Goal: Task Accomplishment & Management: Use online tool/utility

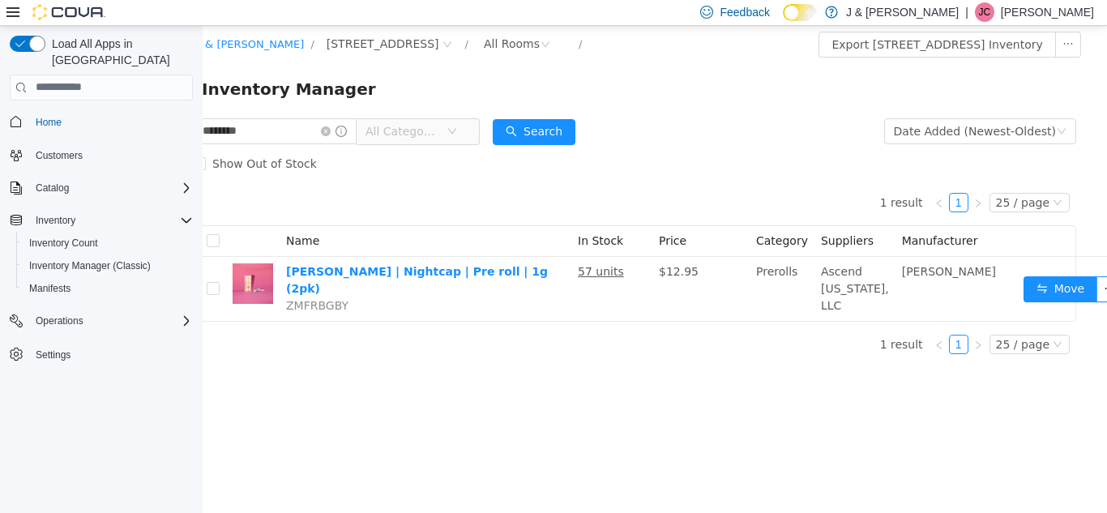
scroll to position [12, 0]
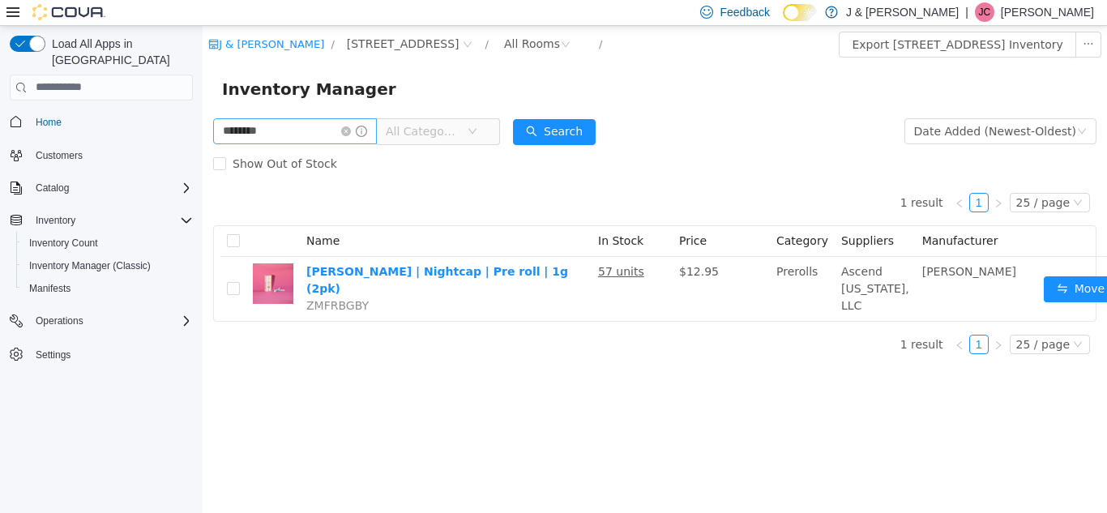
click at [361, 125] on span at bounding box center [354, 130] width 26 height 11
click at [351, 126] on icon "icon: close-circle" at bounding box center [346, 131] width 10 height 10
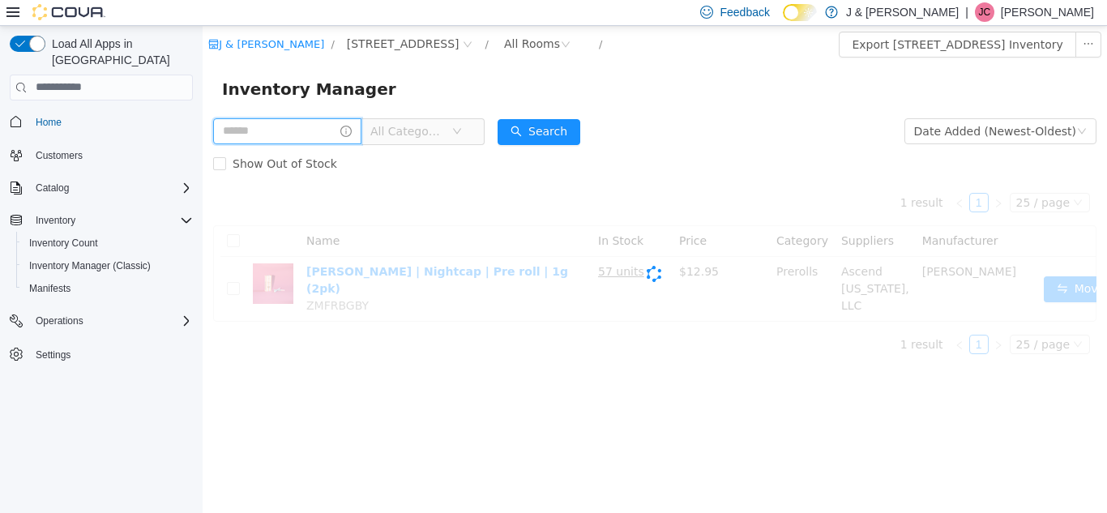
click at [322, 123] on input "text" at bounding box center [287, 130] width 148 height 26
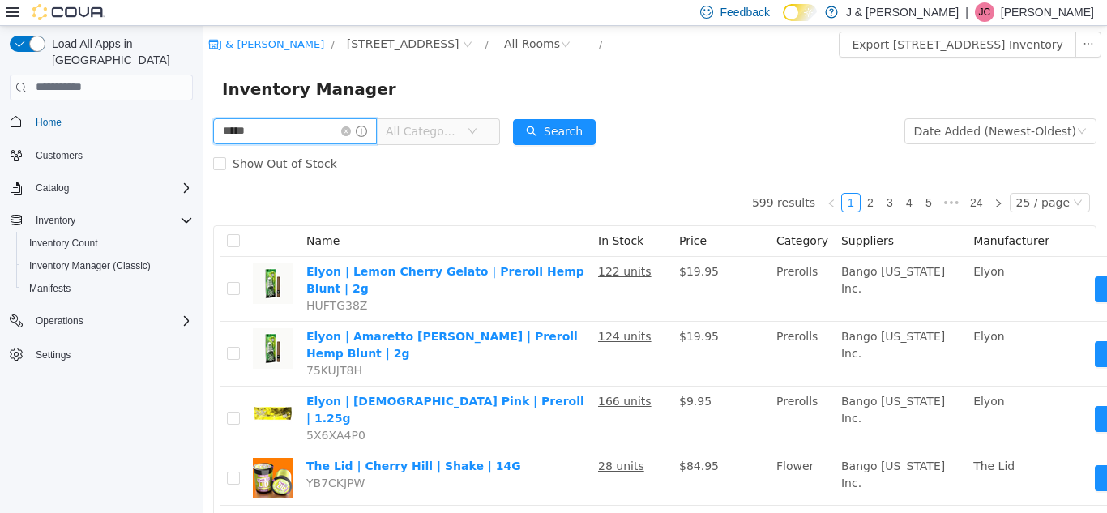
type input "*****"
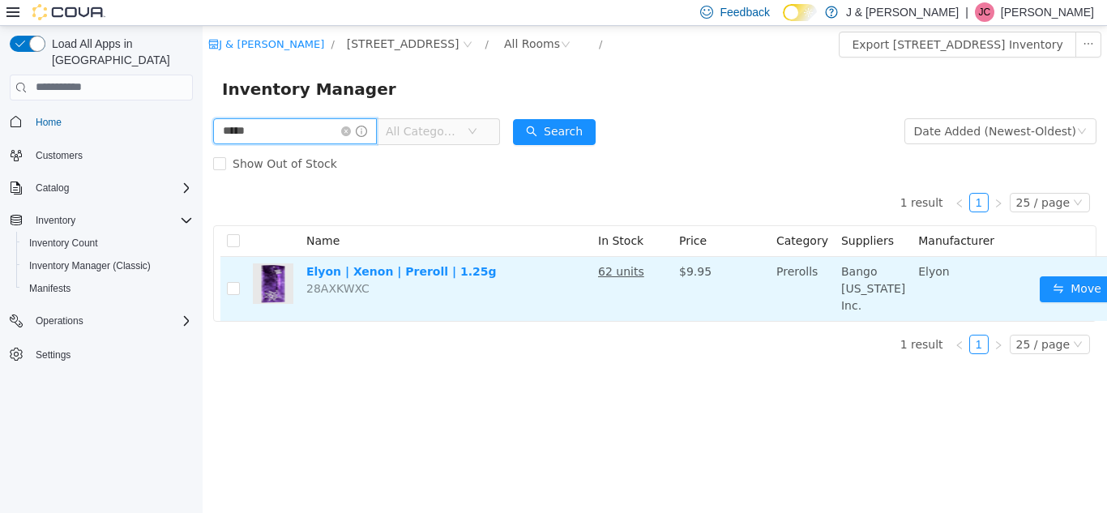
scroll to position [0, 32]
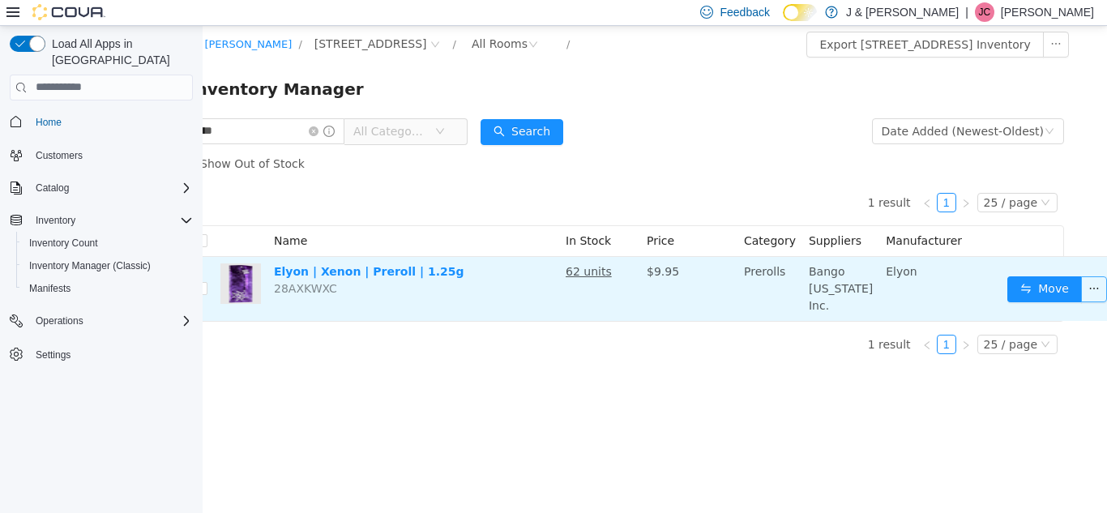
click at [1081, 301] on button "button" at bounding box center [1094, 288] width 26 height 26
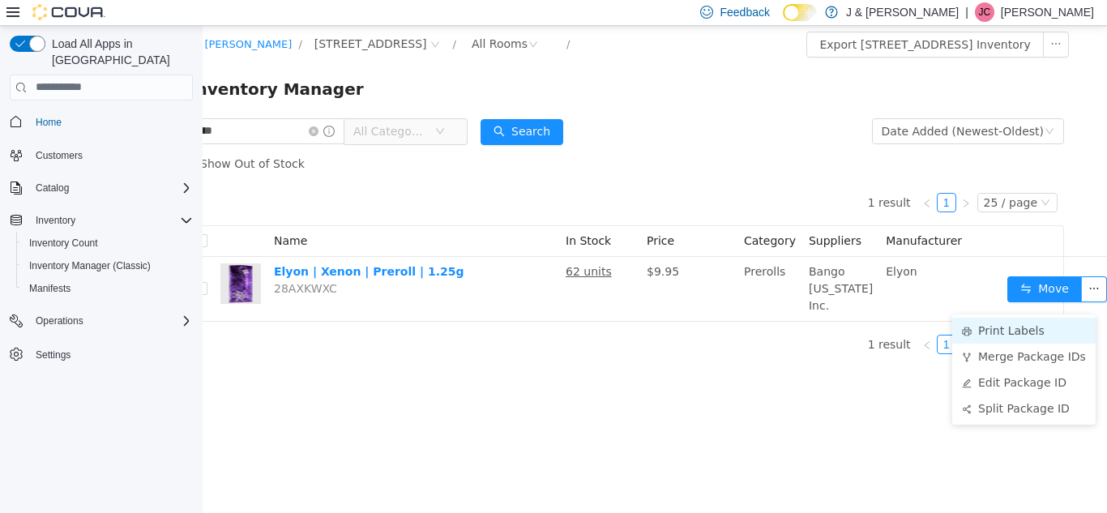
click at [1026, 327] on li "Print Labels" at bounding box center [1023, 330] width 143 height 26
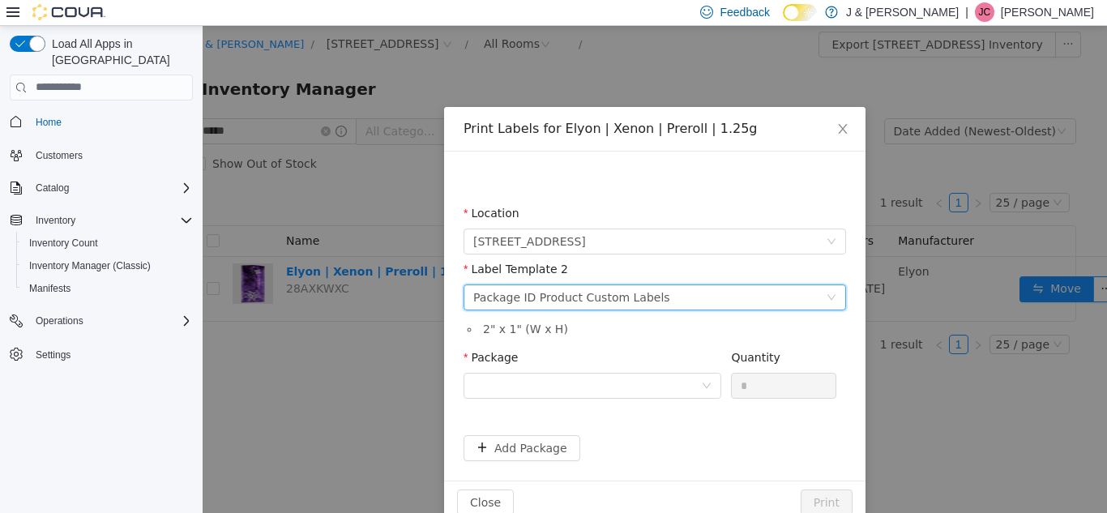
click at [562, 304] on div "Package ID Product Custom Labels" at bounding box center [571, 296] width 197 height 24
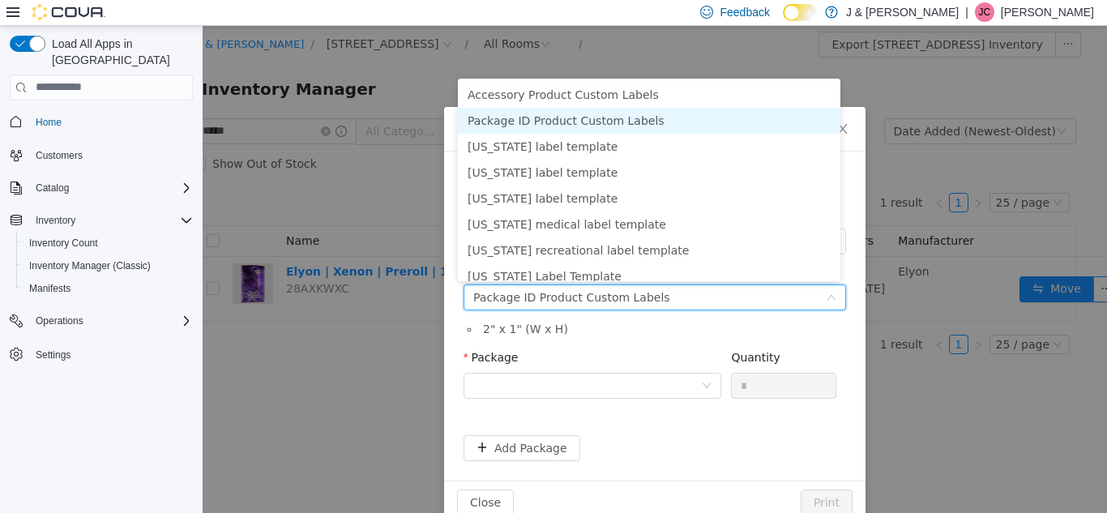
click at [567, 122] on li "Package ID Product Custom Labels" at bounding box center [649, 120] width 382 height 26
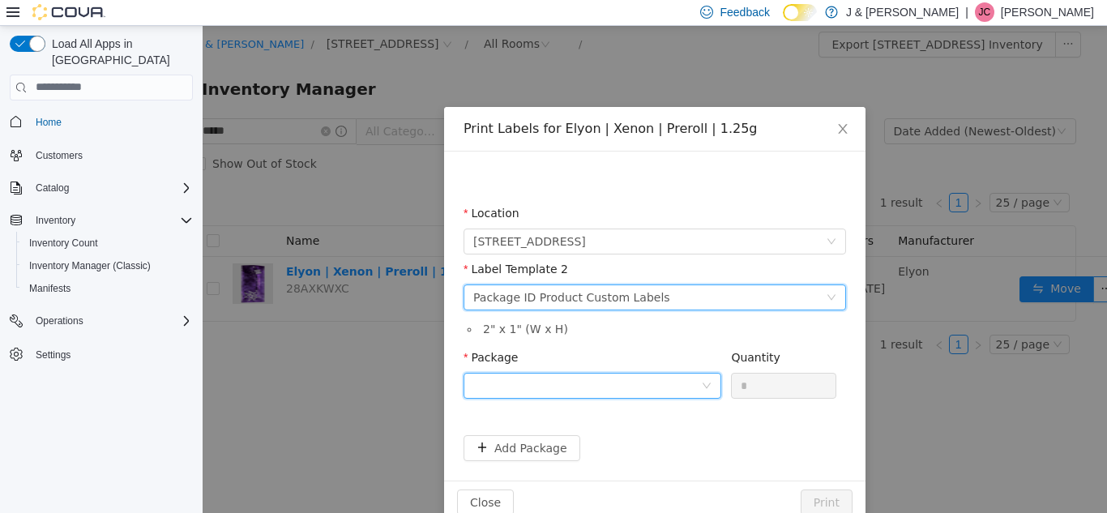
click at [586, 376] on div at bounding box center [587, 385] width 228 height 24
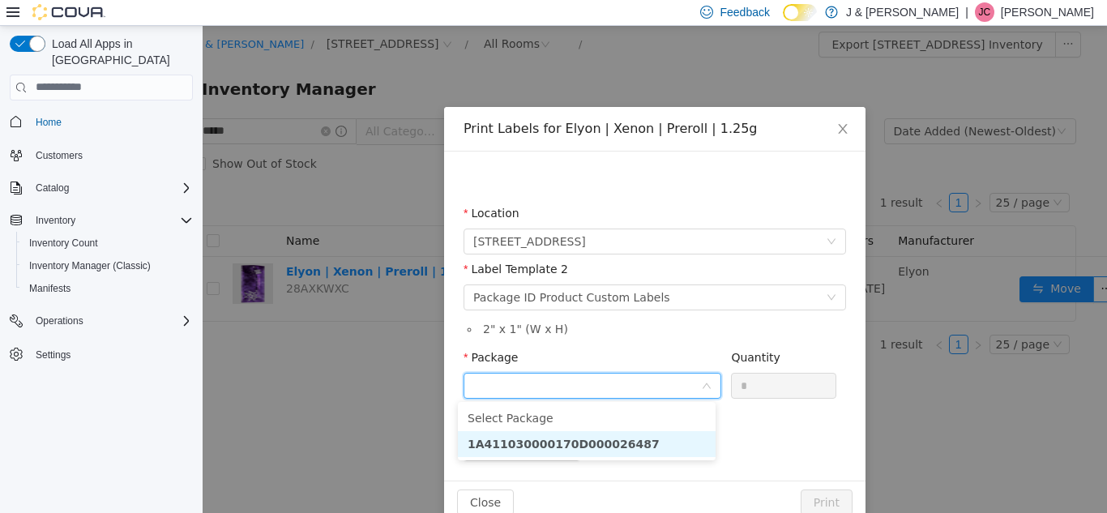
click at [562, 442] on strong "1A411030000170D000026487" at bounding box center [564, 443] width 192 height 13
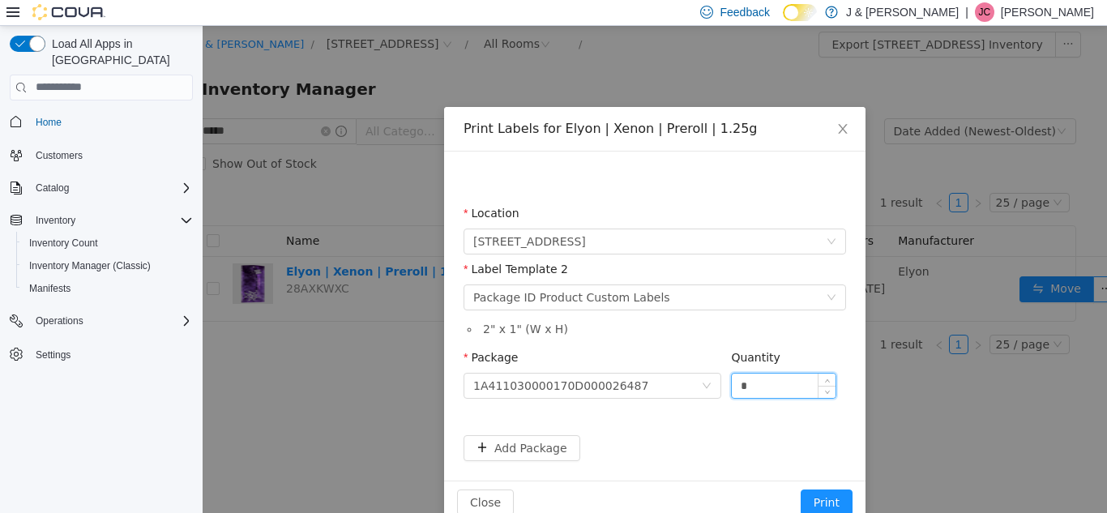
click at [773, 391] on input "*" at bounding box center [784, 385] width 104 height 24
type input "**"
click at [824, 497] on button "Print" at bounding box center [827, 502] width 52 height 26
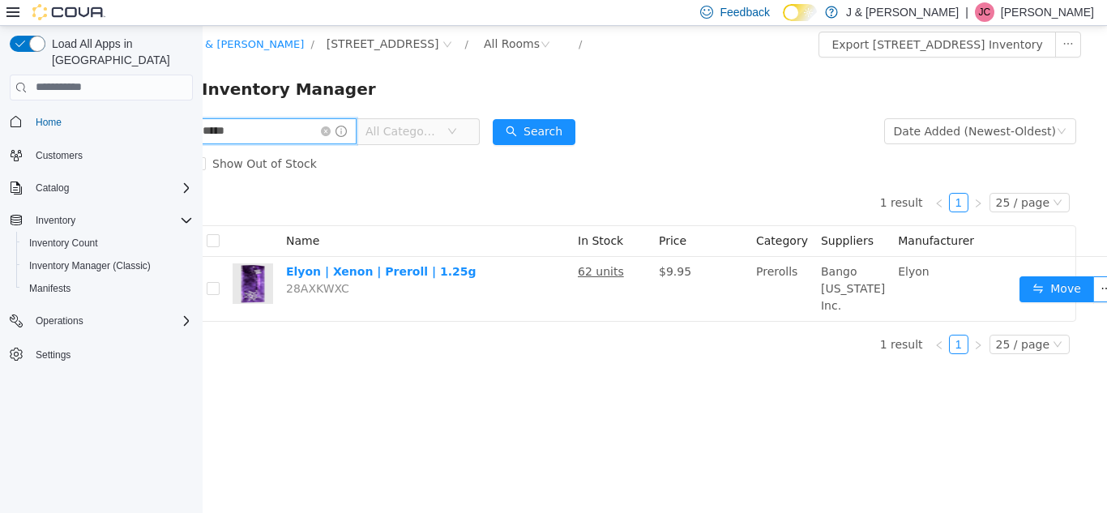
click at [293, 135] on input "*****" at bounding box center [275, 130] width 164 height 26
type input "********"
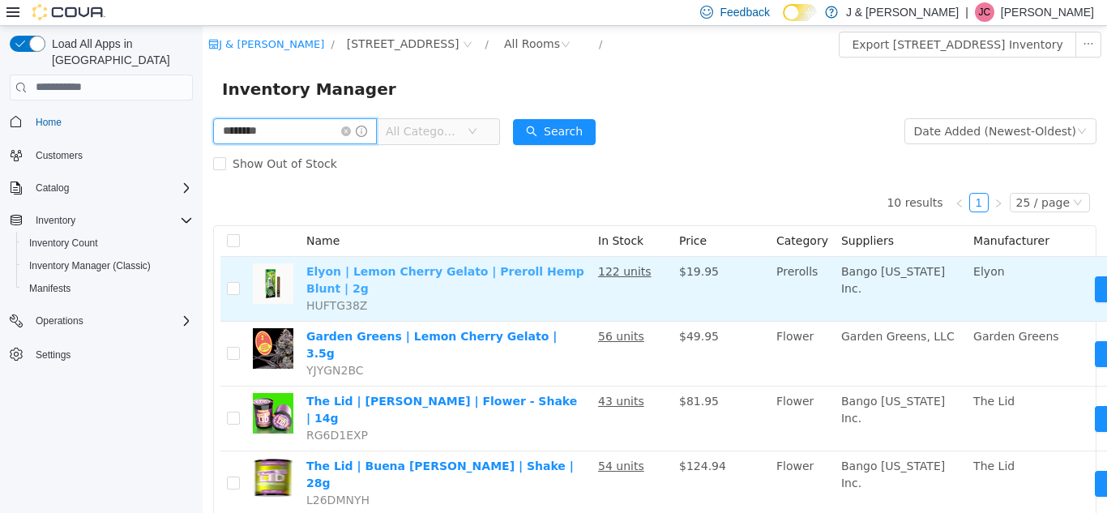
drag, startPoint x: 293, startPoint y: 135, endPoint x: 376, endPoint y: 274, distance: 161.7
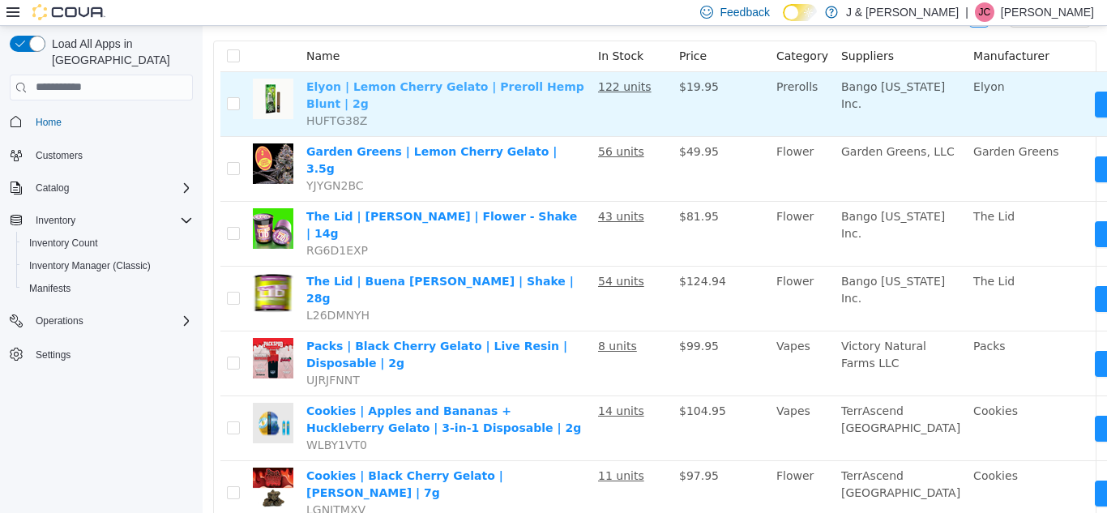
scroll to position [440, 0]
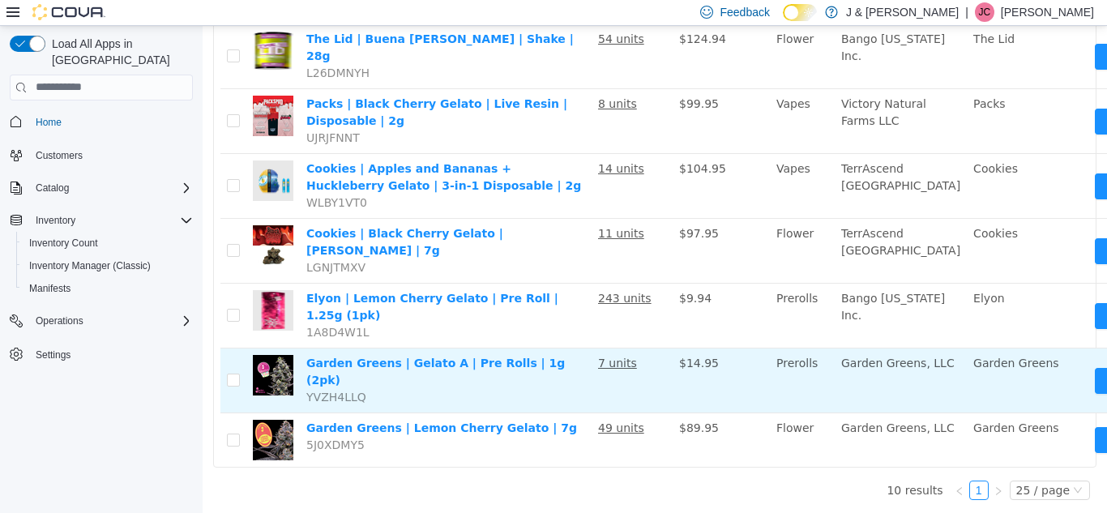
click at [1017, 369] on td "Garden Greens" at bounding box center [1028, 380] width 122 height 65
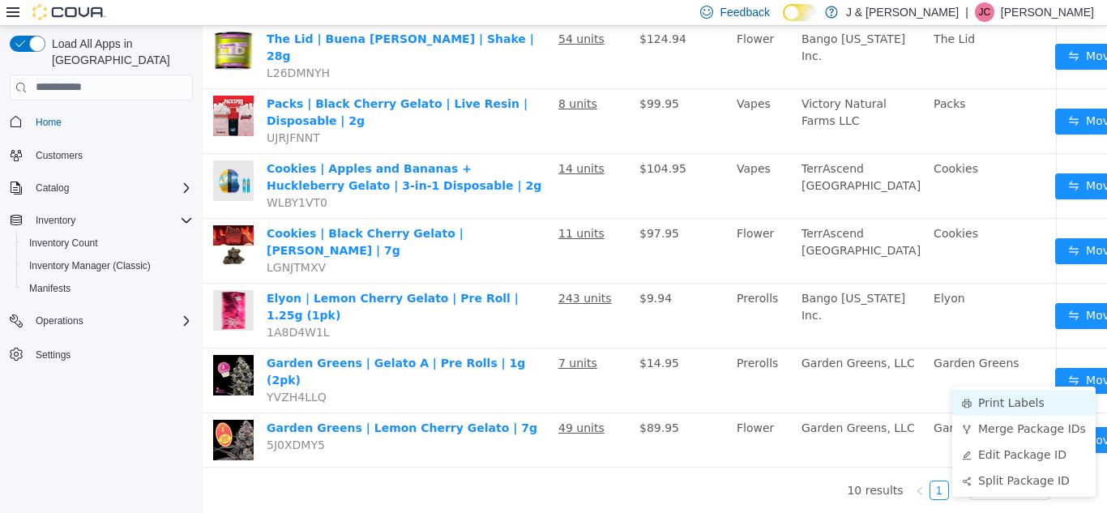
click at [1023, 393] on li "Print Labels" at bounding box center [1023, 402] width 143 height 26
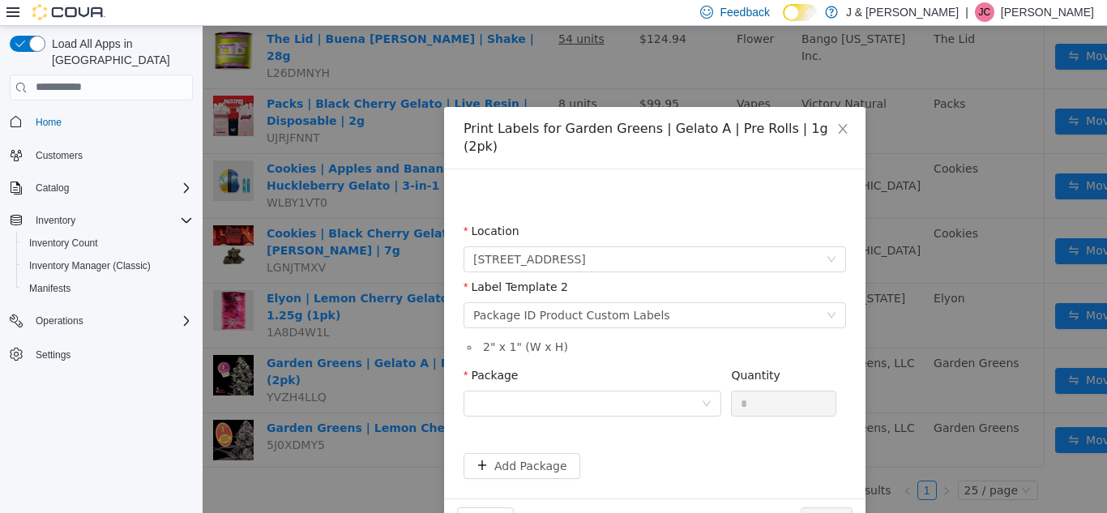
scroll to position [428, 28]
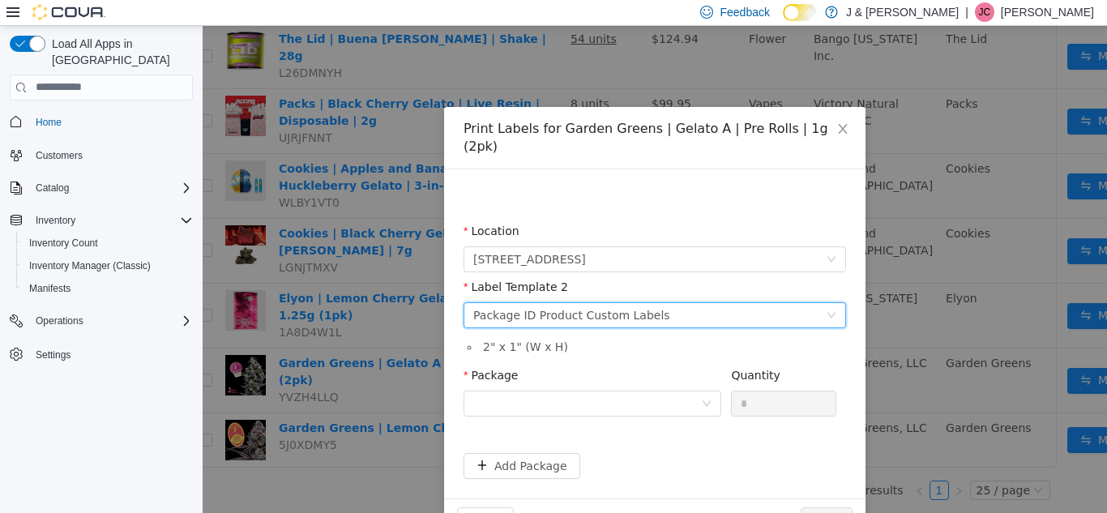
click at [640, 302] on div "Package ID Product Custom Labels" at bounding box center [571, 314] width 197 height 24
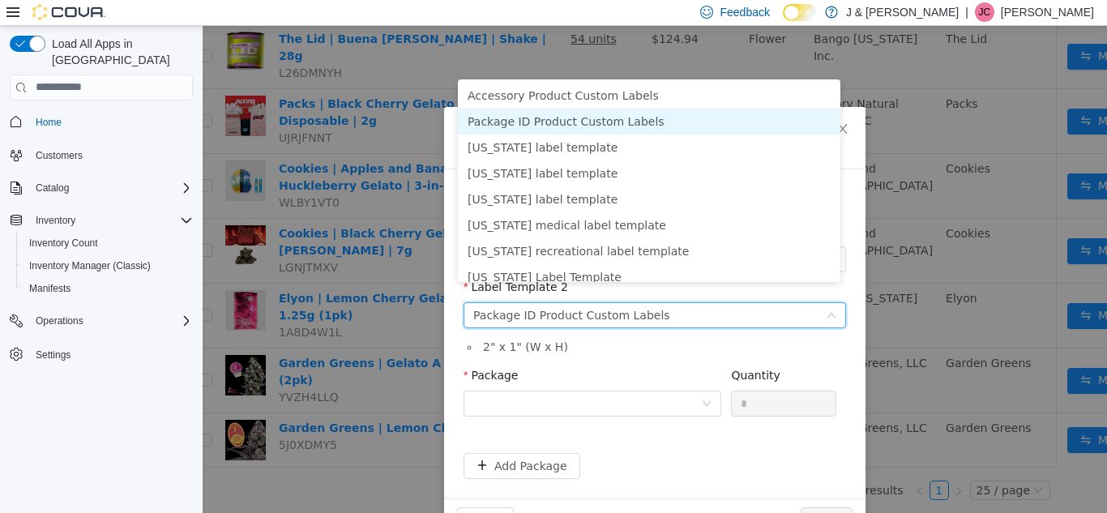
click at [618, 123] on li "Package ID Product Custom Labels" at bounding box center [649, 121] width 382 height 26
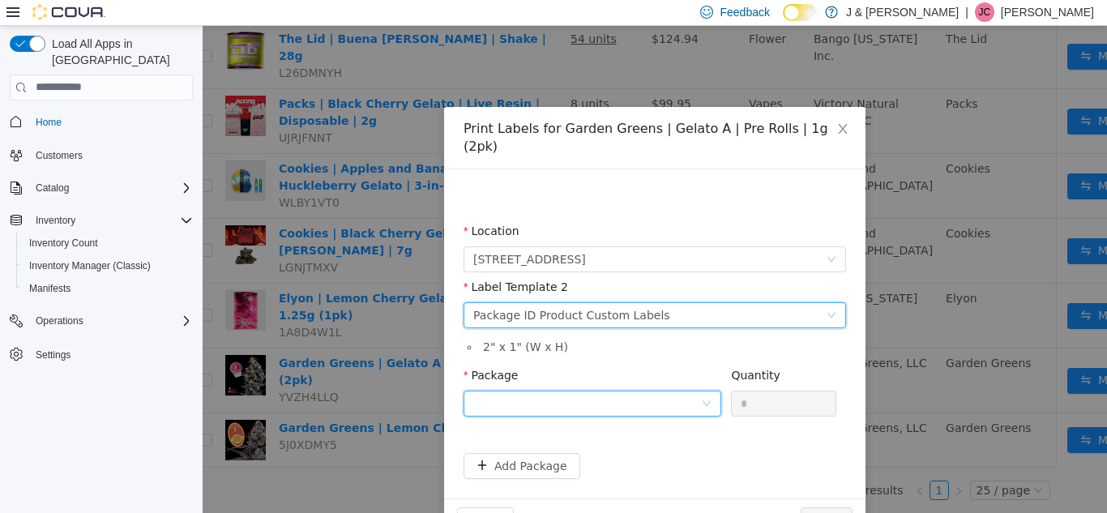
click at [704, 391] on div at bounding box center [592, 403] width 258 height 26
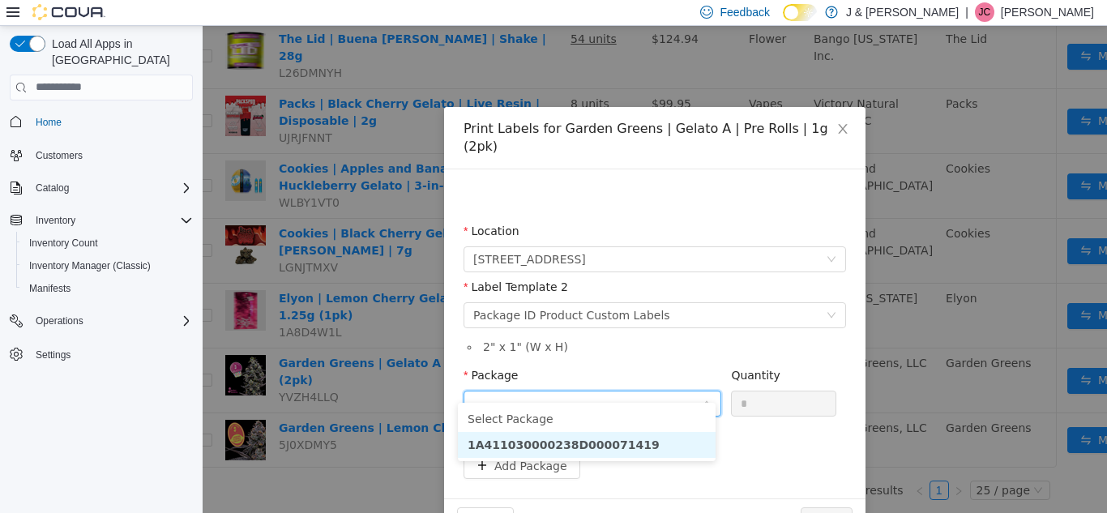
click at [660, 431] on li "1A411030000238D000071419" at bounding box center [587, 444] width 258 height 26
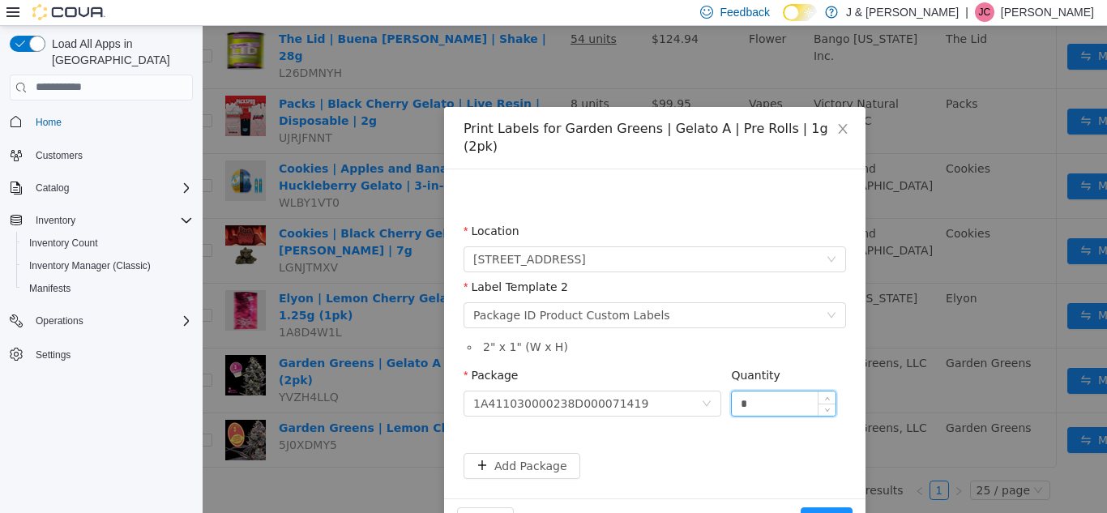
click at [757, 391] on input "*" at bounding box center [784, 403] width 104 height 24
type input "*"
click at [826, 506] on button "Print" at bounding box center [827, 519] width 52 height 26
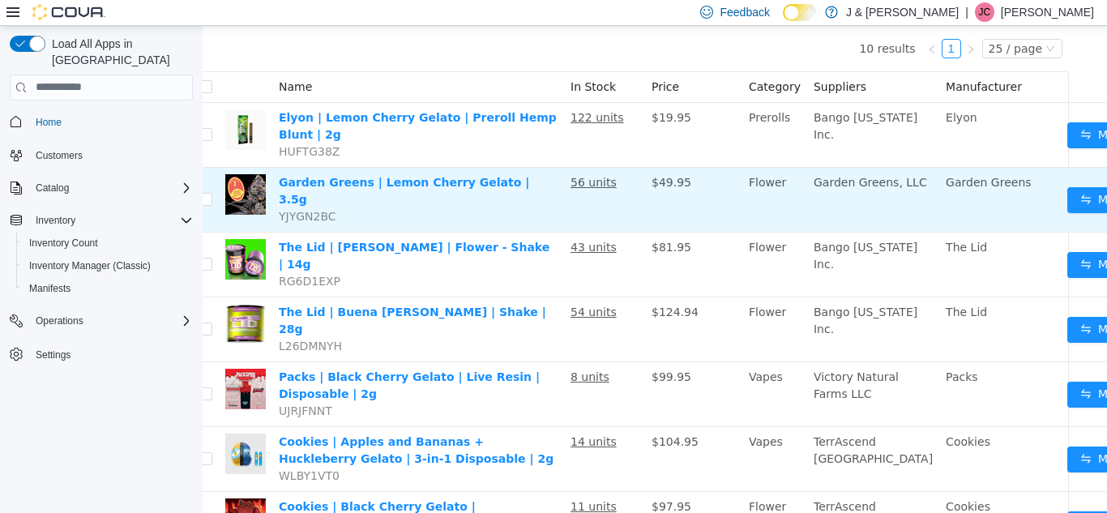
scroll to position [0, 28]
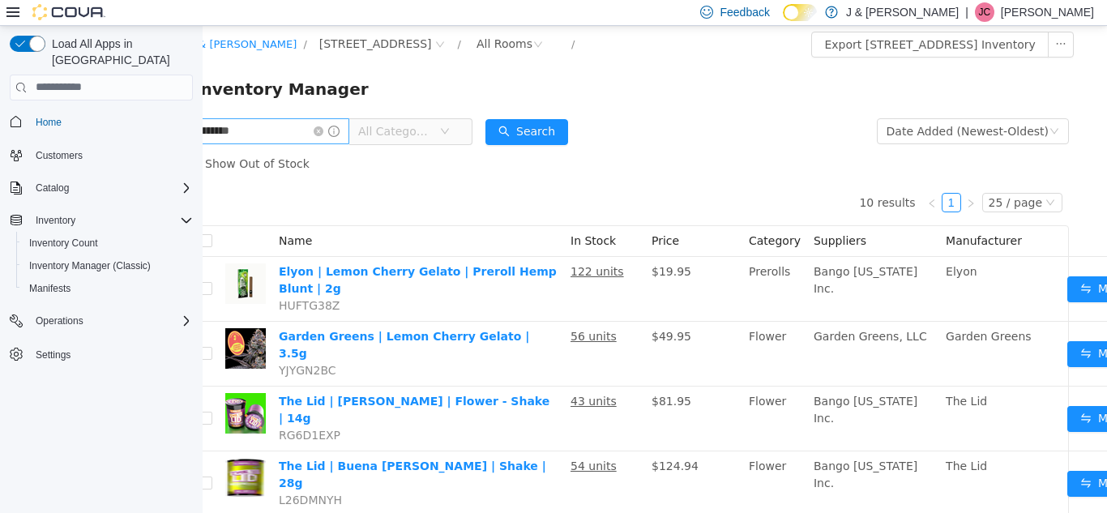
drag, startPoint x: 305, startPoint y: 112, endPoint x: 303, endPoint y: 121, distance: 9.1
click at [303, 117] on div "J & J Cannabis / 3055 Route 23, Oak Ridge / All Rooms / Export 3055 Route 23, O…" at bounding box center [627, 482] width 904 height 914
click at [300, 134] on input "********" at bounding box center [268, 130] width 164 height 26
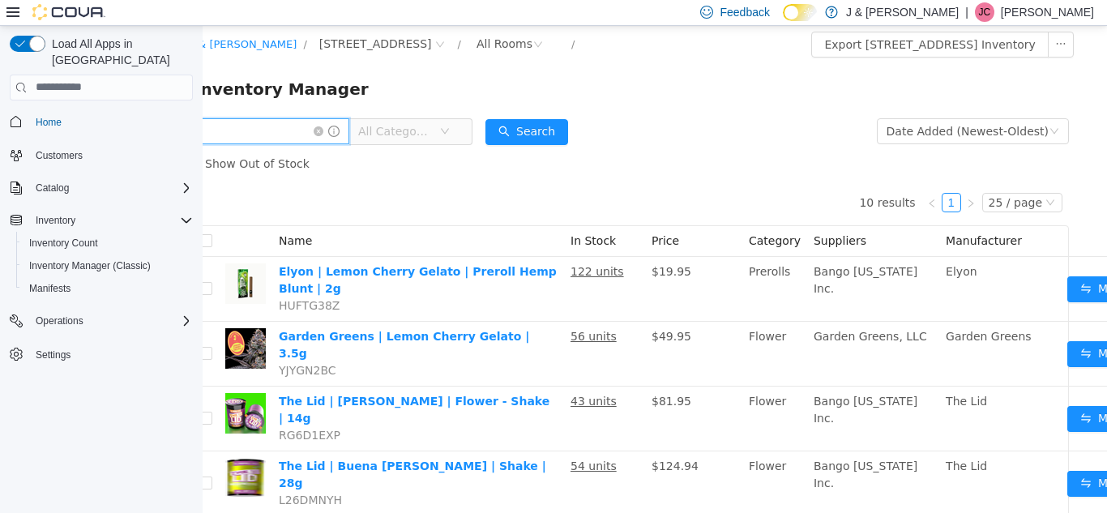
scroll to position [0, 27]
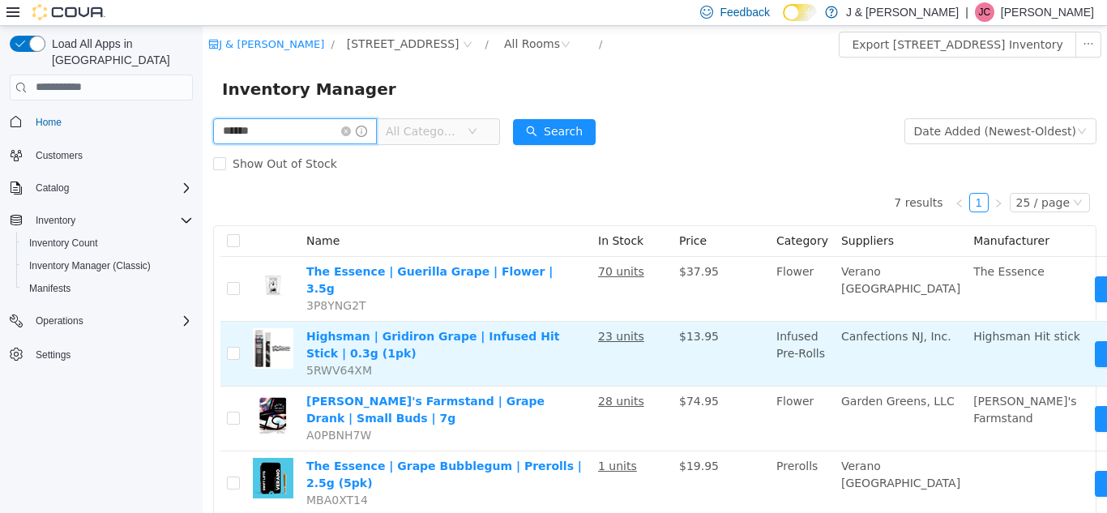
type input "******"
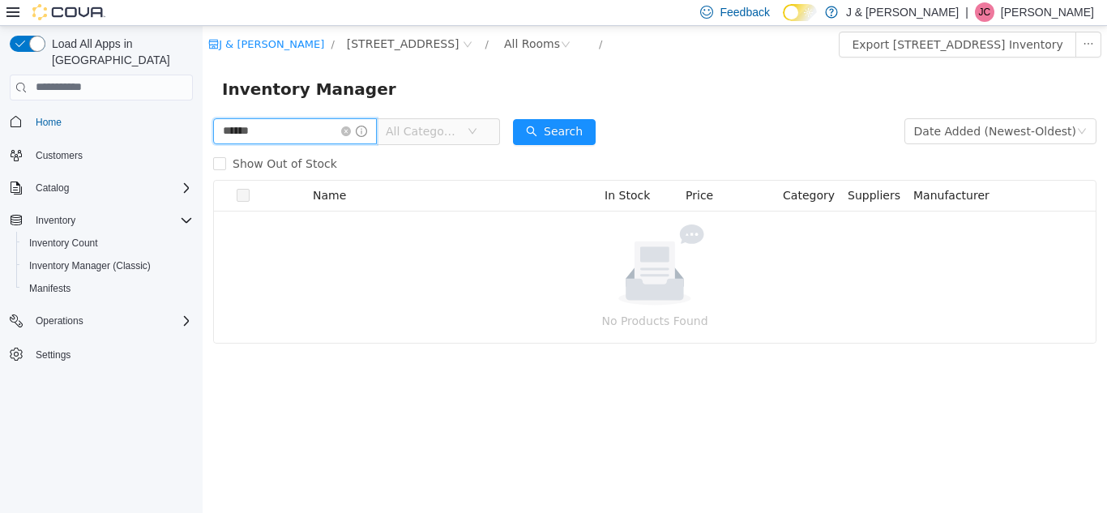
click at [355, 136] on input "******" at bounding box center [295, 130] width 164 height 26
click at [351, 126] on icon "icon: close-circle" at bounding box center [346, 131] width 10 height 10
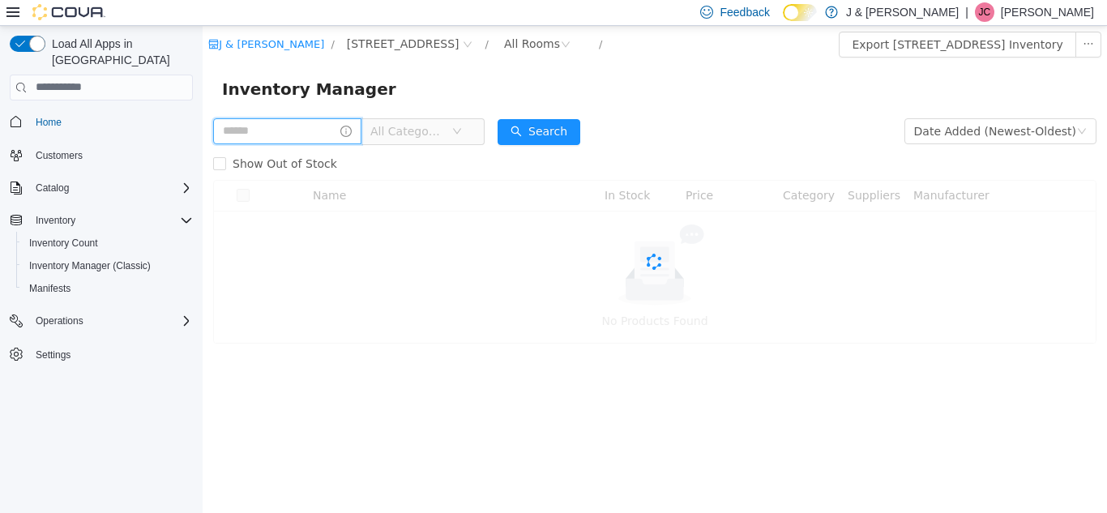
click at [321, 132] on input "text" at bounding box center [287, 130] width 148 height 26
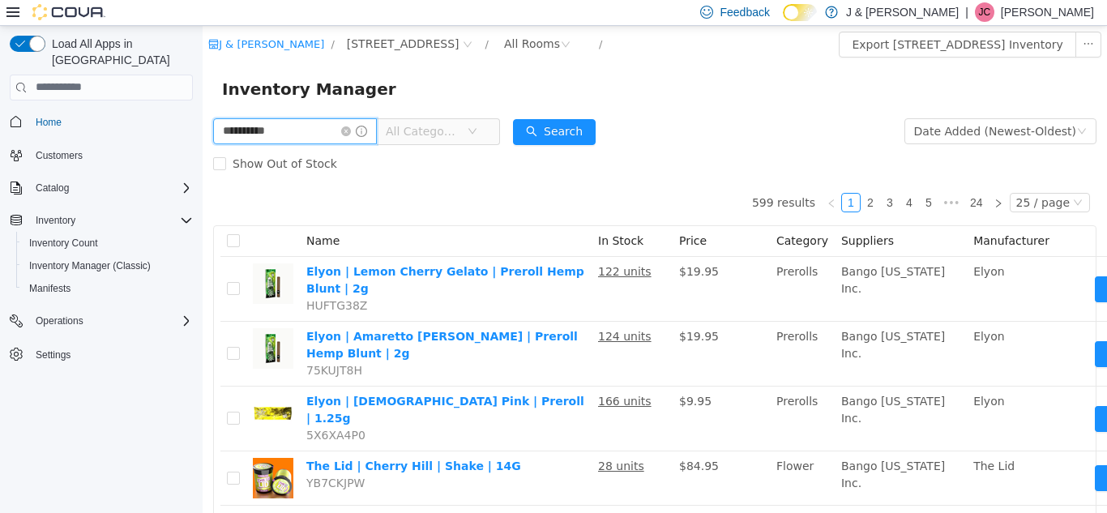
type input "**********"
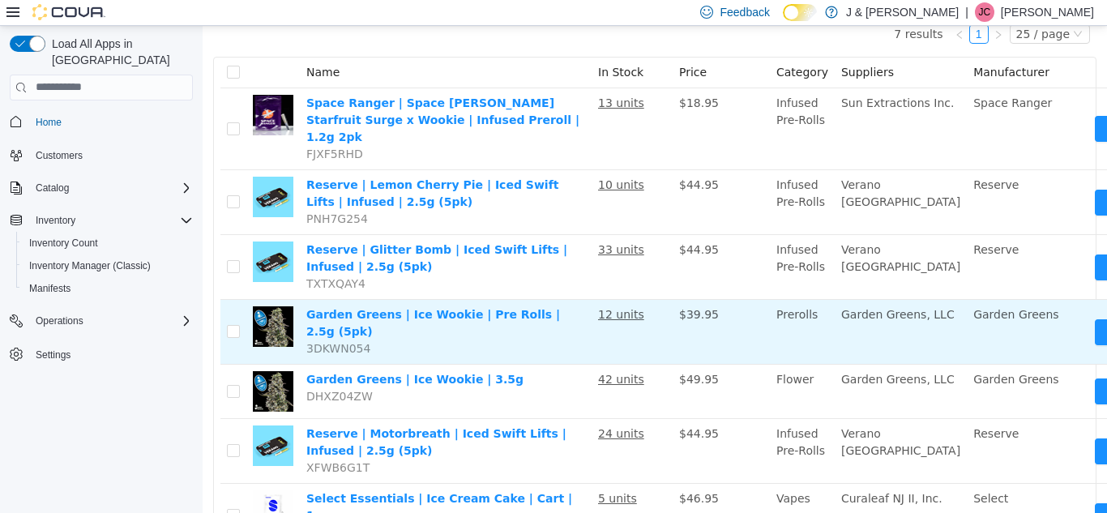
scroll to position [169, 39]
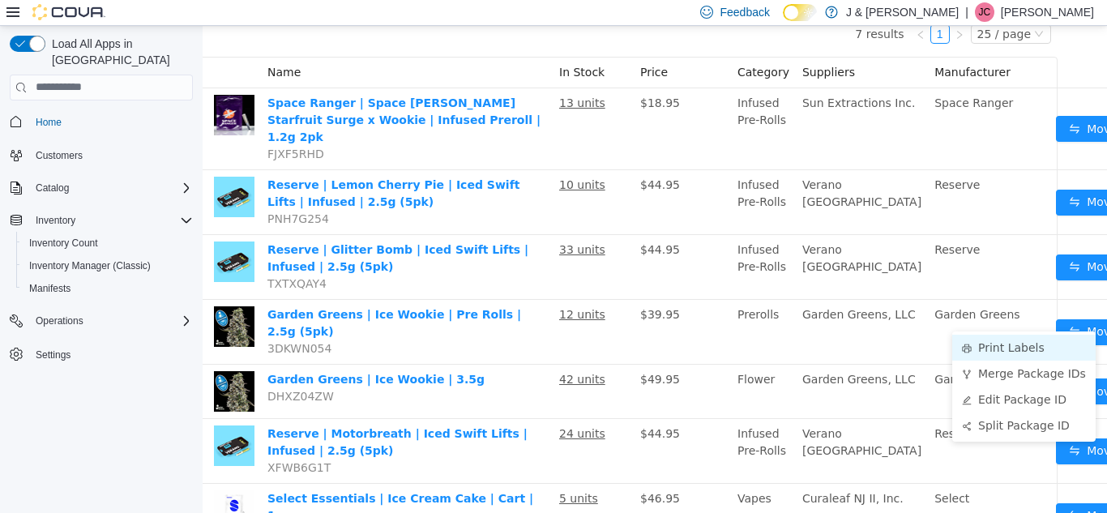
click at [991, 347] on li "Print Labels" at bounding box center [1023, 347] width 143 height 26
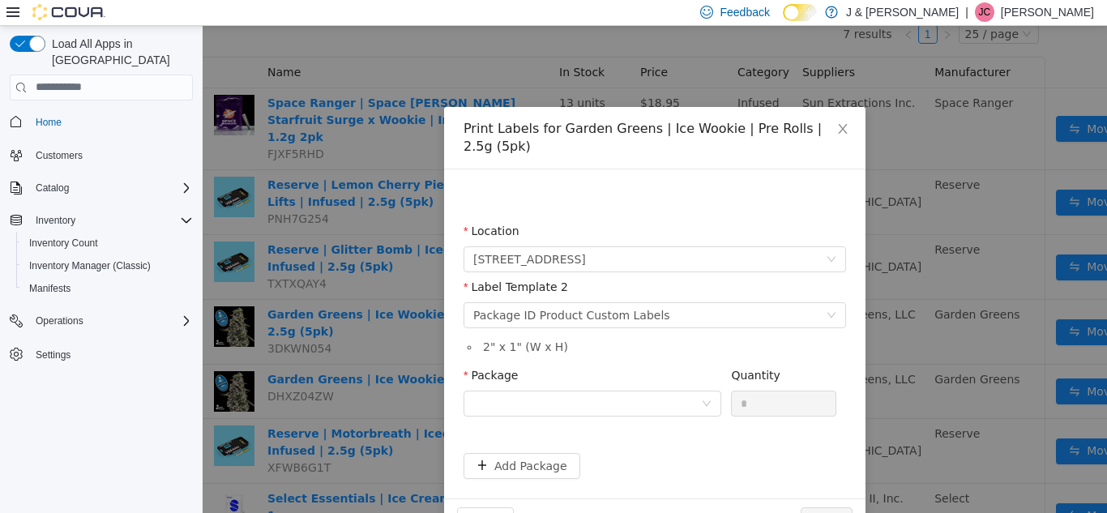
scroll to position [169, 27]
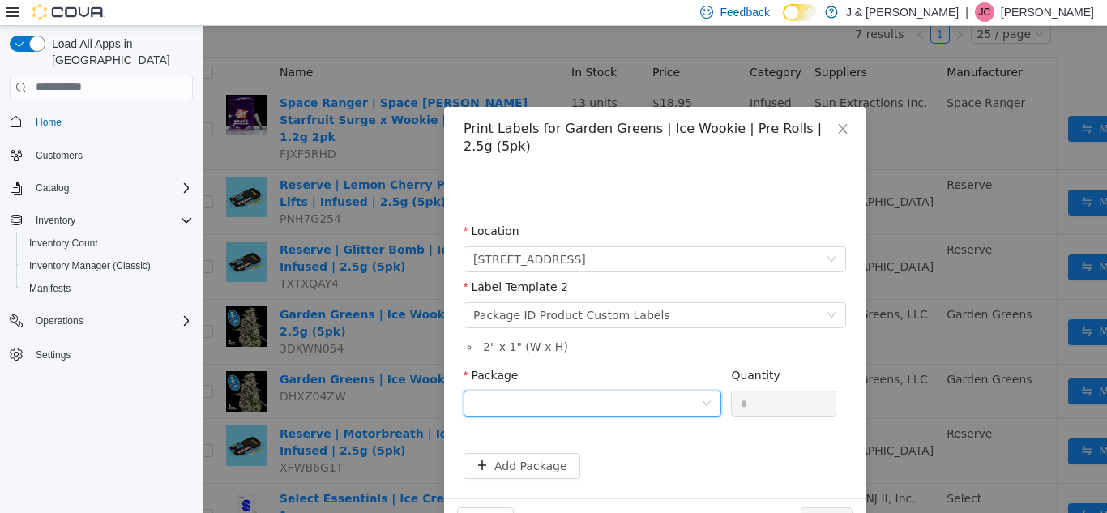
click at [546, 409] on div at bounding box center [587, 403] width 228 height 24
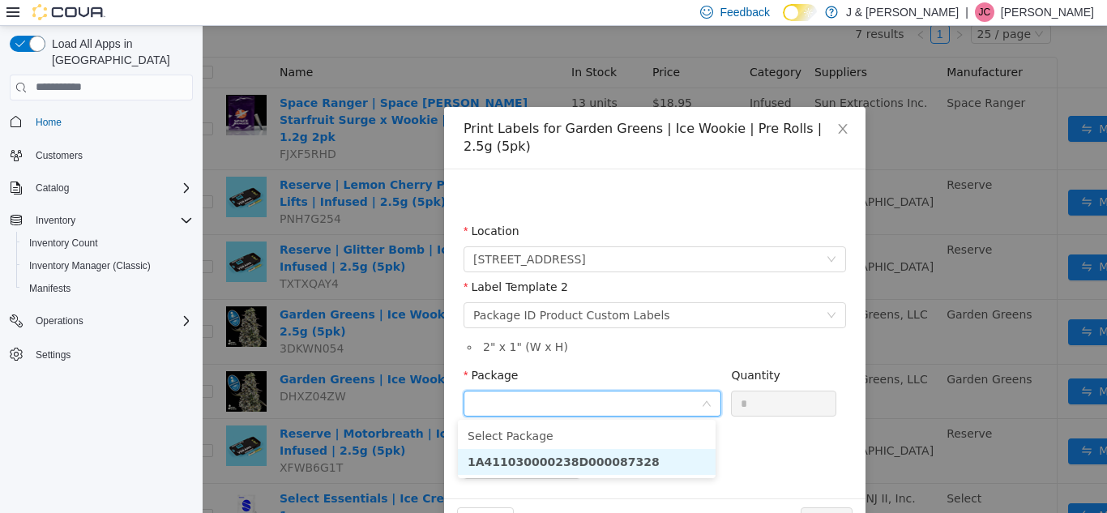
click at [539, 467] on strong "1A411030000238D000087328" at bounding box center [564, 461] width 192 height 13
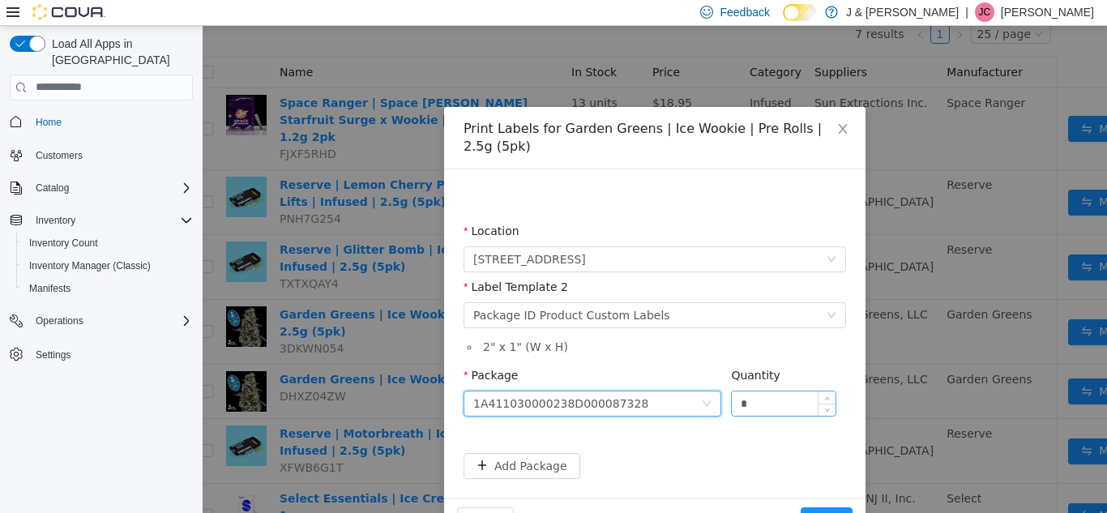
click at [761, 403] on input "*" at bounding box center [784, 403] width 104 height 24
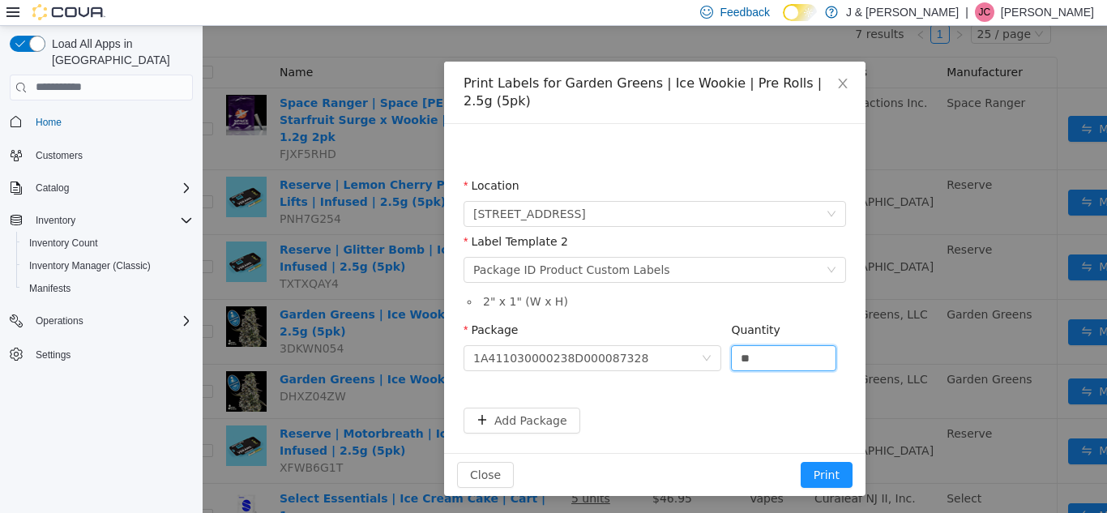
scroll to position [46, 0]
type input "**"
click at [822, 476] on button "Print" at bounding box center [827, 473] width 52 height 26
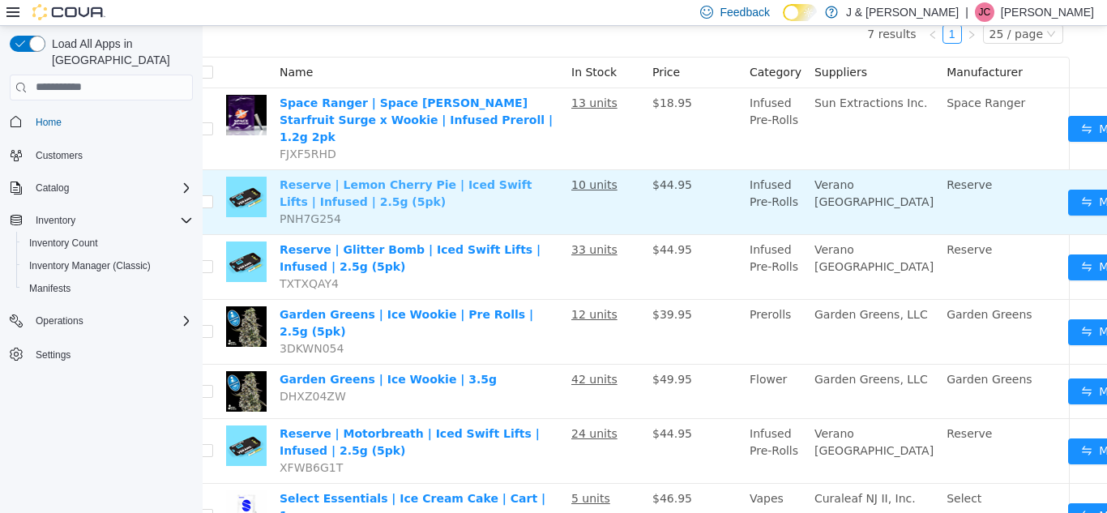
scroll to position [0, 27]
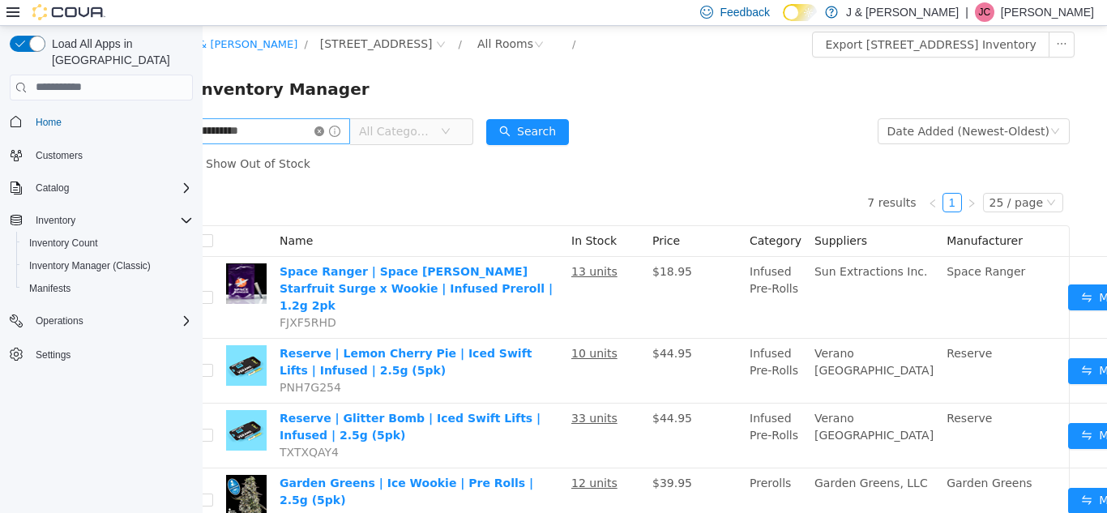
click at [324, 131] on icon "icon: close-circle" at bounding box center [319, 131] width 10 height 10
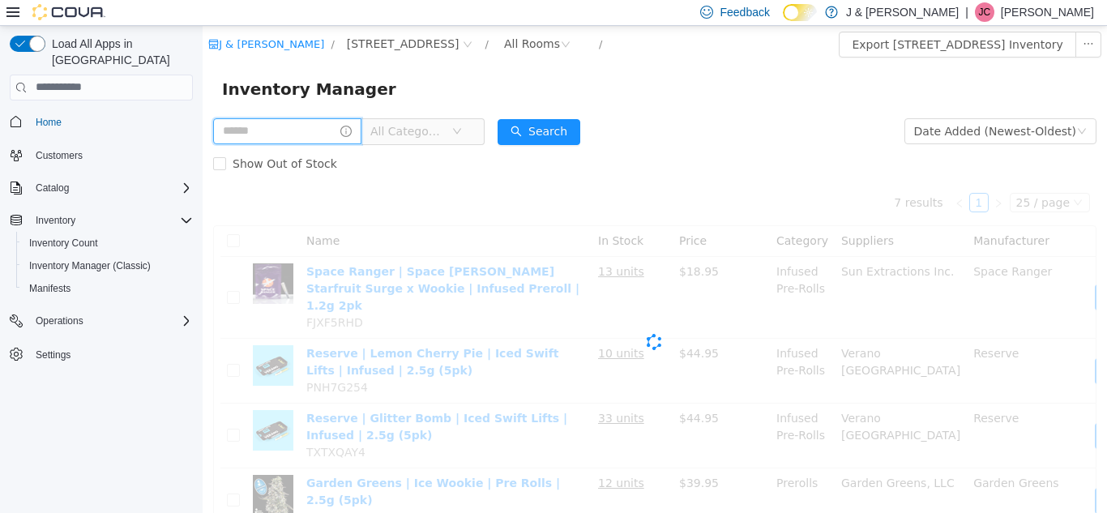
click at [312, 126] on input "text" at bounding box center [287, 130] width 148 height 26
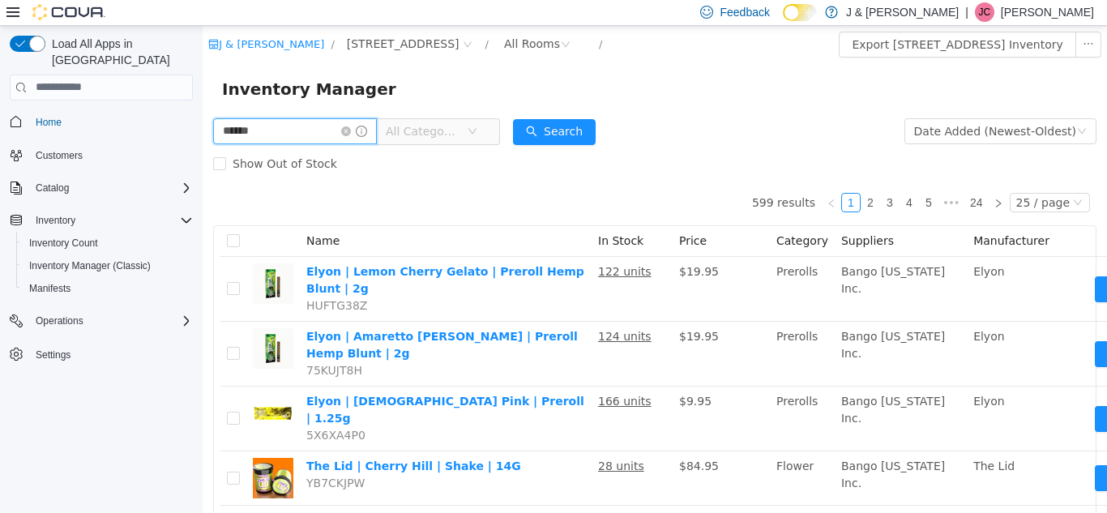
type input "**********"
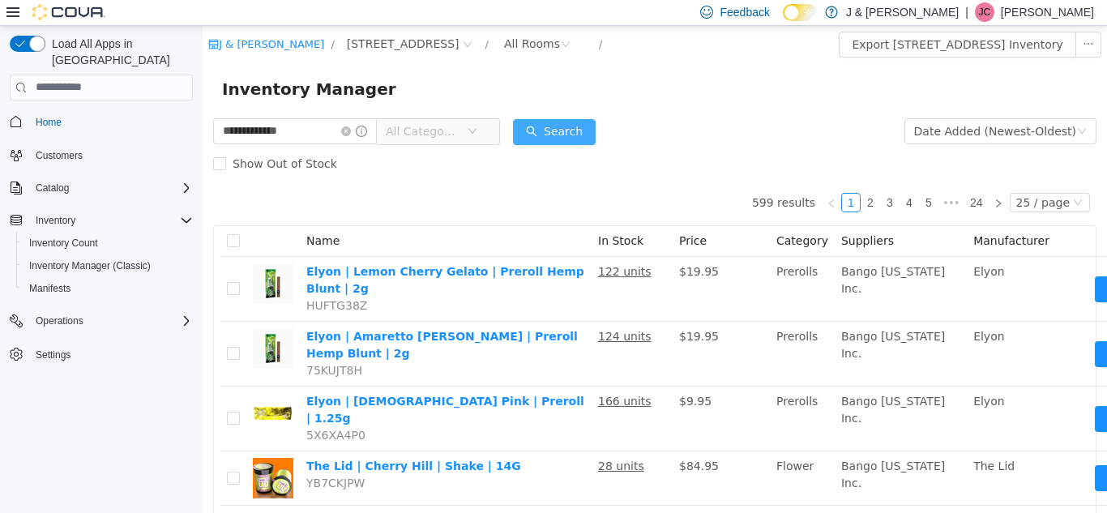
click at [596, 128] on button "Search" at bounding box center [554, 131] width 83 height 26
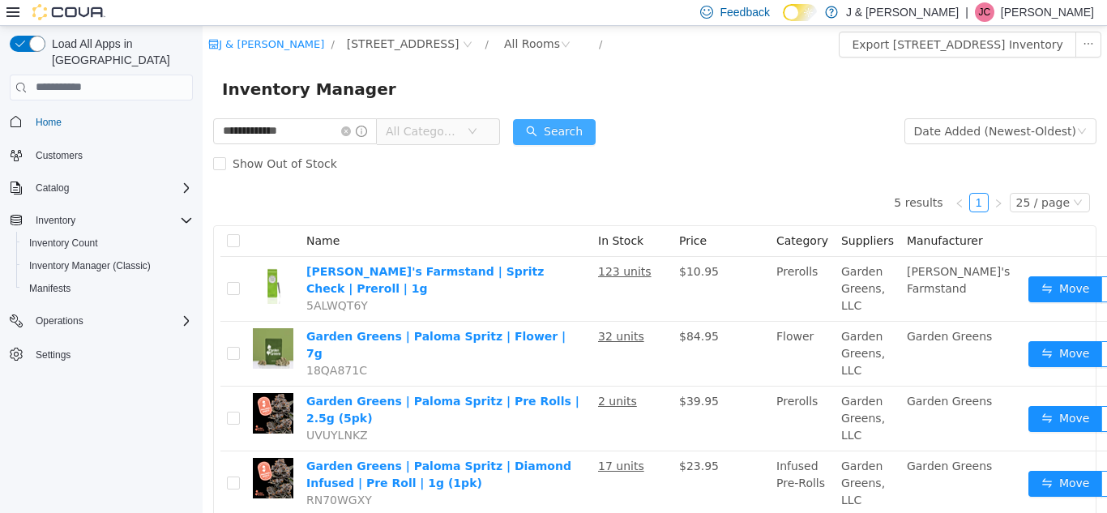
click at [596, 129] on button "Search" at bounding box center [554, 131] width 83 height 26
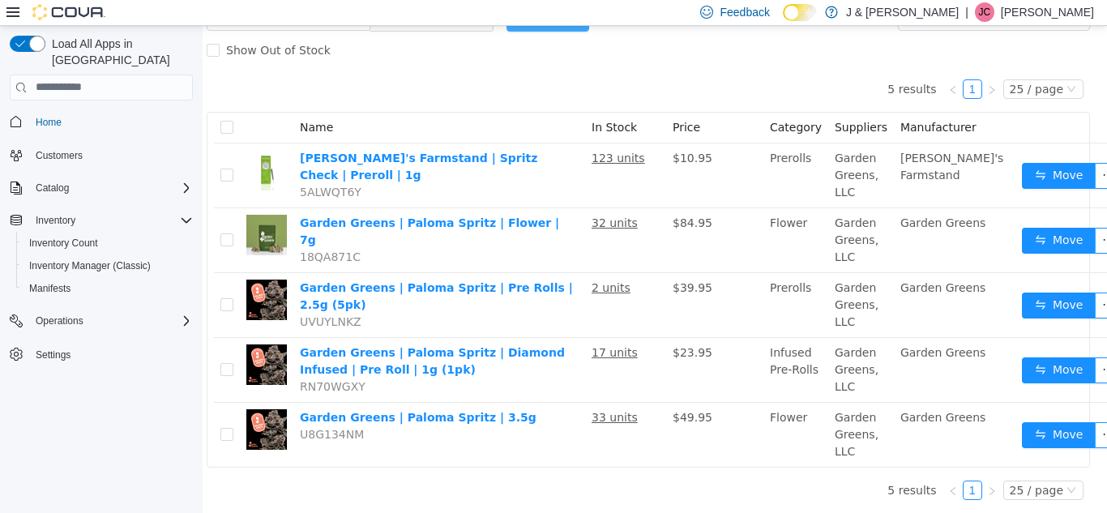
scroll to position [126, 32]
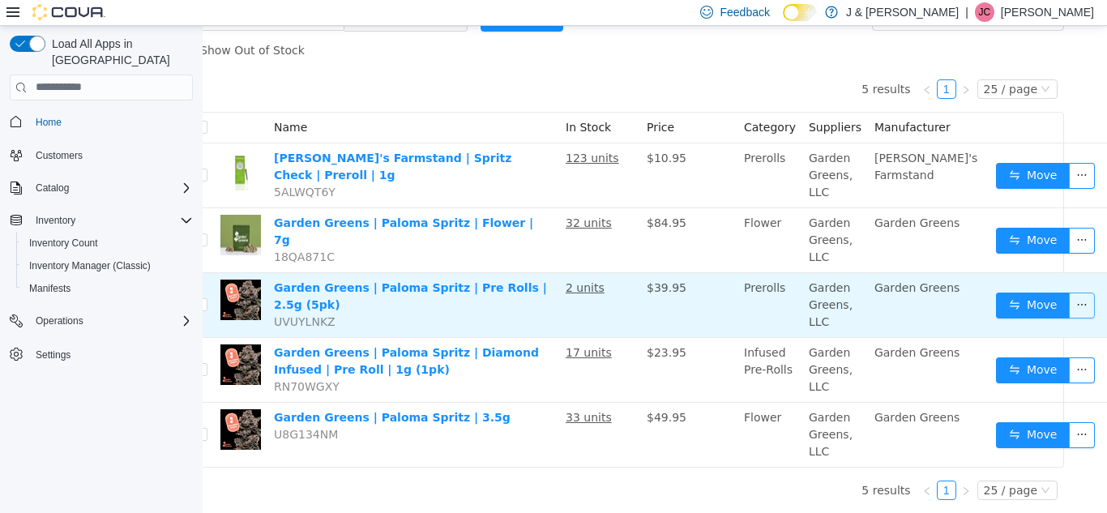
click at [1069, 300] on button "button" at bounding box center [1082, 305] width 26 height 26
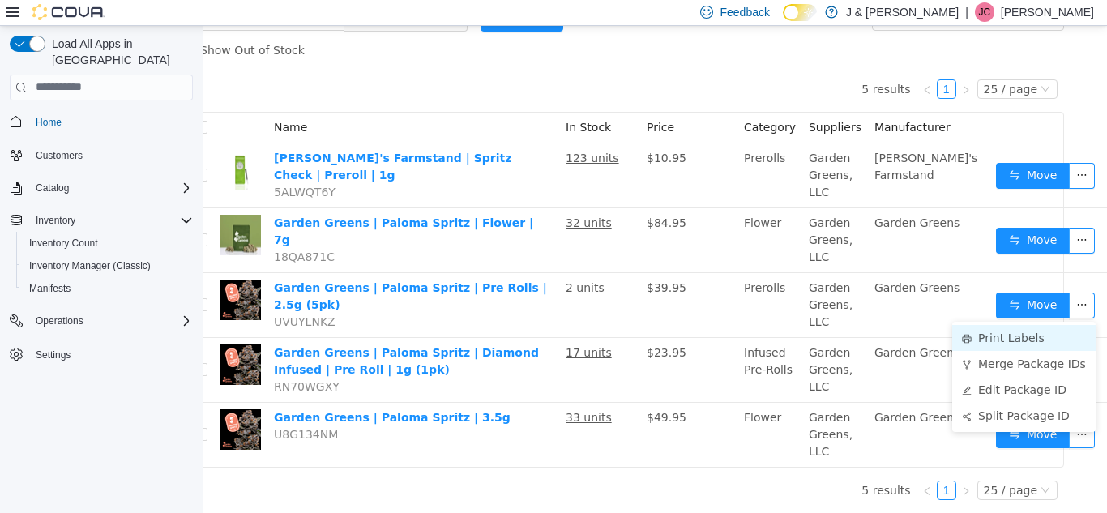
click at [1029, 325] on li "Print Labels" at bounding box center [1023, 337] width 143 height 26
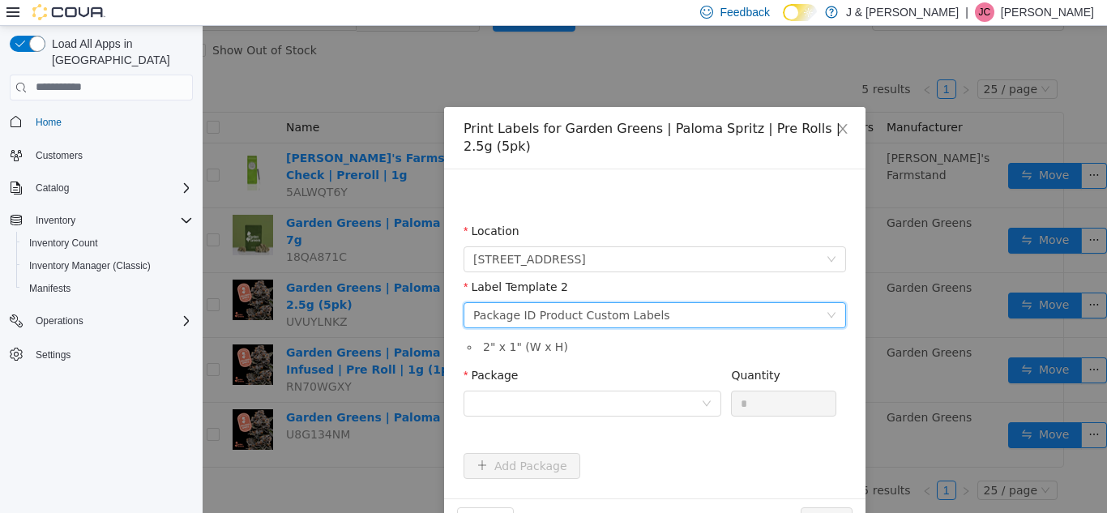
click at [682, 318] on div "Please select a label template Package ID Product Custom Labels" at bounding box center [649, 314] width 352 height 24
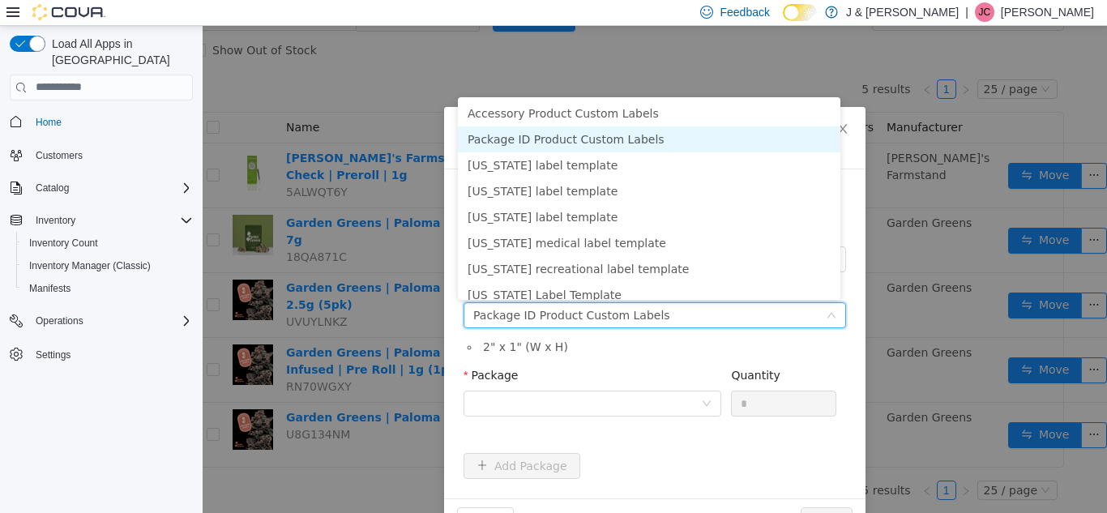
click at [634, 134] on li "Package ID Product Custom Labels" at bounding box center [649, 139] width 382 height 26
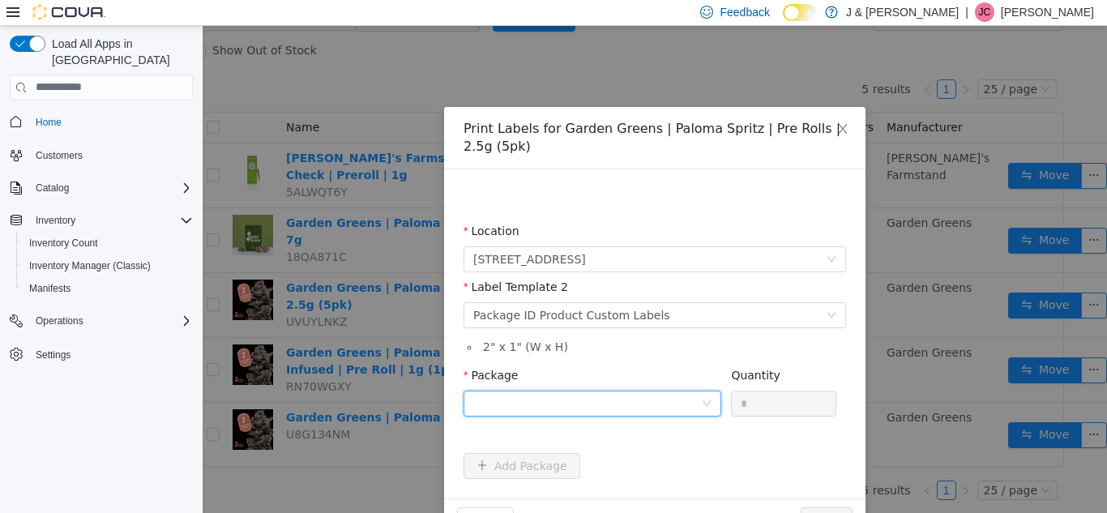
click at [544, 398] on div at bounding box center [587, 403] width 228 height 24
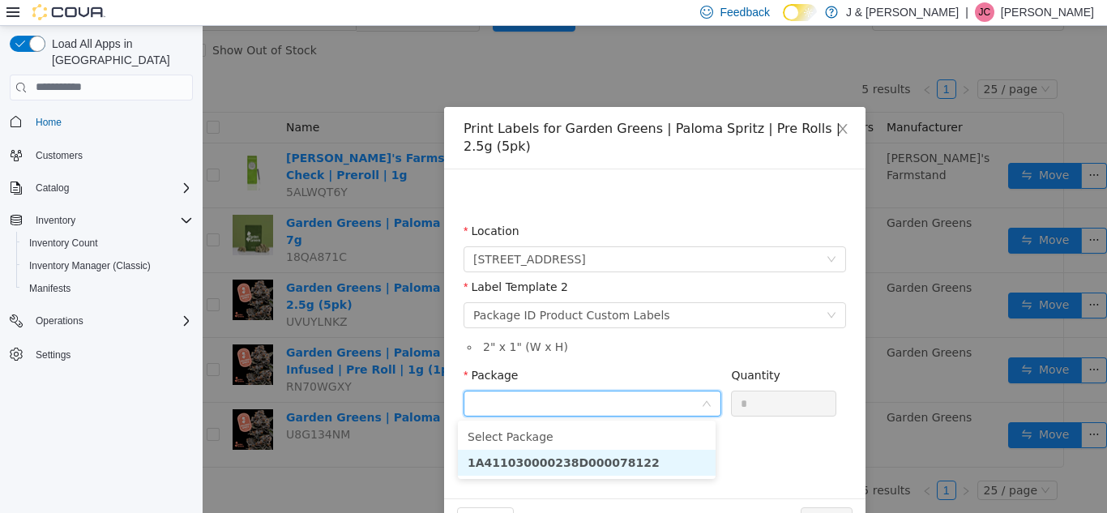
click at [615, 468] on li "1A411030000238D000078122" at bounding box center [587, 462] width 258 height 26
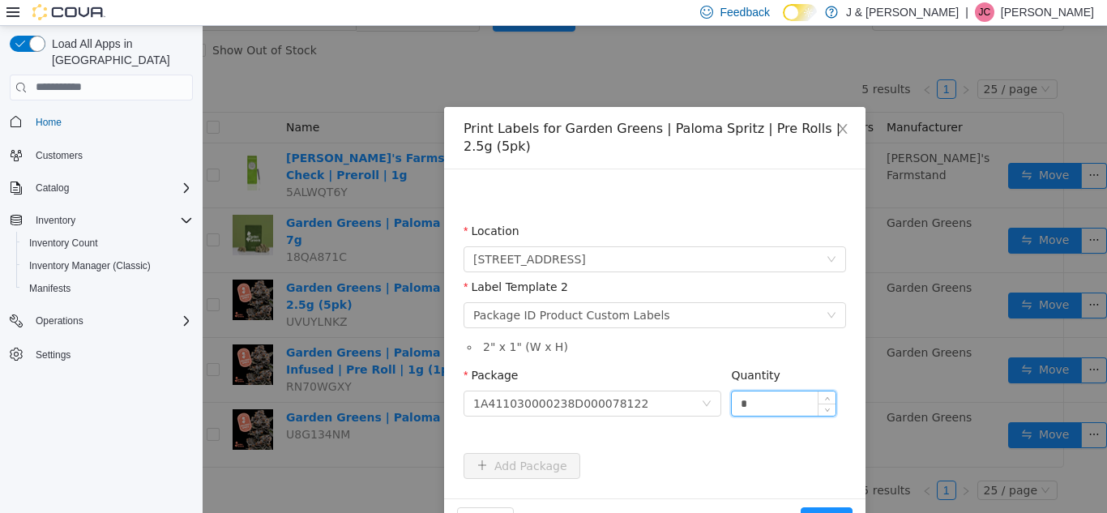
click at [773, 406] on input "*" at bounding box center [784, 403] width 104 height 24
type input "*"
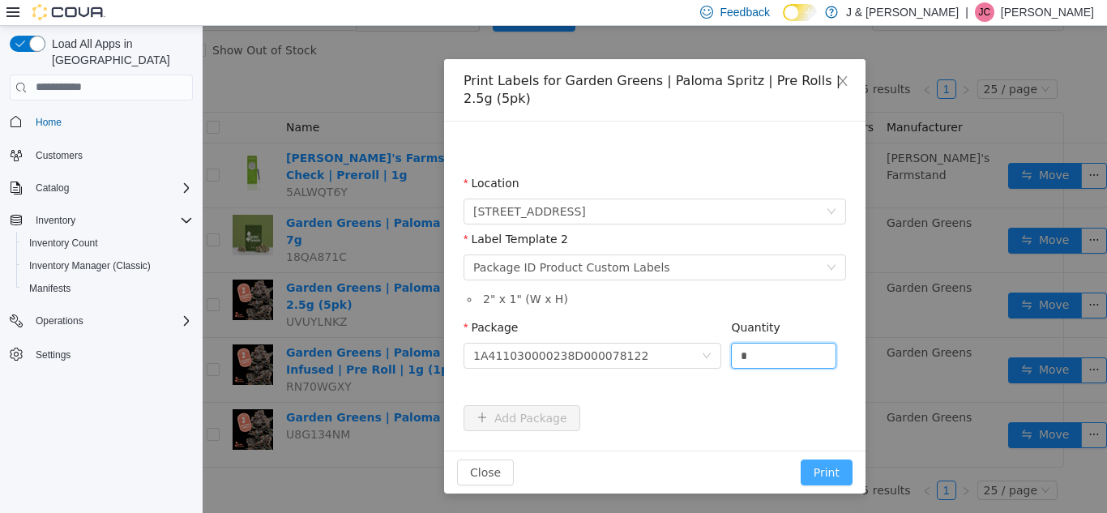
type input "*"
click at [819, 472] on button "Print" at bounding box center [827, 472] width 52 height 26
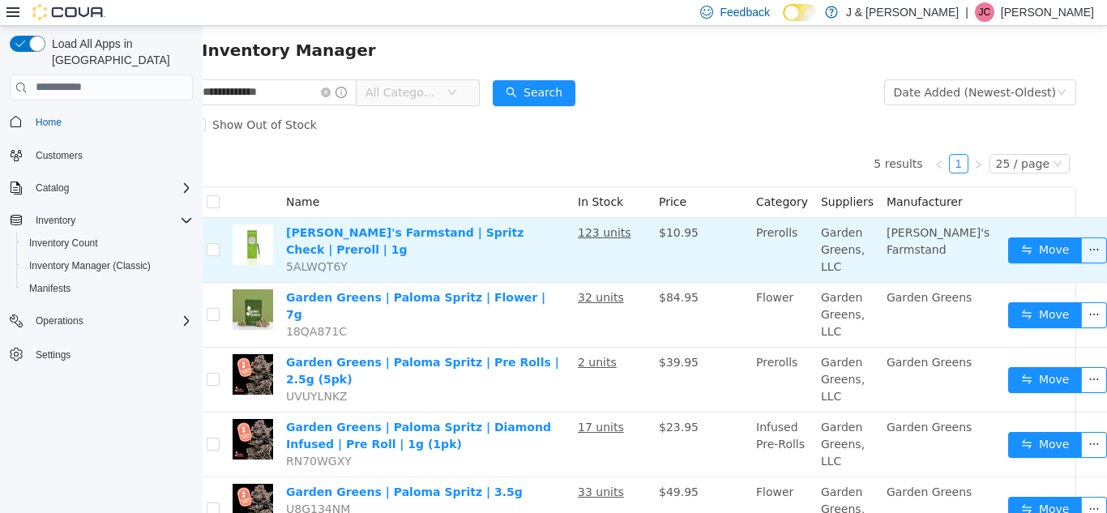
scroll to position [38, 20]
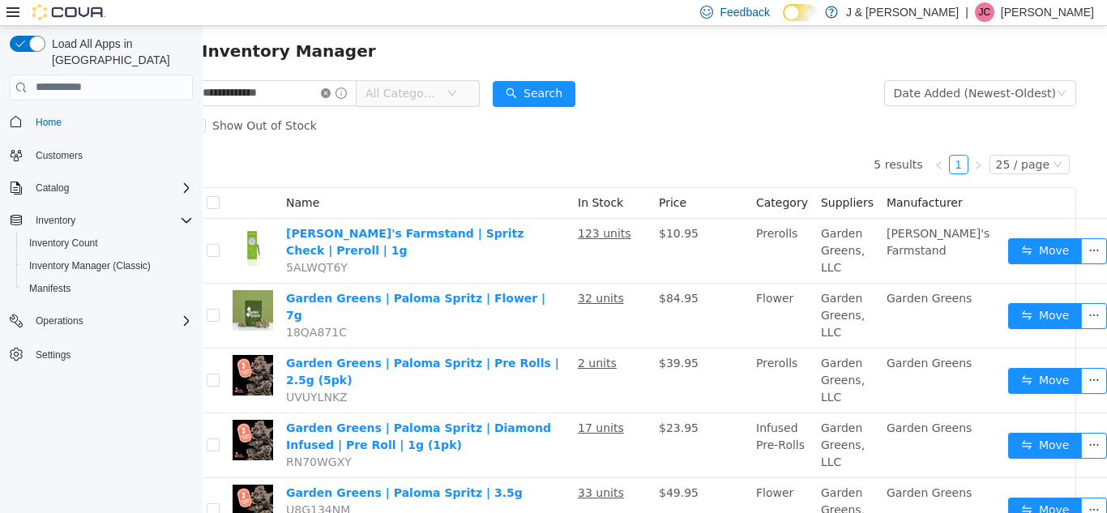
click at [331, 92] on icon "icon: close-circle" at bounding box center [326, 93] width 10 height 10
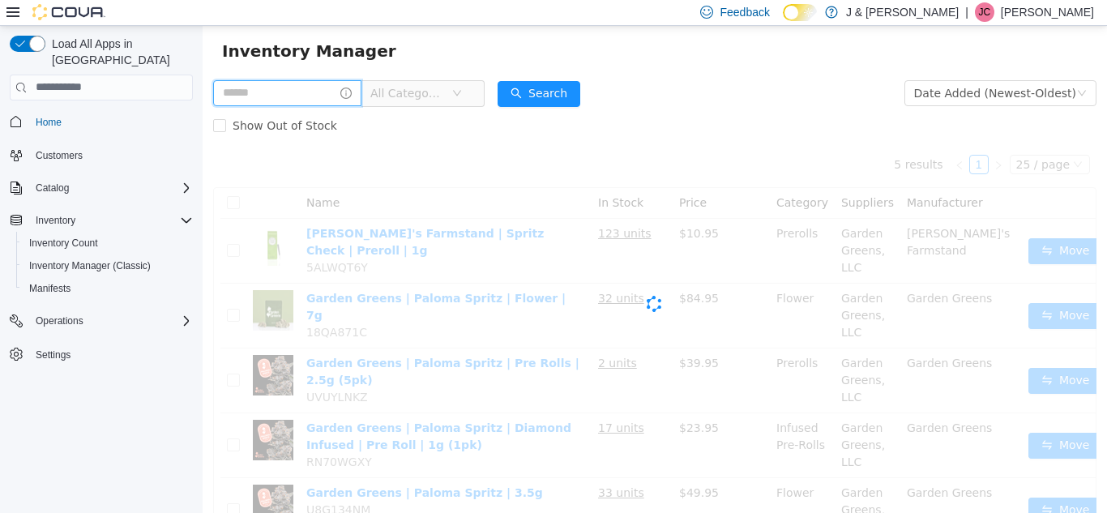
click at [319, 96] on input "text" at bounding box center [287, 92] width 148 height 26
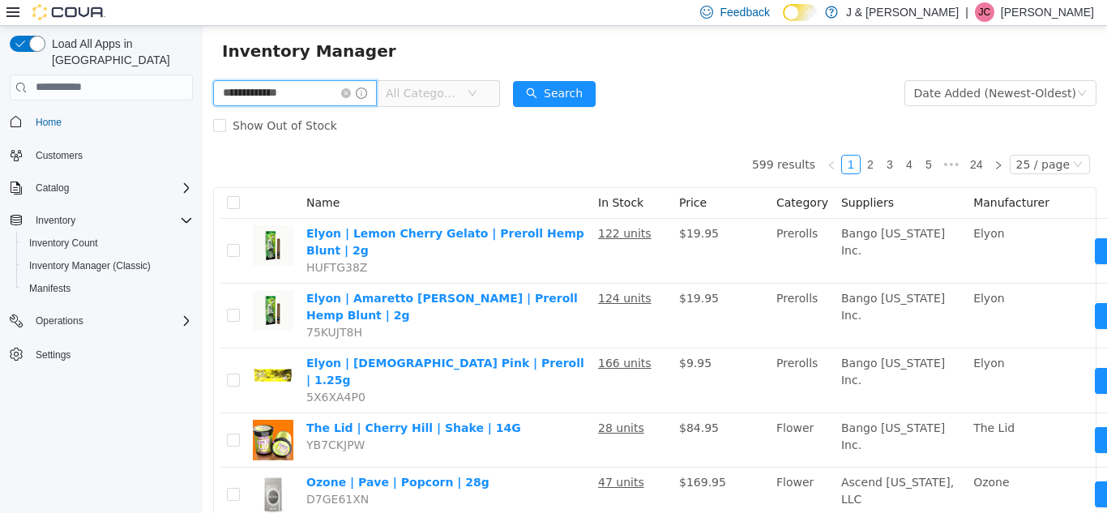
type input "**********"
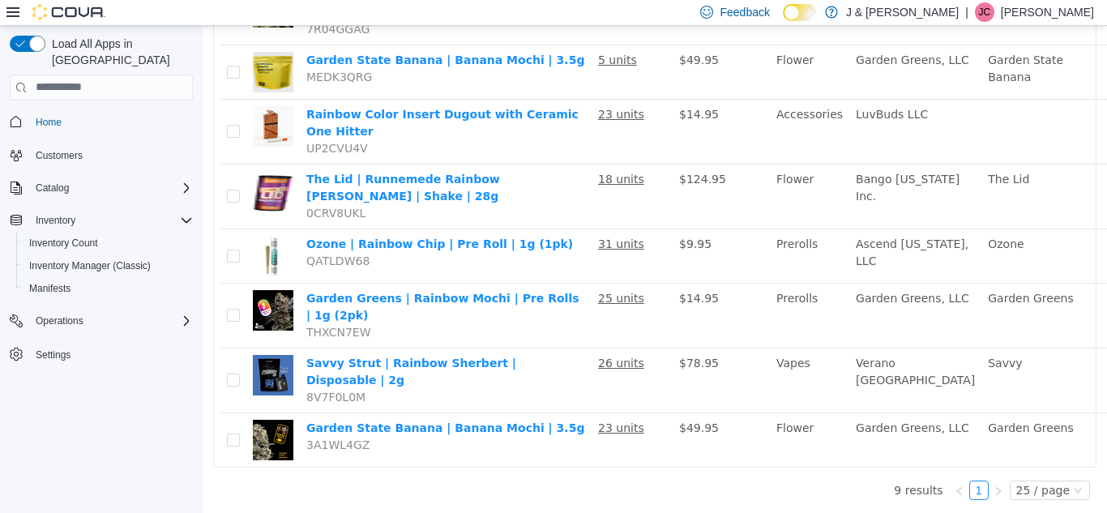
scroll to position [399, 43]
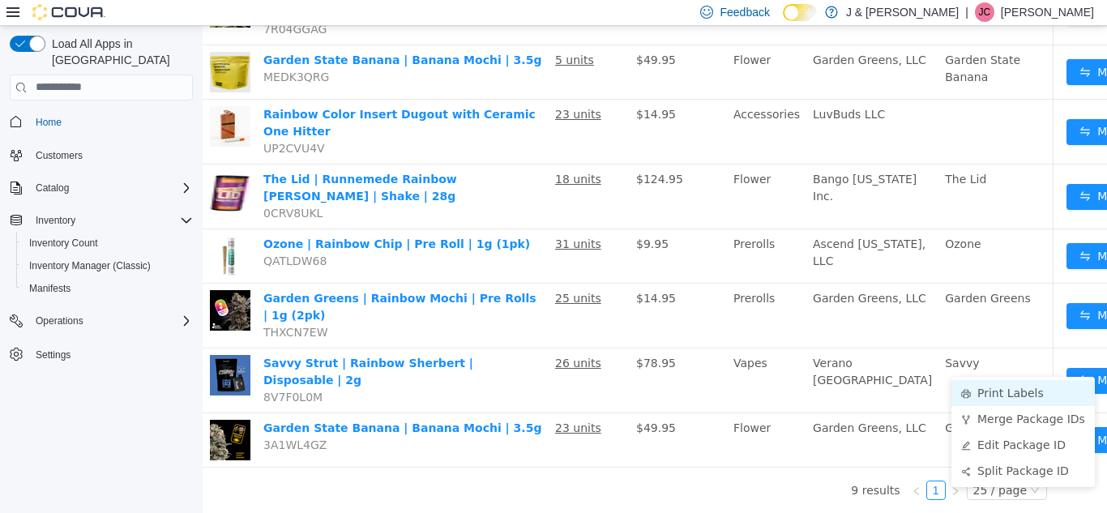
click at [1040, 379] on li "Print Labels" at bounding box center [1022, 392] width 143 height 26
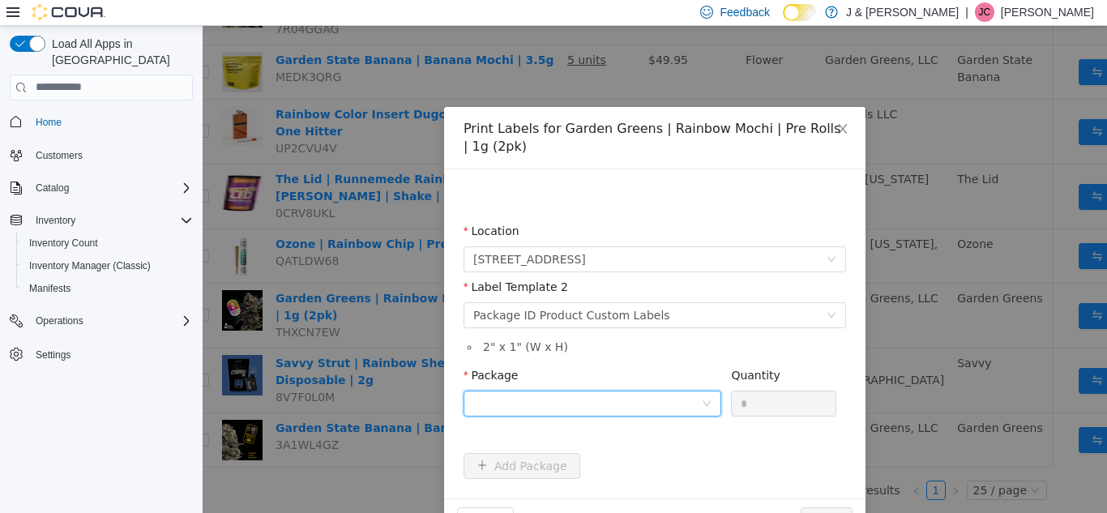
click at [631, 401] on div at bounding box center [587, 403] width 228 height 24
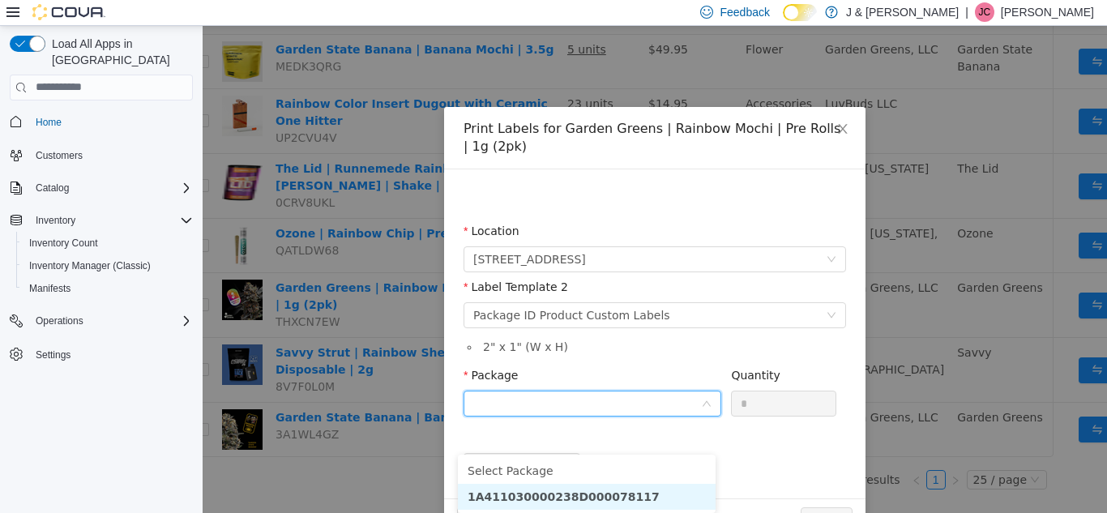
click at [617, 489] on strong "1A411030000238D000078117" at bounding box center [564, 495] width 192 height 13
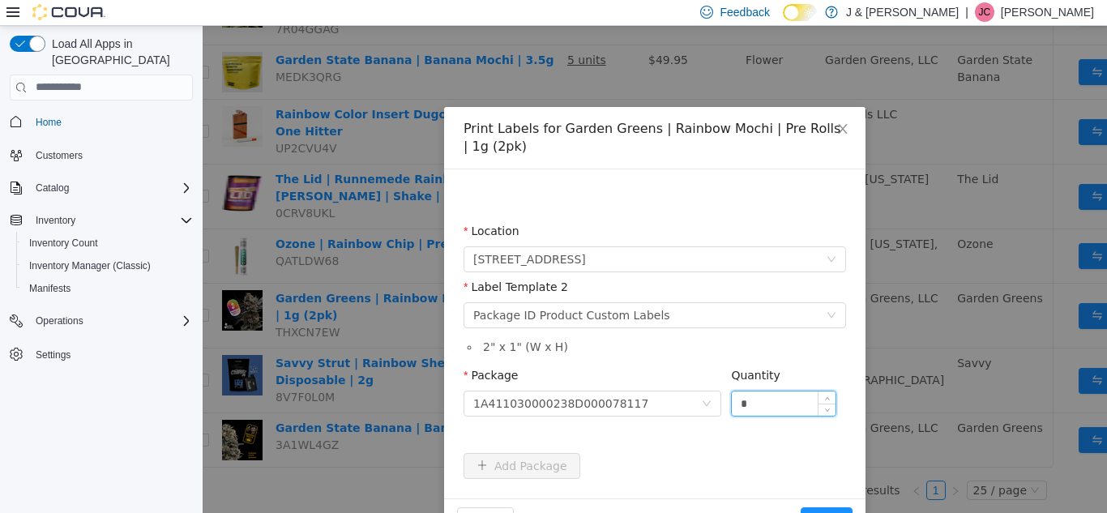
click at [756, 400] on input "*" at bounding box center [784, 403] width 104 height 24
type input "**"
click at [801, 506] on button "Print" at bounding box center [827, 519] width 52 height 26
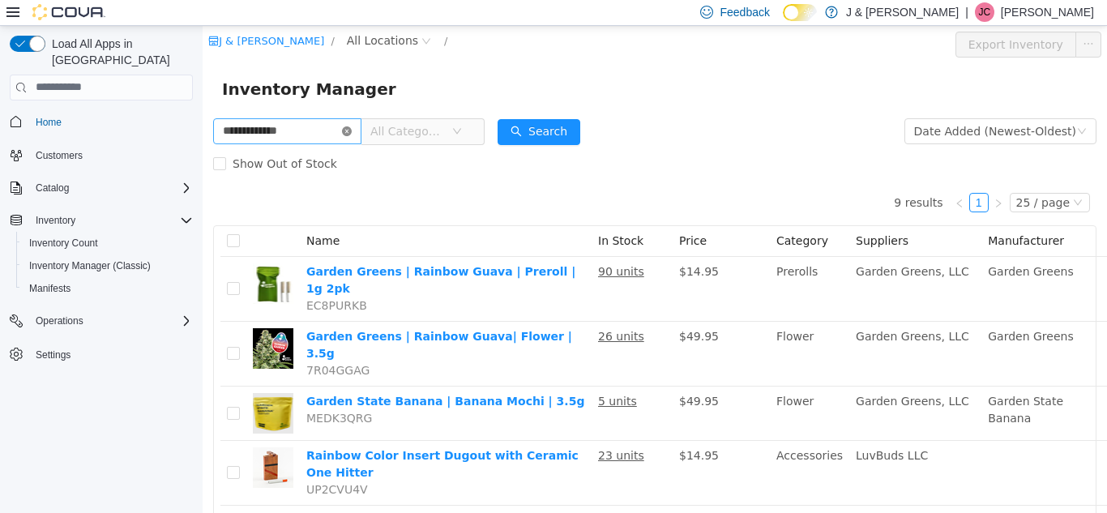
click at [352, 131] on icon "icon: close-circle" at bounding box center [347, 131] width 10 height 10
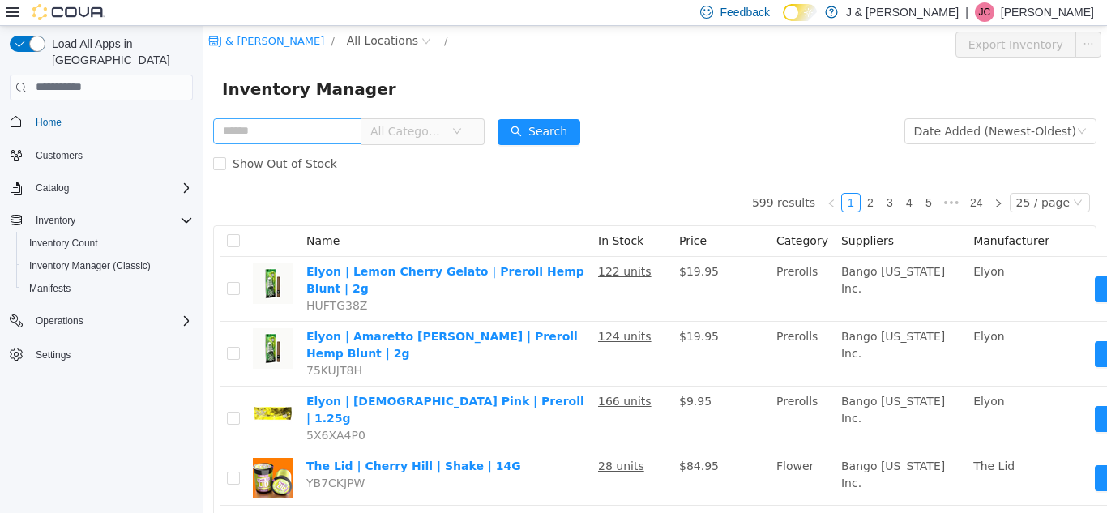
click at [338, 127] on input "text" at bounding box center [287, 130] width 148 height 26
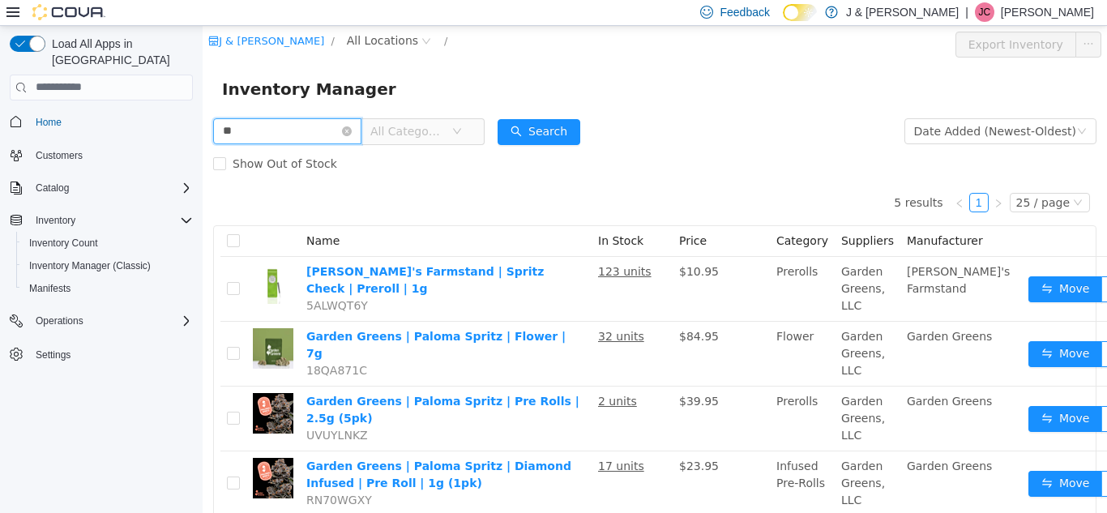
type input "*"
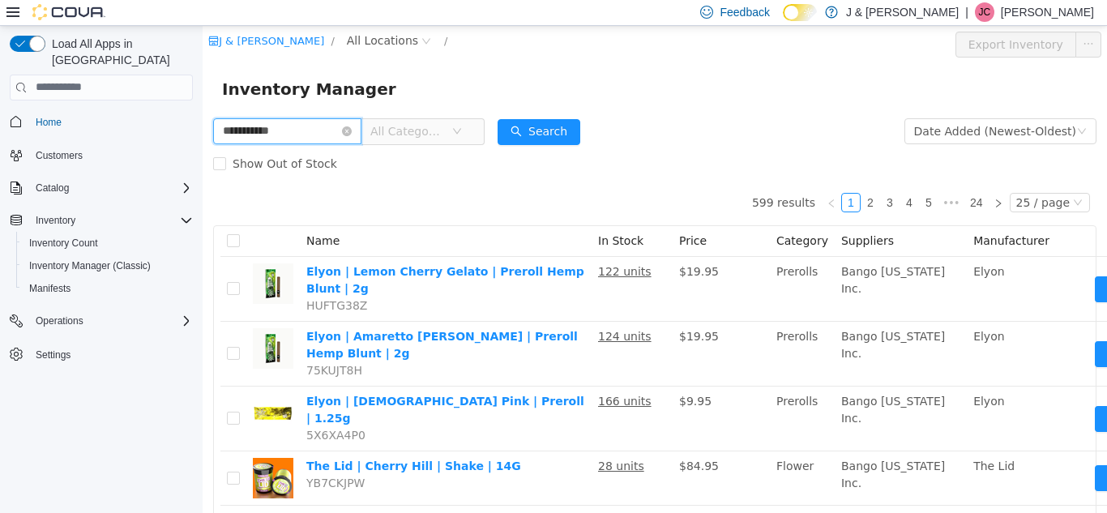
type input "**********"
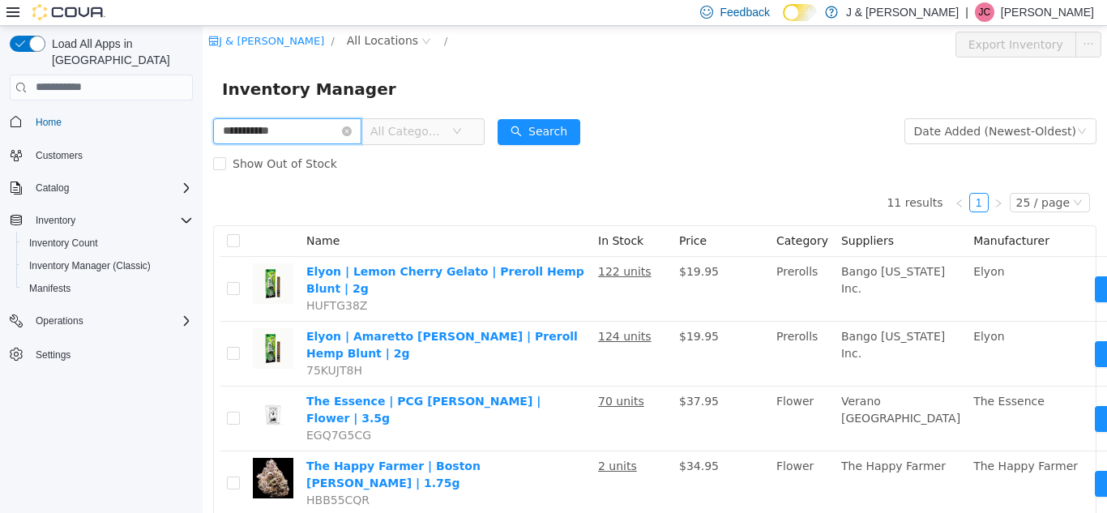
click at [328, 126] on input "**********" at bounding box center [287, 130] width 148 height 26
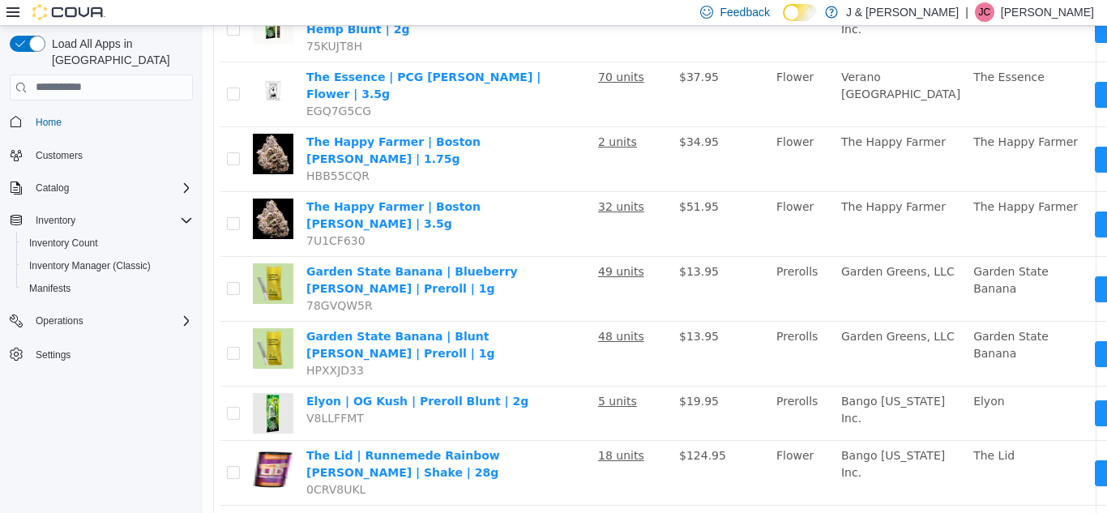
scroll to position [324, 0]
click at [626, 299] on b "3055 Route 23, Oak Ridge" at bounding box center [611, 300] width 124 height 13
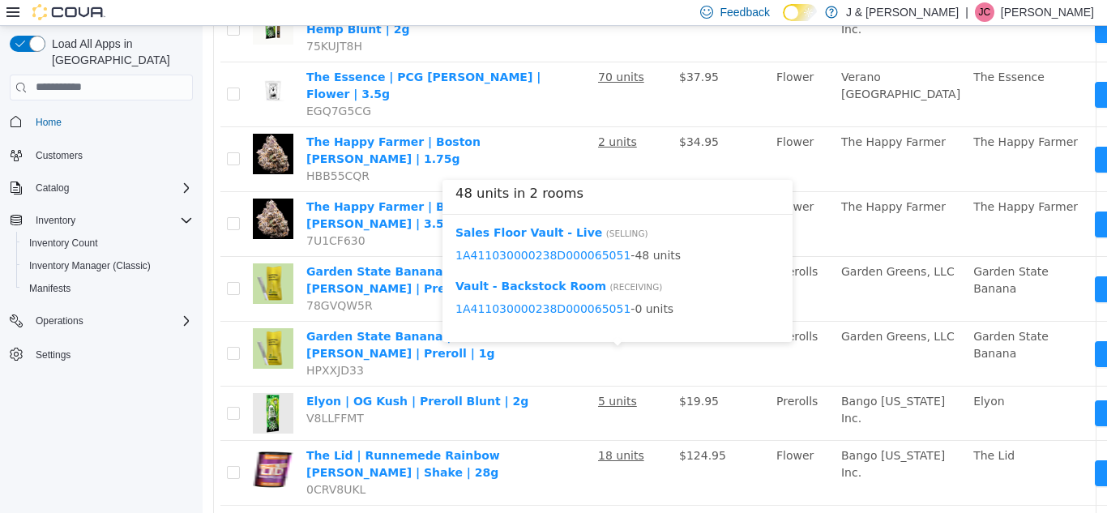
click at [563, 263] on span "1A411030000238D000065051 - 48 units" at bounding box center [617, 254] width 324 height 17
click at [571, 253] on link "1A411030000238D000065051" at bounding box center [542, 254] width 175 height 13
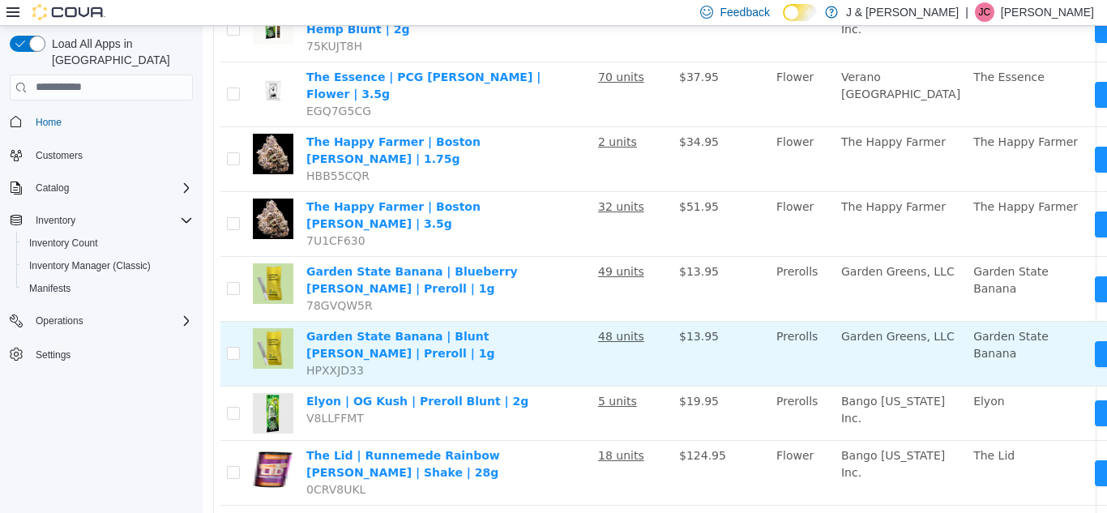
scroll to position [324, 32]
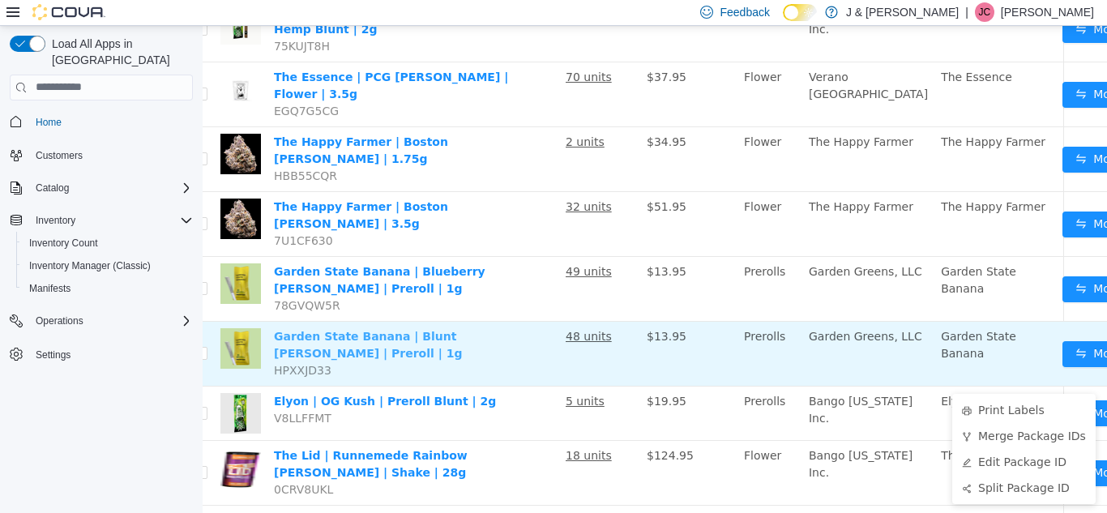
click at [461, 355] on link "Garden State Banana | Blunt Runtz | Preroll | 1g" at bounding box center [368, 344] width 188 height 30
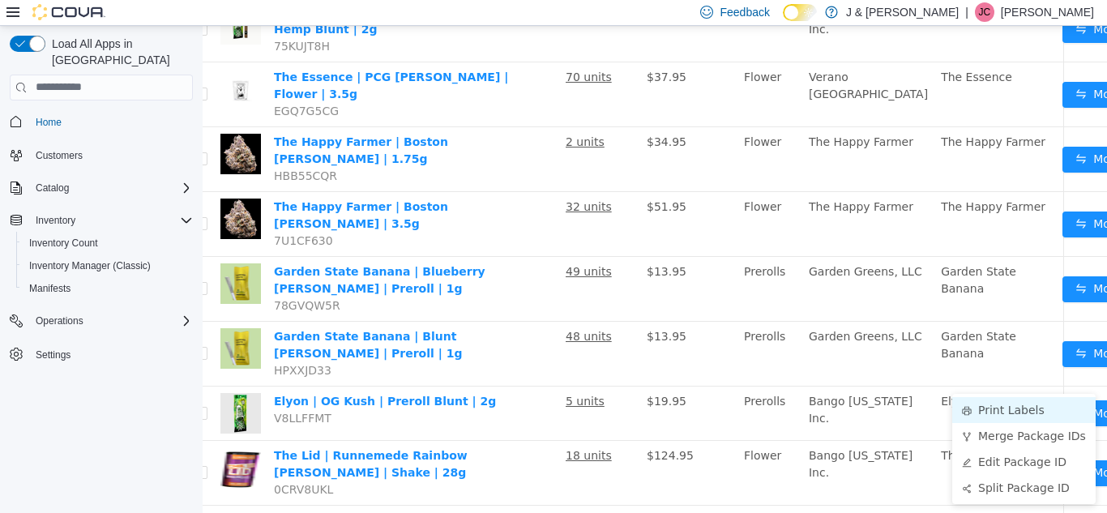
click at [1015, 405] on li "Print Labels" at bounding box center [1023, 409] width 143 height 26
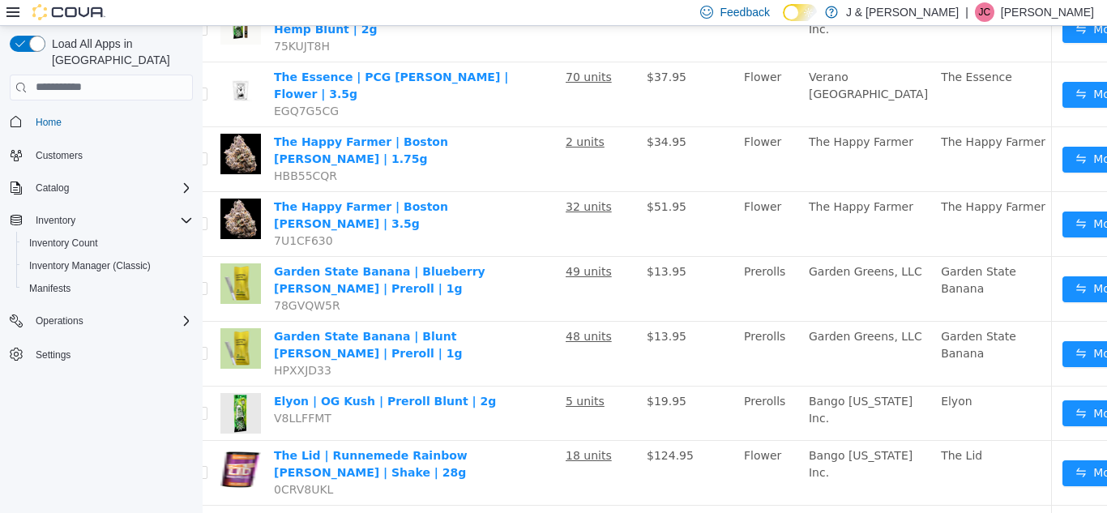
scroll to position [324, 20]
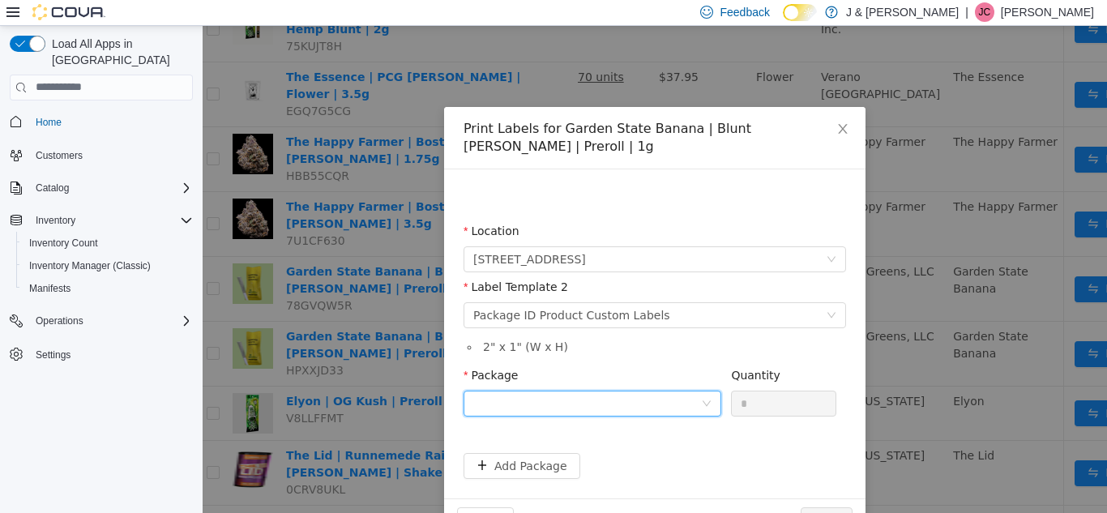
click at [592, 391] on div at bounding box center [587, 403] width 228 height 24
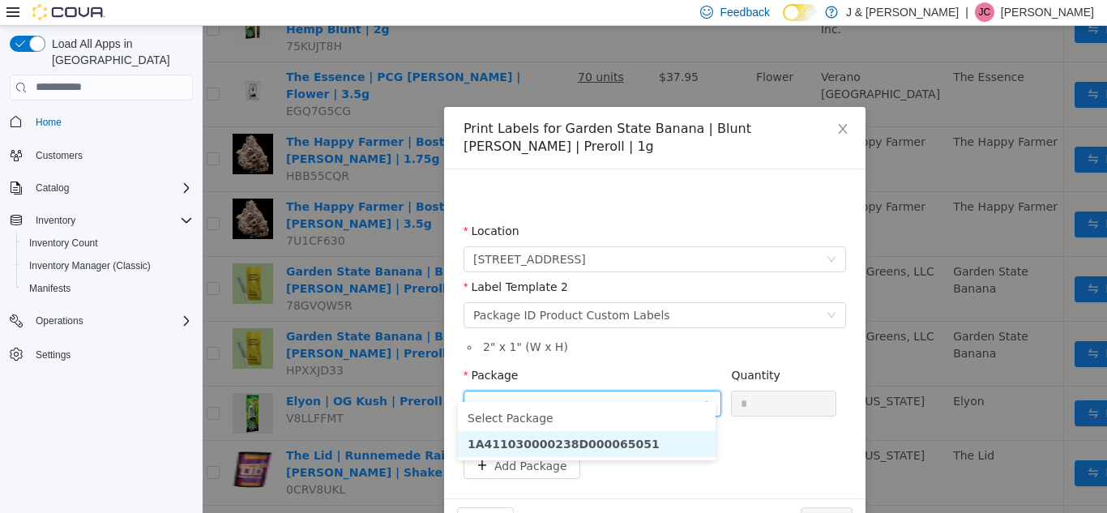
click at [653, 450] on li "1A411030000238D000065051" at bounding box center [587, 443] width 258 height 26
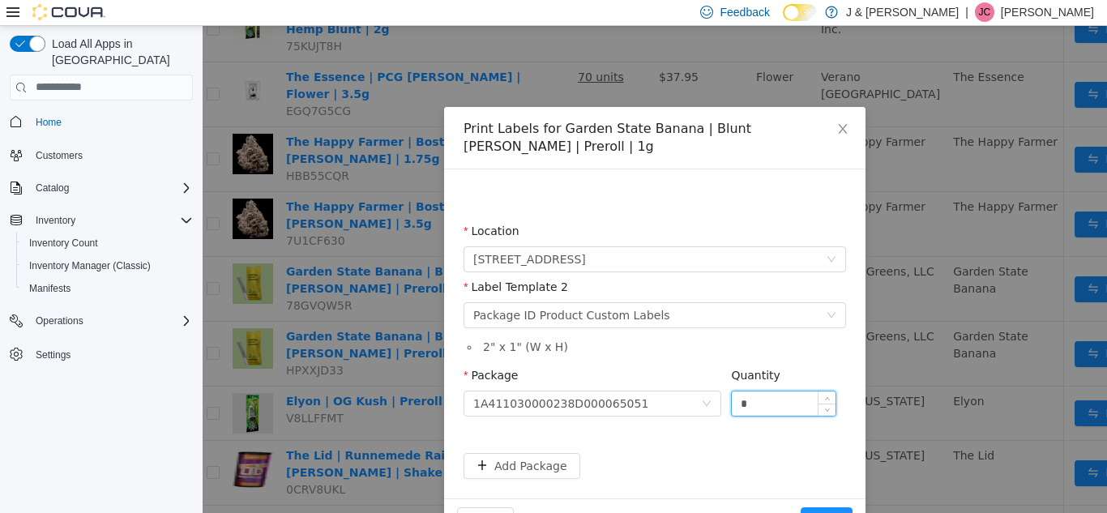
click at [749, 391] on input "*" at bounding box center [784, 403] width 104 height 24
type input "**"
click at [824, 506] on button "Print" at bounding box center [827, 519] width 52 height 26
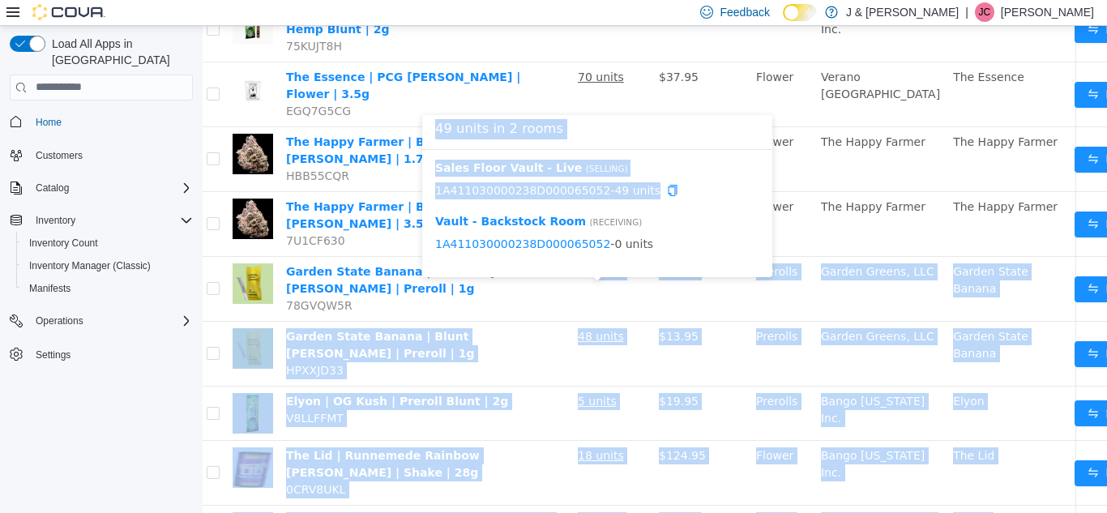
drag, startPoint x: 595, startPoint y: 294, endPoint x: 711, endPoint y: 175, distance: 166.7
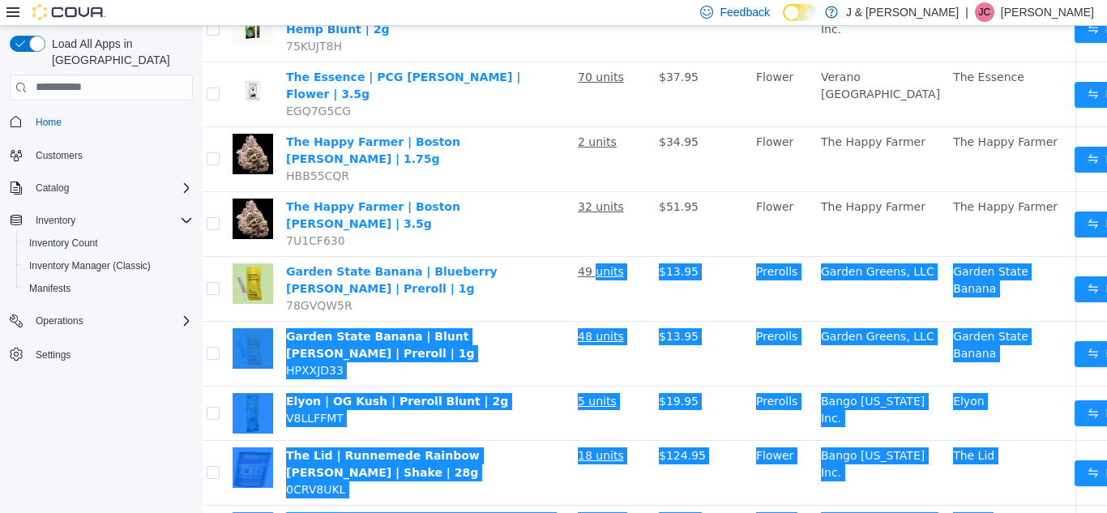
click at [138, 406] on div "Load All Apps in New Hub Home Customers Catalog Inventory Inventory Count Inven…" at bounding box center [101, 272] width 203 height 493
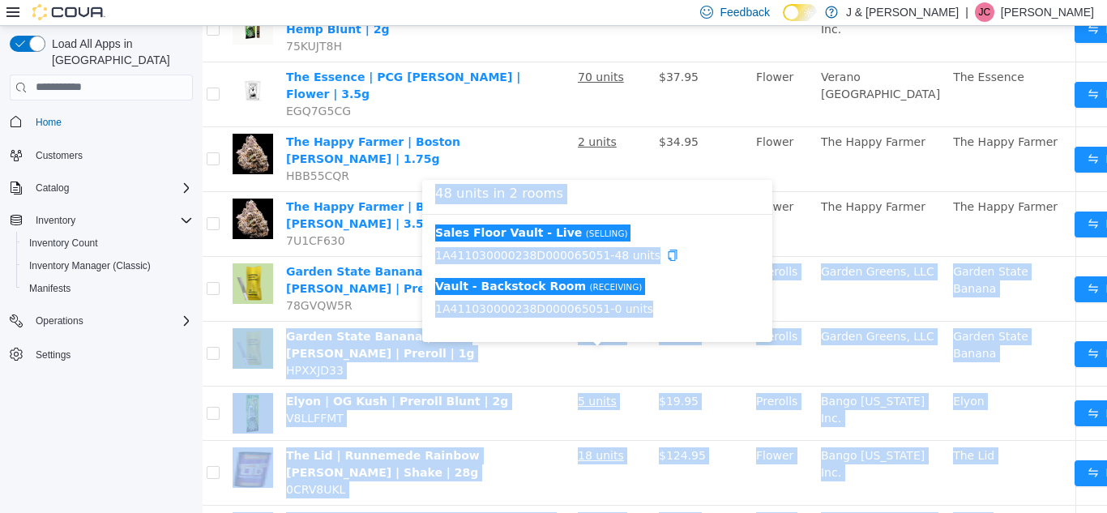
click at [587, 254] on span "1A411030000238D000065051 - 48 units" at bounding box center [597, 254] width 324 height 17
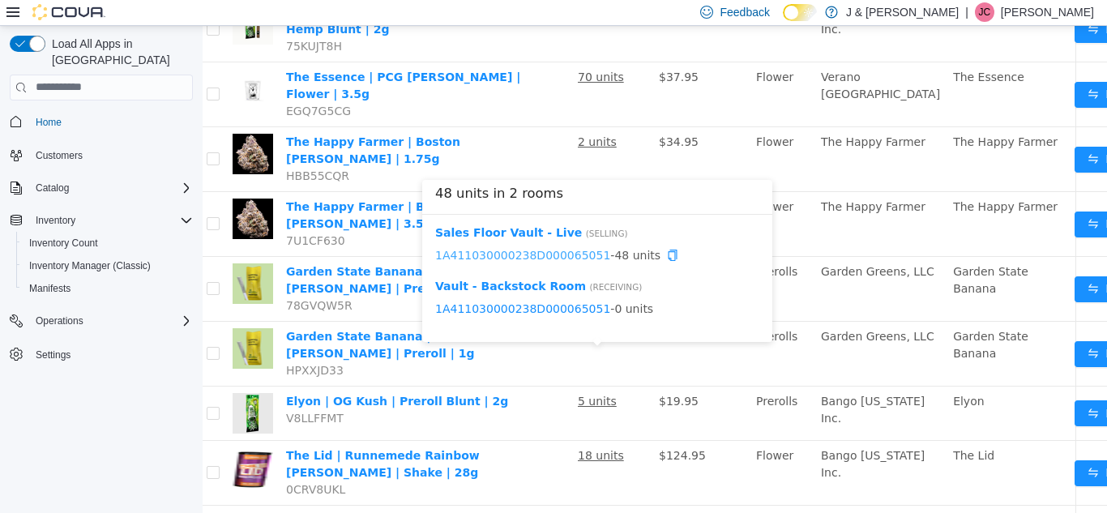
click at [570, 255] on link "1A411030000238D000065051" at bounding box center [522, 254] width 175 height 13
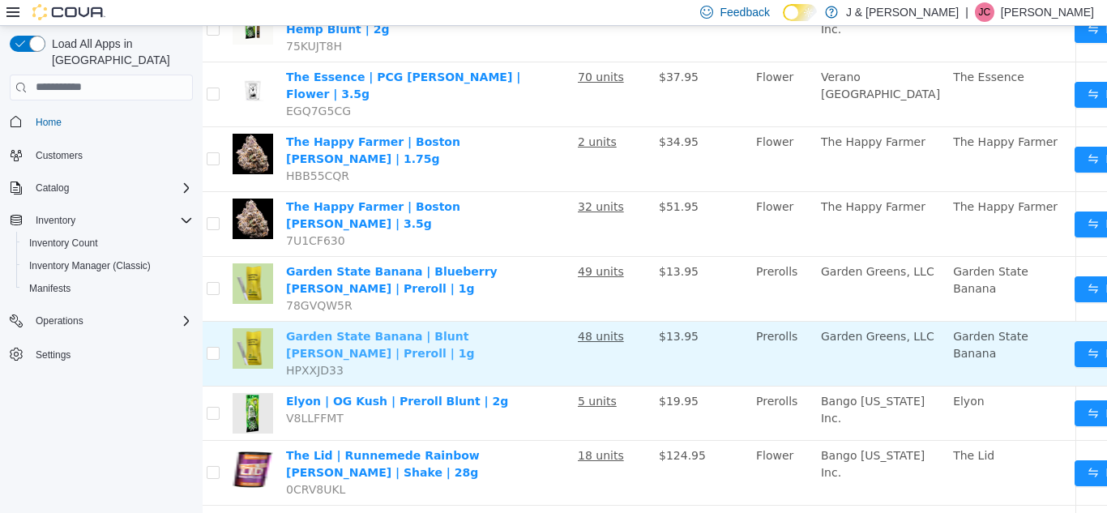
click at [474, 359] on link "Garden State Banana | Blunt Runtz | Preroll | 1g" at bounding box center [380, 344] width 188 height 30
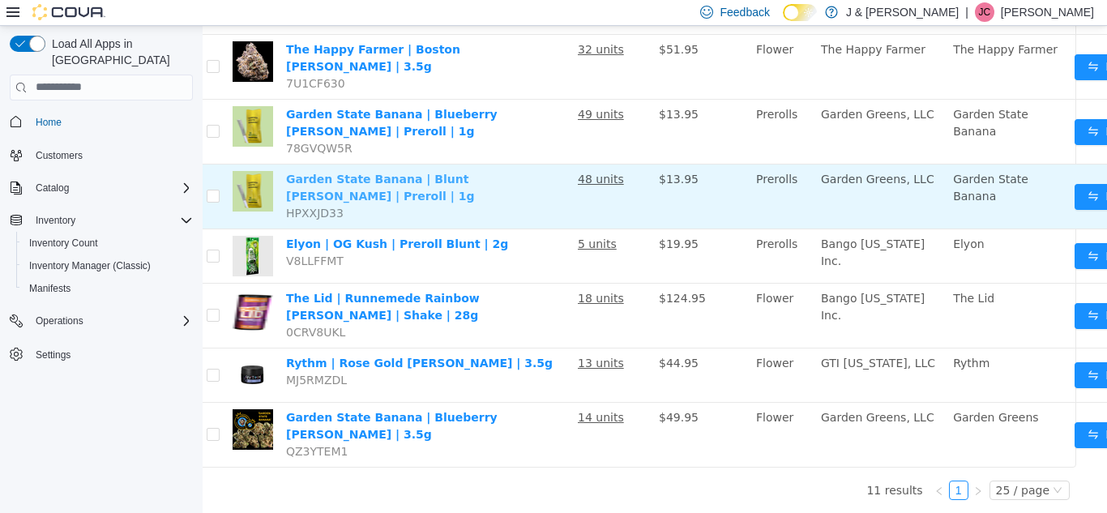
scroll to position [510, 20]
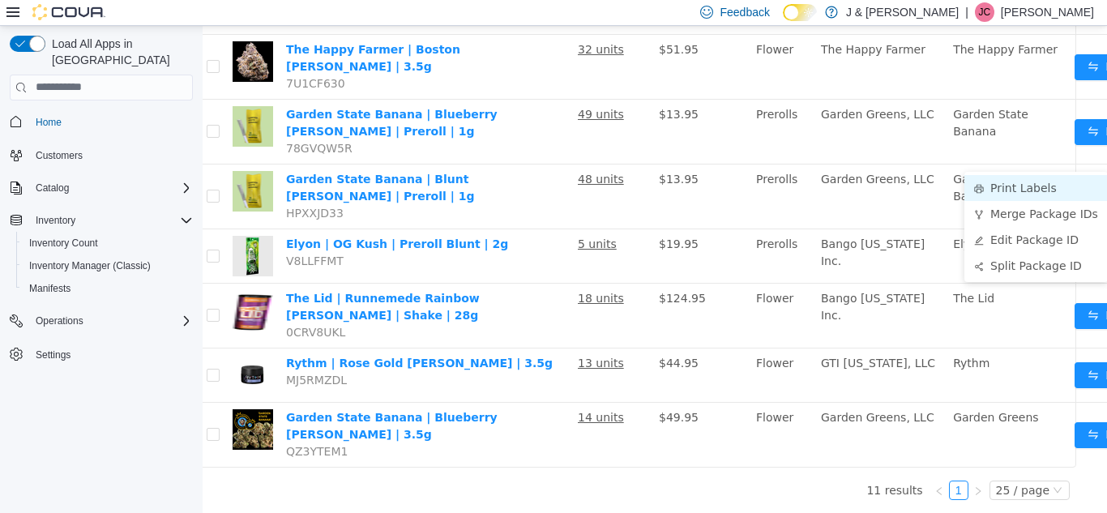
click at [1030, 174] on li "Print Labels" at bounding box center [1035, 187] width 143 height 26
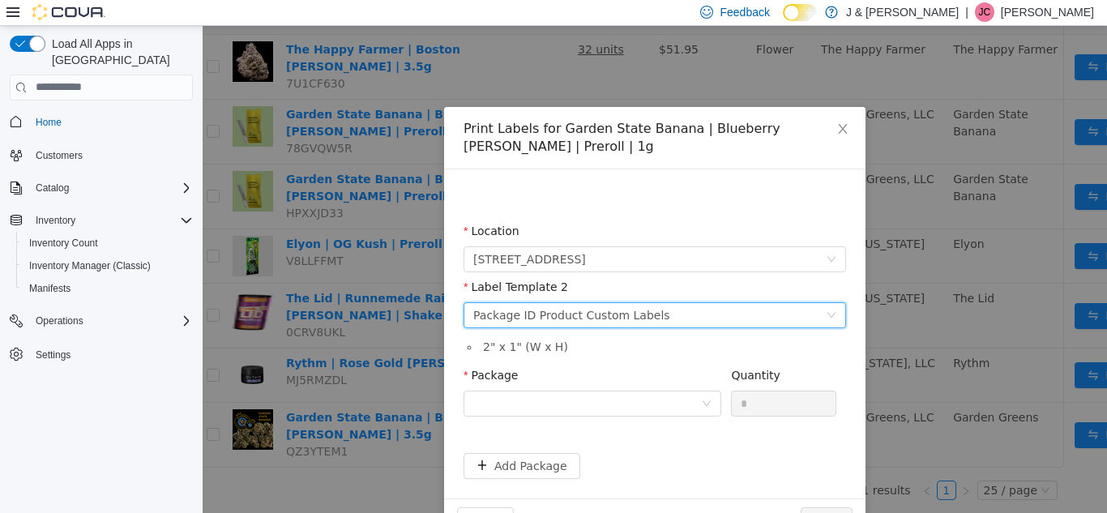
click at [574, 312] on div "Package ID Product Custom Labels" at bounding box center [571, 314] width 197 height 24
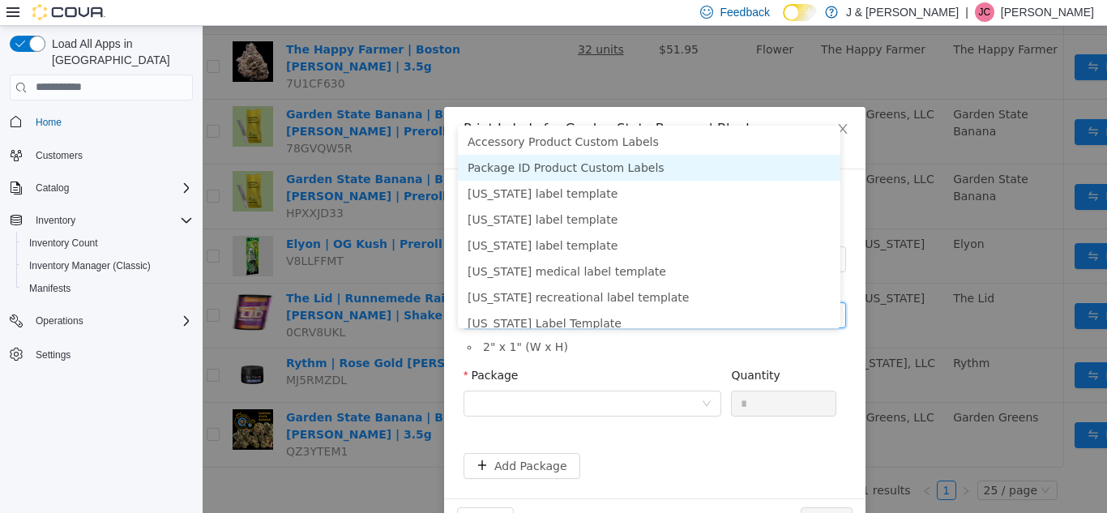
click at [589, 154] on li "Package ID Product Custom Labels" at bounding box center [649, 167] width 382 height 26
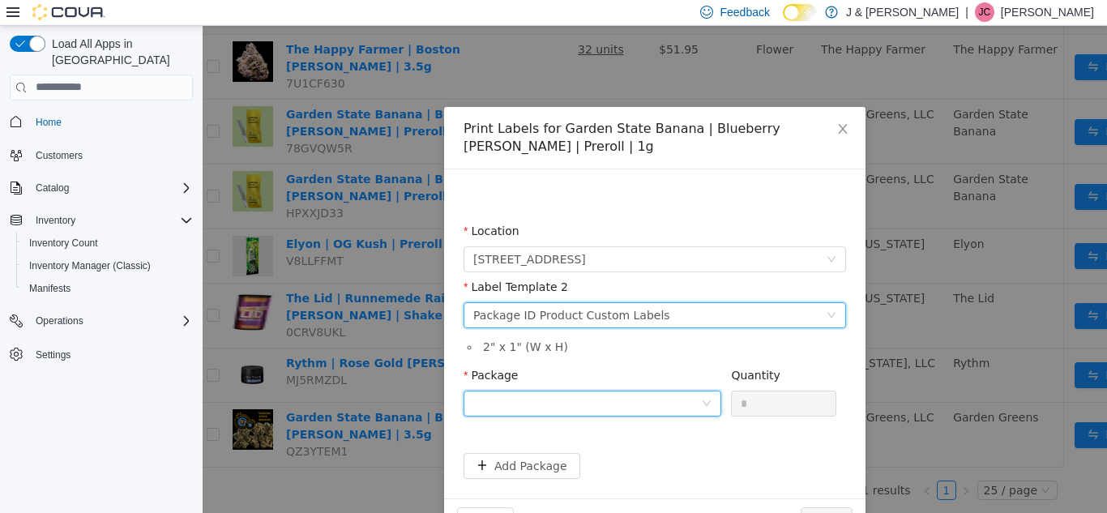
click at [544, 396] on div at bounding box center [587, 403] width 228 height 24
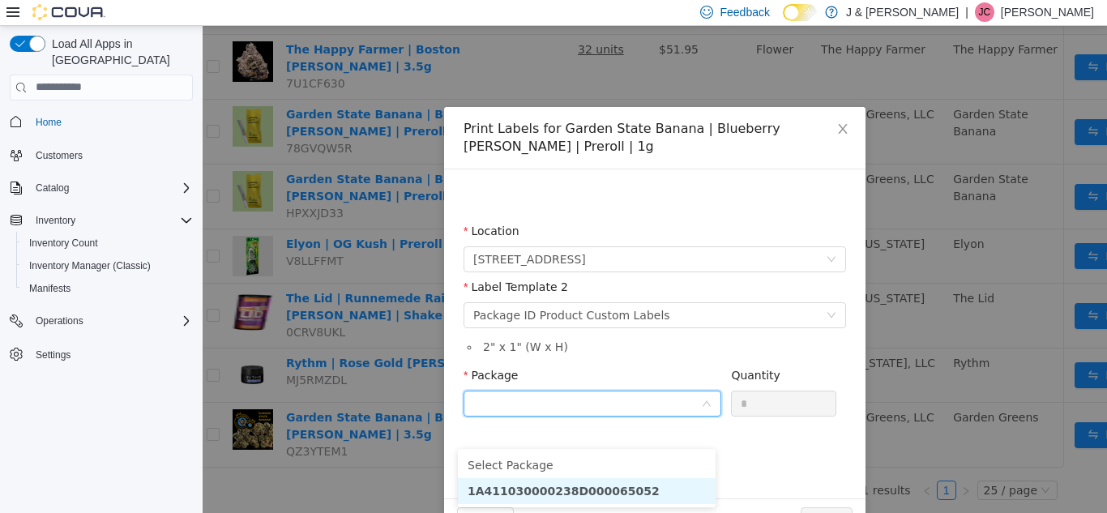
click at [587, 484] on strong "1A411030000238D000065052" at bounding box center [564, 490] width 192 height 13
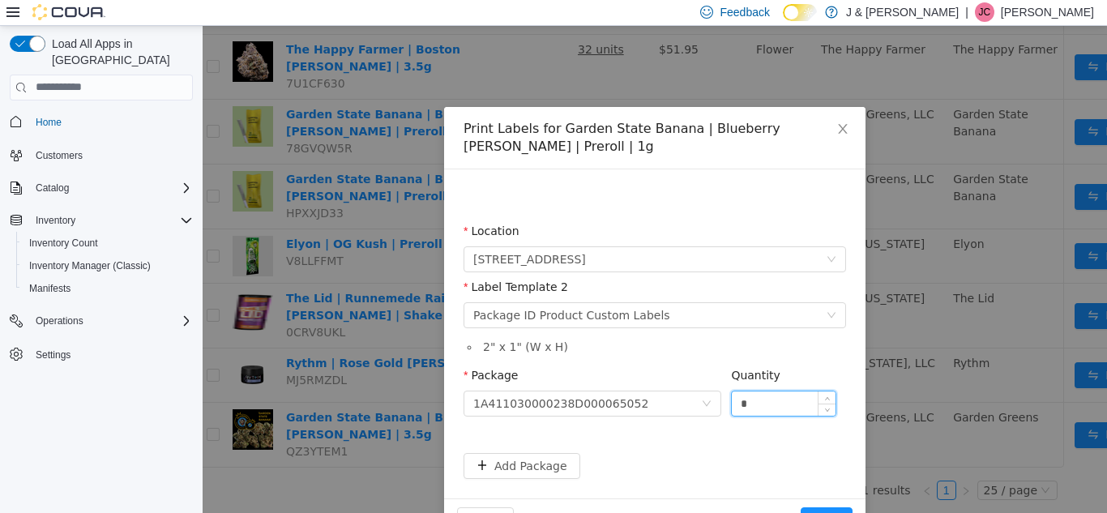
click at [767, 396] on input "*" at bounding box center [784, 403] width 104 height 24
type input "**"
click at [787, 369] on div "Quantity" at bounding box center [783, 377] width 105 height 23
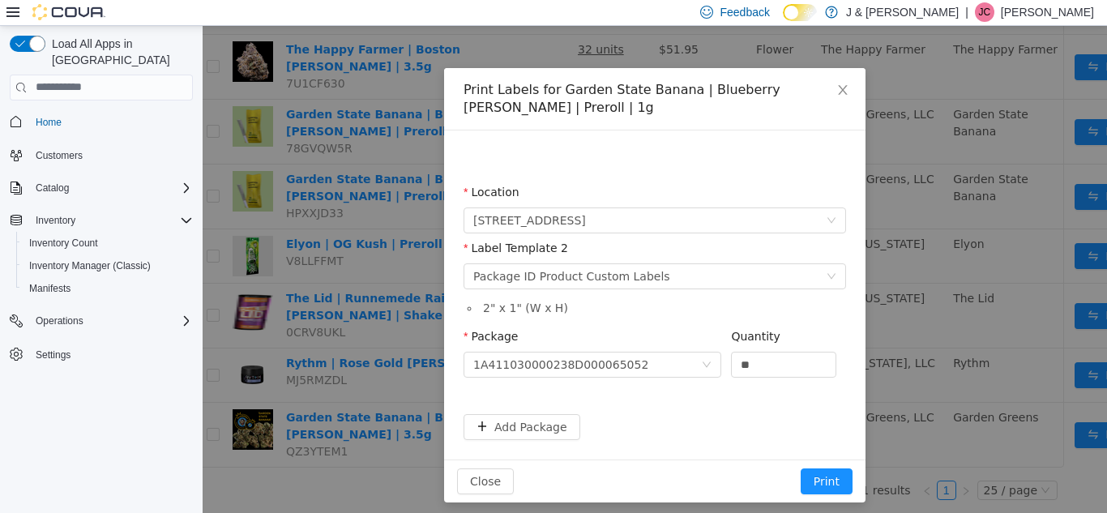
scroll to position [48, 0]
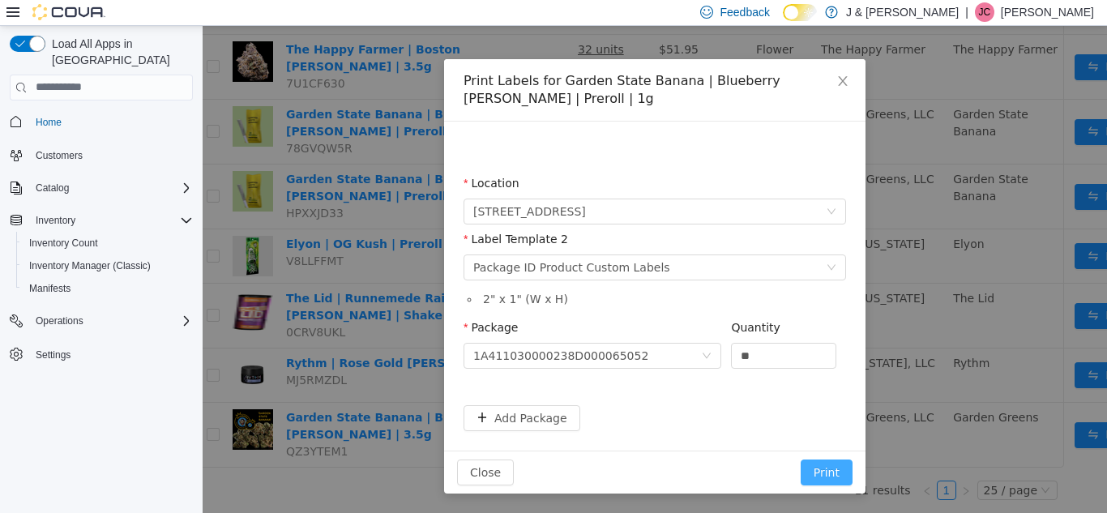
click at [826, 468] on button "Print" at bounding box center [827, 472] width 52 height 26
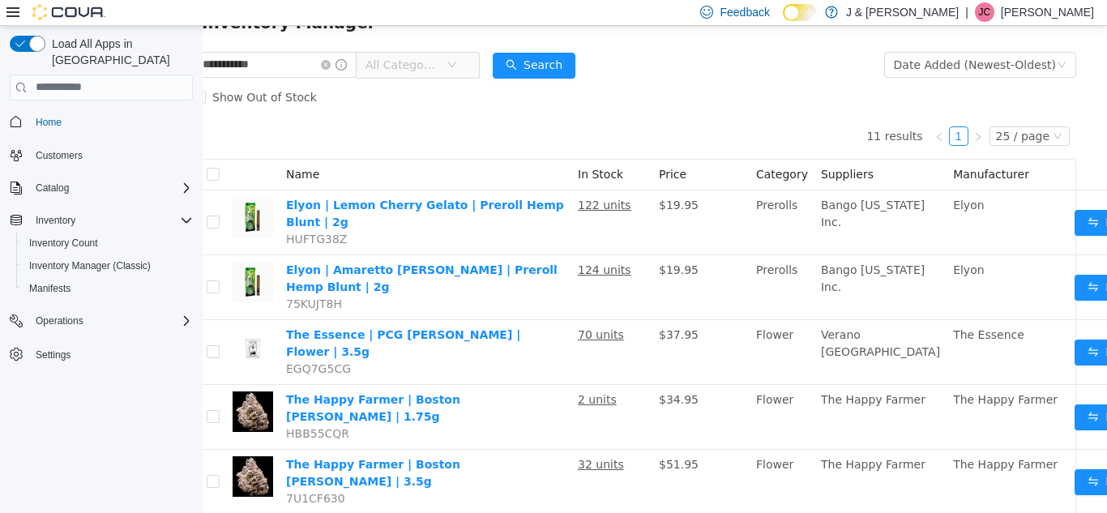
scroll to position [0, 20]
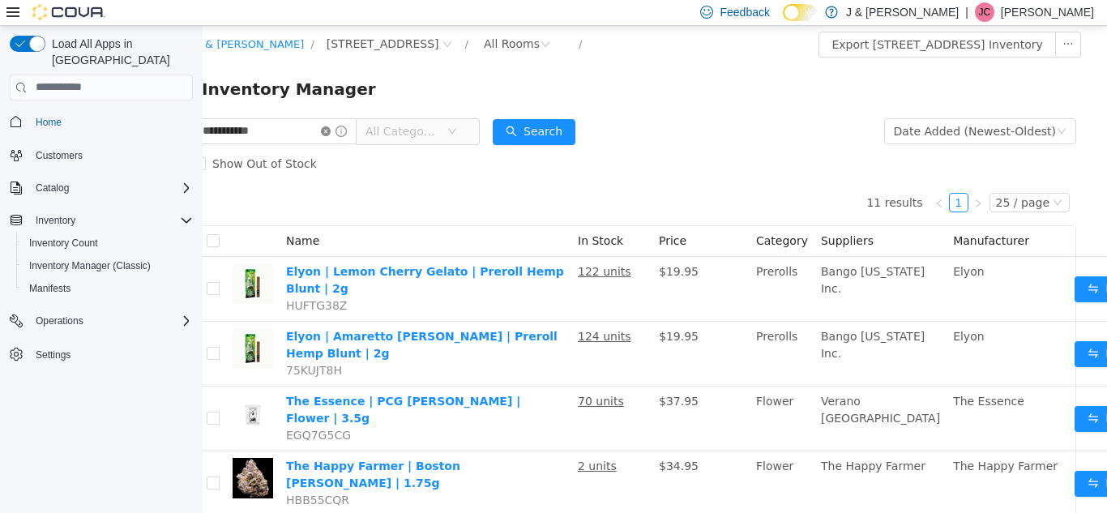
click at [331, 130] on icon "icon: close-circle" at bounding box center [326, 131] width 10 height 10
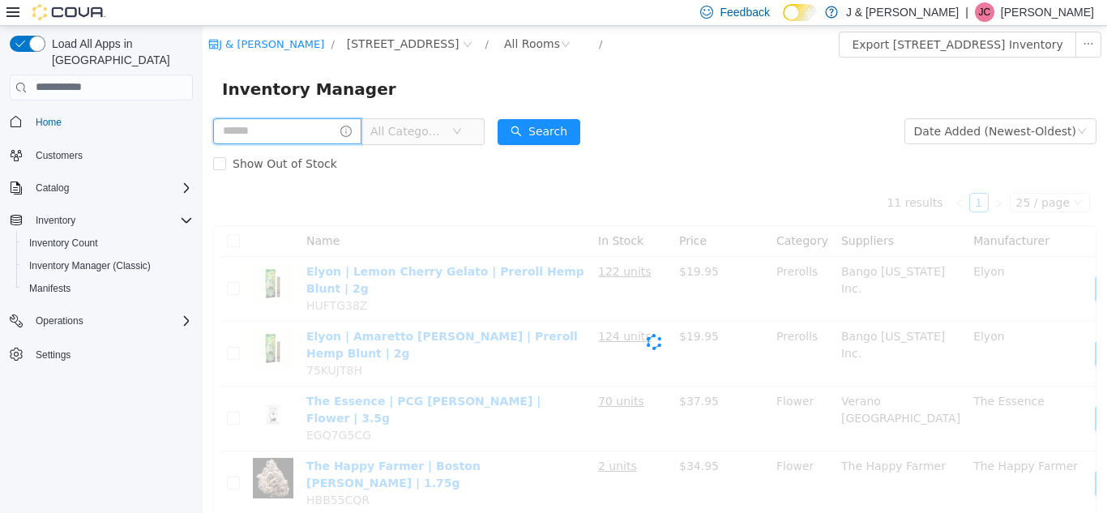
click at [283, 134] on input "text" at bounding box center [287, 130] width 148 height 26
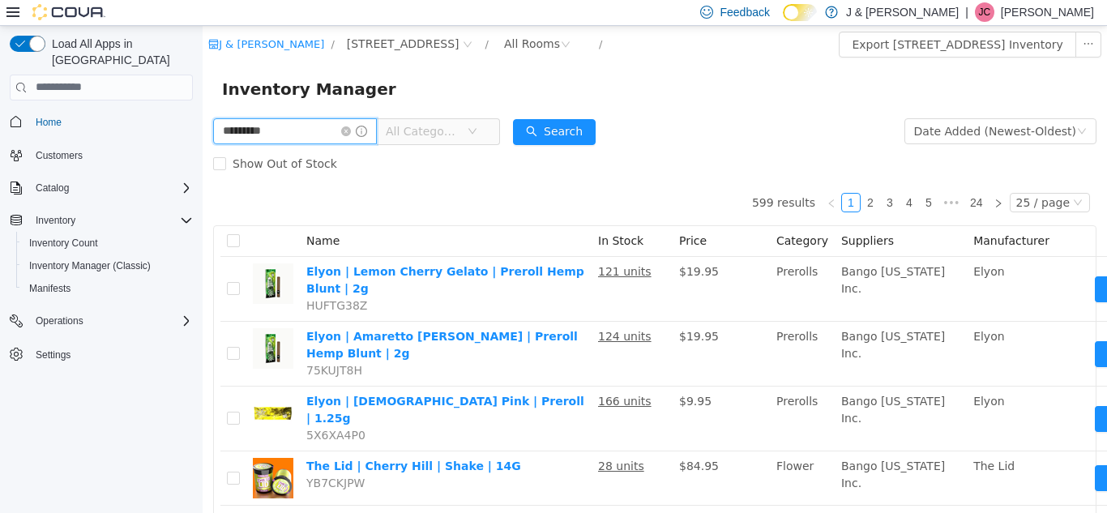
type input "*********"
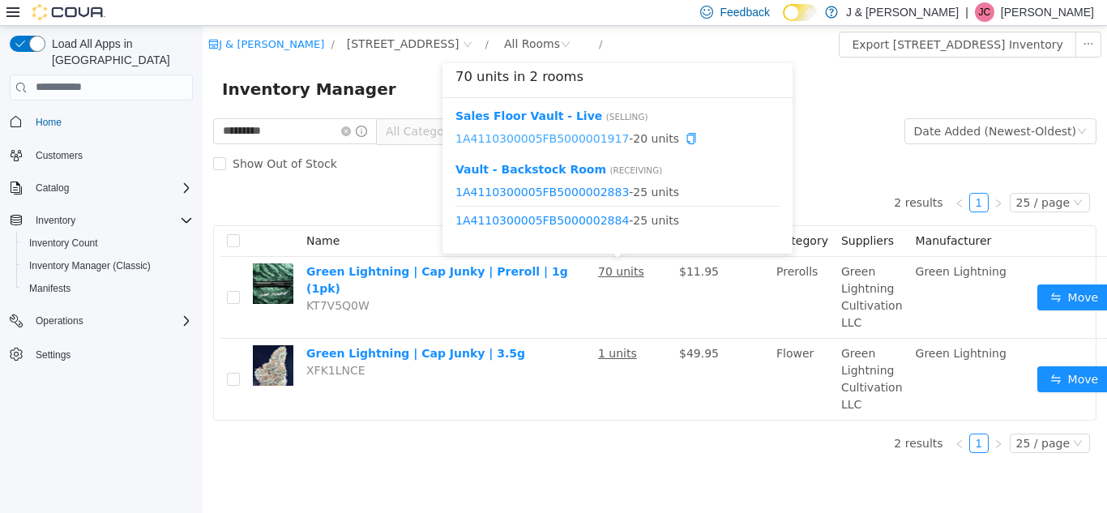
click at [566, 139] on link "1A4110300005FB5000001917" at bounding box center [541, 137] width 173 height 13
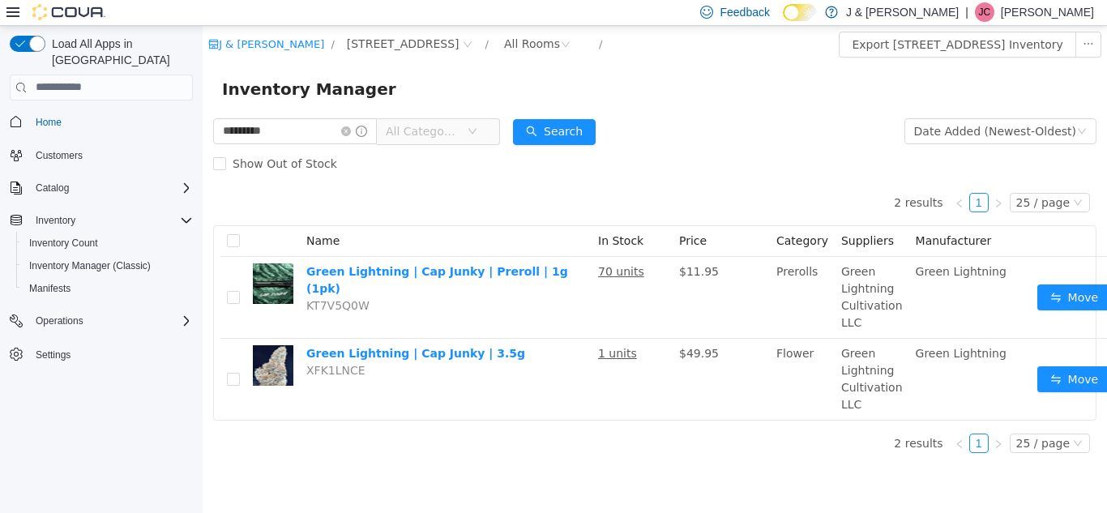
scroll to position [0, 39]
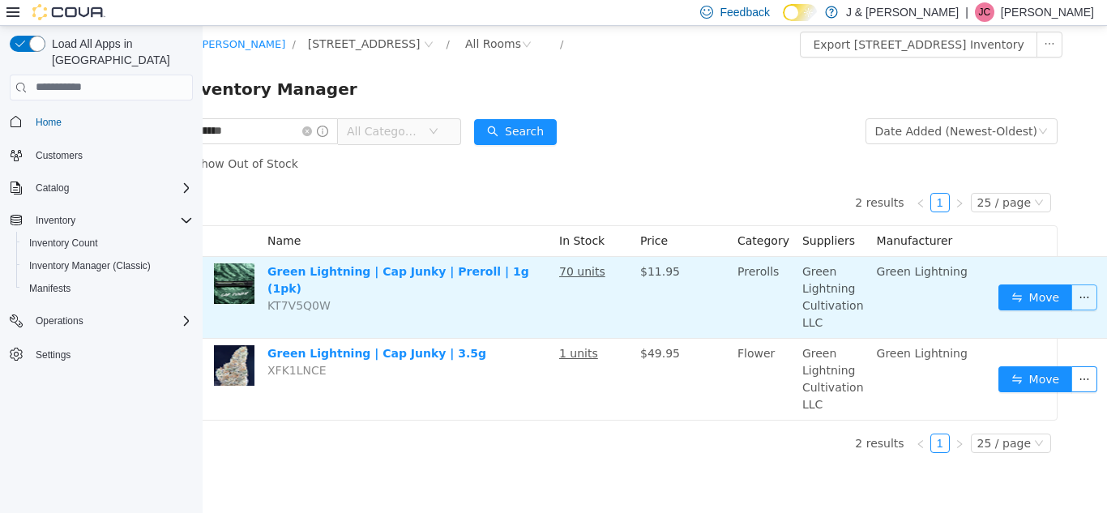
click at [1071, 299] on button "button" at bounding box center [1084, 297] width 26 height 26
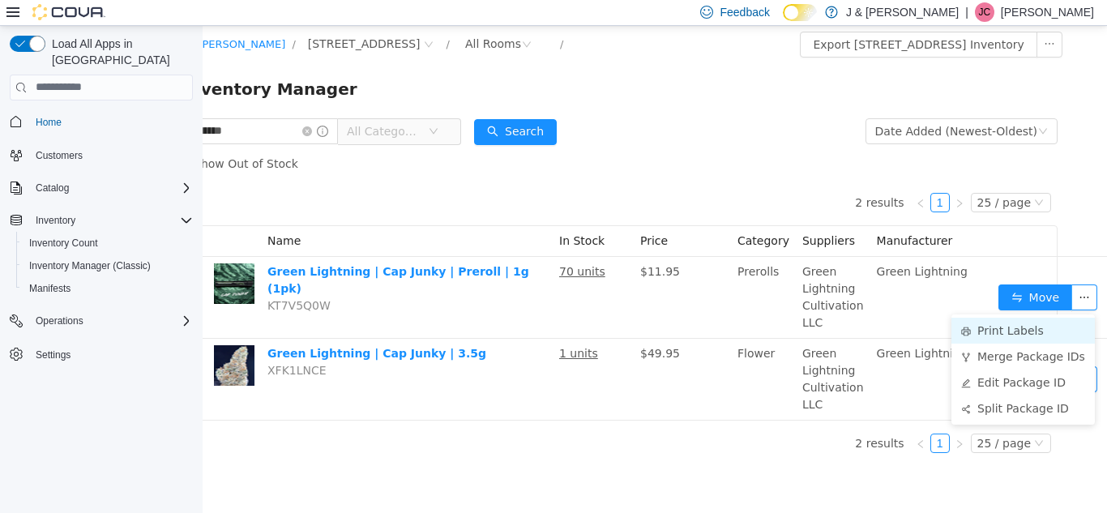
click at [1015, 329] on li "Print Labels" at bounding box center [1022, 330] width 143 height 26
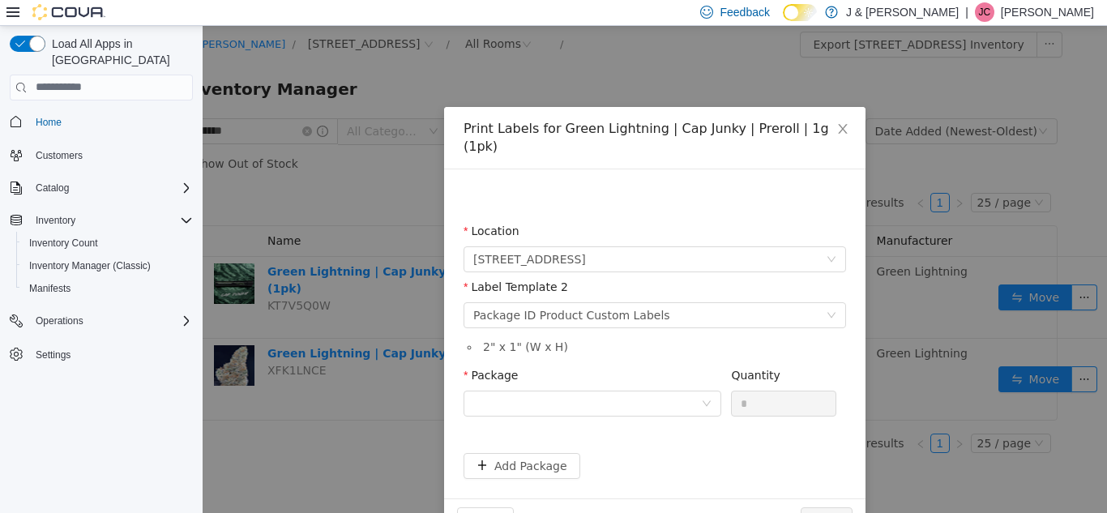
scroll to position [0, 27]
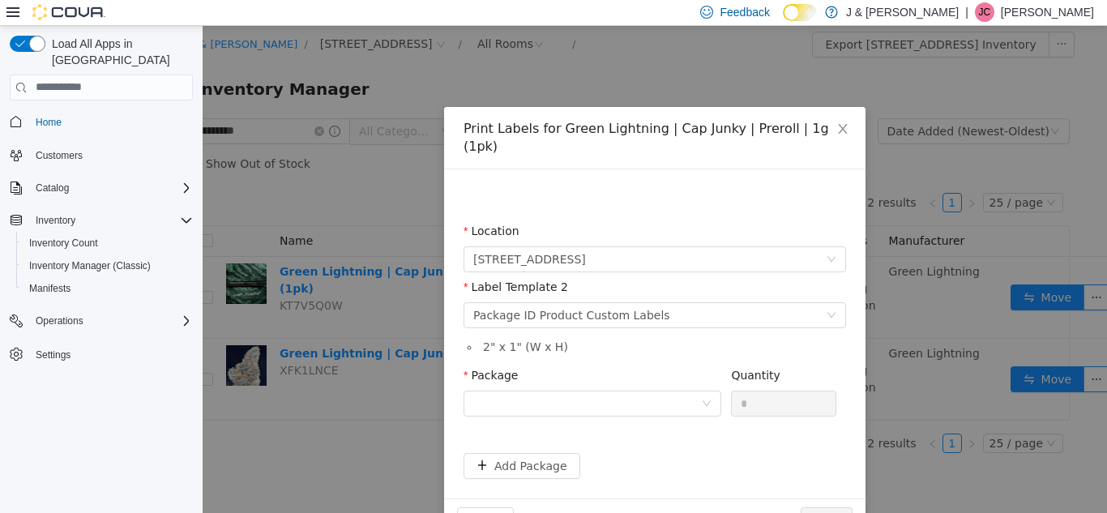
click at [568, 404] on div "Package Quantity *" at bounding box center [654, 397] width 382 height 62
click at [618, 391] on div at bounding box center [587, 403] width 228 height 24
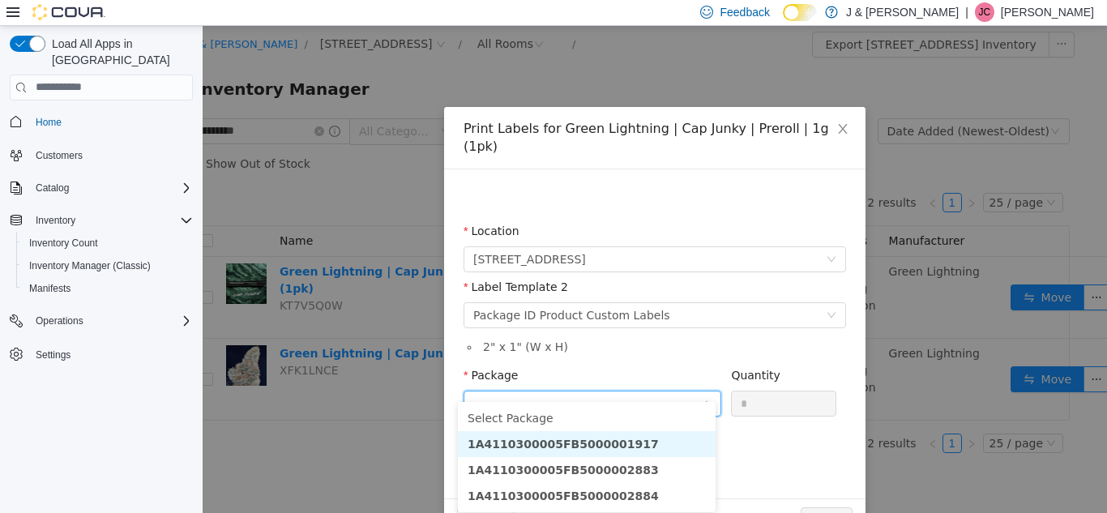
click at [628, 447] on li "1A4110300005FB5000001917" at bounding box center [587, 443] width 258 height 26
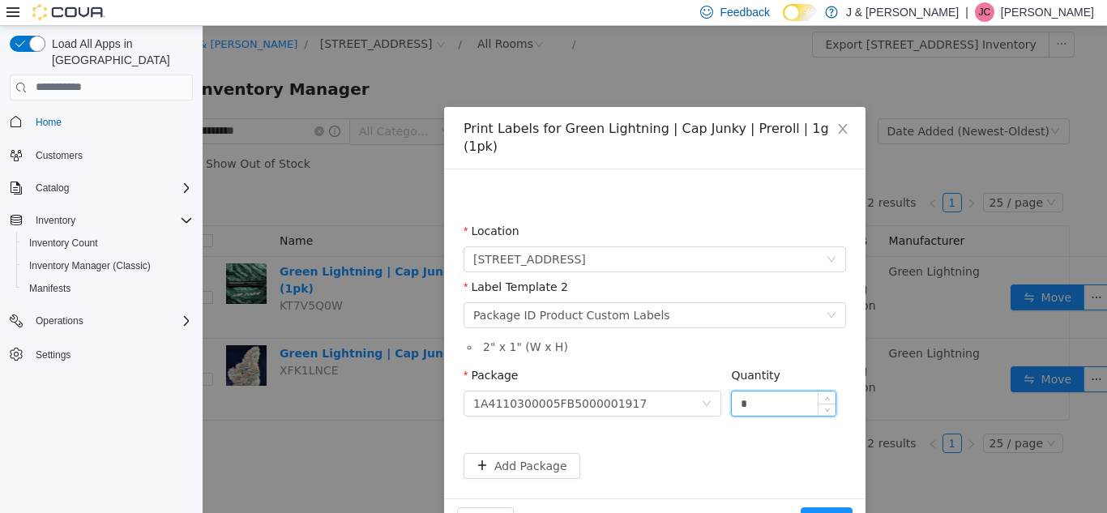
click at [761, 392] on input "*" at bounding box center [784, 403] width 104 height 24
type input "**"
click at [827, 506] on button "Print" at bounding box center [827, 519] width 52 height 26
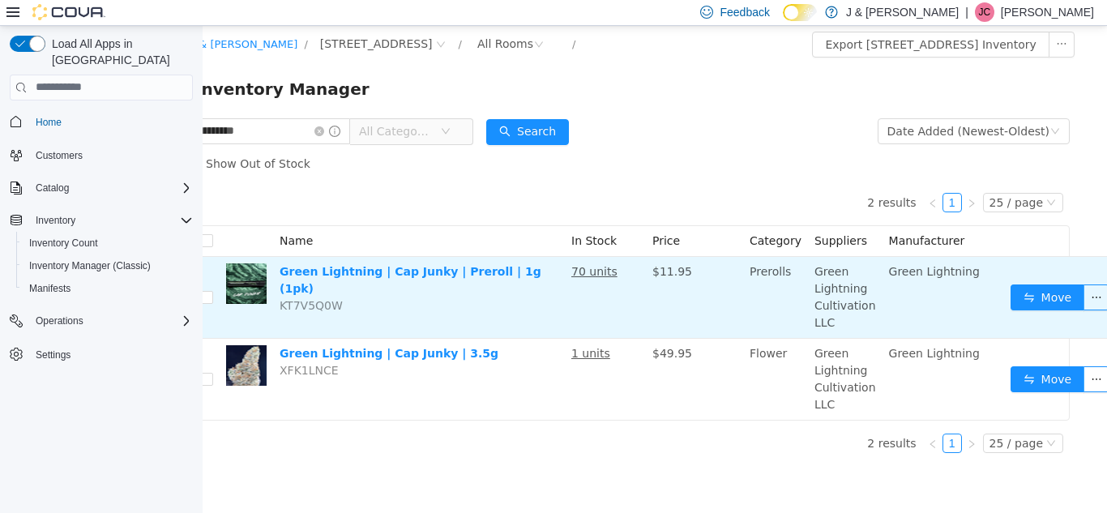
click at [832, 297] on span "Green Lightning Cultivation LLC" at bounding box center [845, 296] width 62 height 64
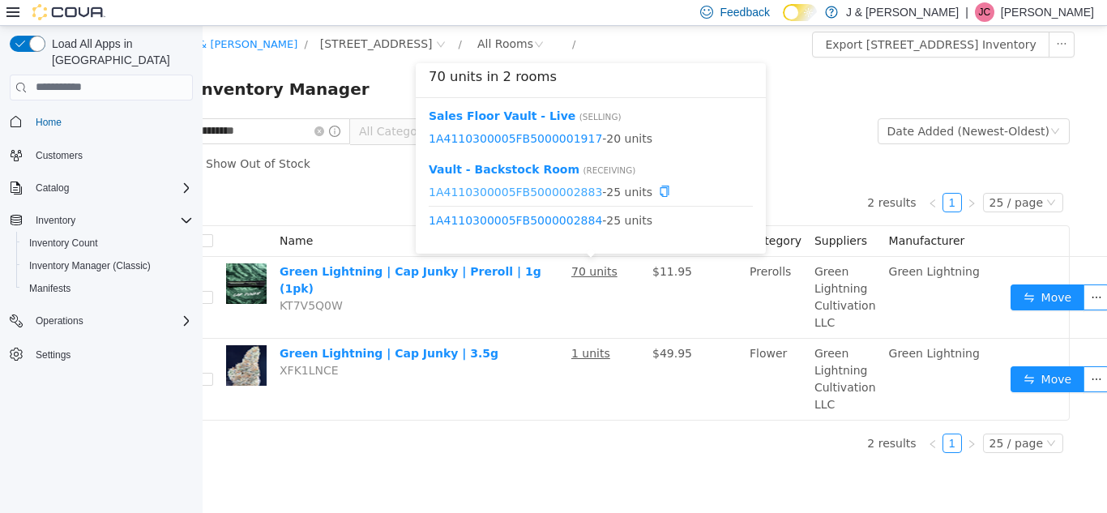
click at [549, 194] on link "1A4110300005FB5000002883" at bounding box center [515, 191] width 173 height 13
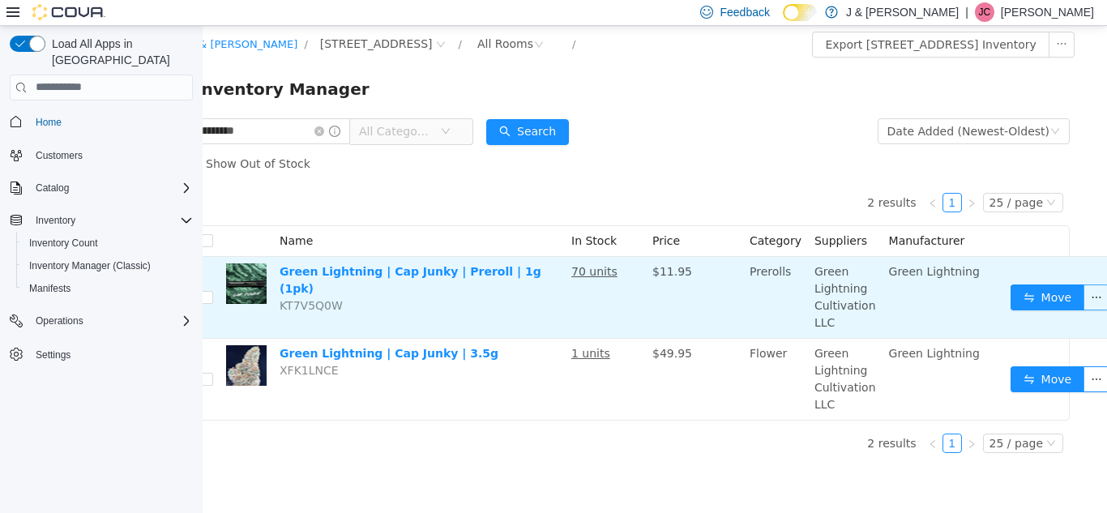
click at [1083, 300] on button "button" at bounding box center [1096, 297] width 26 height 26
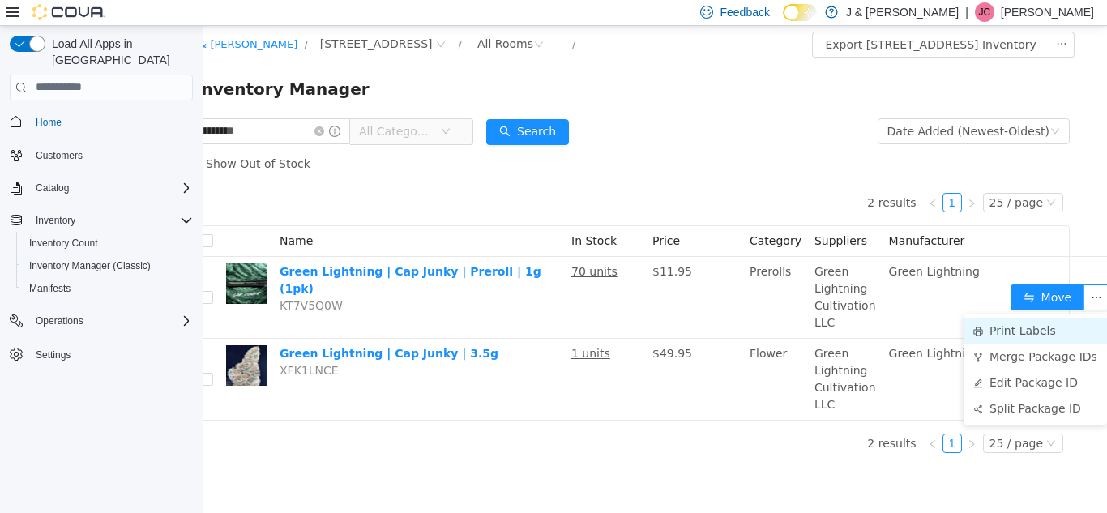
click at [1044, 324] on li "Print Labels" at bounding box center [1034, 330] width 143 height 26
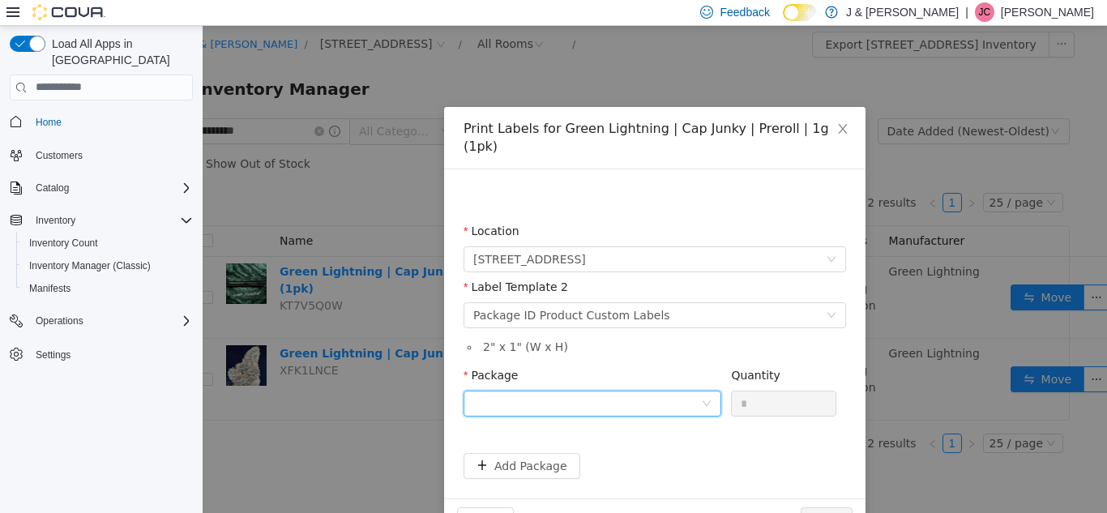
click at [621, 391] on div at bounding box center [587, 403] width 228 height 24
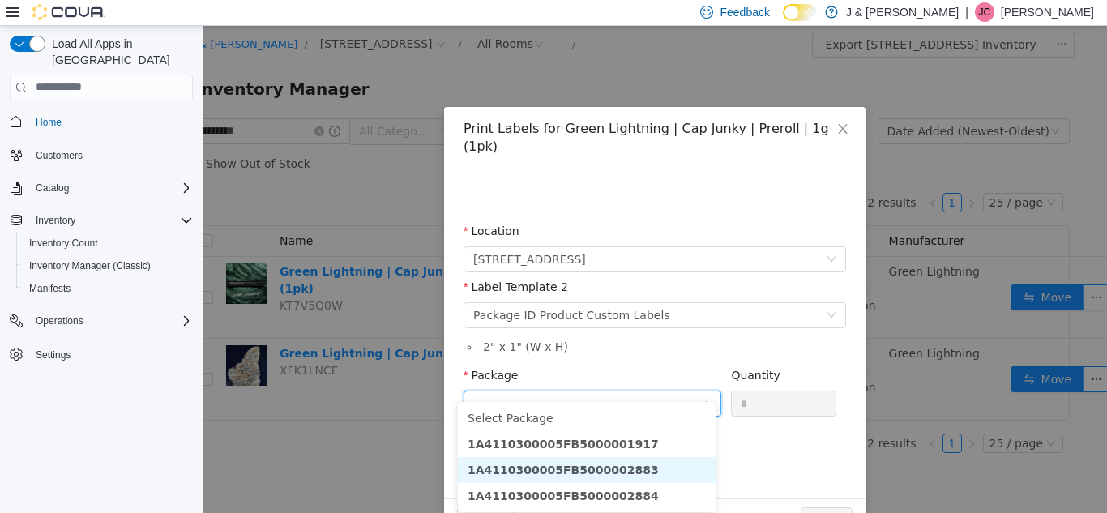
click at [645, 459] on li "1A4110300005FB5000002883" at bounding box center [587, 469] width 258 height 26
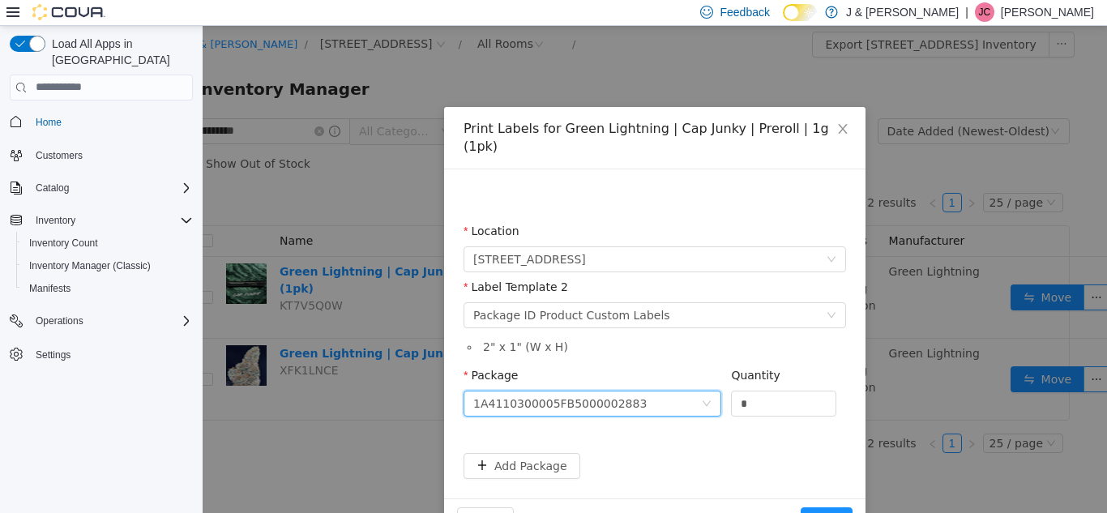
click at [792, 366] on div "Quantity" at bounding box center [783, 377] width 105 height 23
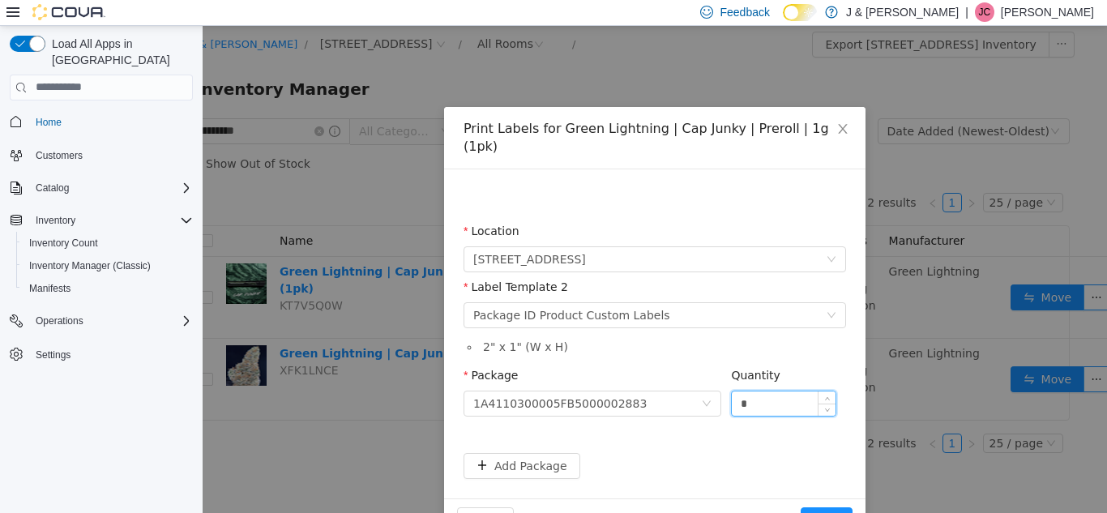
click at [762, 392] on input "*" at bounding box center [784, 403] width 104 height 24
type input "**"
click at [695, 421] on form "Location 3055 Route 23, Oak Ridge Label Template 2 Please select a label templa…" at bounding box center [654, 350] width 382 height 256
click at [832, 506] on button "Print" at bounding box center [827, 519] width 52 height 26
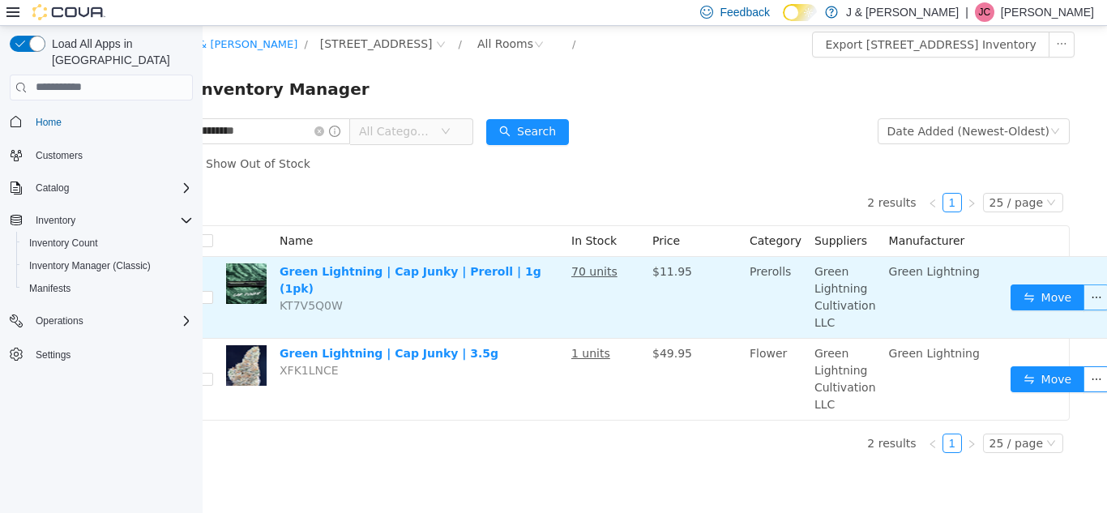
drag, startPoint x: 1065, startPoint y: 312, endPoint x: 1086, endPoint y: 304, distance: 22.6
click at [1086, 304] on td "Move" at bounding box center [1062, 297] width 117 height 82
click at [1086, 304] on button "button" at bounding box center [1096, 297] width 26 height 26
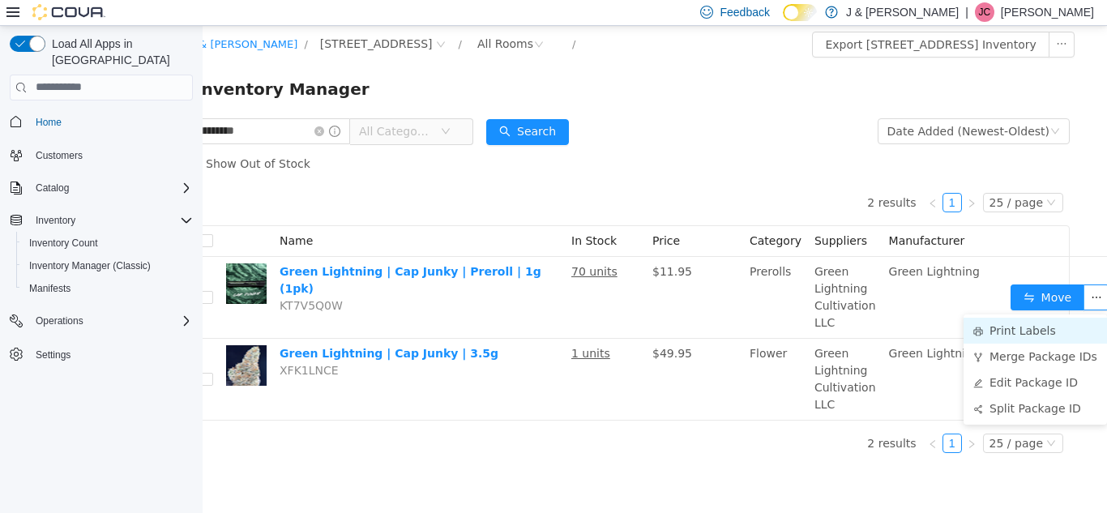
click at [1036, 341] on li "Print Labels" at bounding box center [1034, 330] width 143 height 26
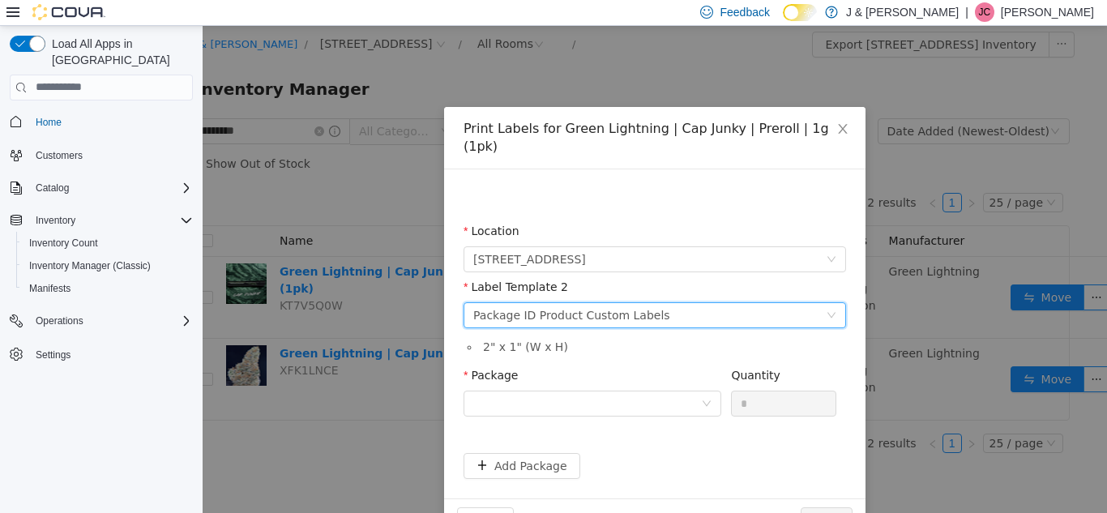
click at [660, 303] on div "Please select a label template Package ID Product Custom Labels" at bounding box center [649, 314] width 352 height 24
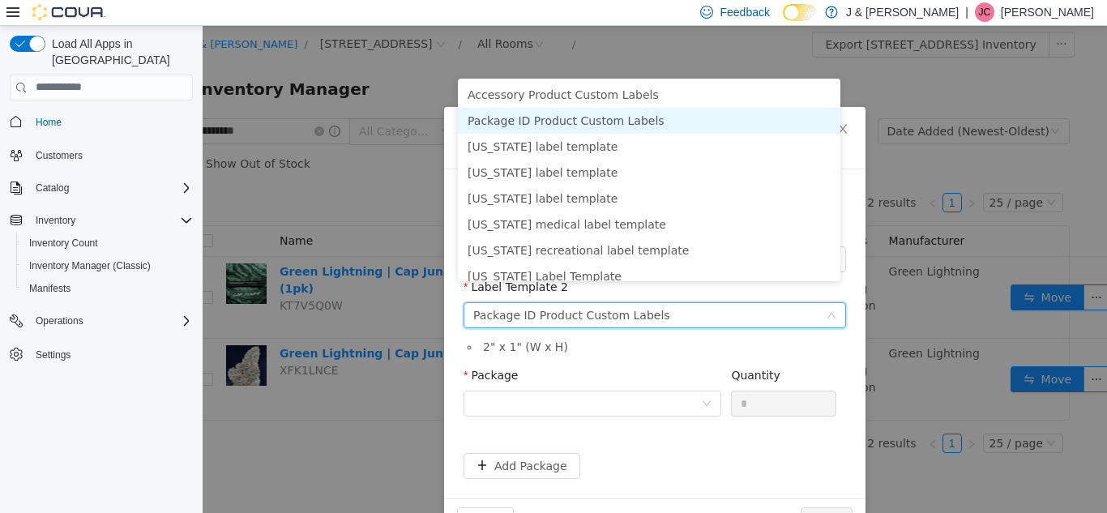
click at [604, 117] on li "Package ID Product Custom Labels" at bounding box center [649, 120] width 382 height 26
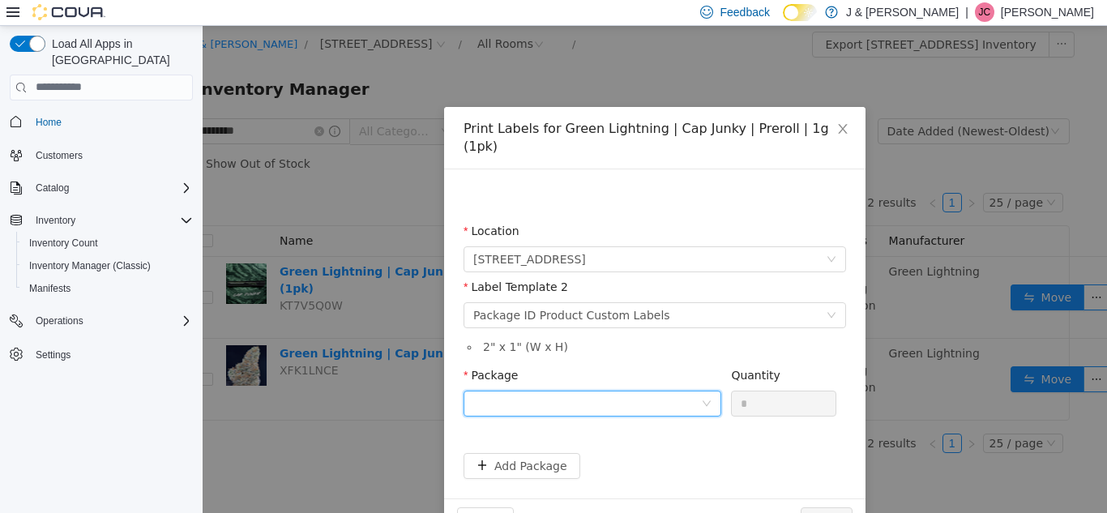
click at [593, 391] on div at bounding box center [587, 403] width 228 height 24
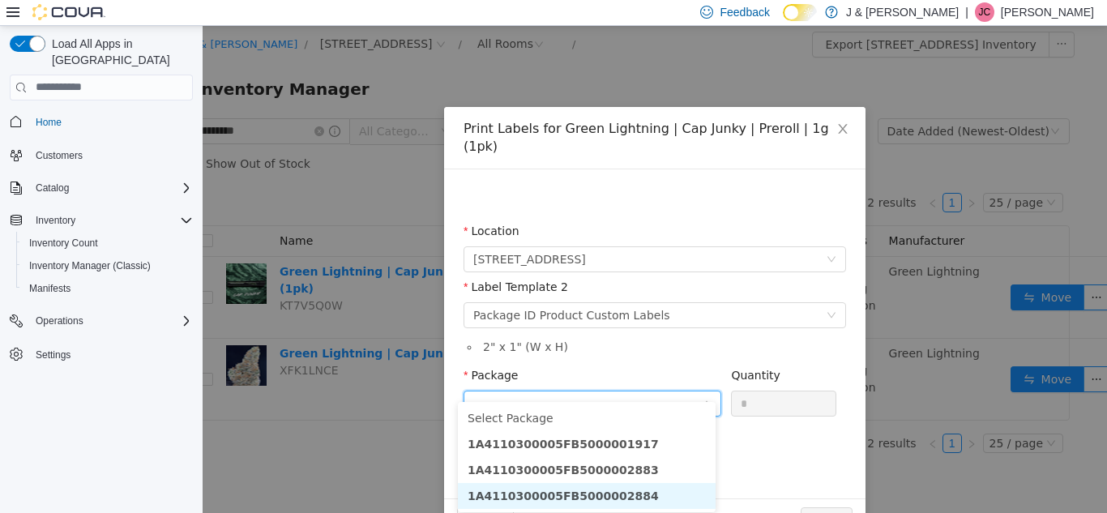
click at [647, 492] on li "1A4110300005FB5000002884" at bounding box center [587, 495] width 258 height 26
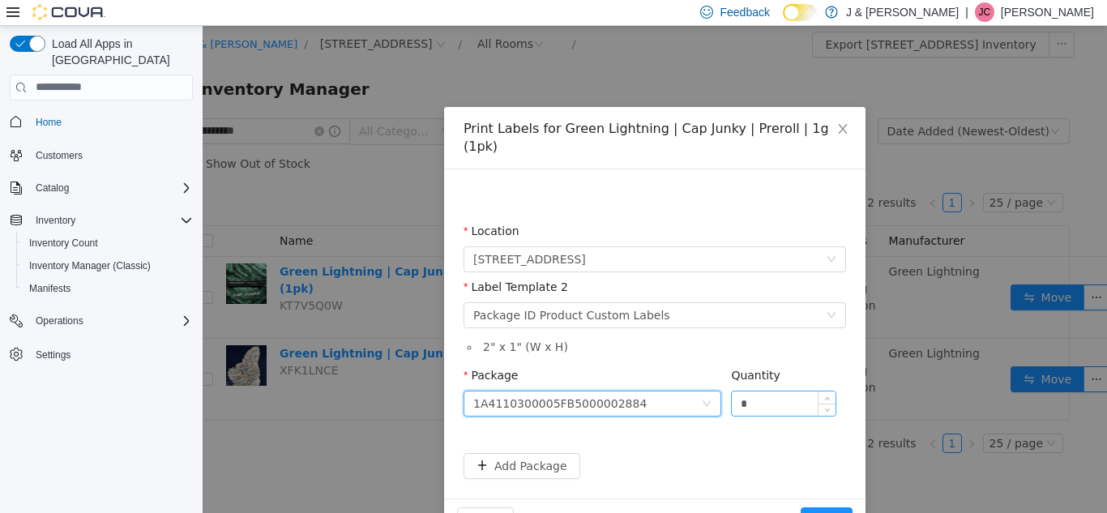
click at [779, 391] on input "*" at bounding box center [784, 403] width 104 height 24
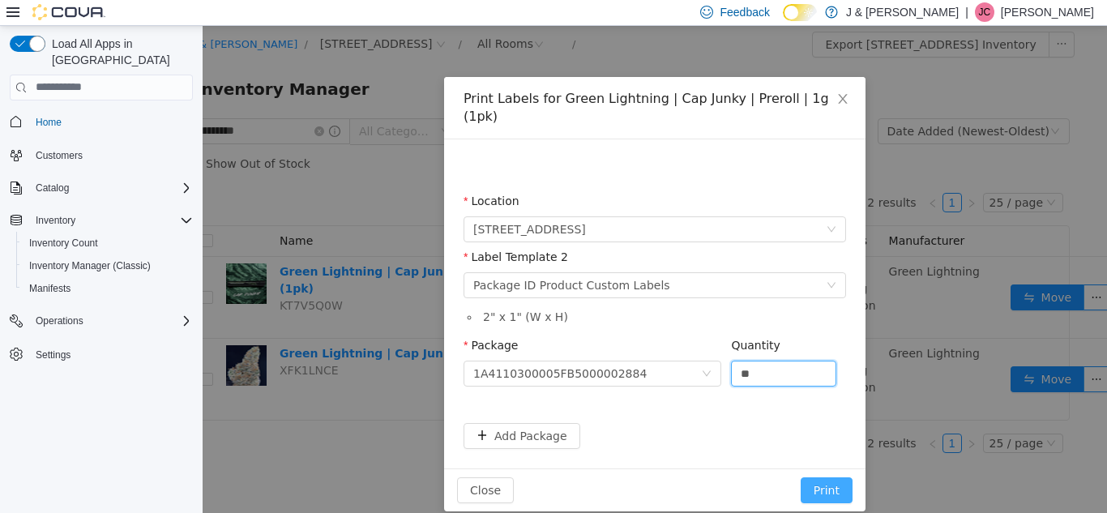
type input "**"
click at [822, 476] on button "Print" at bounding box center [827, 489] width 52 height 26
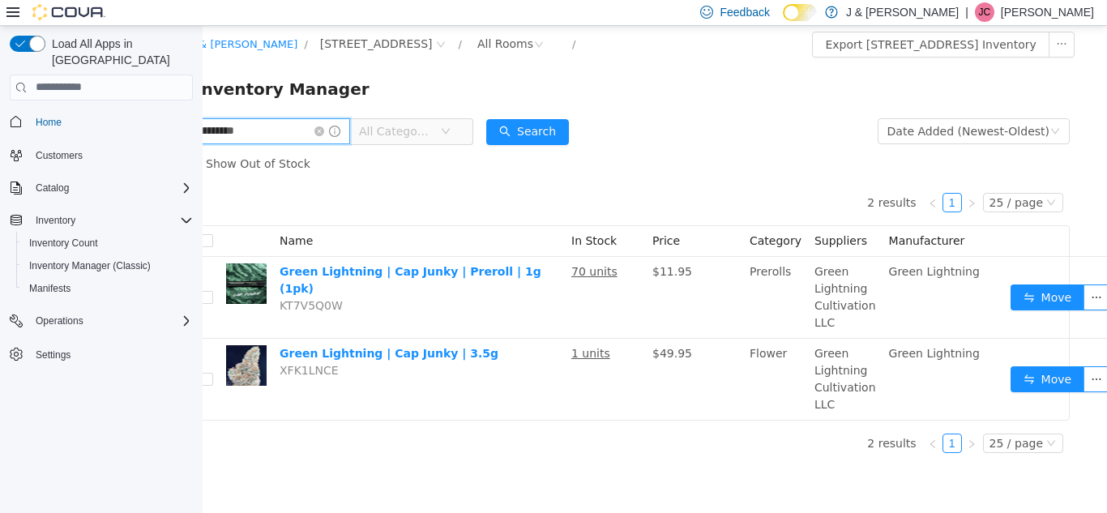
click at [272, 125] on input "*********" at bounding box center [268, 130] width 164 height 26
type input "**********"
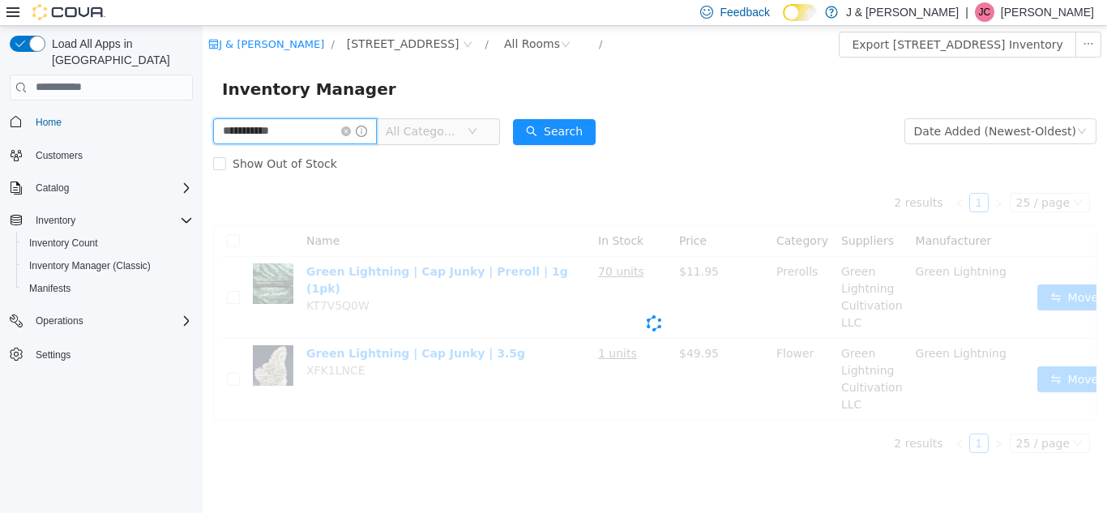
scroll to position [0, 0]
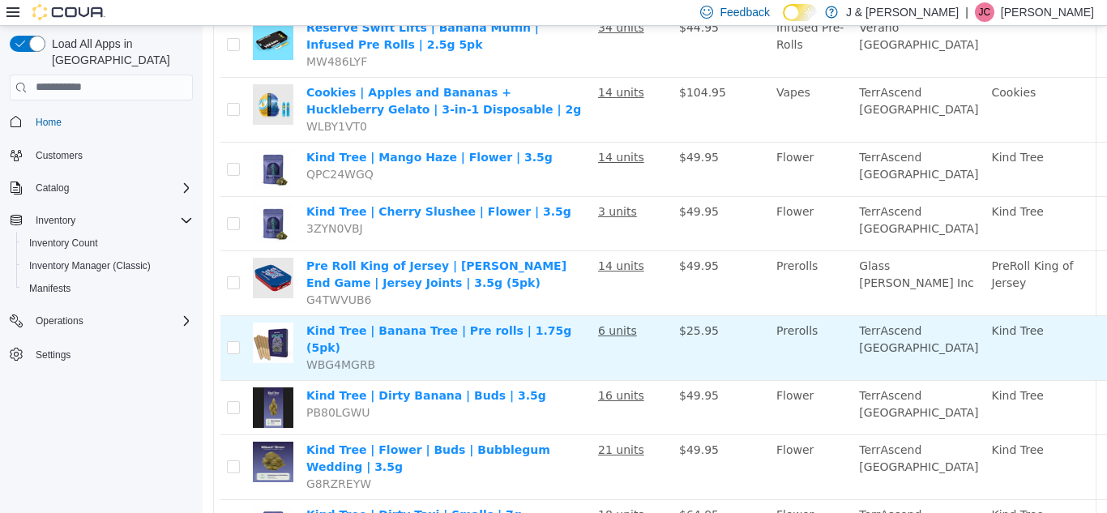
scroll to position [591, 54]
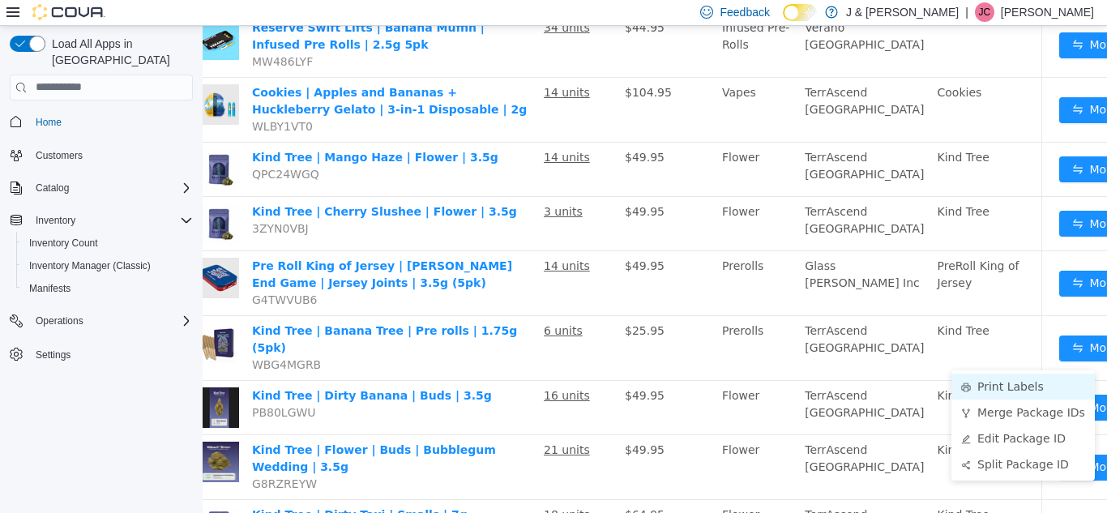
click at [1020, 379] on li "Print Labels" at bounding box center [1022, 386] width 143 height 26
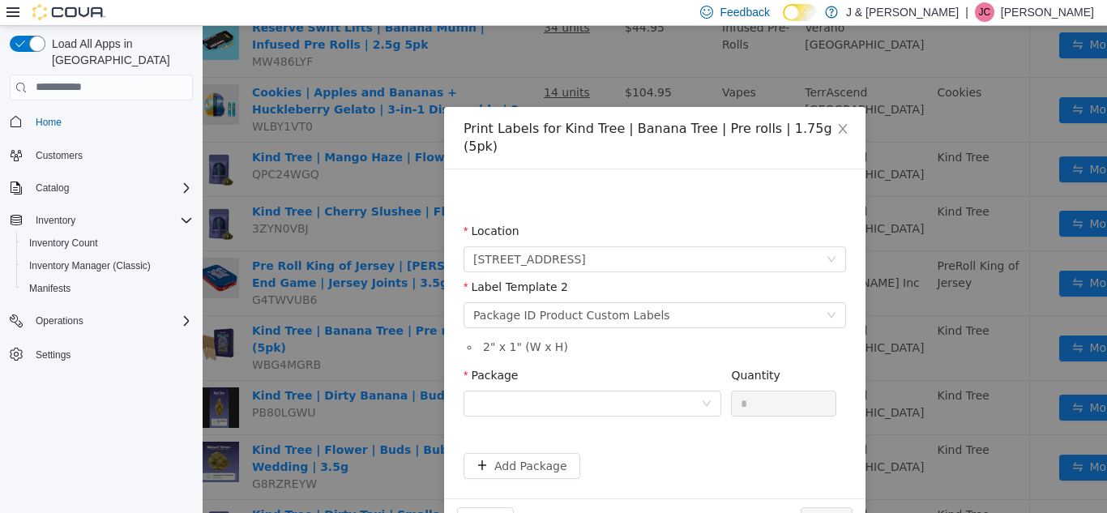
scroll to position [591, 42]
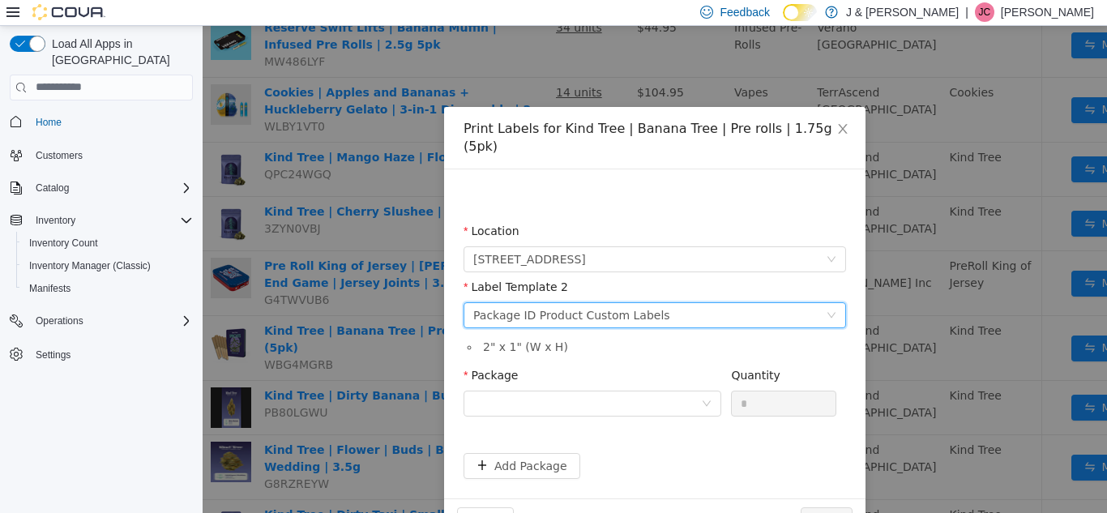
click at [569, 302] on div "Package ID Product Custom Labels" at bounding box center [571, 314] width 197 height 24
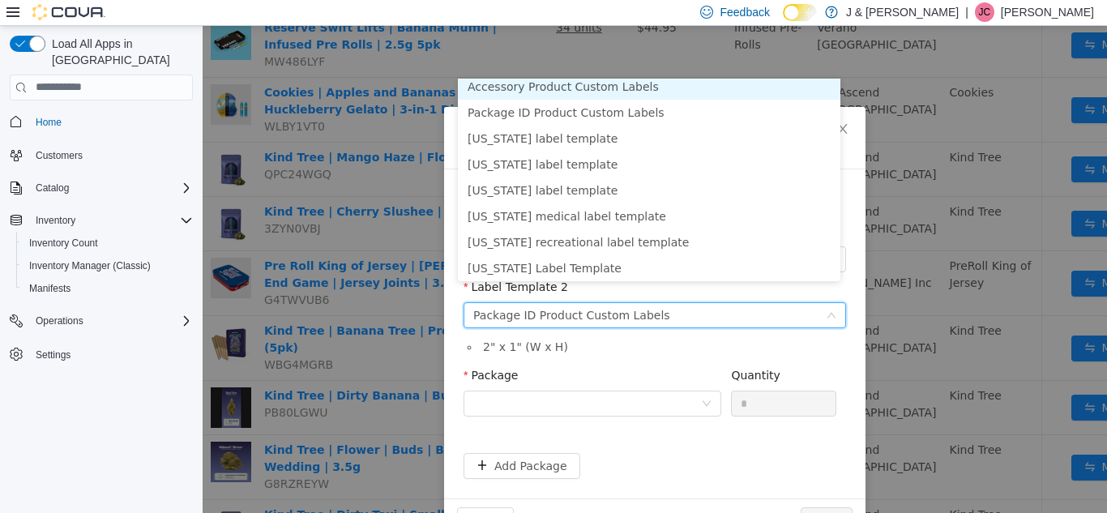
scroll to position [3, 0]
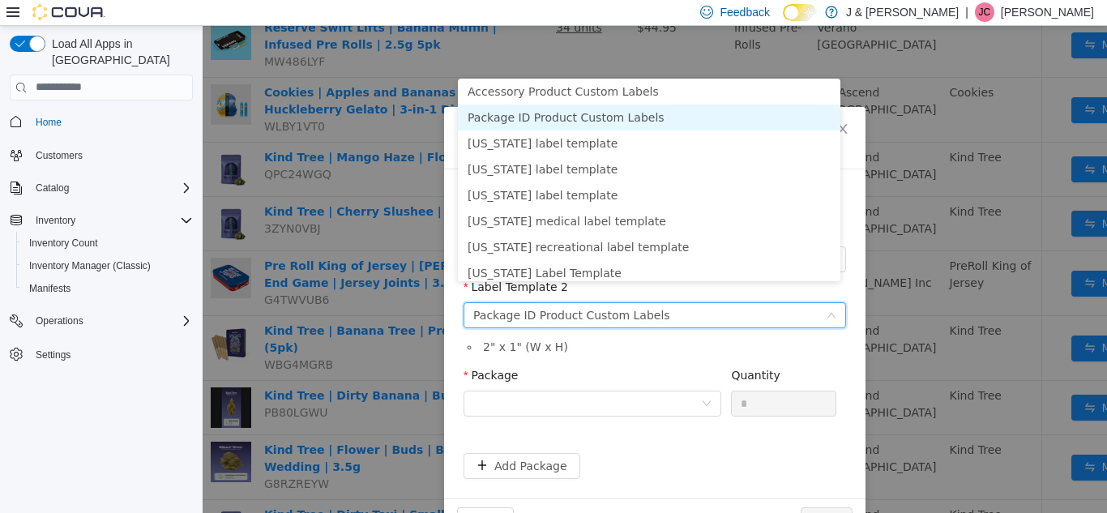
click at [640, 108] on li "Package ID Product Custom Labels" at bounding box center [649, 117] width 382 height 26
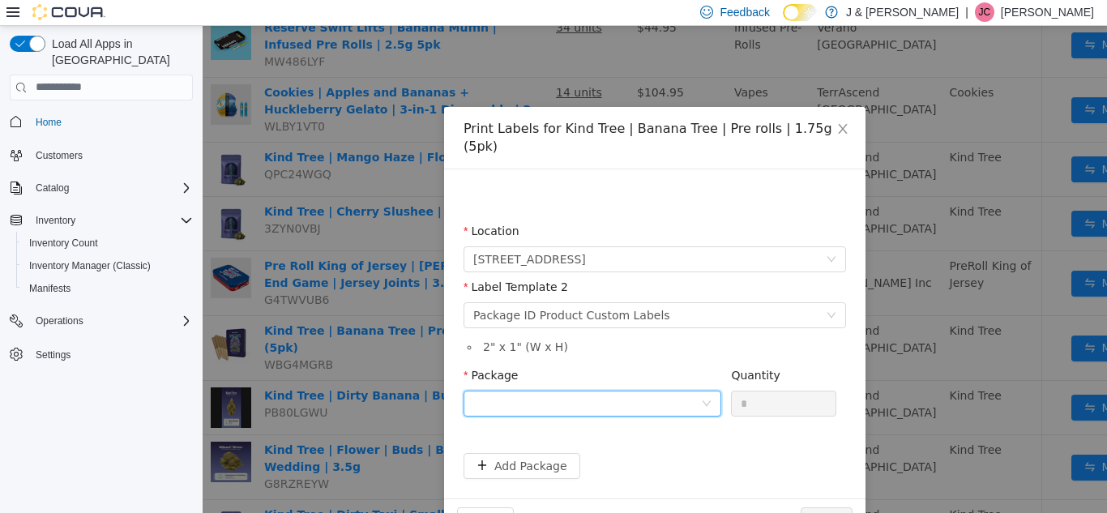
click at [591, 391] on div at bounding box center [587, 403] width 228 height 24
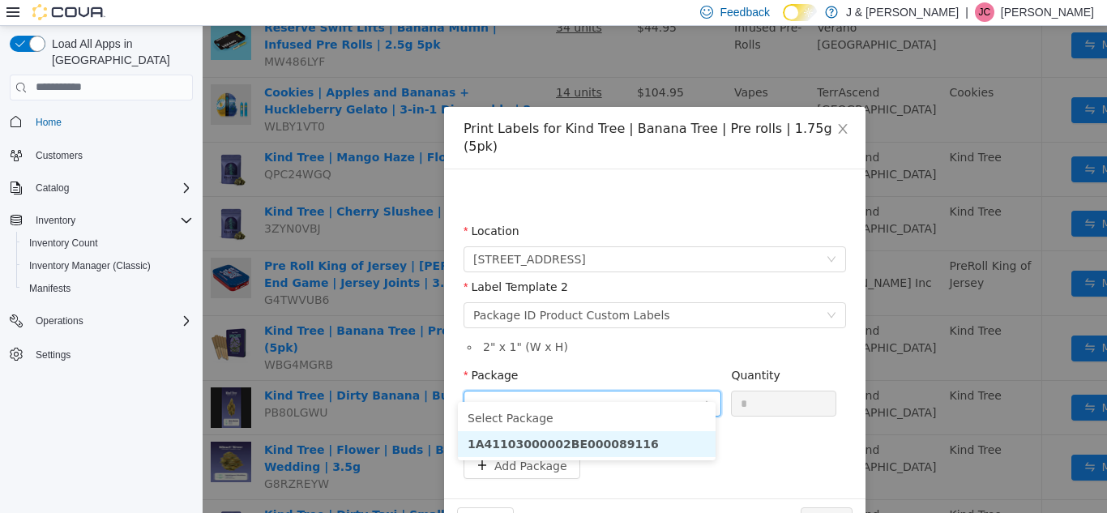
click at [572, 445] on strong "1A41103000002BE000089116" at bounding box center [563, 443] width 191 height 13
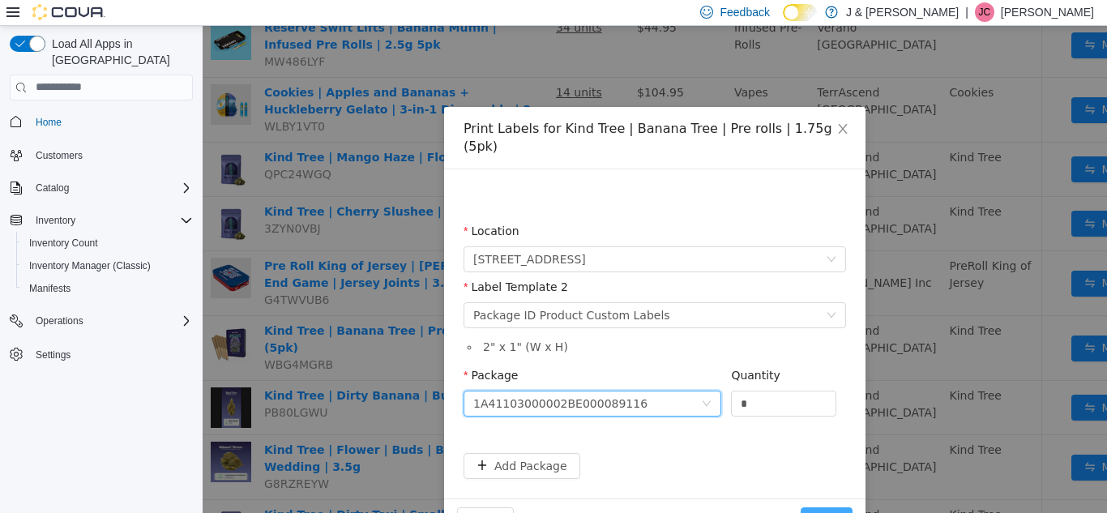
click at [822, 506] on button "Print" at bounding box center [827, 519] width 52 height 26
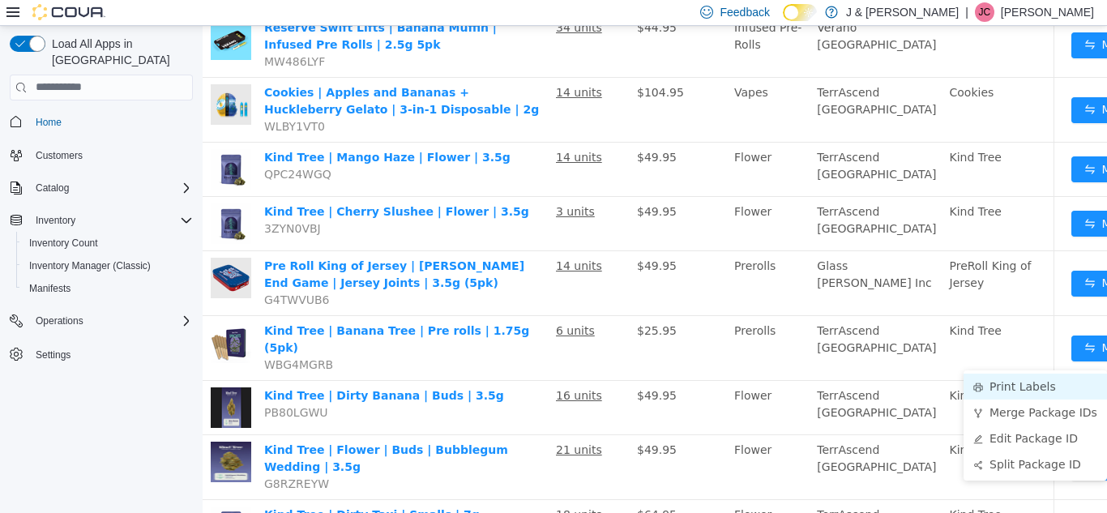
click at [1031, 380] on li "Print Labels" at bounding box center [1034, 386] width 143 height 26
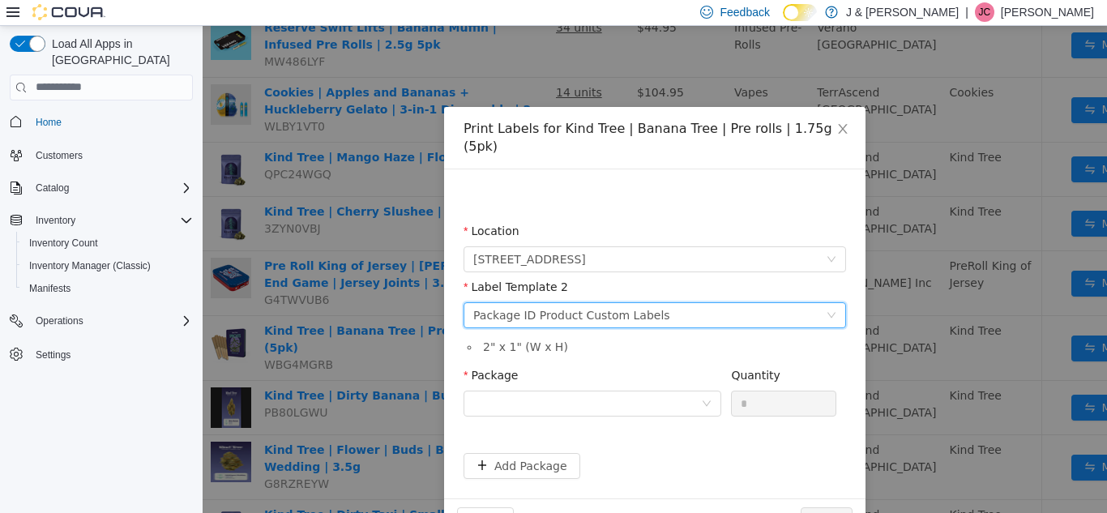
click at [655, 302] on div "Please select a label template Package ID Product Custom Labels" at bounding box center [649, 314] width 352 height 24
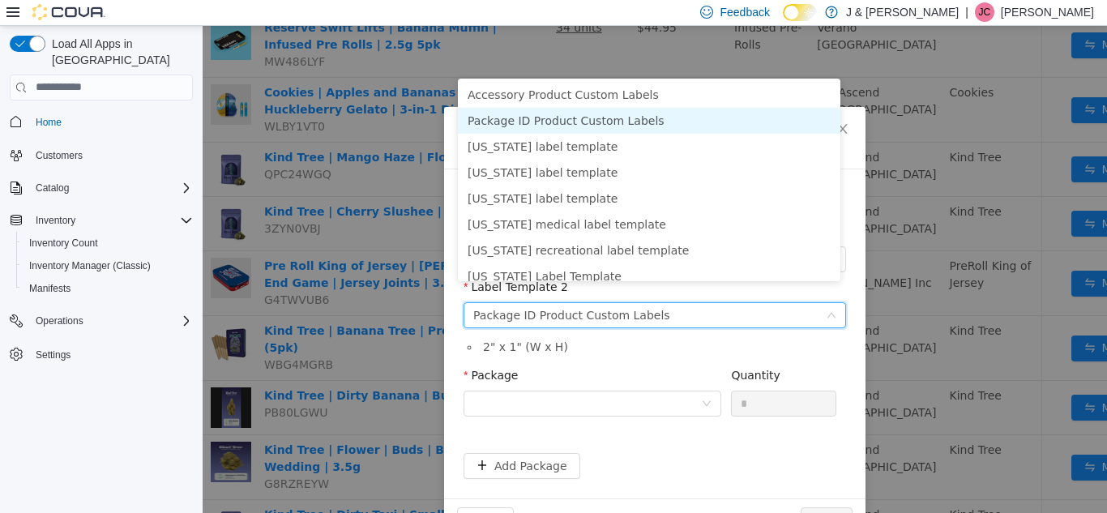
click at [591, 115] on li "Package ID Product Custom Labels" at bounding box center [649, 120] width 382 height 26
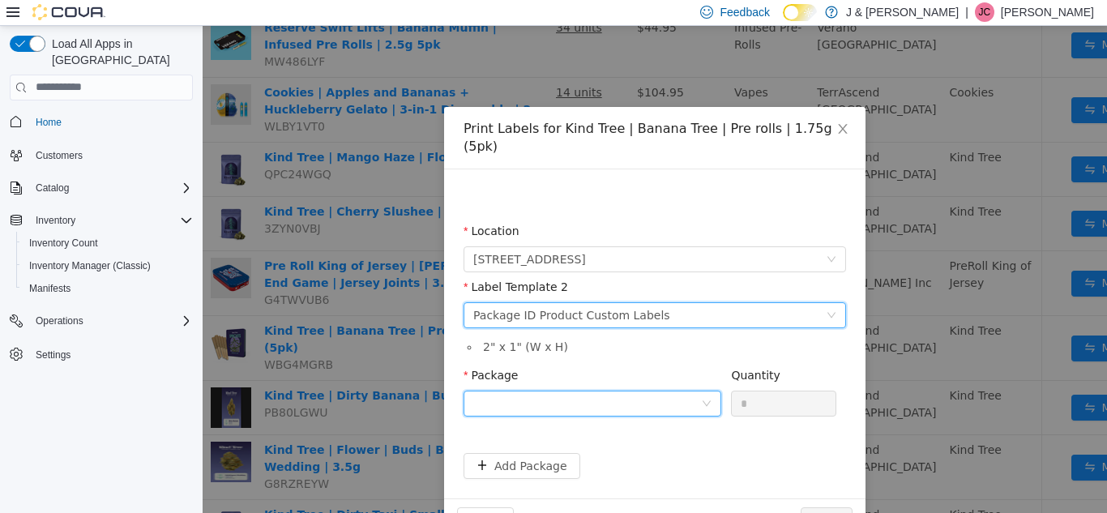
click at [634, 391] on div at bounding box center [587, 403] width 228 height 24
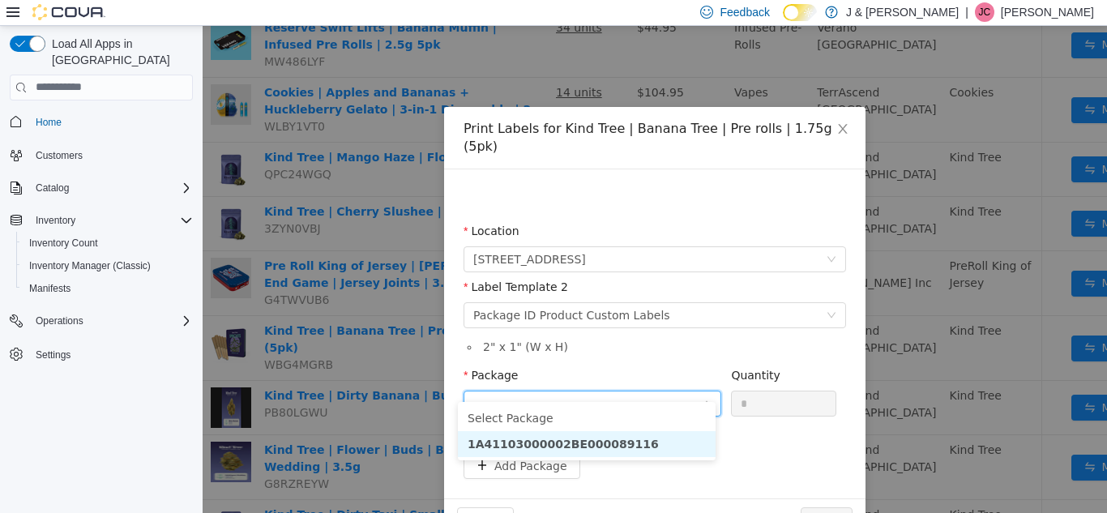
click at [637, 441] on li "1A41103000002BE000089116" at bounding box center [587, 443] width 258 height 26
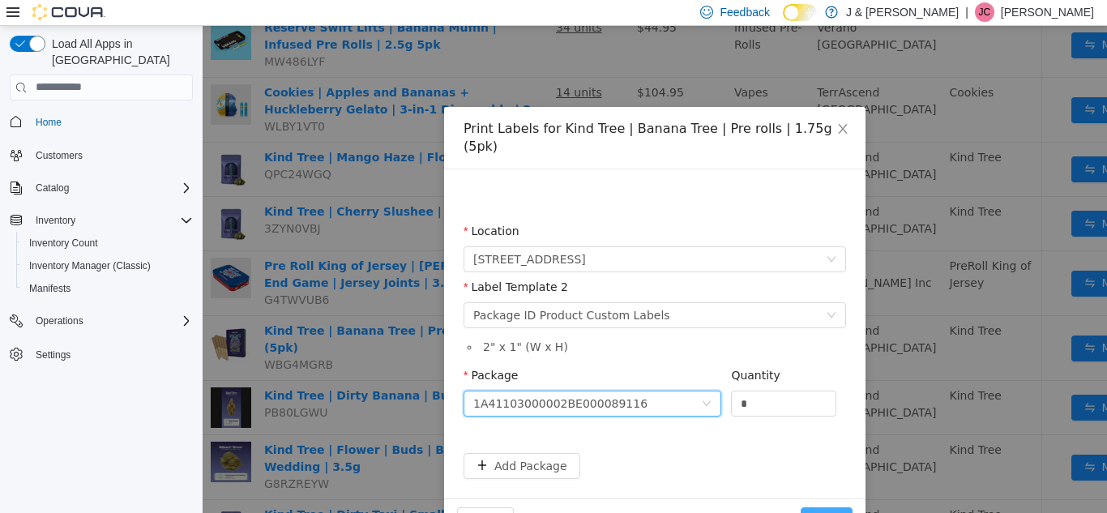
click at [821, 506] on button "Print" at bounding box center [827, 519] width 52 height 26
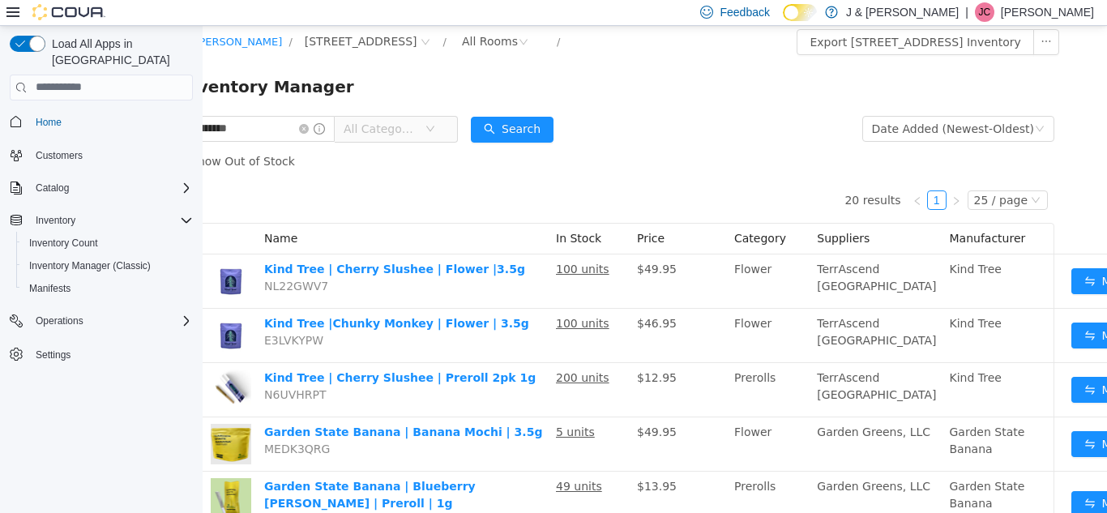
scroll to position [2, 0]
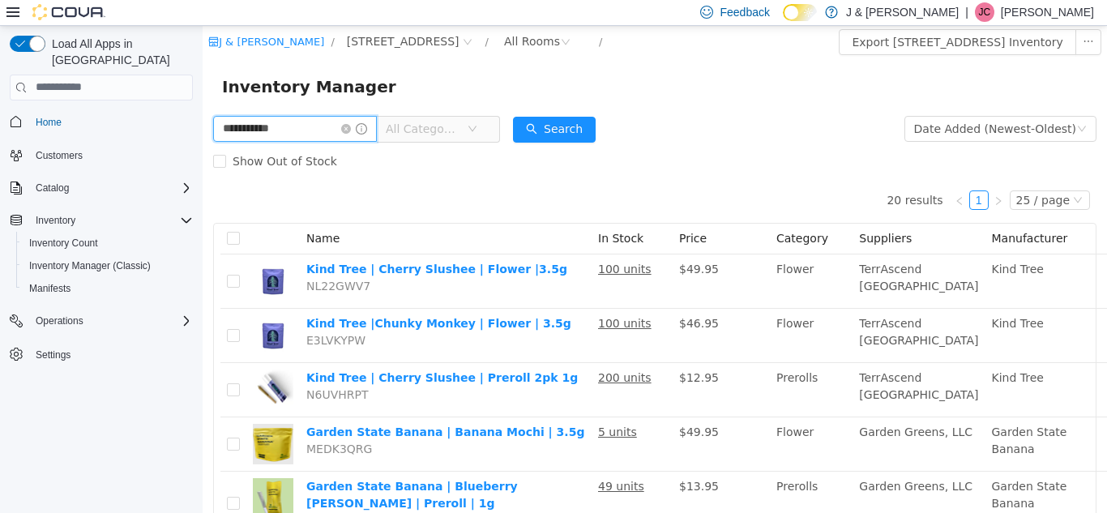
click at [311, 124] on input "**********" at bounding box center [295, 128] width 164 height 26
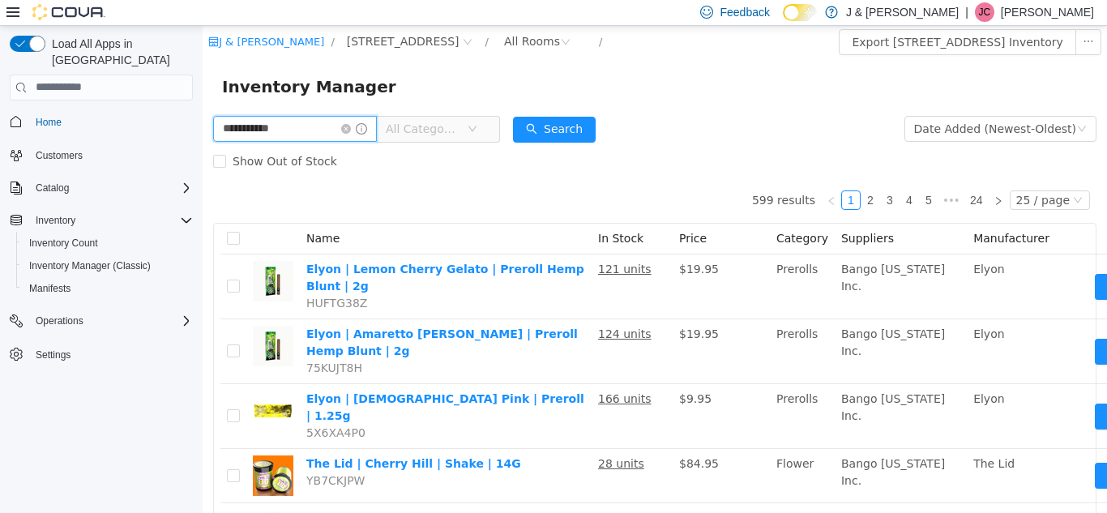
type input "**********"
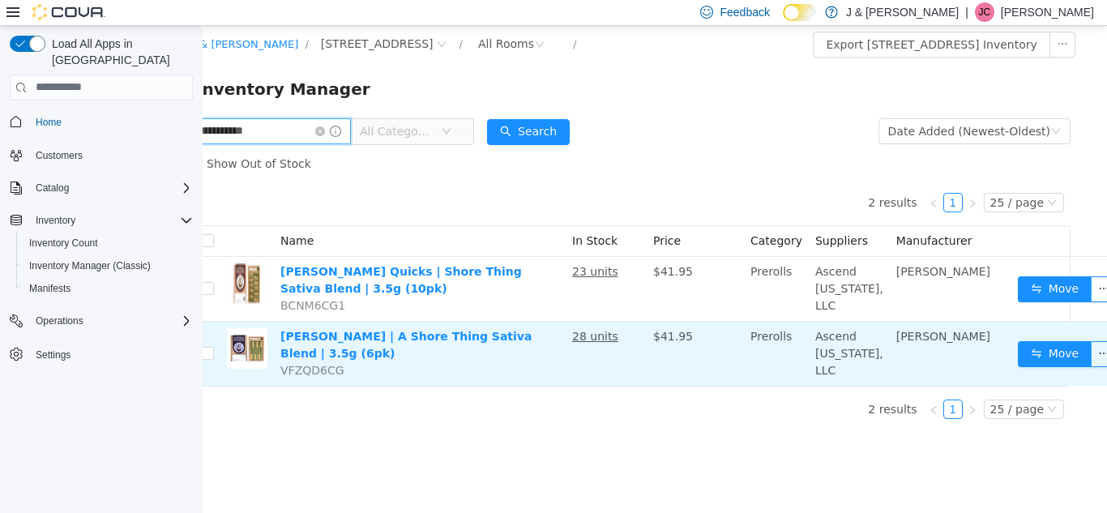
scroll to position [2, 32]
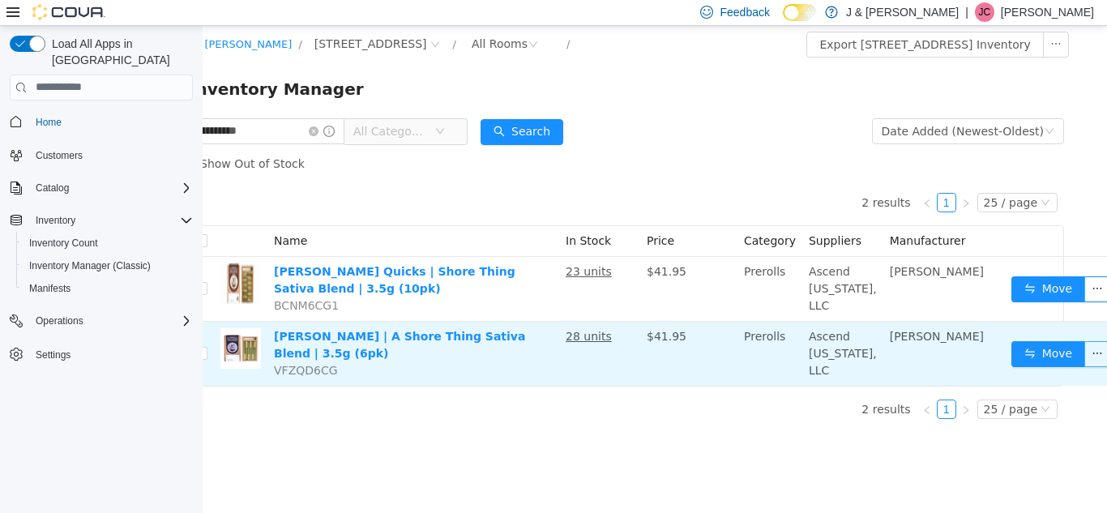
click at [1084, 366] on button "button" at bounding box center [1097, 353] width 26 height 26
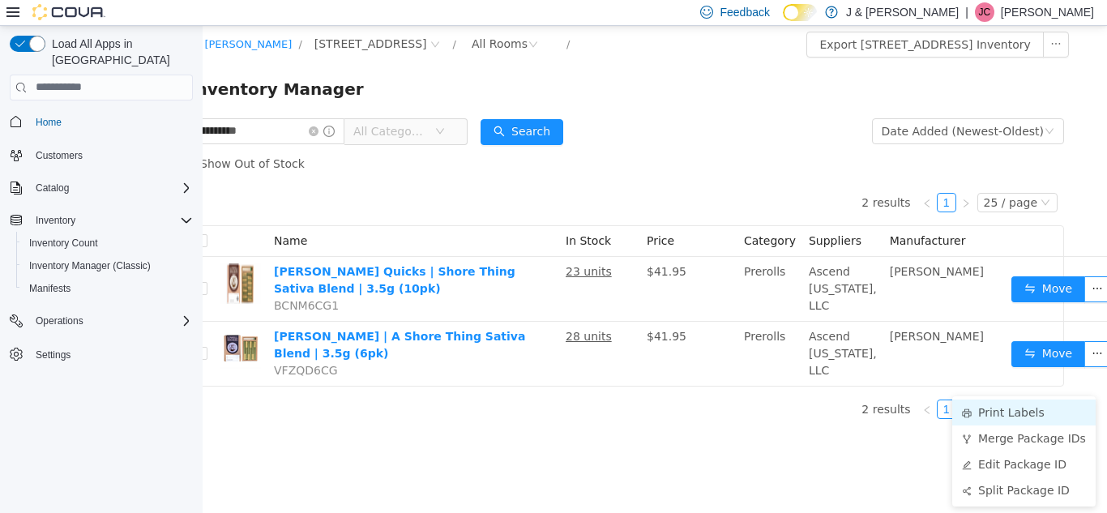
click at [1036, 402] on li "Print Labels" at bounding box center [1023, 412] width 143 height 26
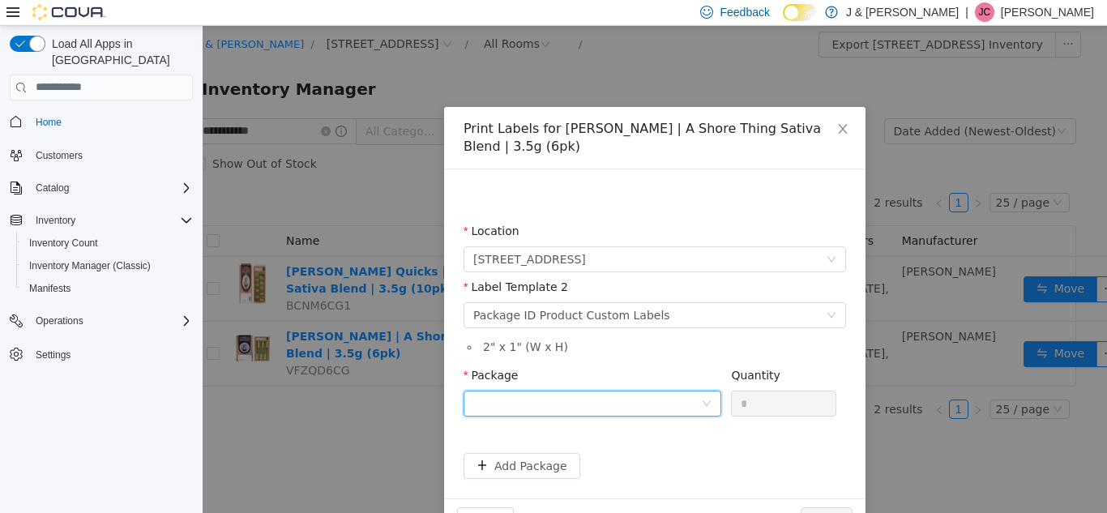
click at [563, 391] on div at bounding box center [587, 403] width 228 height 24
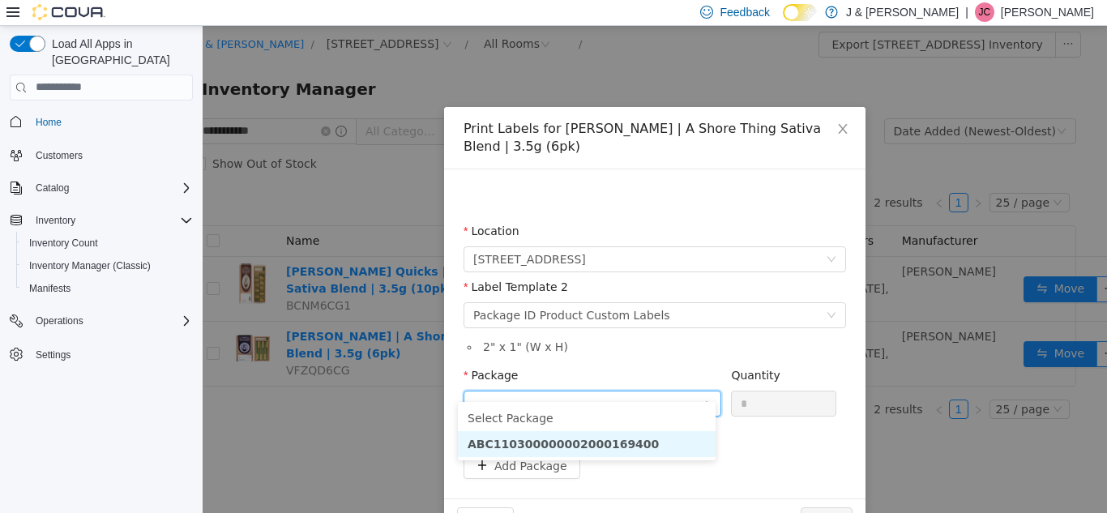
click at [504, 447] on strong "ABC110300000002000169400" at bounding box center [563, 443] width 191 height 13
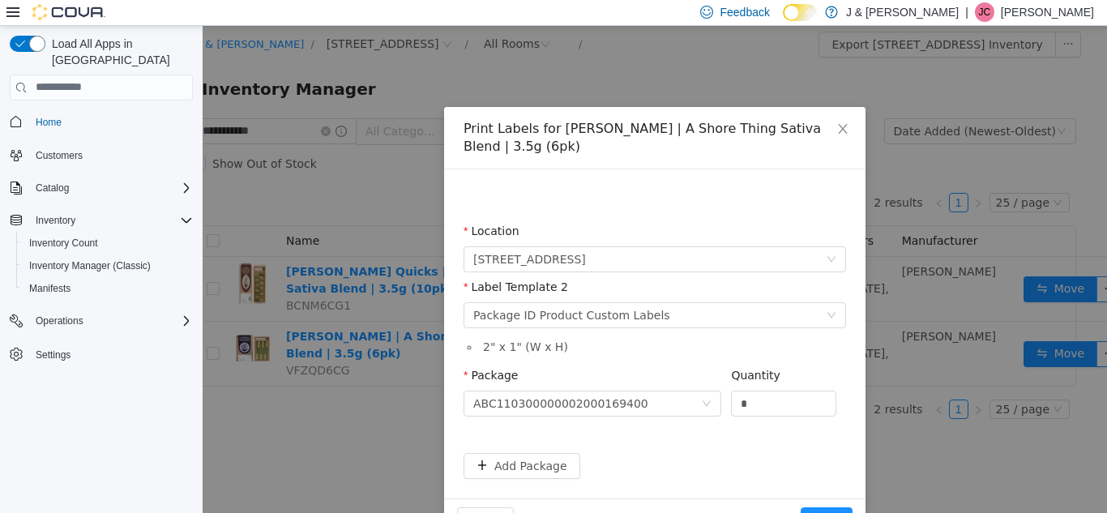
click at [776, 402] on div "Quantity *" at bounding box center [783, 394] width 105 height 56
click at [758, 391] on input "*" at bounding box center [784, 403] width 104 height 24
type input "**"
click at [819, 506] on button "Print" at bounding box center [827, 519] width 52 height 26
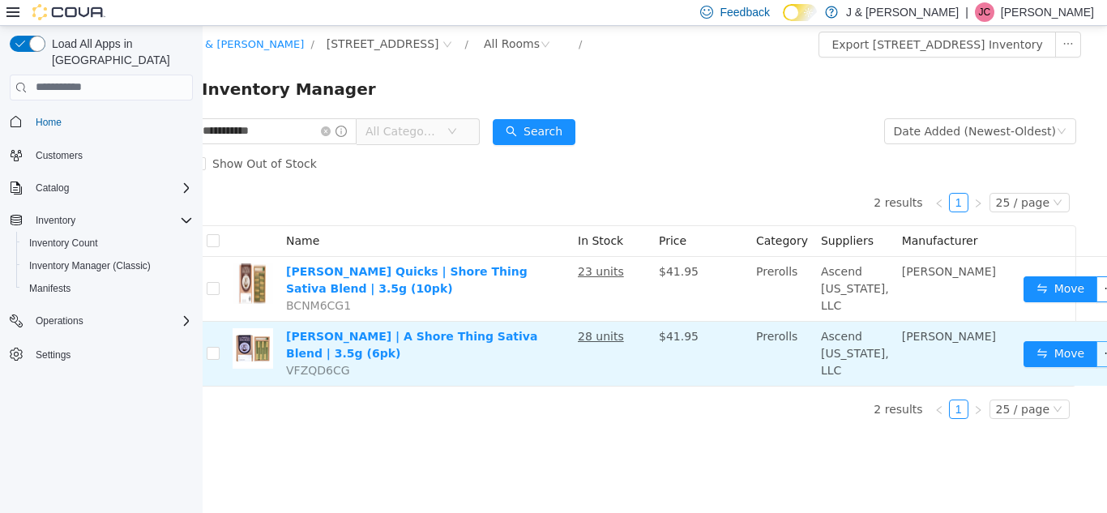
click at [1096, 366] on button "button" at bounding box center [1109, 353] width 26 height 26
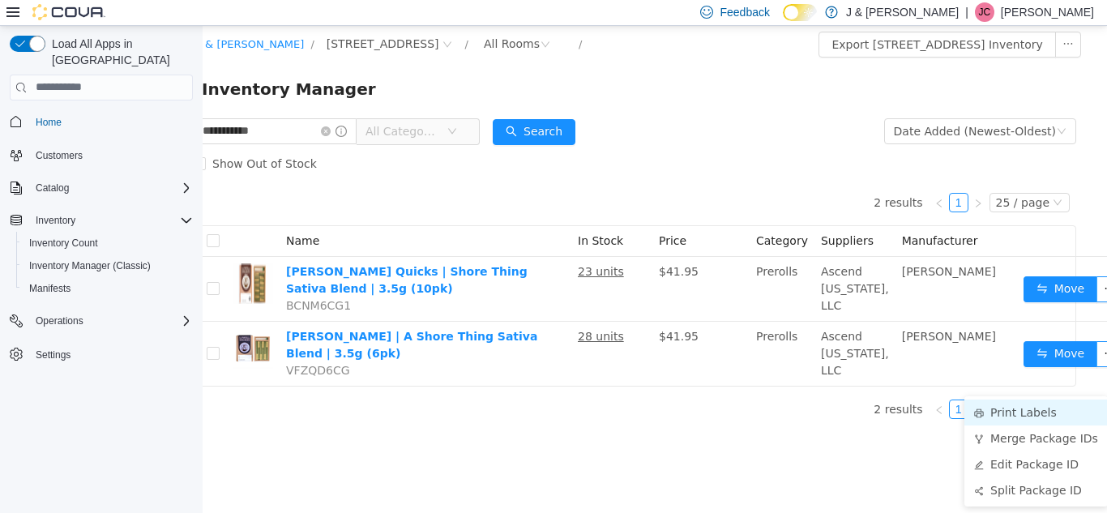
click at [1027, 412] on li "Print Labels" at bounding box center [1035, 412] width 143 height 26
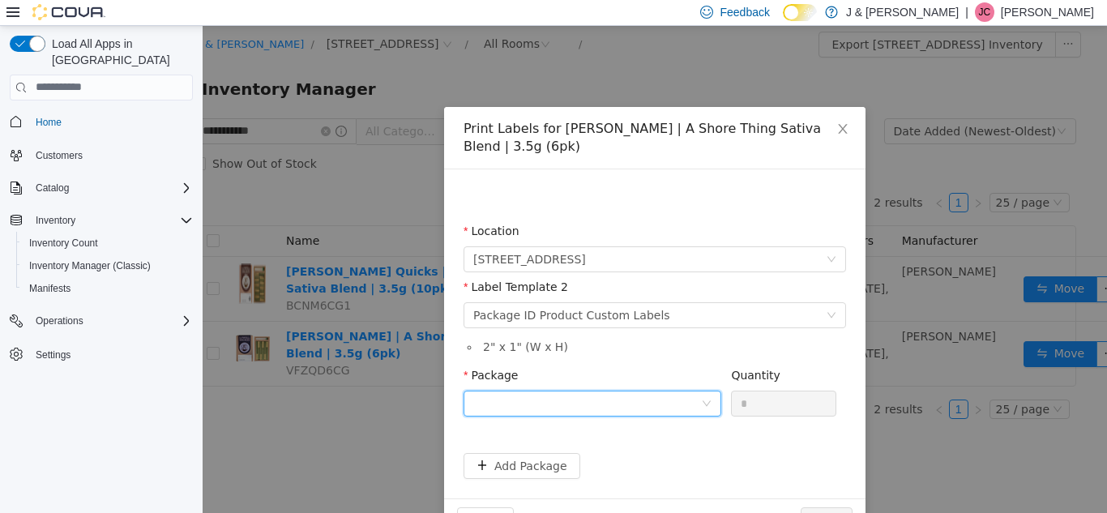
click at [604, 391] on div at bounding box center [587, 403] width 228 height 24
click at [782, 451] on form "Location 3055 Route 23, Oak Ridge Label Template 2 Please select a label templa…" at bounding box center [654, 350] width 382 height 256
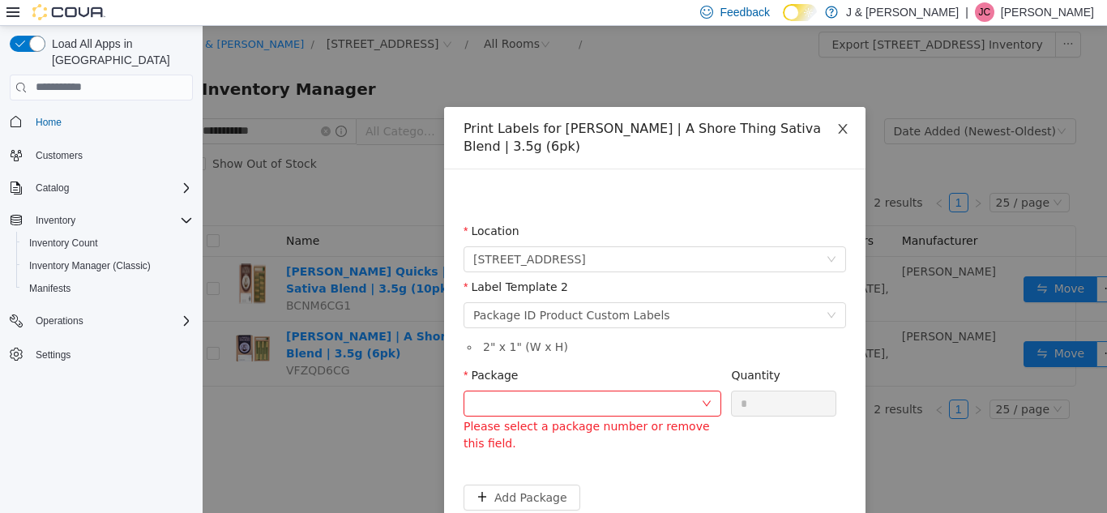
click at [838, 129] on icon "icon: close" at bounding box center [842, 128] width 13 height 13
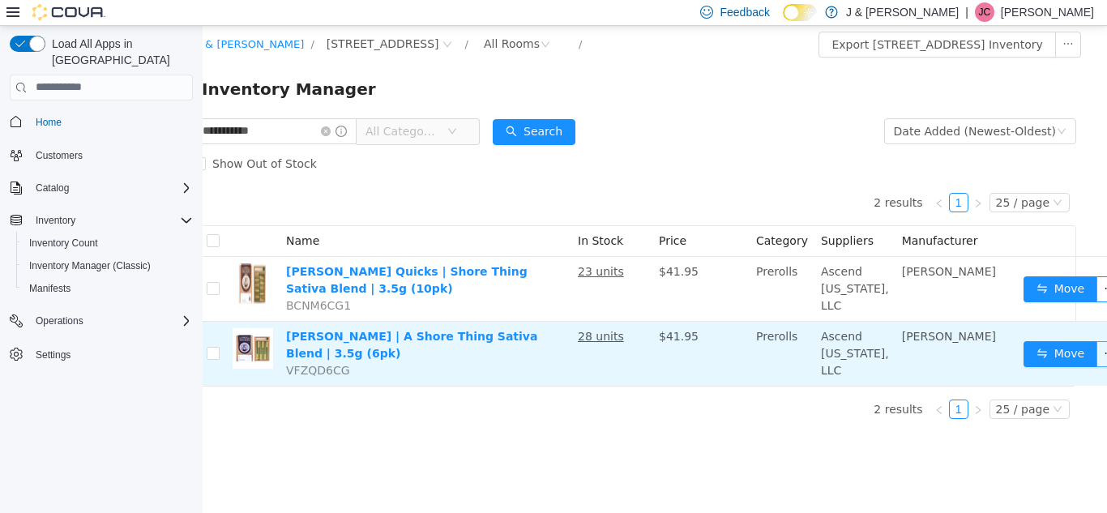
click at [1096, 366] on button "button" at bounding box center [1109, 353] width 26 height 26
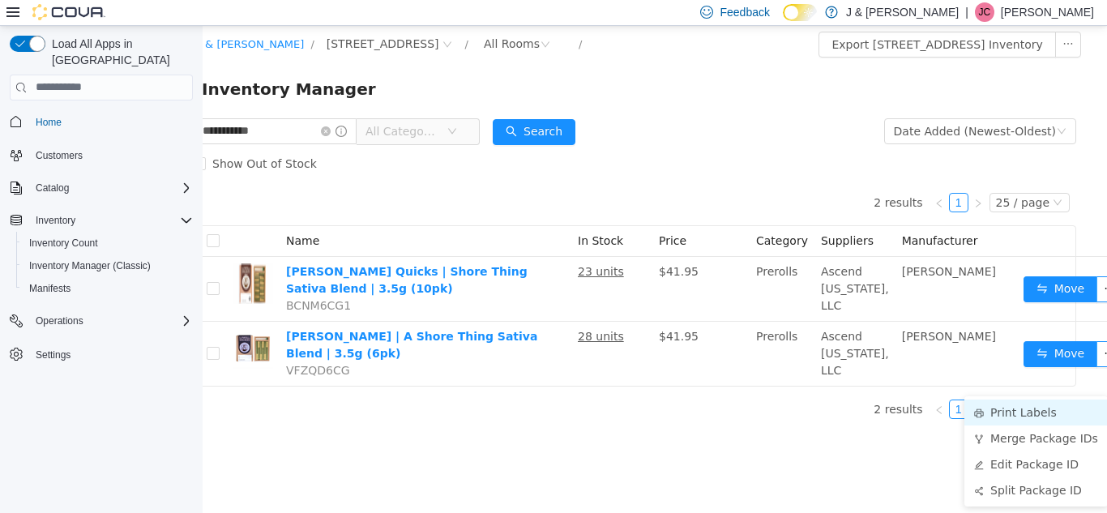
click at [1057, 414] on li "Print Labels" at bounding box center [1035, 412] width 143 height 26
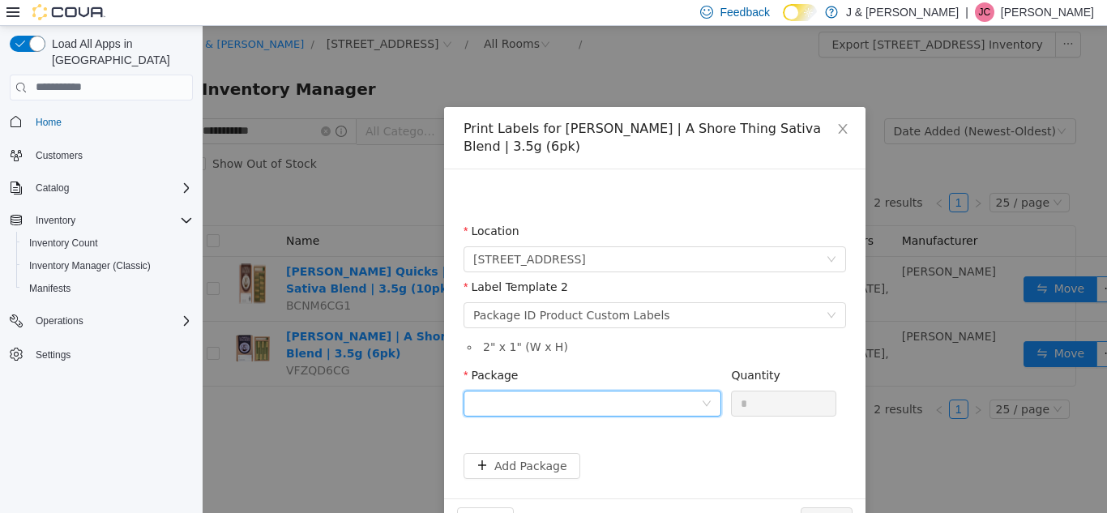
click at [574, 391] on div at bounding box center [587, 403] width 228 height 24
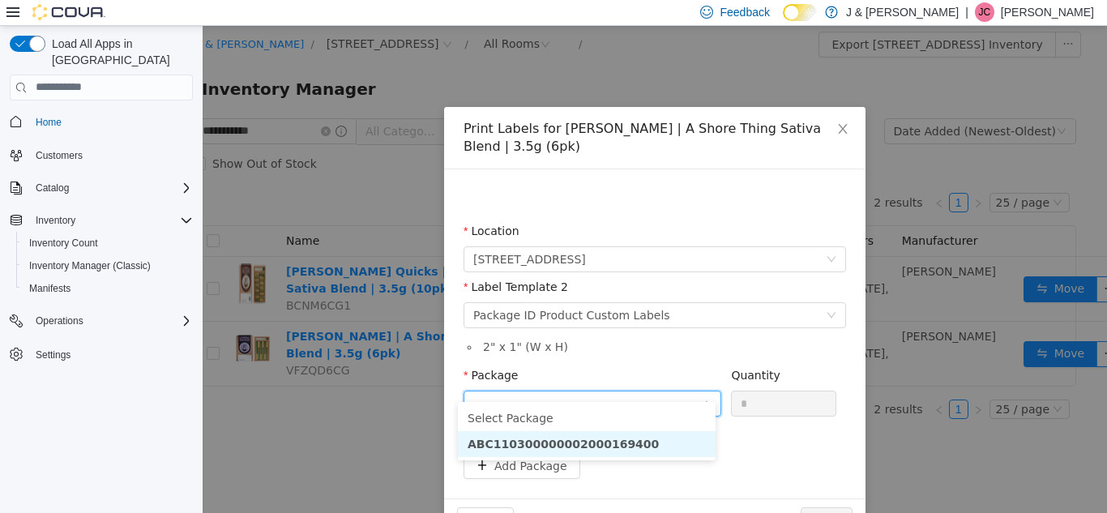
click at [597, 455] on li "ABC110300000002000169400" at bounding box center [587, 443] width 258 height 26
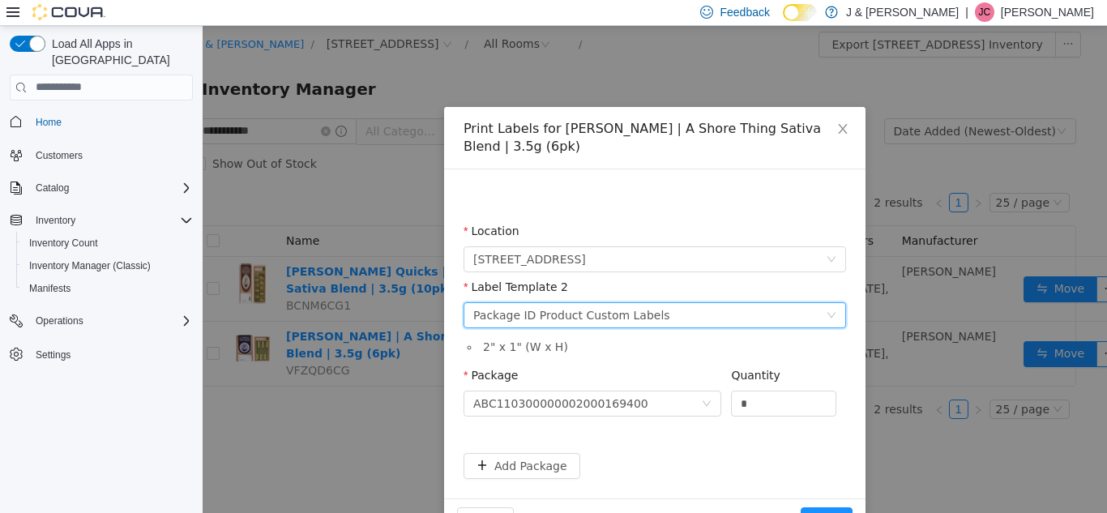
click at [638, 302] on div "Package ID Product Custom Labels" at bounding box center [571, 314] width 197 height 24
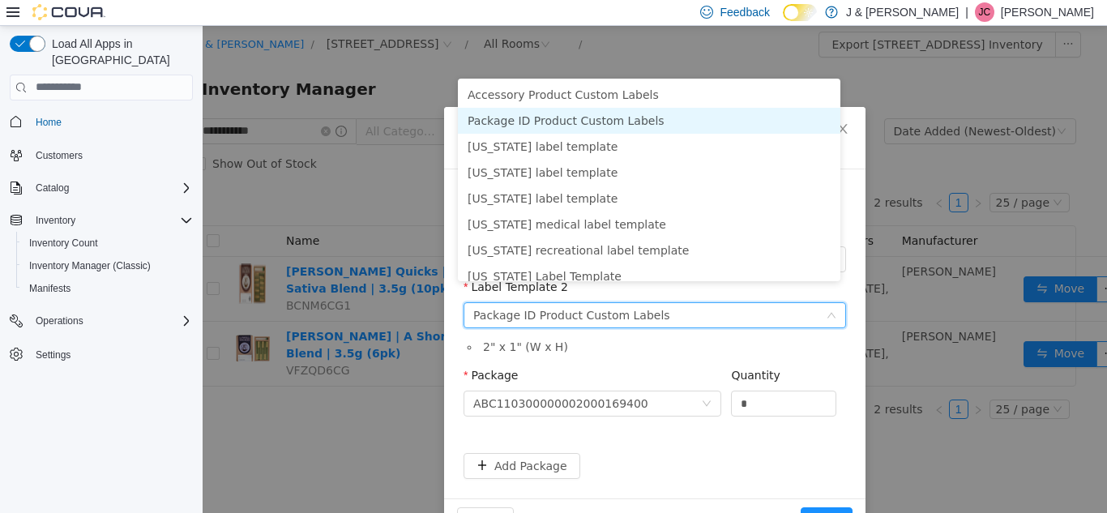
click at [550, 116] on li "Package ID Product Custom Labels" at bounding box center [649, 120] width 382 height 26
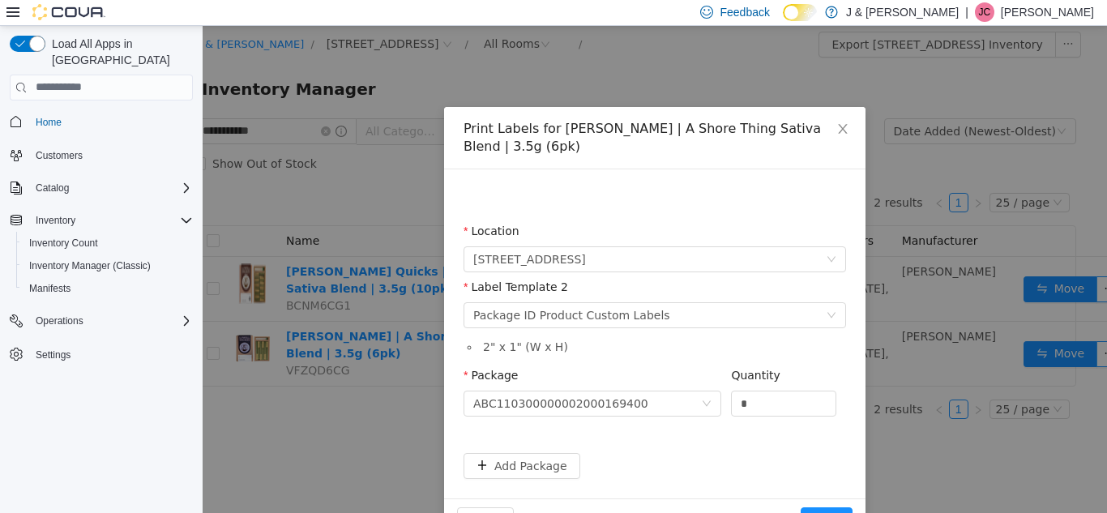
click at [755, 437] on form "Location 3055 Route 23, Oak Ridge Label Template 2 Please select a label templa…" at bounding box center [654, 350] width 382 height 256
click at [826, 506] on button "Print" at bounding box center [827, 519] width 52 height 26
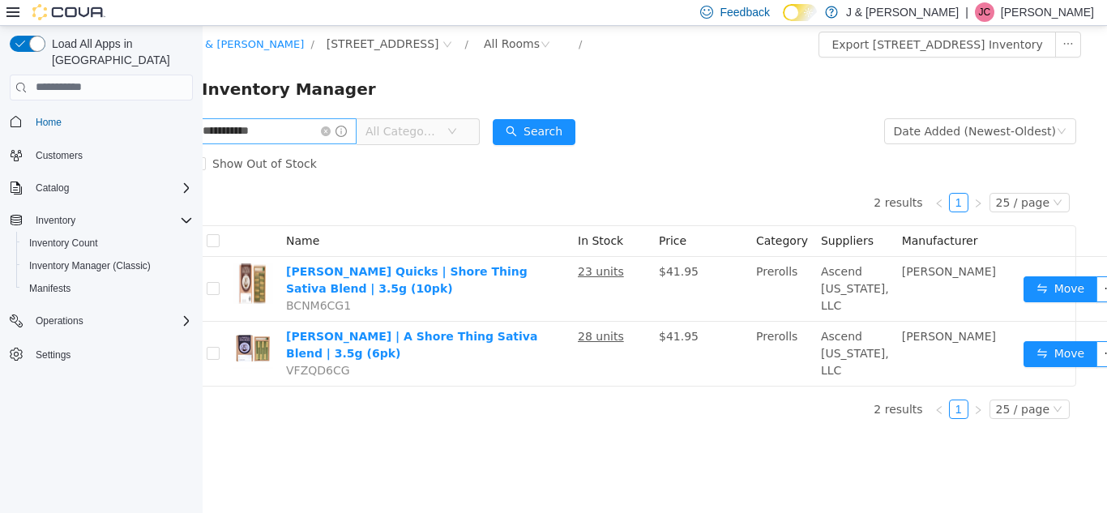
scroll to position [0, 0]
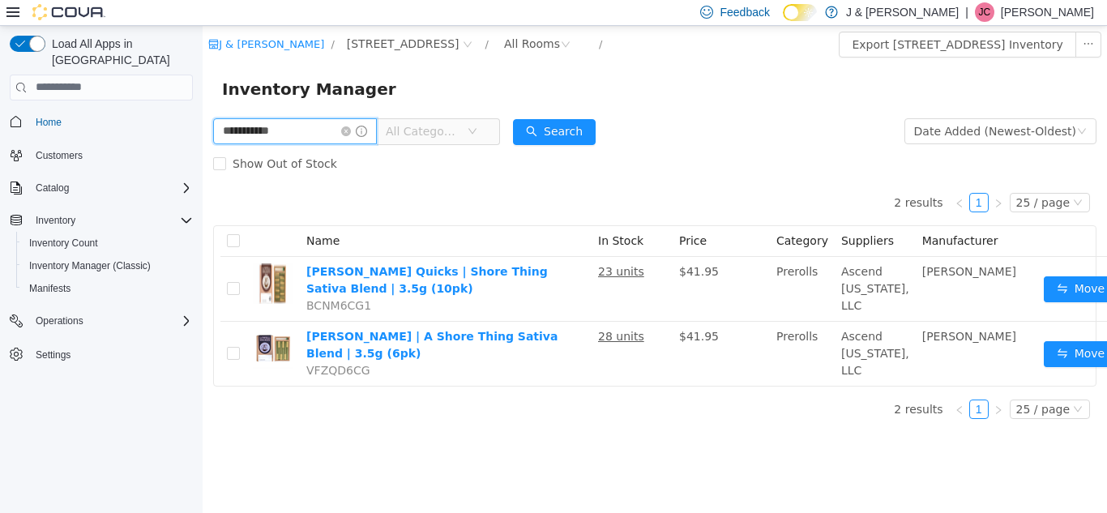
click at [327, 122] on input "**********" at bounding box center [295, 130] width 164 height 26
type input "*********"
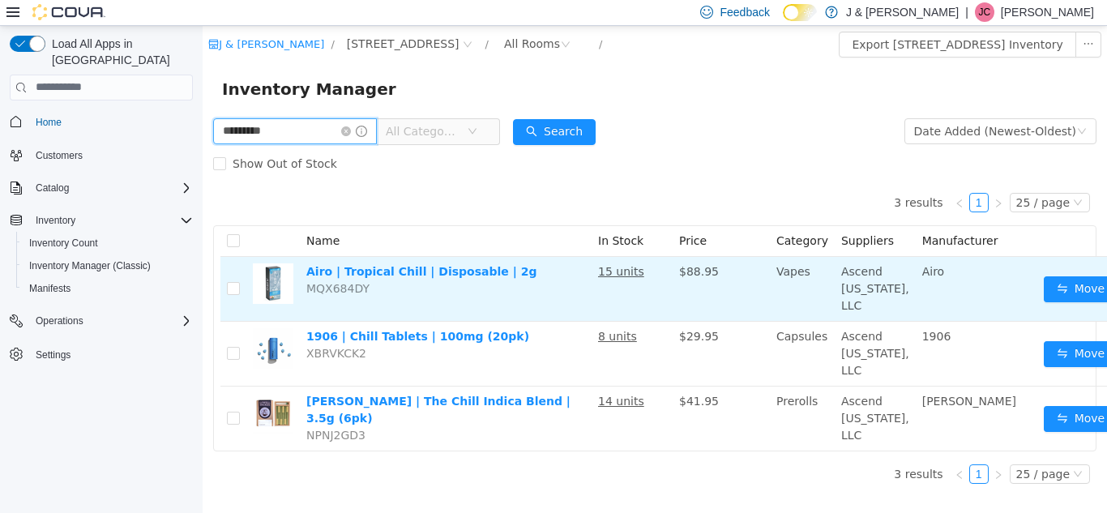
drag, startPoint x: 327, startPoint y: 122, endPoint x: 433, endPoint y: 305, distance: 211.3
click at [433, 305] on div "********* All Categories Date Added (Newest-Oldest) Search Show Out of Stock 3 …" at bounding box center [655, 305] width 904 height 382
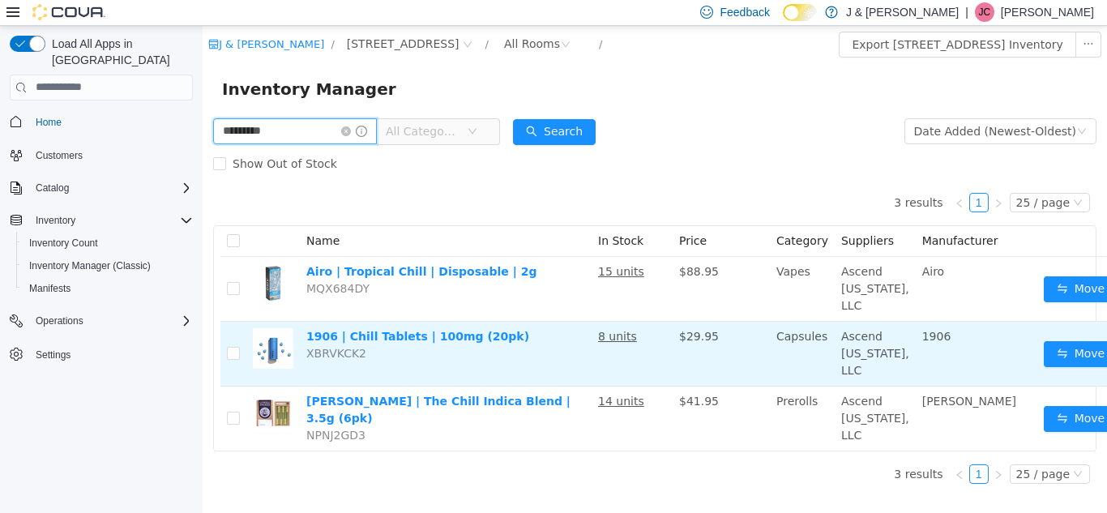
scroll to position [48, 32]
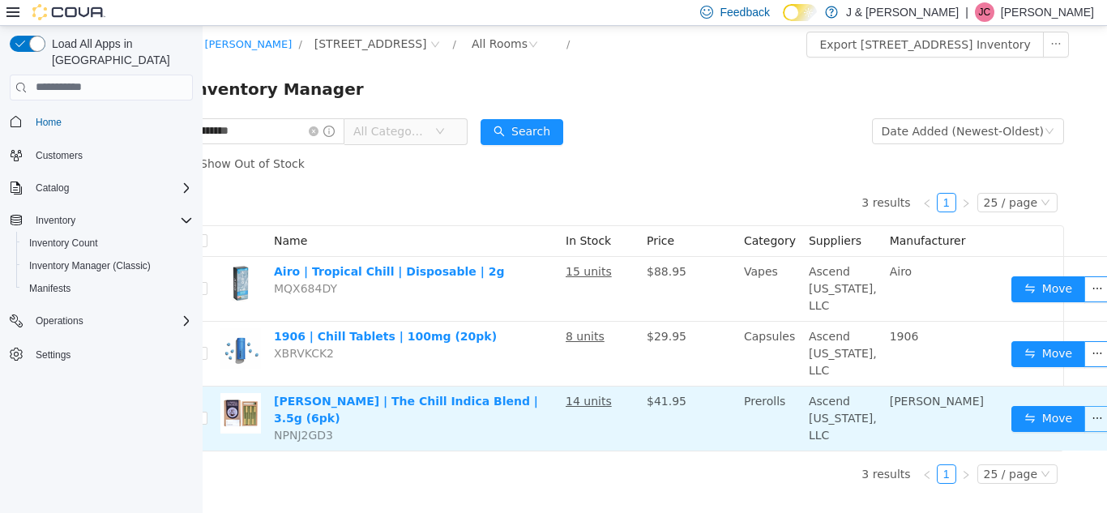
click at [1084, 423] on button "button" at bounding box center [1097, 418] width 26 height 26
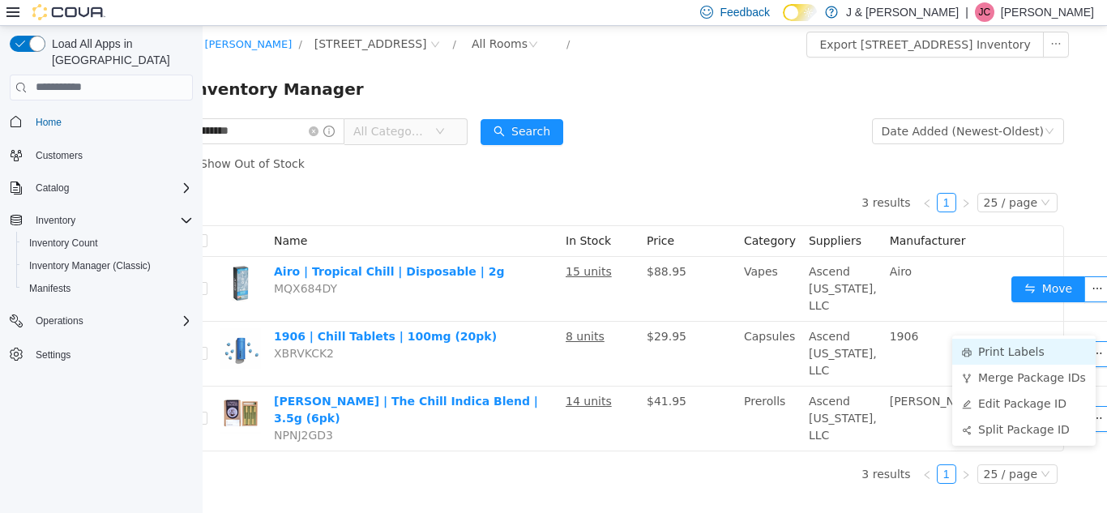
click at [1012, 338] on li "Print Labels" at bounding box center [1023, 351] width 143 height 26
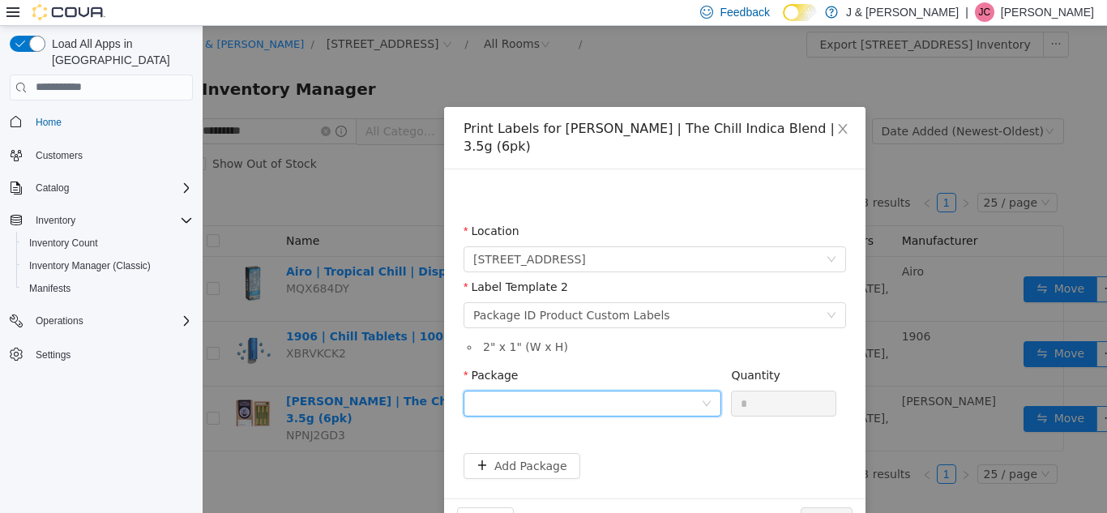
click at [579, 391] on div at bounding box center [587, 403] width 228 height 24
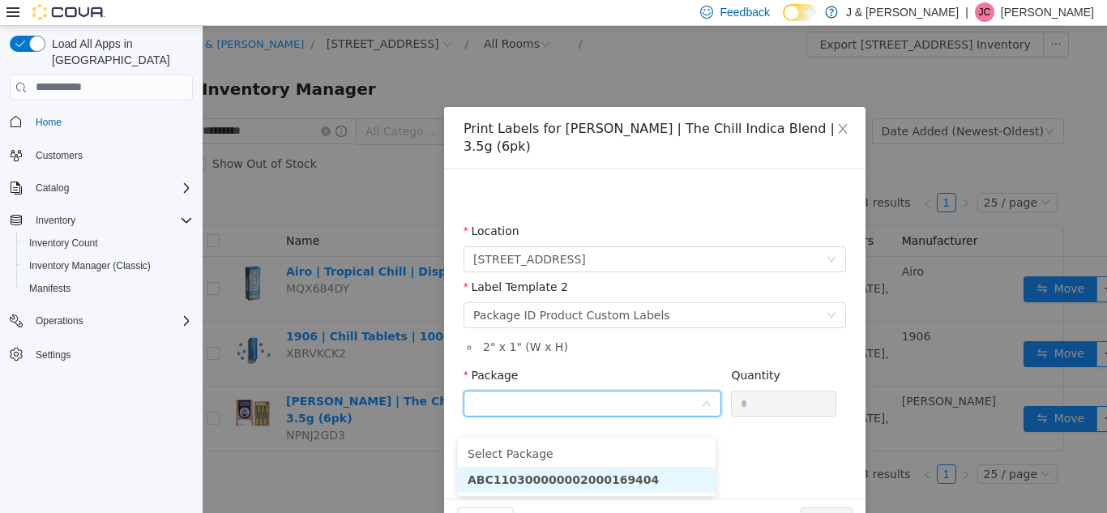
click at [621, 466] on li "ABC110300000002000169404" at bounding box center [587, 479] width 258 height 26
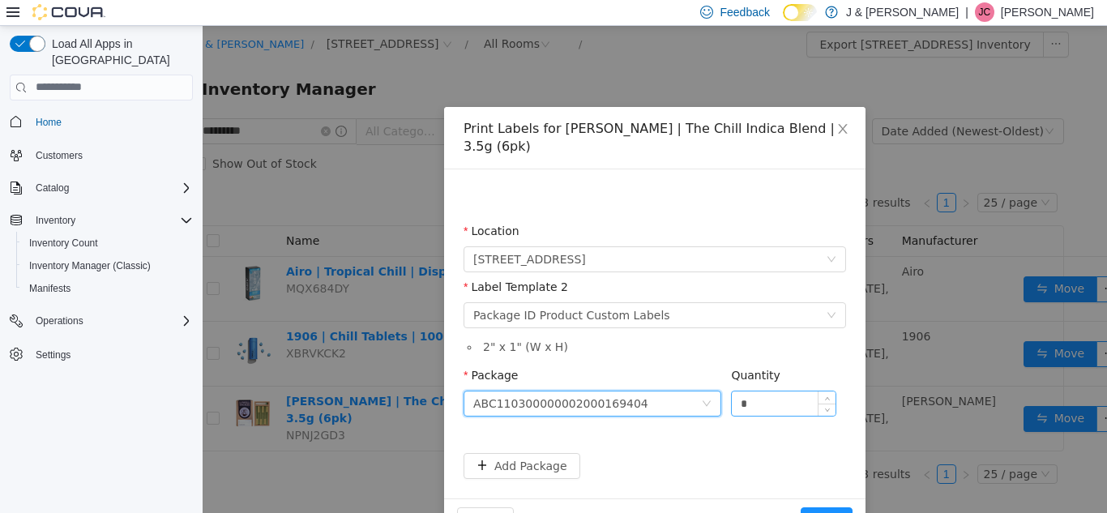
click at [754, 391] on input "*" at bounding box center [784, 403] width 104 height 24
type input "**"
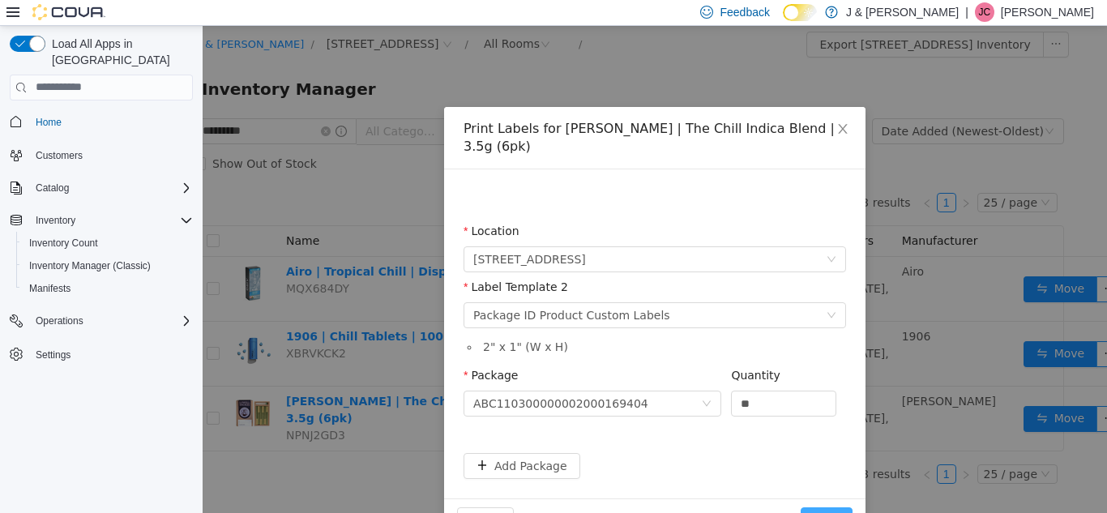
click at [823, 506] on button "Print" at bounding box center [827, 519] width 52 height 26
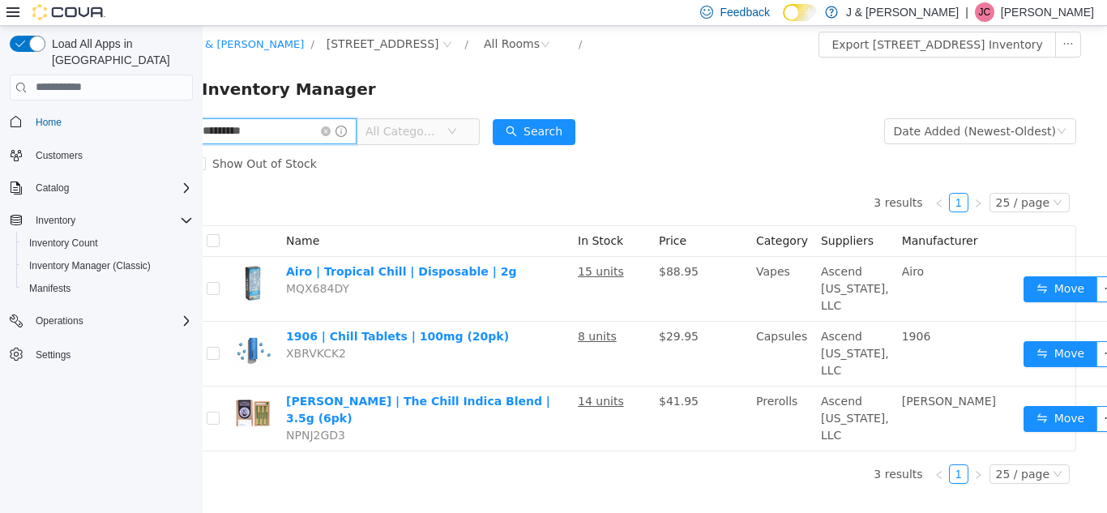
click at [289, 117] on input "*********" at bounding box center [275, 130] width 164 height 26
type input "**********"
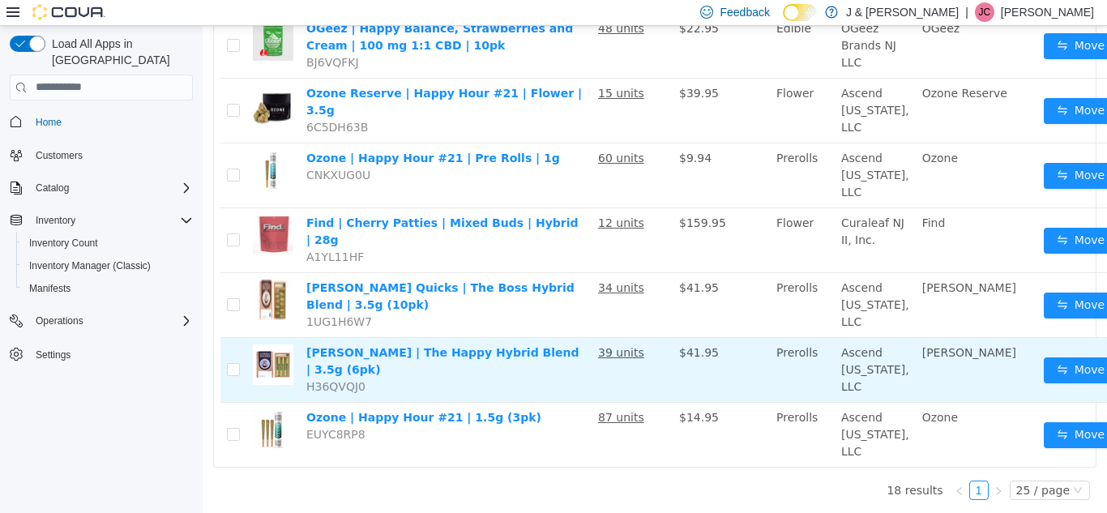
scroll to position [1050, 32]
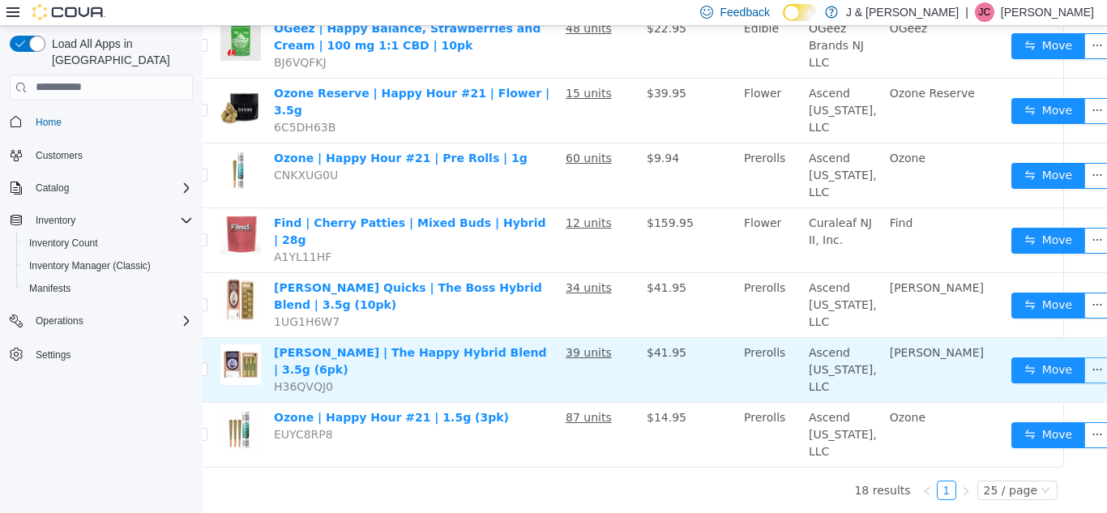
click at [1084, 357] on button "button" at bounding box center [1097, 370] width 26 height 26
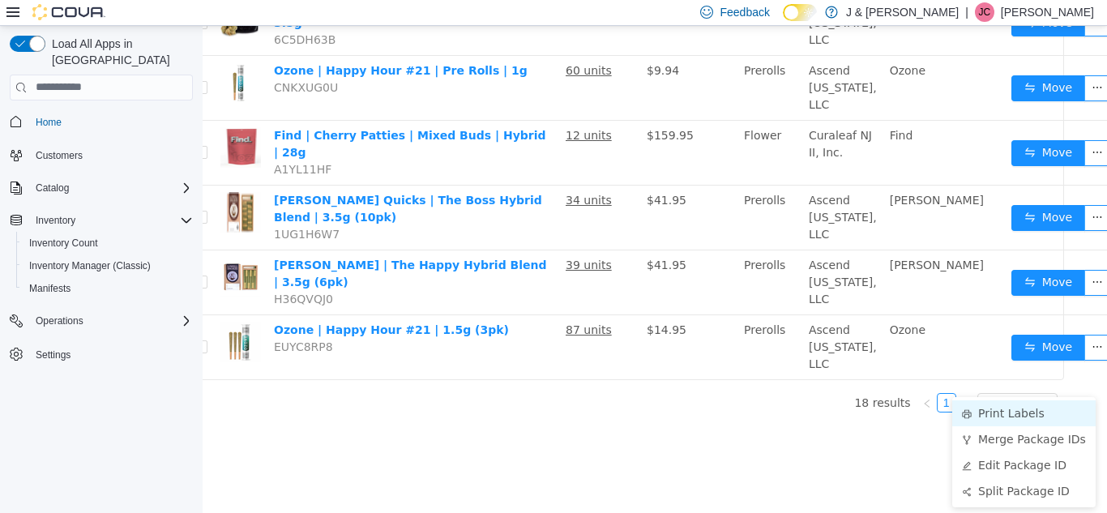
click at [1026, 399] on li "Print Labels" at bounding box center [1023, 412] width 143 height 26
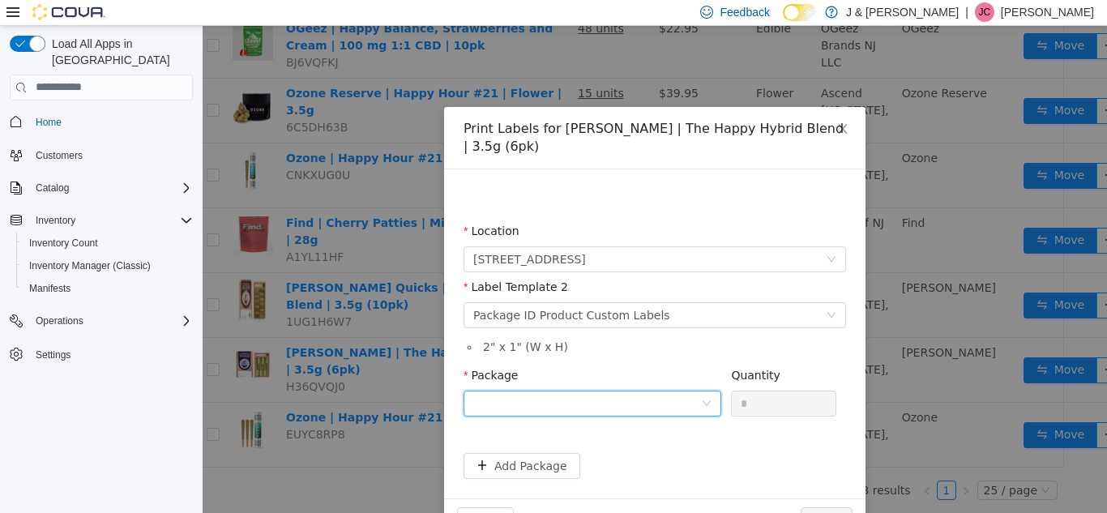
click at [562, 391] on div at bounding box center [587, 403] width 228 height 24
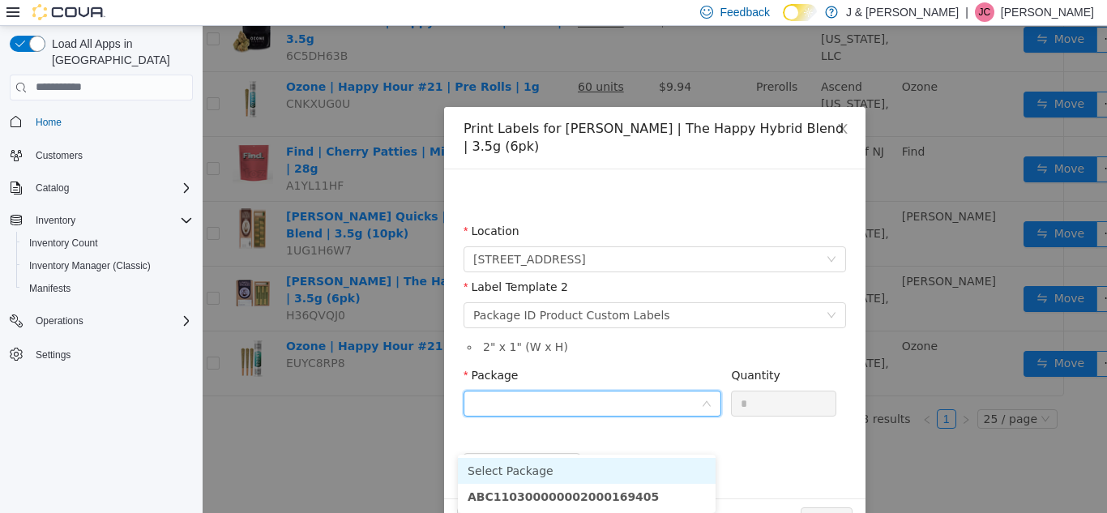
click at [562, 392] on input "Package" at bounding box center [587, 404] width 228 height 24
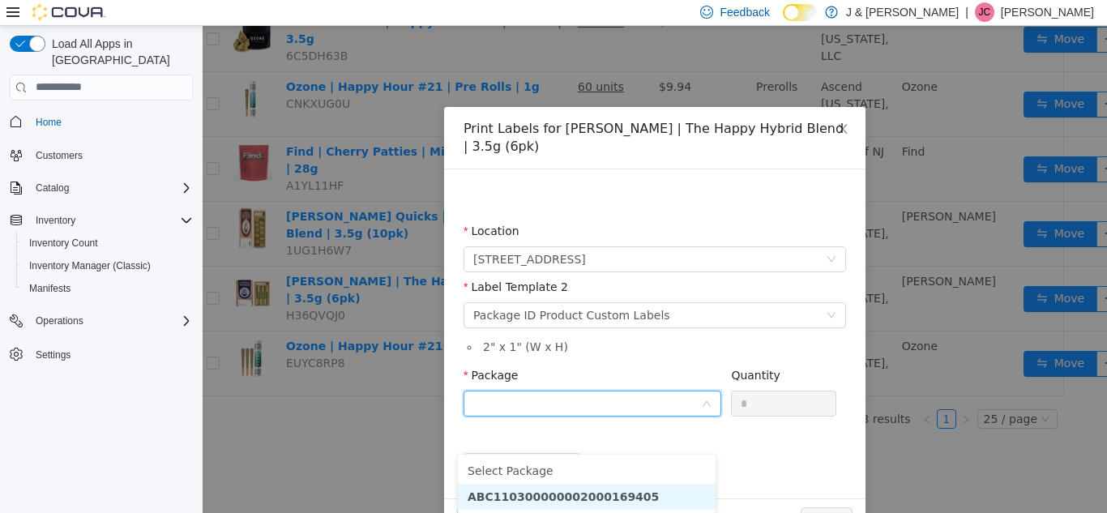
click at [577, 483] on li "ABC110300000002000169405" at bounding box center [587, 496] width 258 height 26
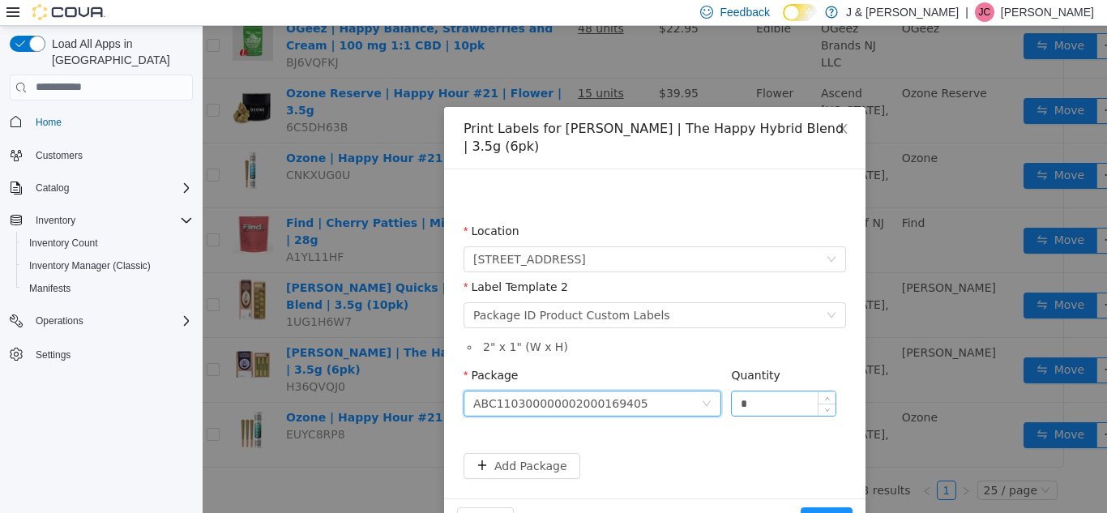
click at [744, 391] on input "*" at bounding box center [784, 403] width 104 height 24
type input "**"
click at [827, 506] on button "Print" at bounding box center [827, 519] width 52 height 26
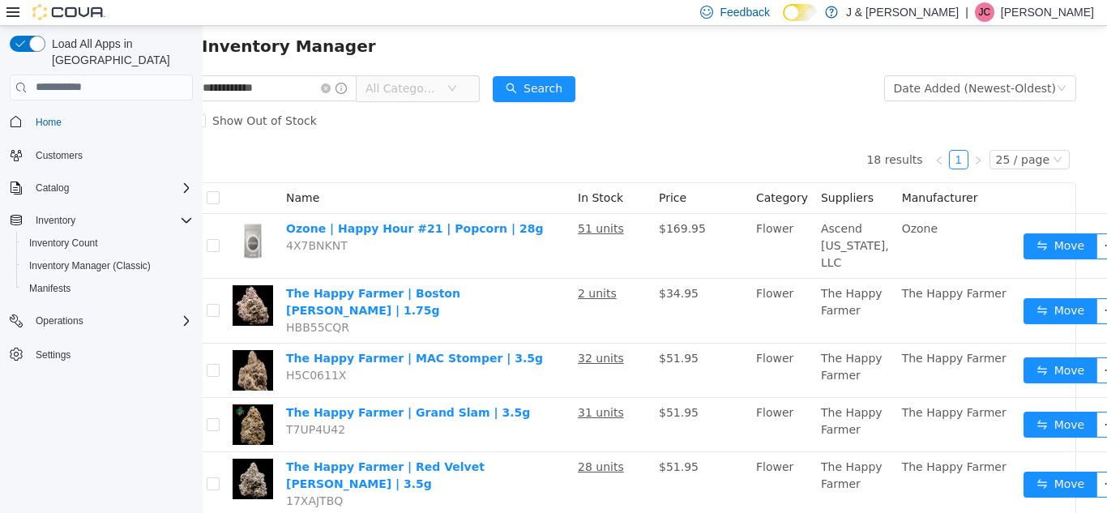
scroll to position [0, 20]
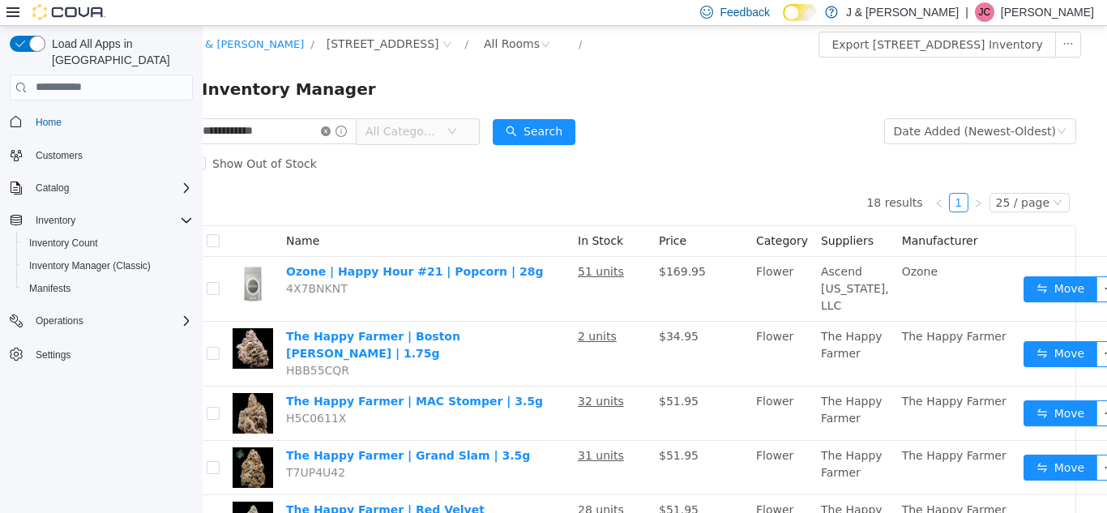
click at [331, 131] on icon "icon: close-circle" at bounding box center [326, 131] width 10 height 10
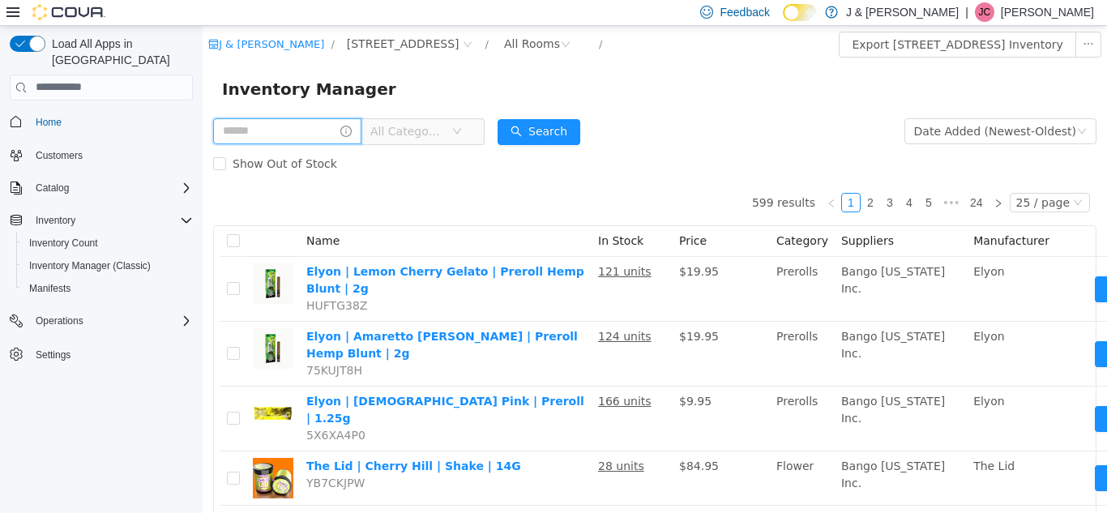
click at [344, 131] on input "text" at bounding box center [287, 130] width 148 height 26
type input "**********"
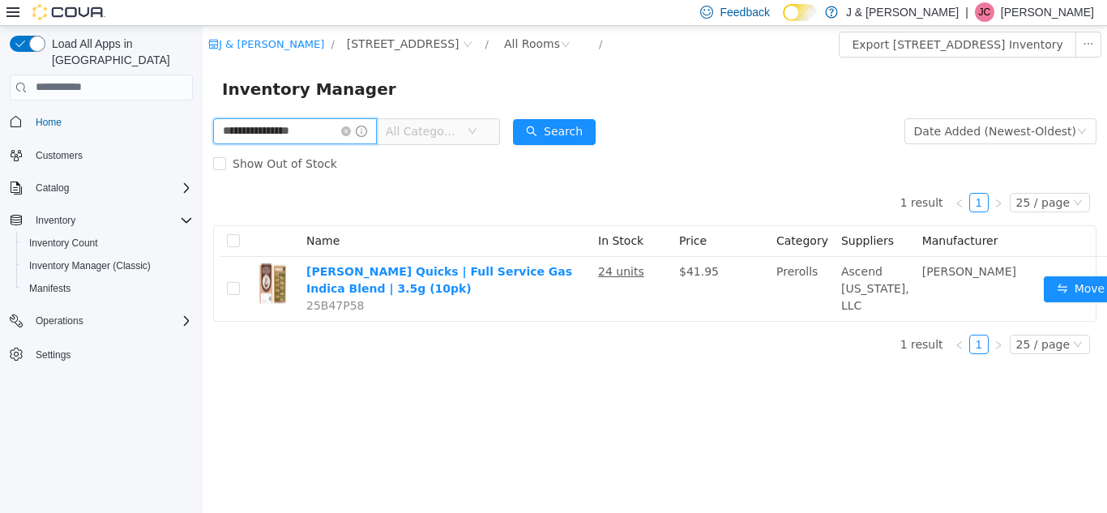
scroll to position [0, 32]
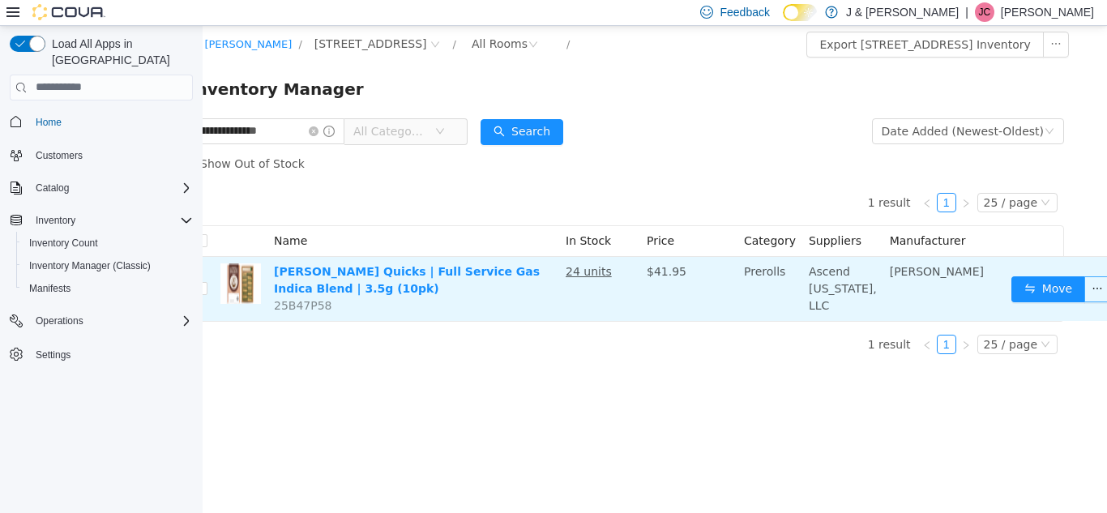
click at [1084, 294] on button "button" at bounding box center [1097, 288] width 26 height 26
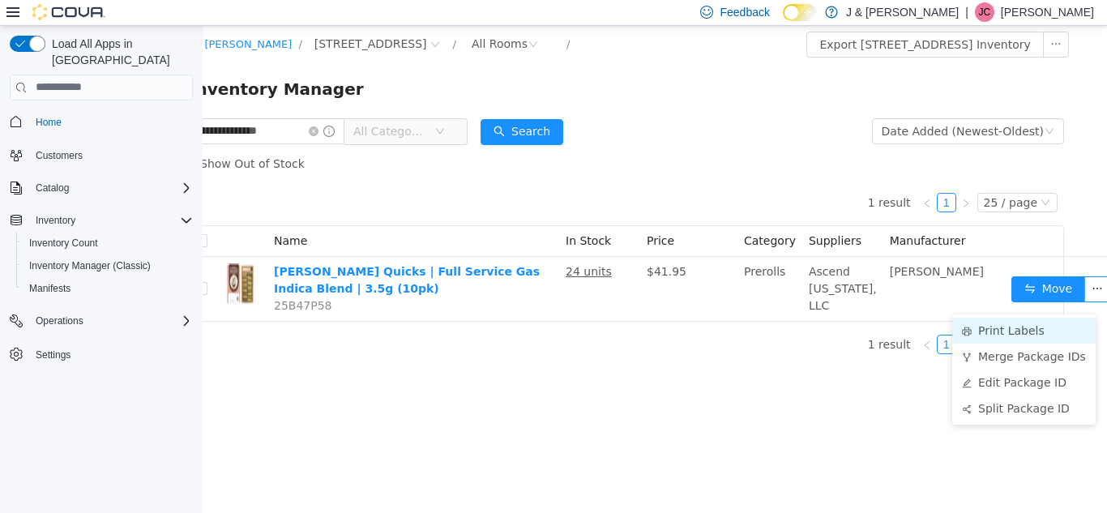
click at [1040, 339] on li "Print Labels" at bounding box center [1023, 330] width 143 height 26
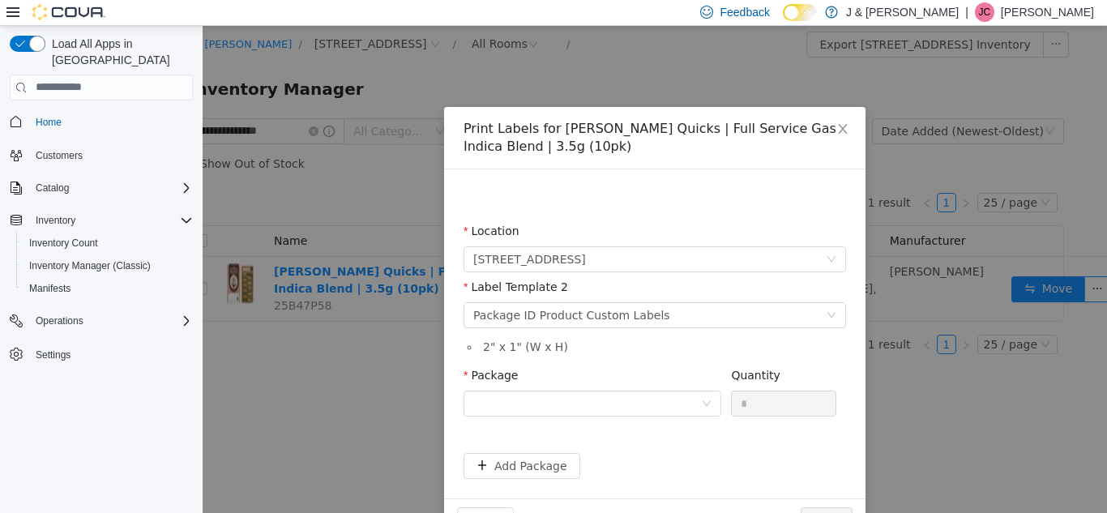
scroll to position [0, 20]
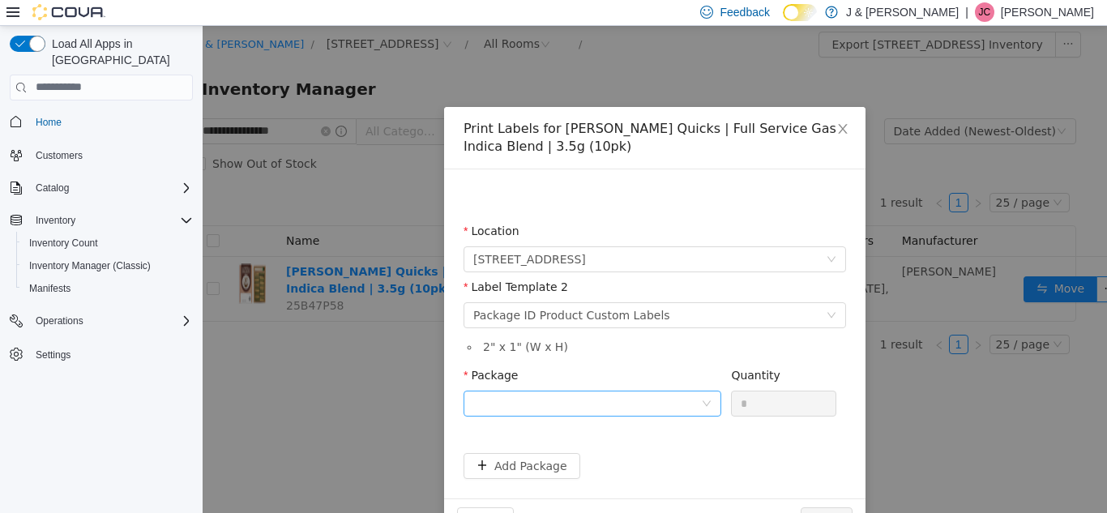
drag, startPoint x: 581, startPoint y: 387, endPoint x: 580, endPoint y: 413, distance: 25.9
click at [580, 413] on div "Package" at bounding box center [592, 394] width 258 height 56
click at [580, 413] on div at bounding box center [587, 403] width 228 height 24
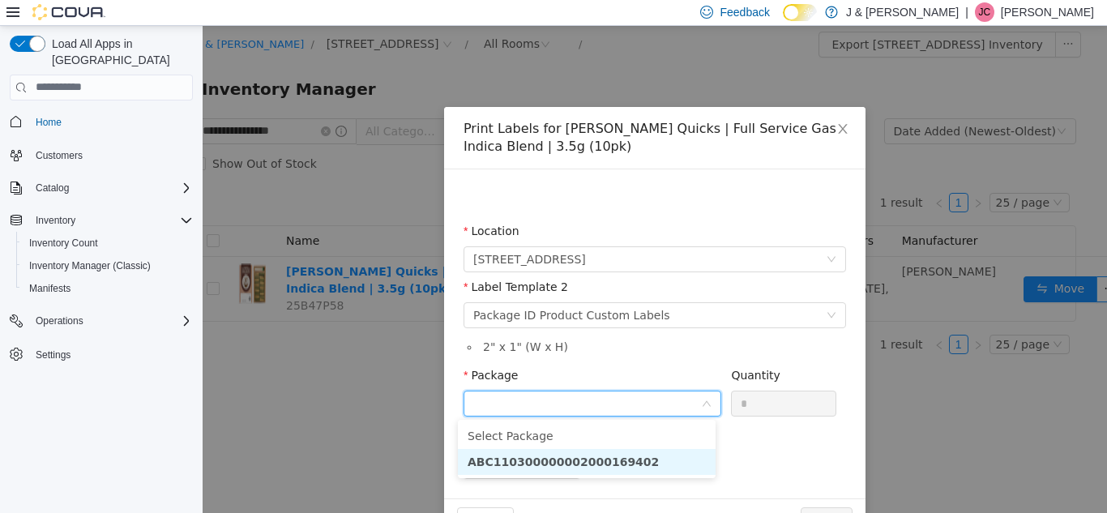
click at [586, 455] on strong "ABC110300000002000169402" at bounding box center [563, 461] width 191 height 13
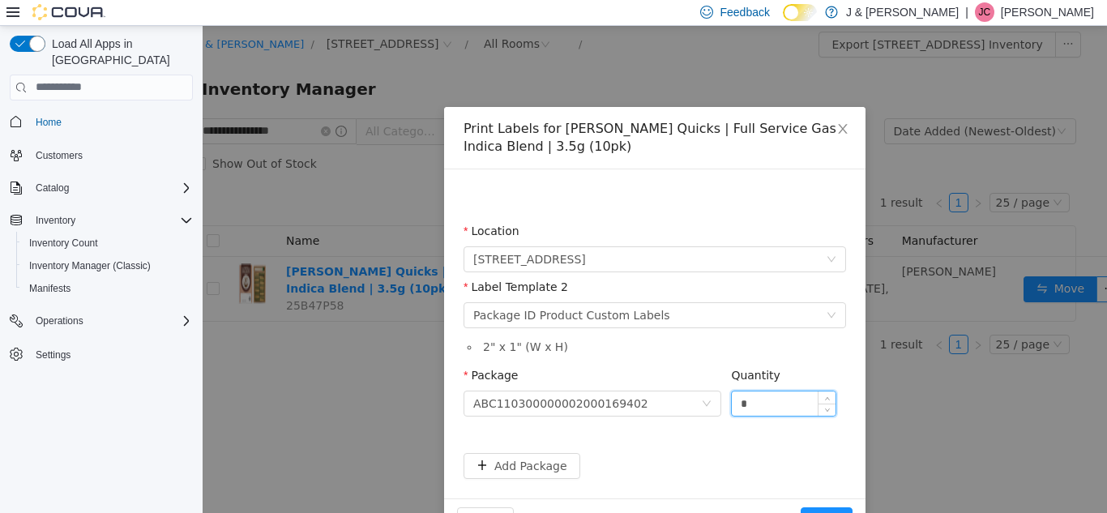
click at [762, 391] on input "*" at bounding box center [784, 403] width 104 height 24
type input "**"
click at [801, 506] on button "Print" at bounding box center [827, 519] width 52 height 26
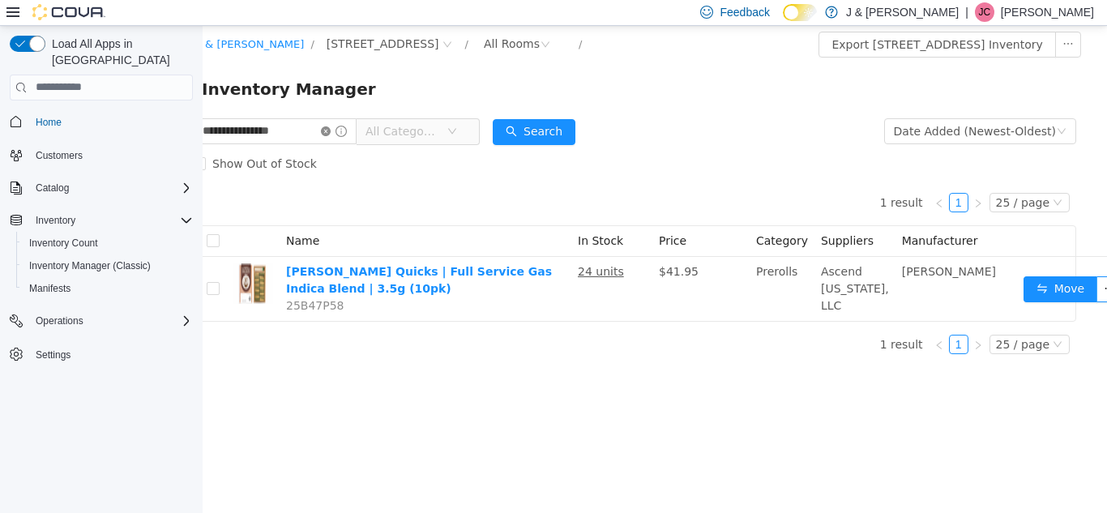
click at [331, 129] on icon "icon: close-circle" at bounding box center [326, 131] width 10 height 10
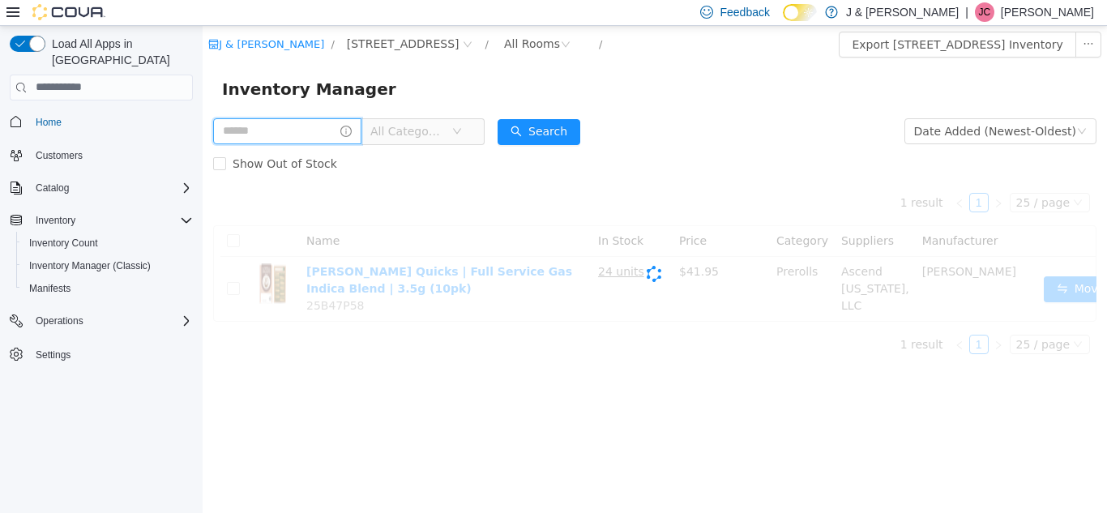
click at [331, 131] on input "text" at bounding box center [287, 130] width 148 height 26
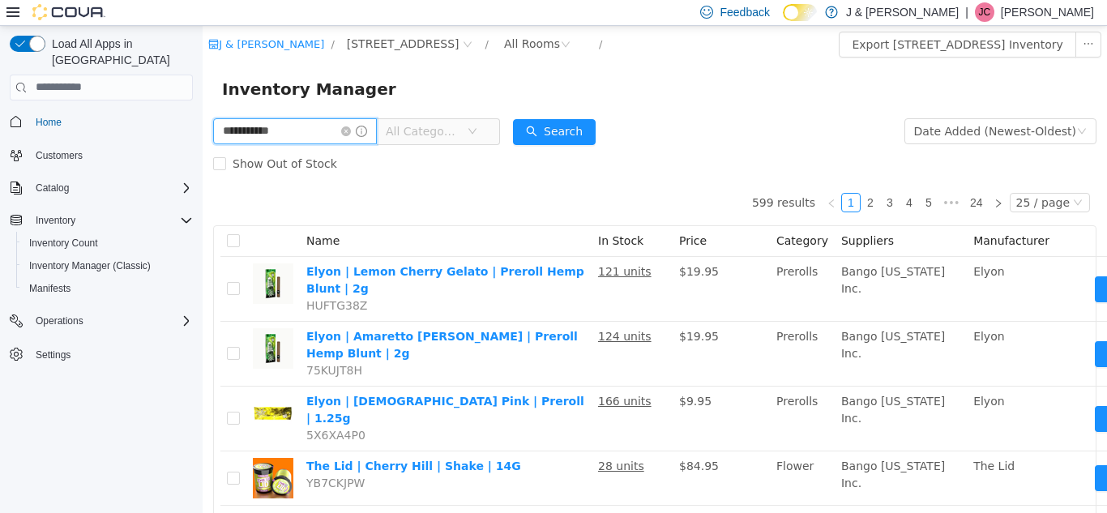
type input "**********"
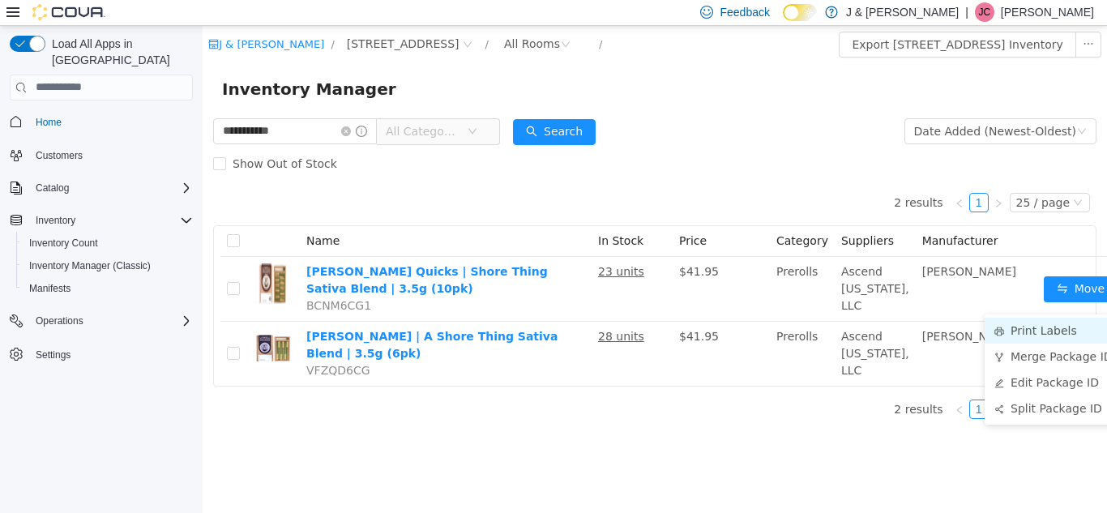
click at [1056, 333] on li "Print Labels" at bounding box center [1055, 330] width 143 height 26
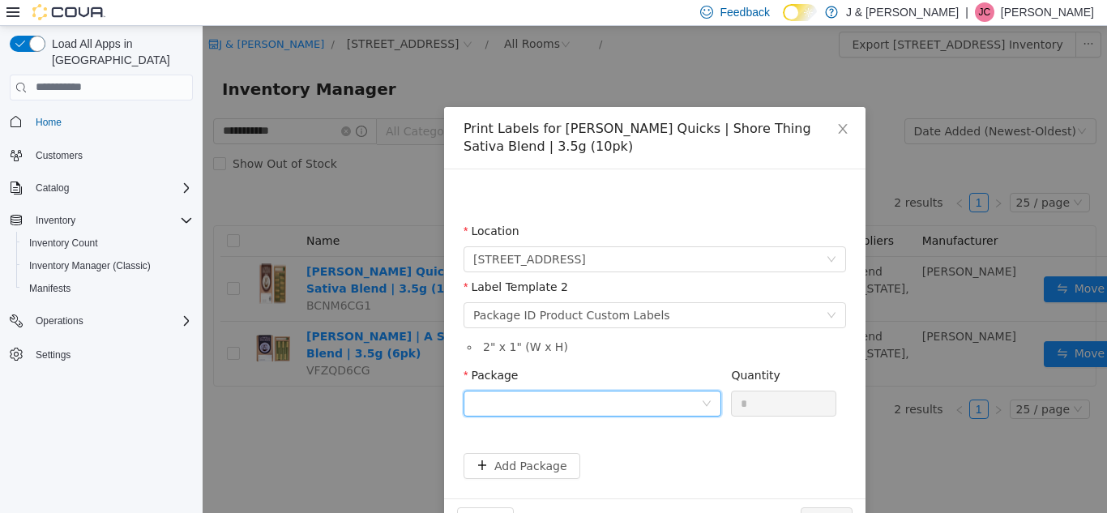
click at [600, 397] on div at bounding box center [587, 403] width 228 height 24
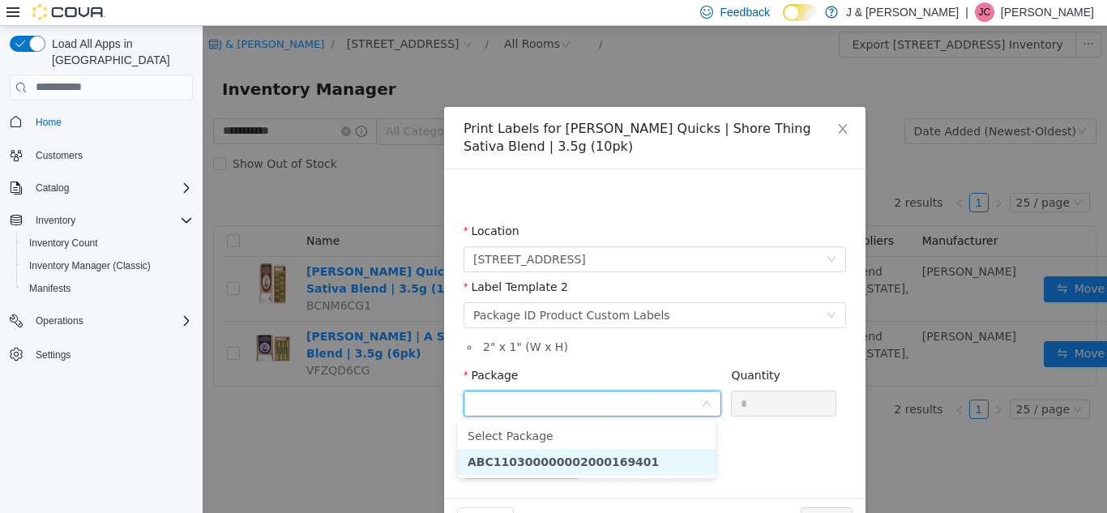
click at [612, 467] on strong "ABC110300000002000169401" at bounding box center [563, 461] width 191 height 13
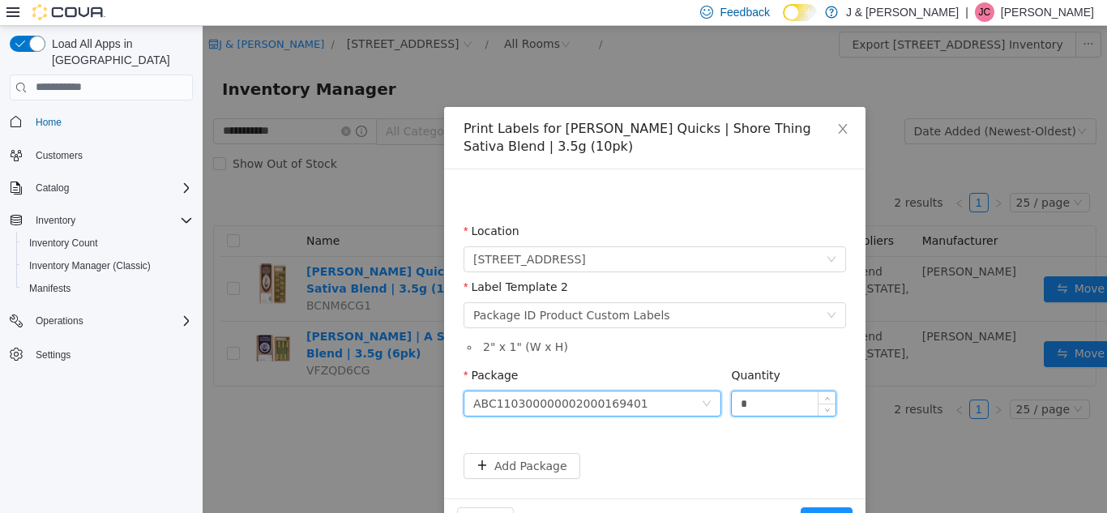
click at [773, 399] on input "*" at bounding box center [784, 403] width 104 height 24
type input "**"
click at [801, 506] on button "Print" at bounding box center [827, 519] width 52 height 26
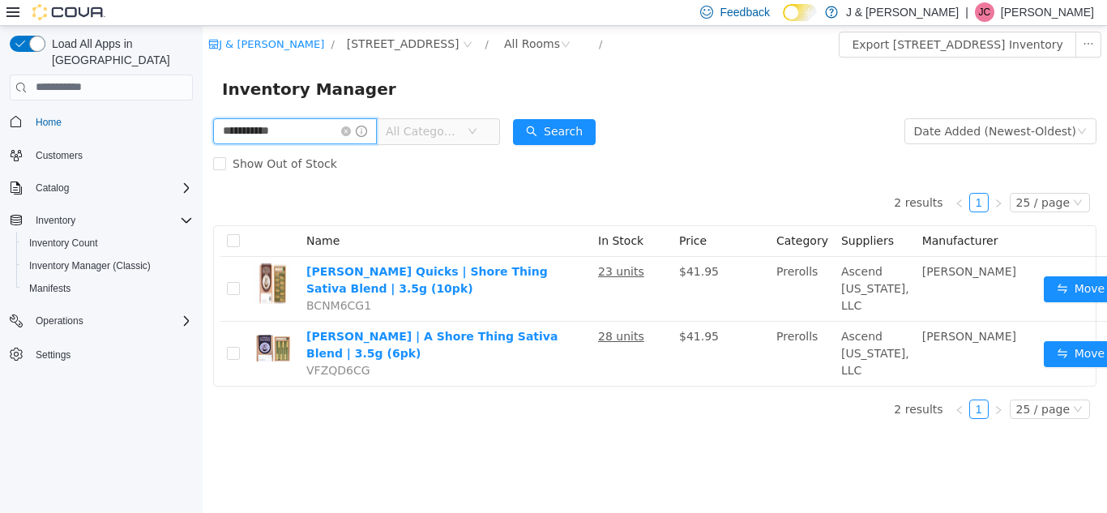
drag, startPoint x: 343, startPoint y: 127, endPoint x: 219, endPoint y: 131, distance: 124.0
click at [219, 131] on input "**********" at bounding box center [295, 130] width 164 height 26
type input "*"
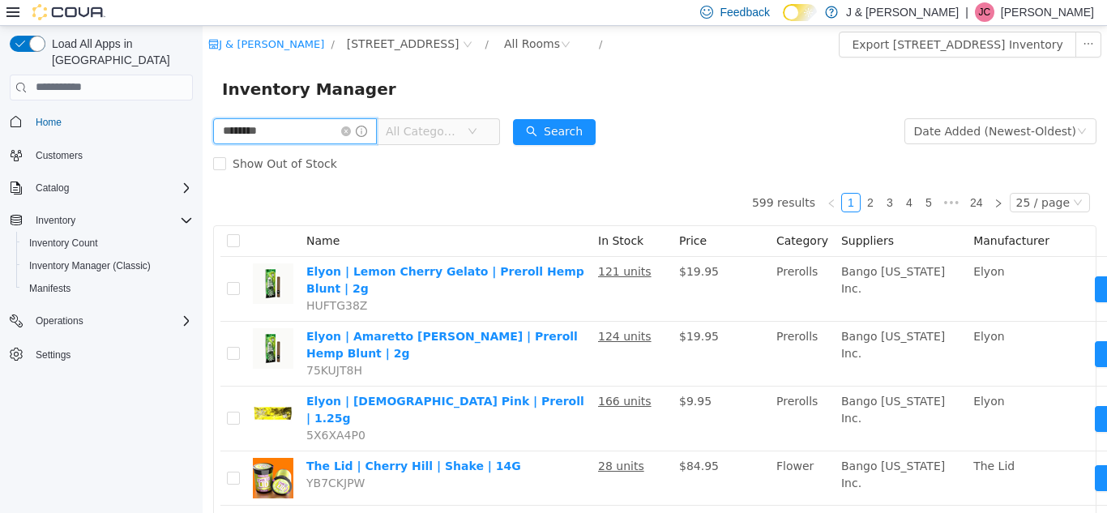
type input "********"
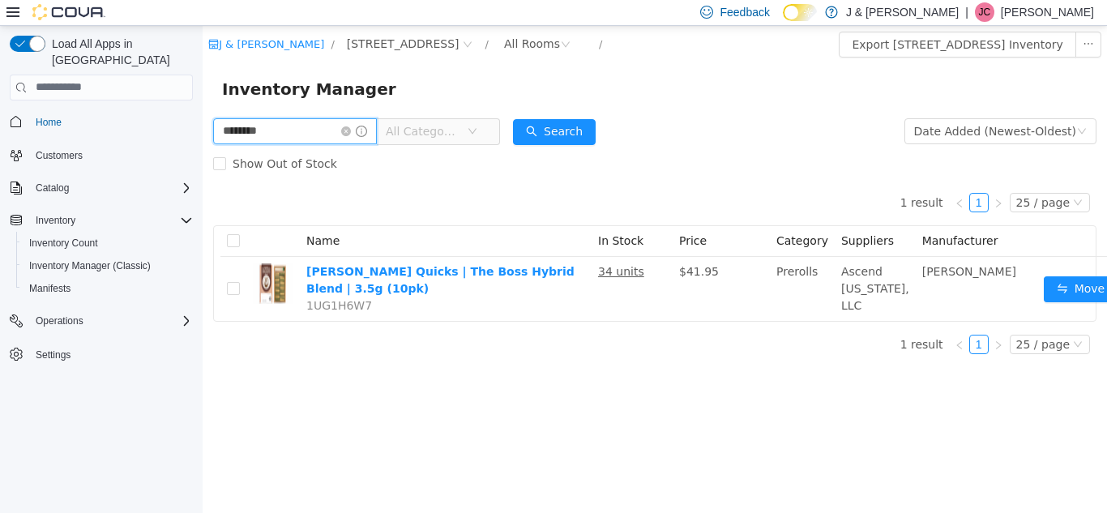
scroll to position [0, 32]
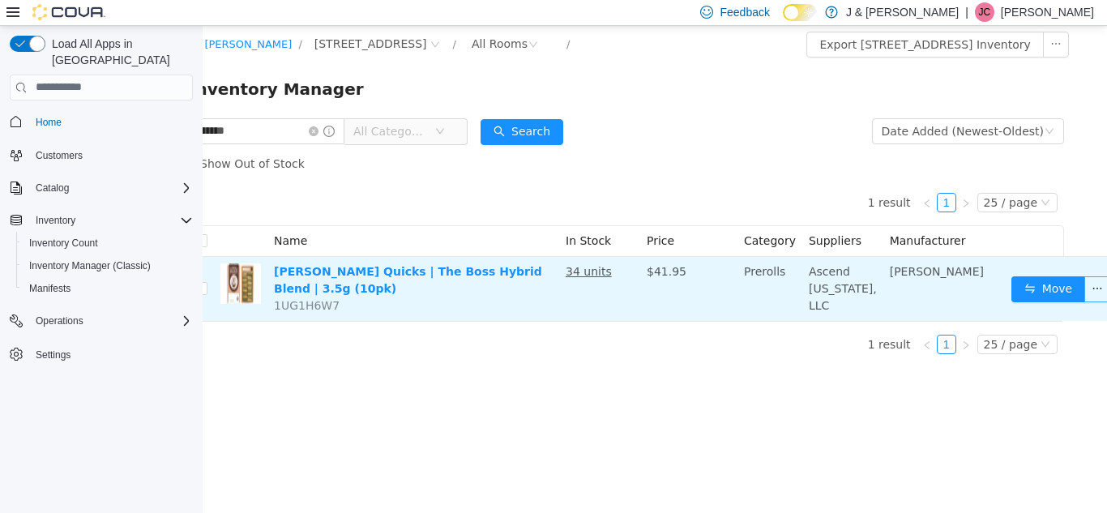
click at [1084, 301] on button "button" at bounding box center [1097, 288] width 26 height 26
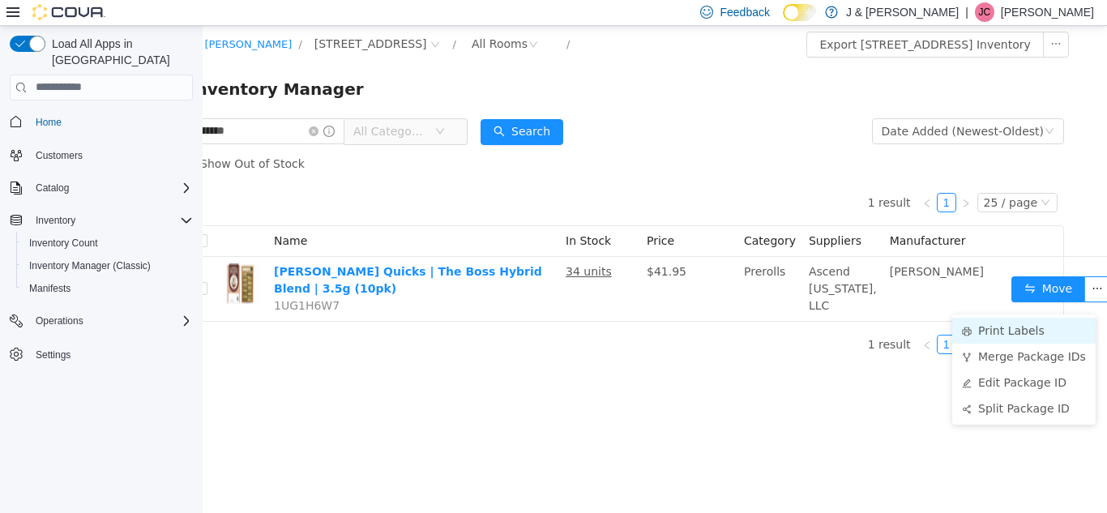
click at [1060, 331] on li "Print Labels" at bounding box center [1023, 330] width 143 height 26
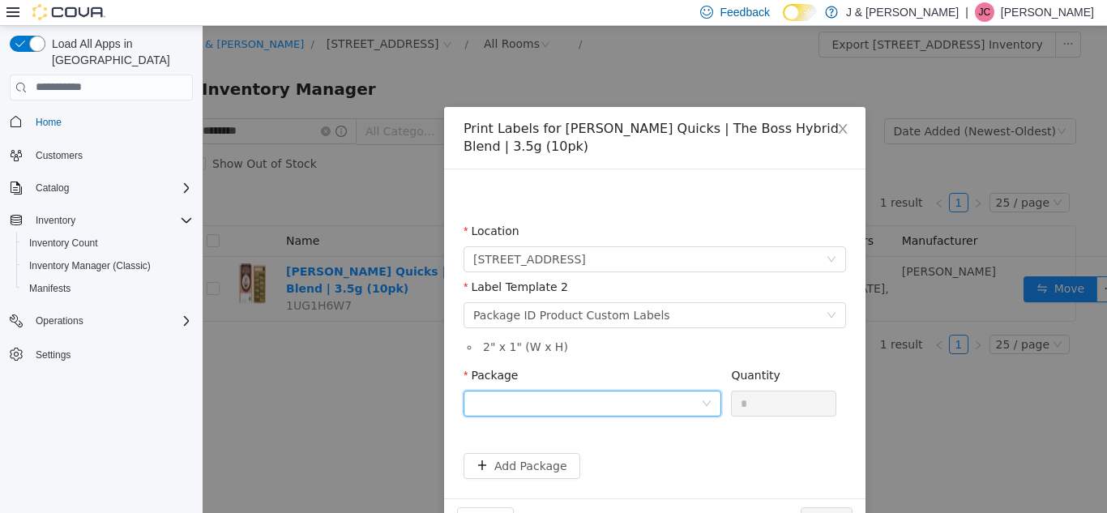
click at [651, 401] on div at bounding box center [587, 403] width 228 height 24
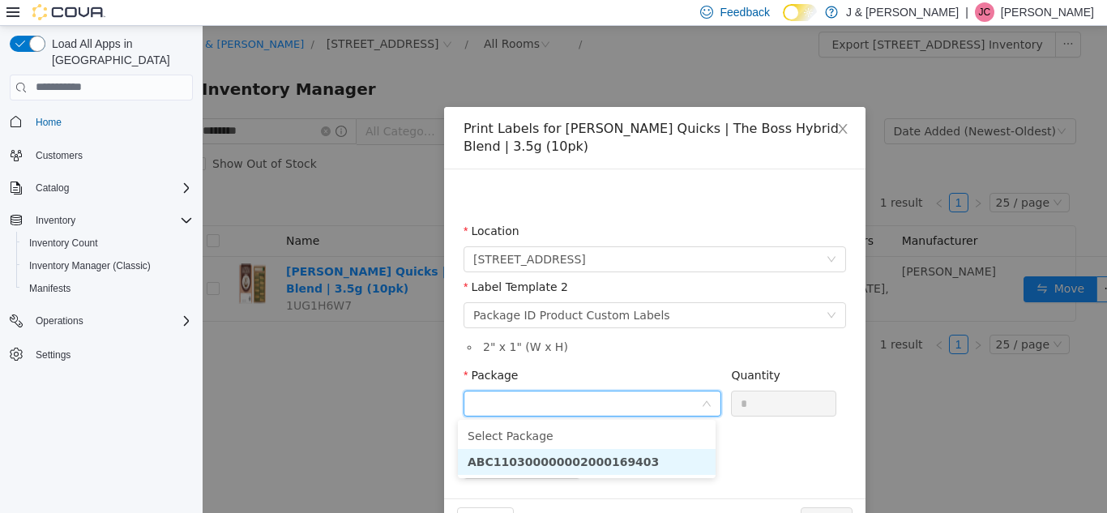
click at [651, 457] on li "ABC110300000002000169403" at bounding box center [587, 461] width 258 height 26
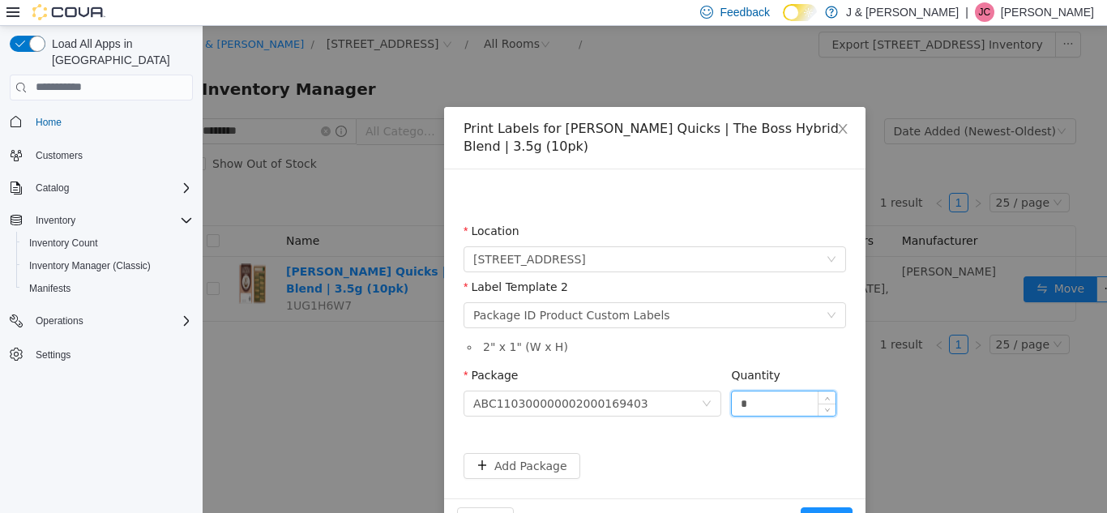
click at [756, 398] on input "*" at bounding box center [784, 403] width 104 height 24
type input "**"
click at [801, 506] on button "Print" at bounding box center [827, 519] width 52 height 26
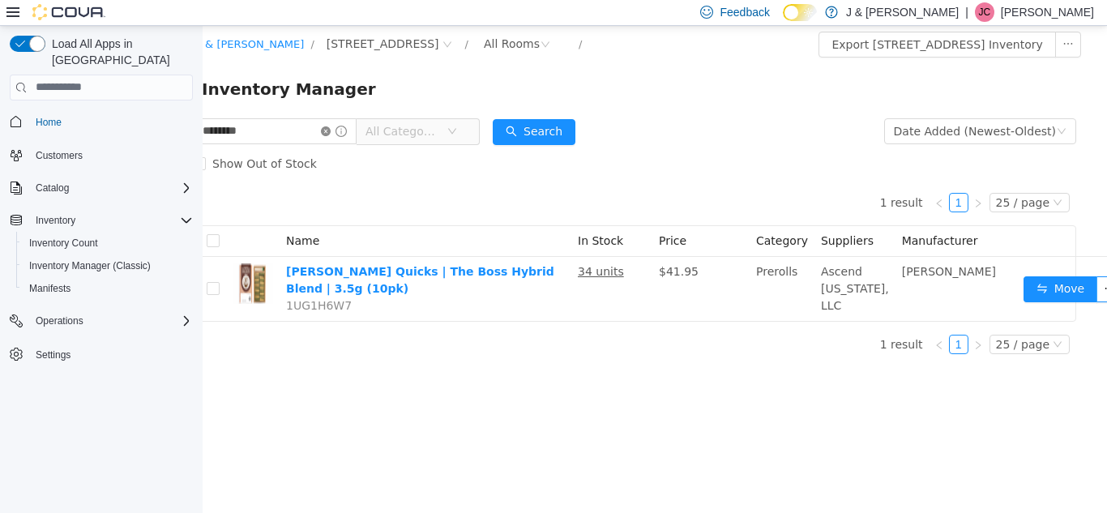
click at [331, 134] on icon "icon: close-circle" at bounding box center [326, 131] width 10 height 10
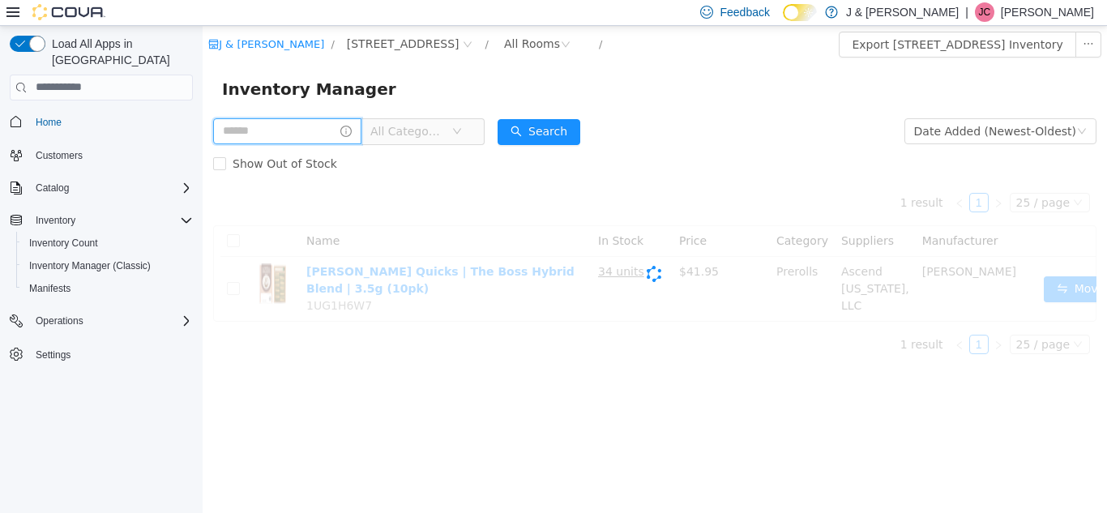
click at [300, 131] on input "text" at bounding box center [287, 130] width 148 height 26
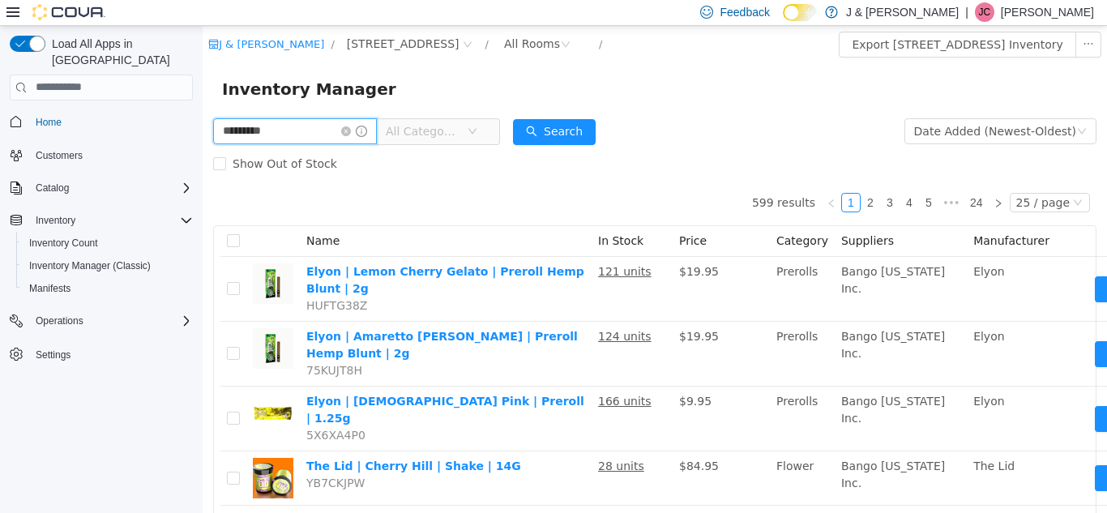
type input "*********"
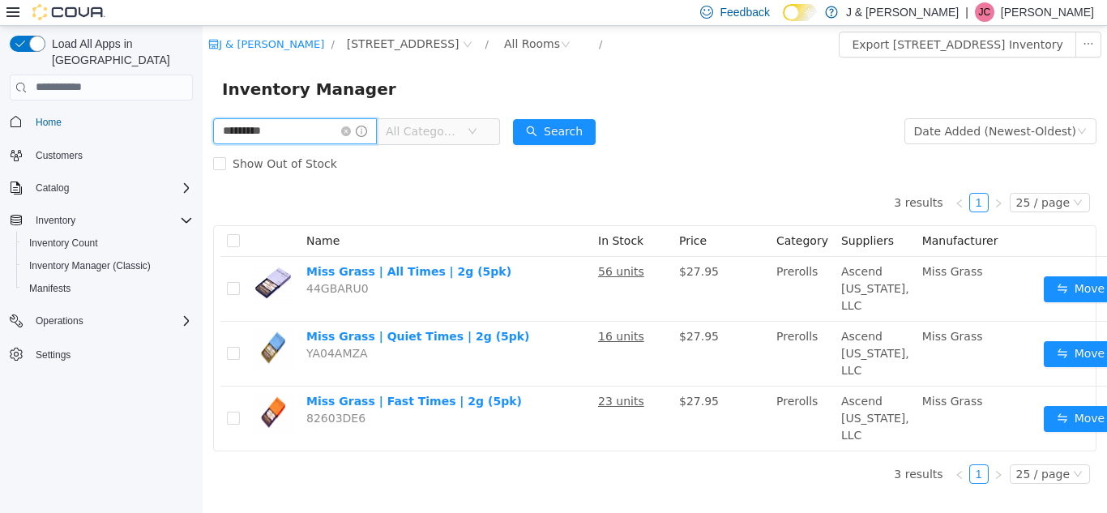
scroll to position [0, 32]
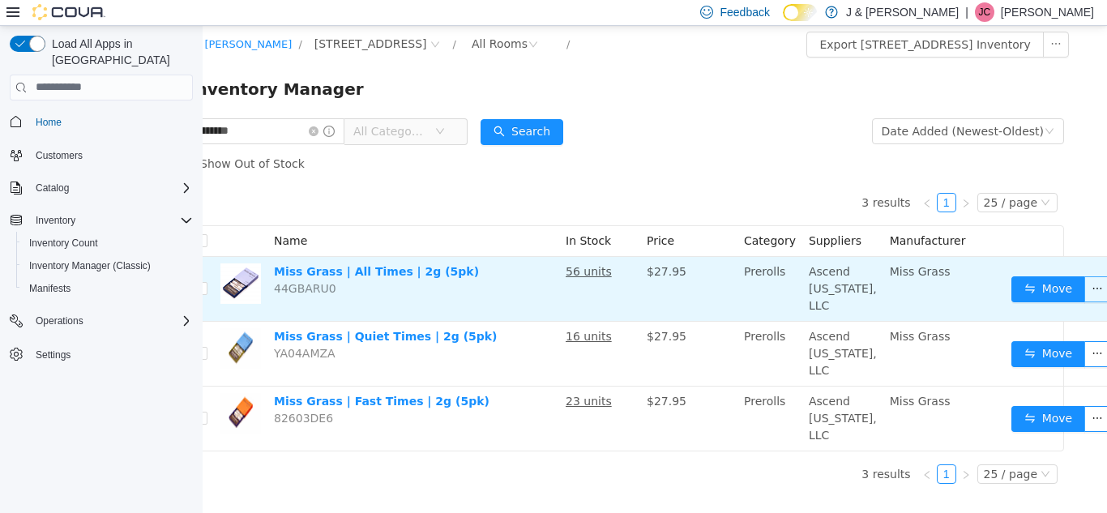
click at [1084, 296] on button "button" at bounding box center [1097, 288] width 26 height 26
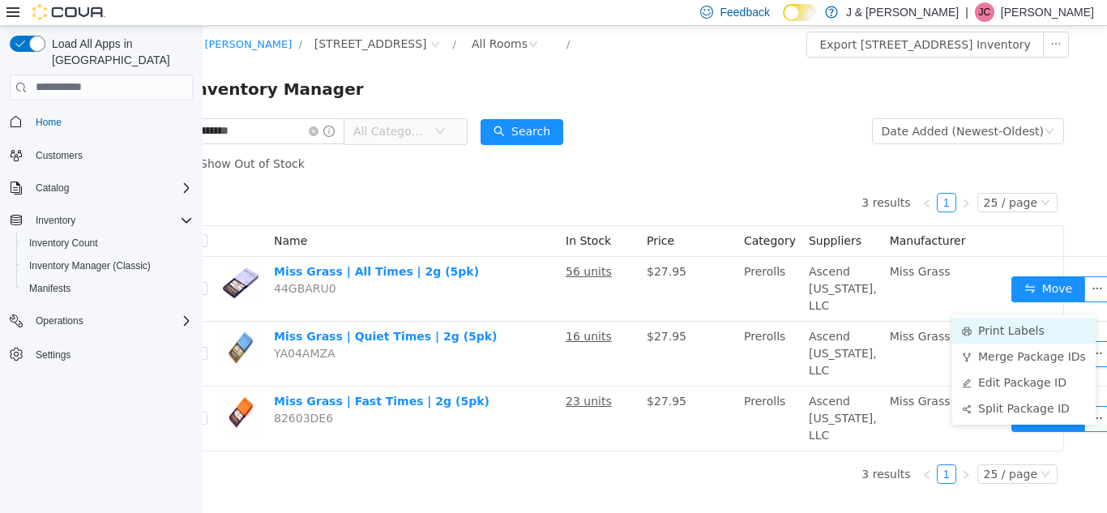
click at [1030, 327] on li "Print Labels" at bounding box center [1023, 330] width 143 height 26
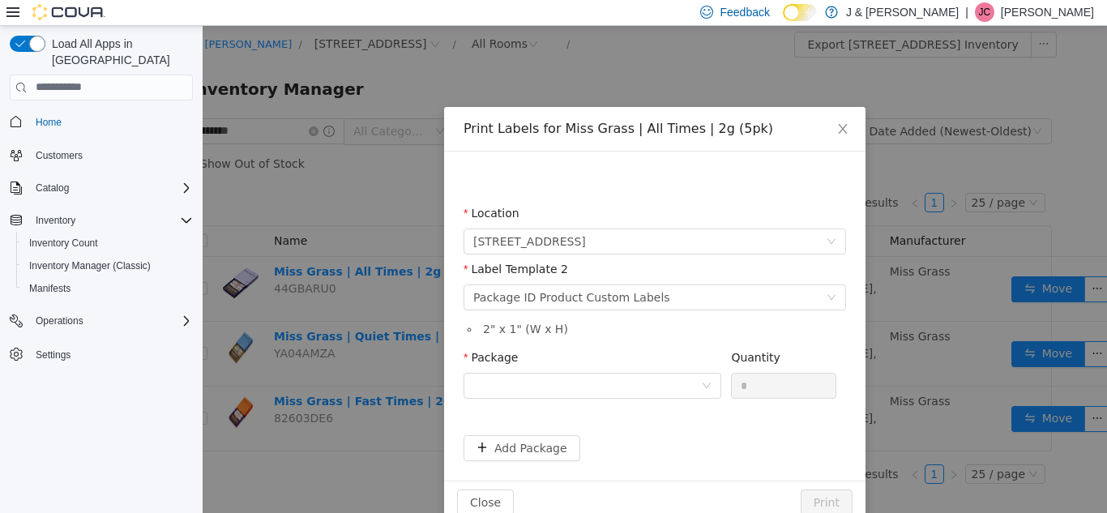
scroll to position [0, 20]
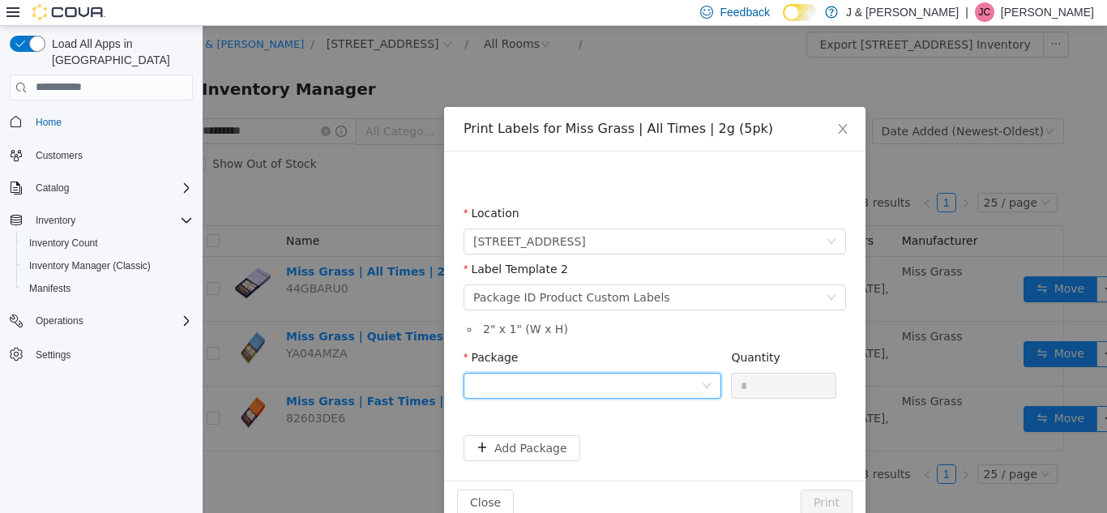
click at [630, 391] on div at bounding box center [587, 385] width 228 height 24
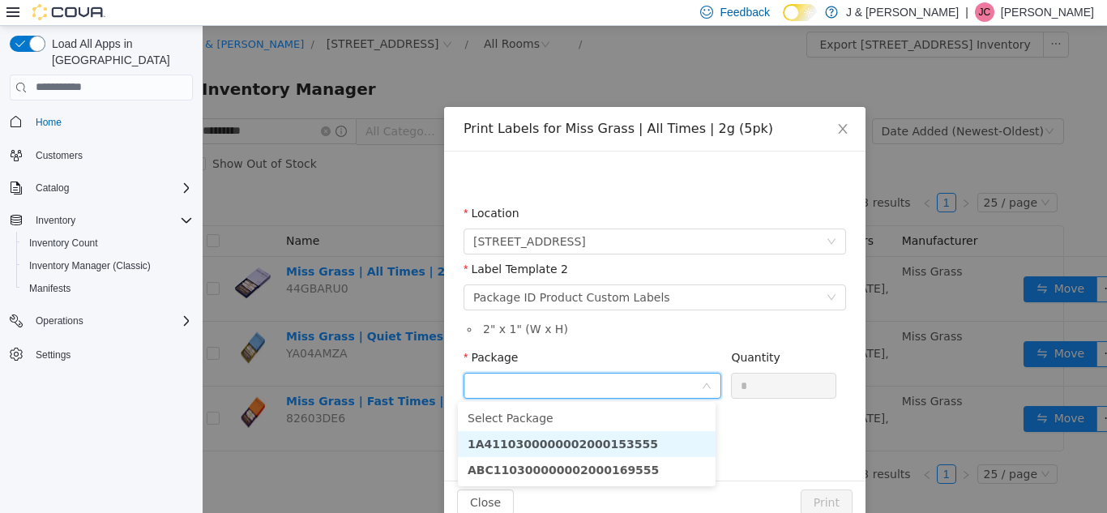
click at [638, 440] on li "1A4110300000002000153555" at bounding box center [587, 443] width 258 height 26
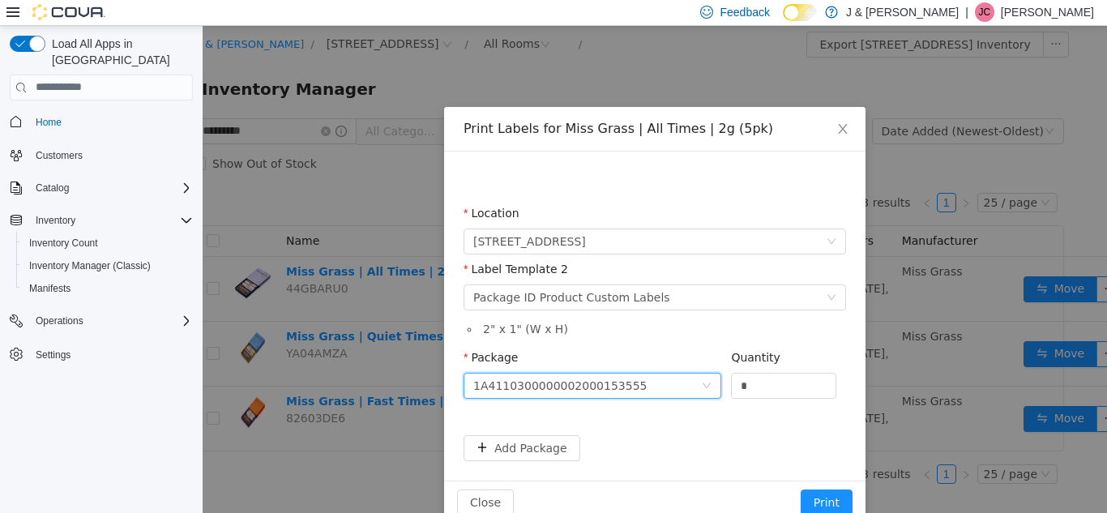
click at [638, 385] on div "1A4110300000002000153555" at bounding box center [587, 385] width 228 height 24
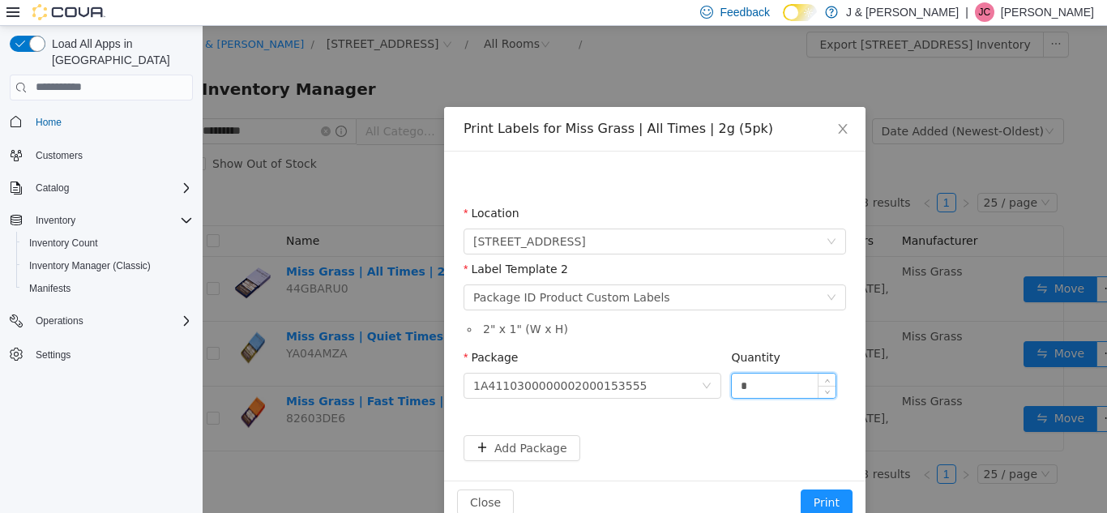
click at [752, 391] on input "*" at bounding box center [784, 385] width 104 height 24
type input "*"
click at [801, 489] on button "Print" at bounding box center [827, 502] width 52 height 26
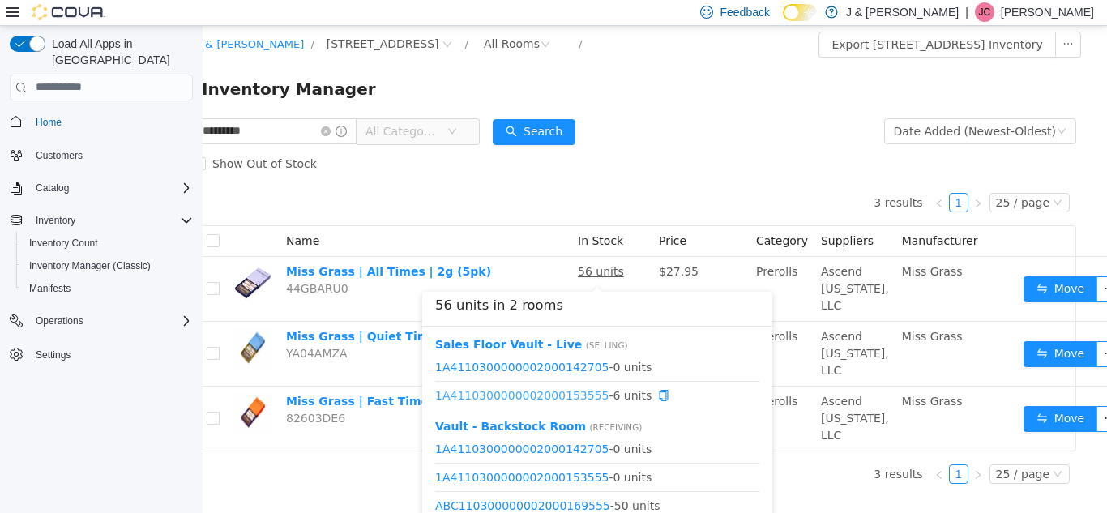
click at [549, 396] on link "1A4110300000002000153555" at bounding box center [521, 394] width 173 height 13
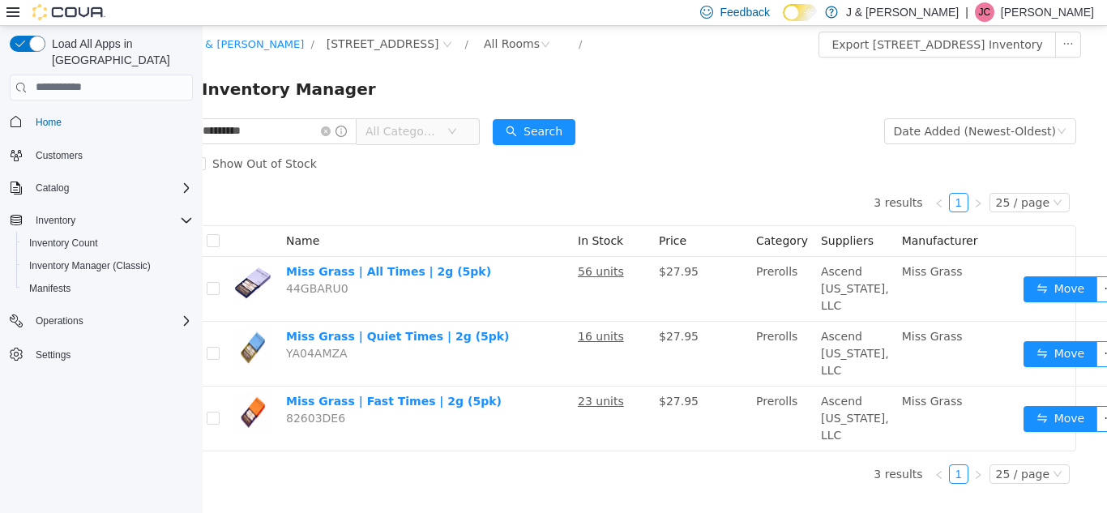
scroll to position [0, 0]
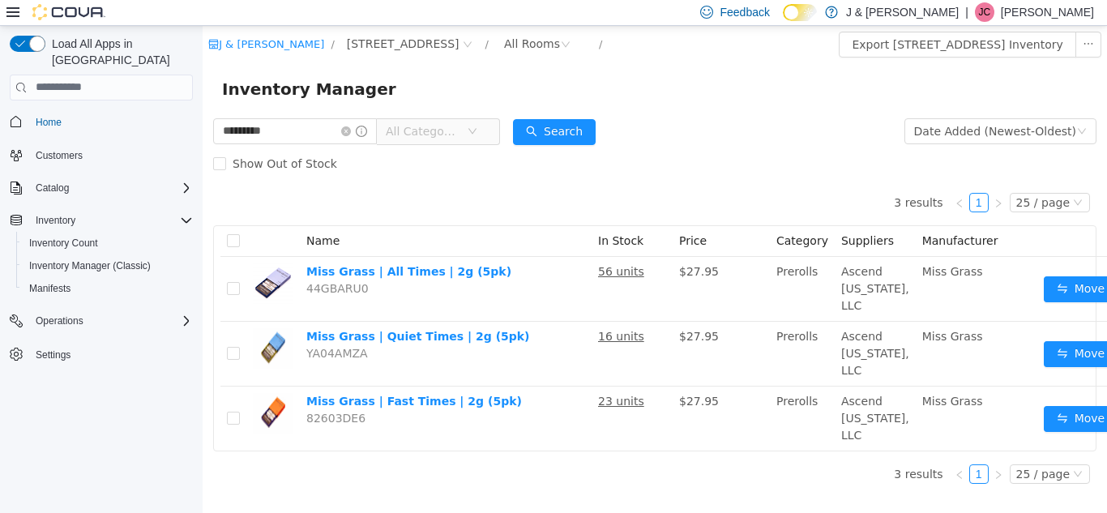
click at [440, 137] on span "All Categories" at bounding box center [423, 130] width 74 height 16
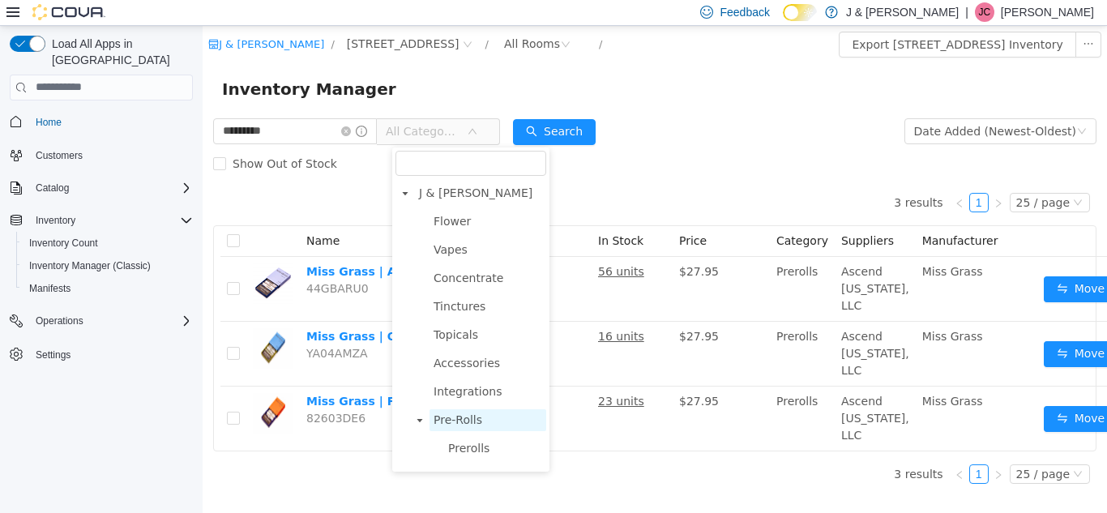
click at [485, 428] on span "Pre-Rolls" at bounding box center [487, 419] width 117 height 22
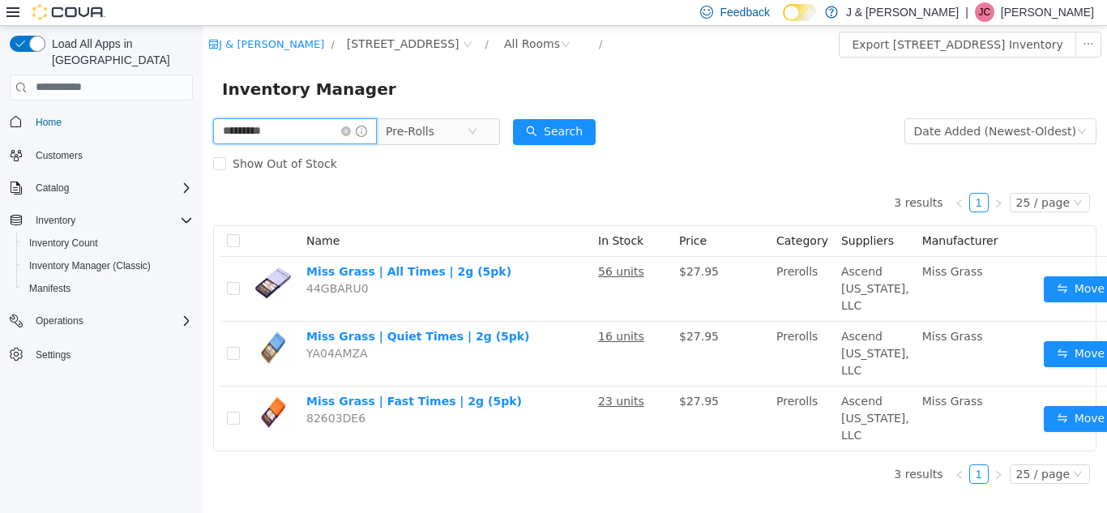
click at [323, 140] on input "*********" at bounding box center [295, 130] width 164 height 26
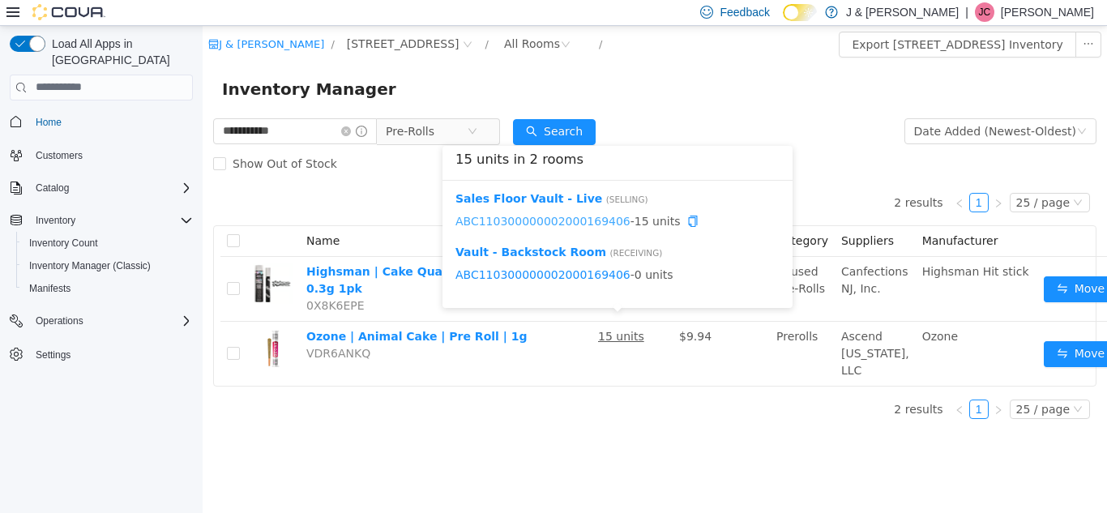
click at [585, 218] on link "ABC110300000002000169406" at bounding box center [542, 220] width 175 height 13
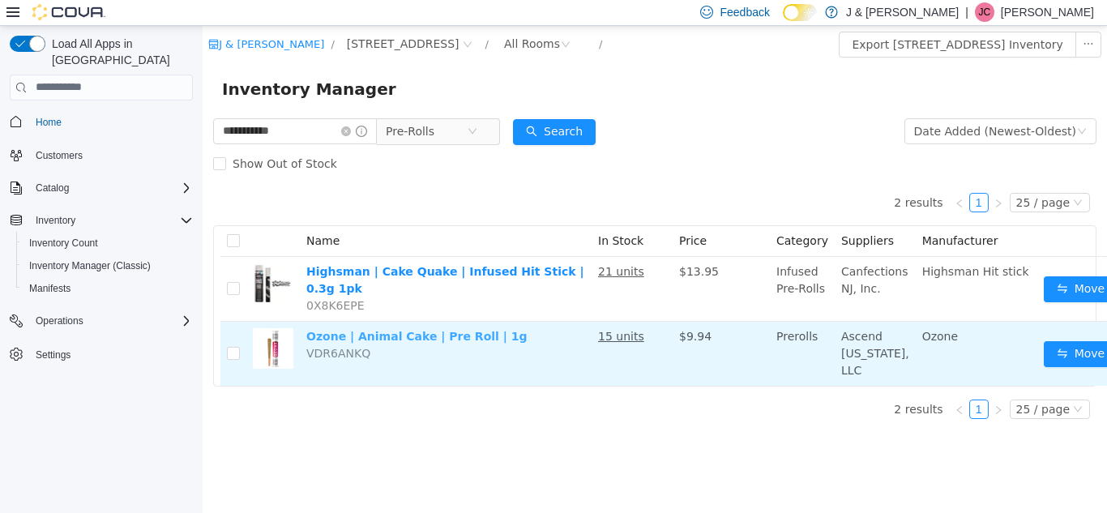
click at [422, 329] on link "Ozone | Animal Cake | Pre Roll | 1g" at bounding box center [416, 335] width 220 height 13
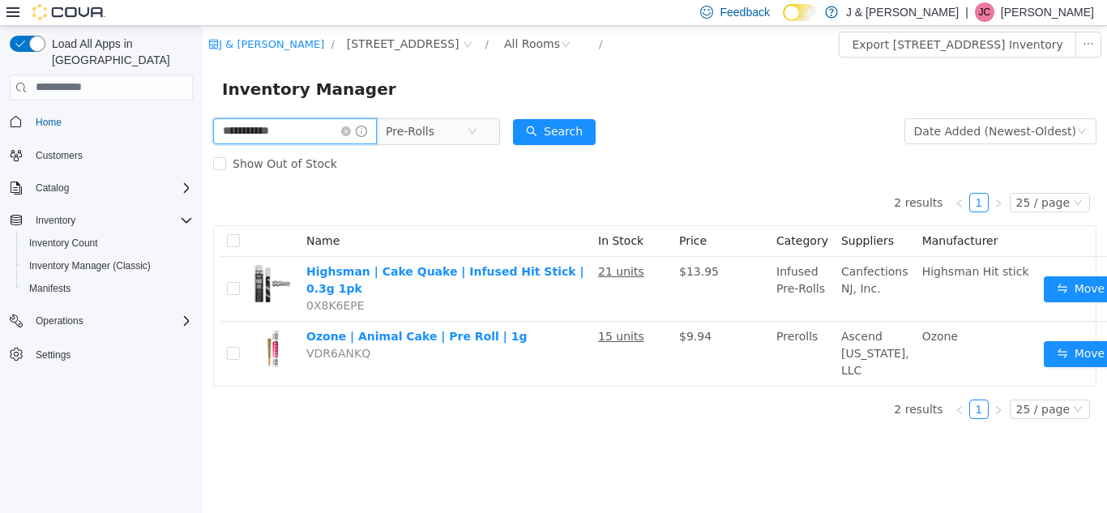
click at [295, 129] on input "**********" at bounding box center [295, 130] width 164 height 26
type input "**********"
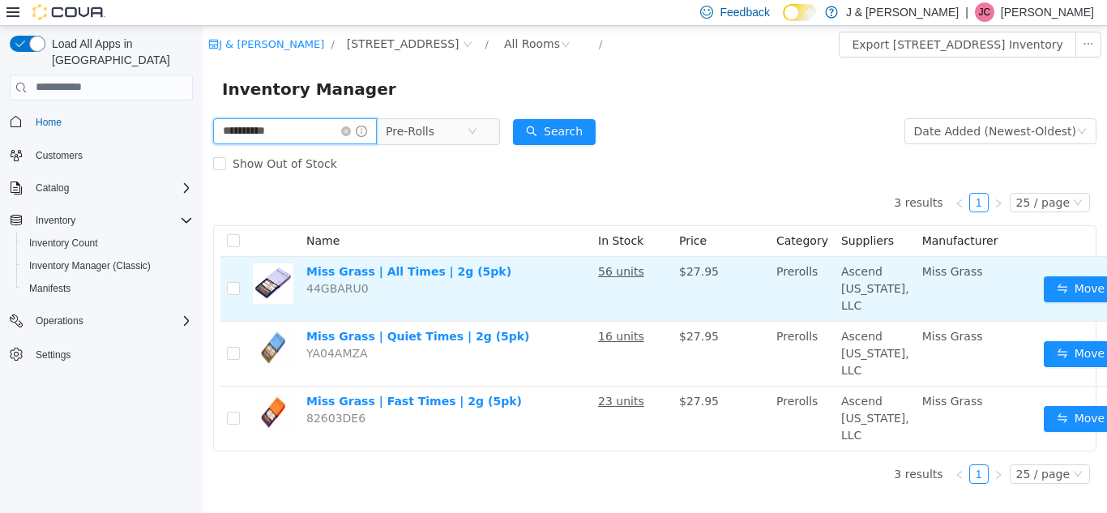
scroll to position [0, 32]
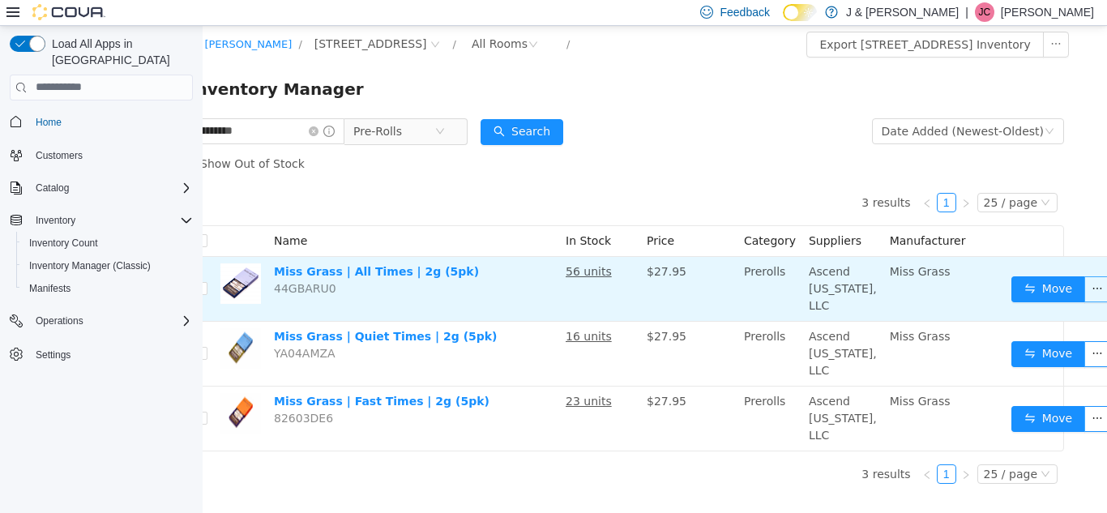
click at [1084, 290] on button "button" at bounding box center [1097, 288] width 26 height 26
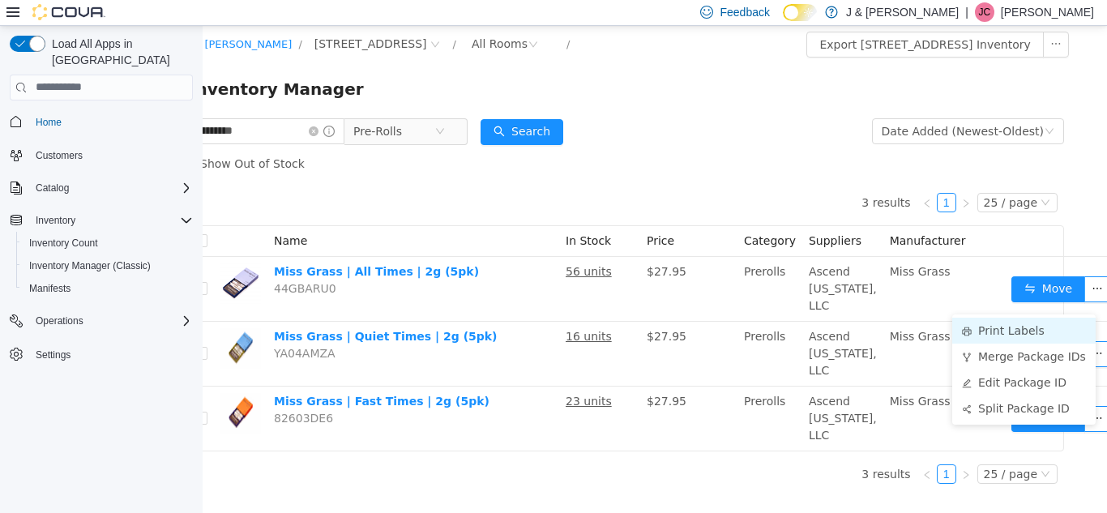
click at [1017, 334] on li "Print Labels" at bounding box center [1023, 330] width 143 height 26
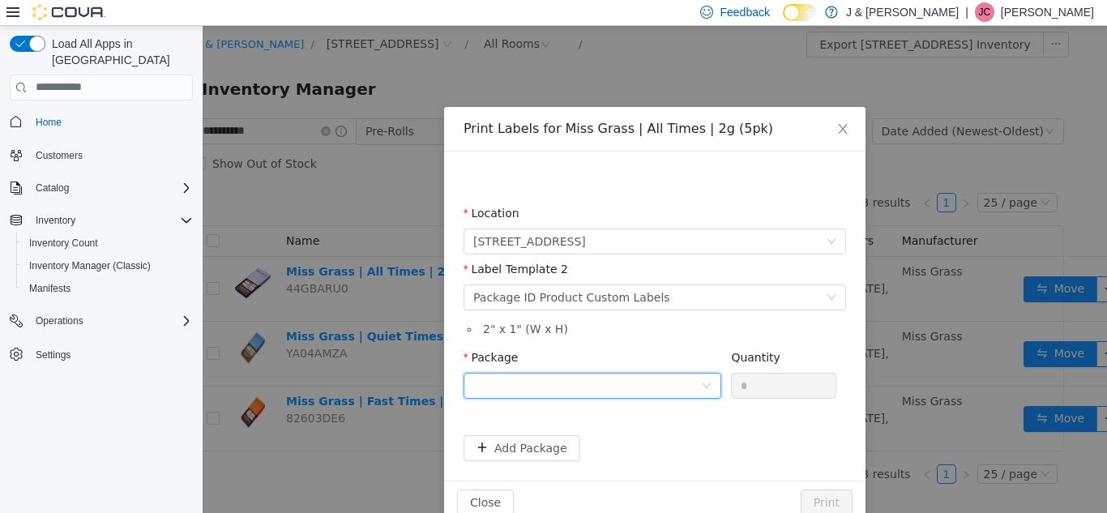
click at [712, 378] on div at bounding box center [592, 385] width 258 height 26
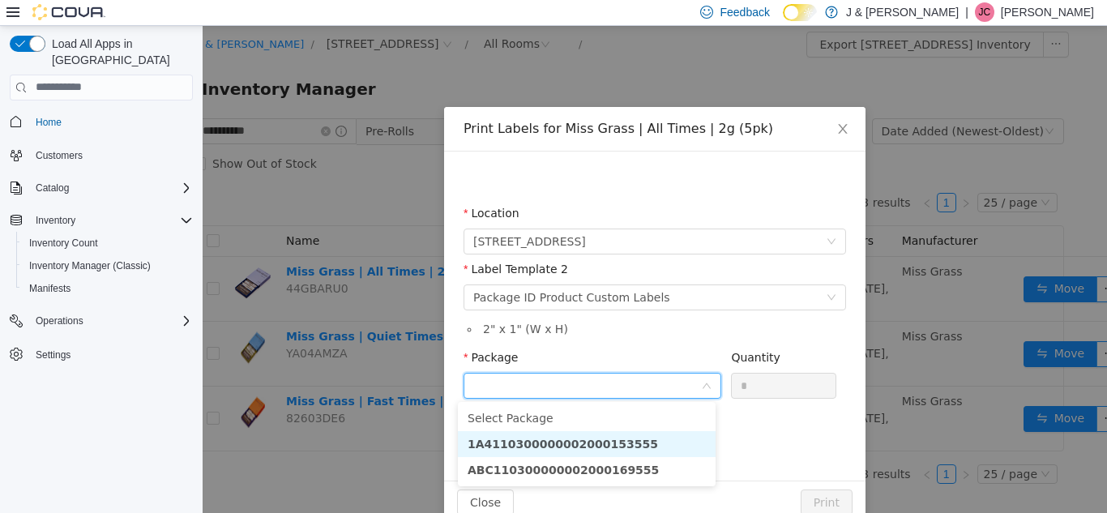
click at [646, 441] on li "1A4110300000002000153555" at bounding box center [587, 443] width 258 height 26
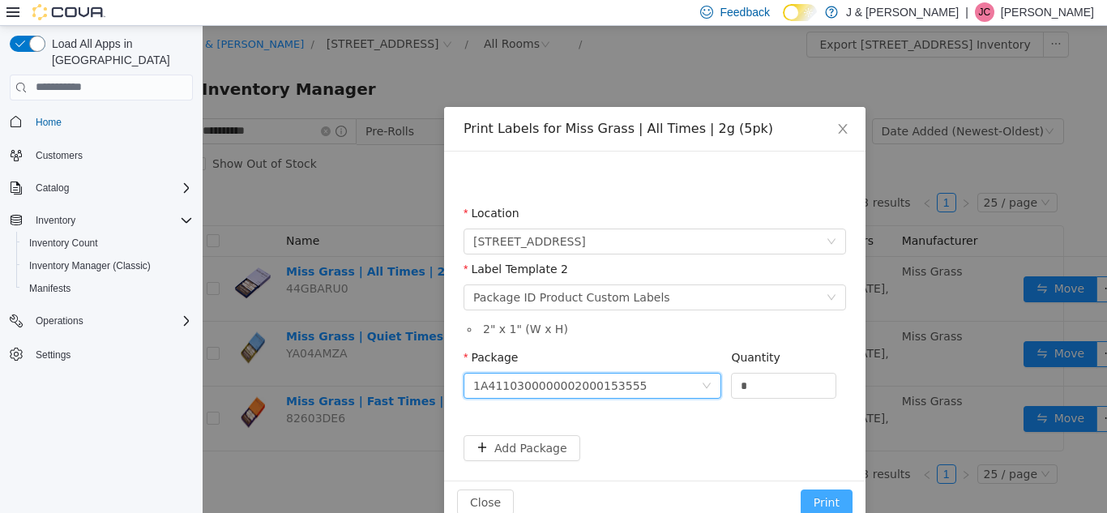
click at [809, 492] on button "Print" at bounding box center [827, 502] width 52 height 26
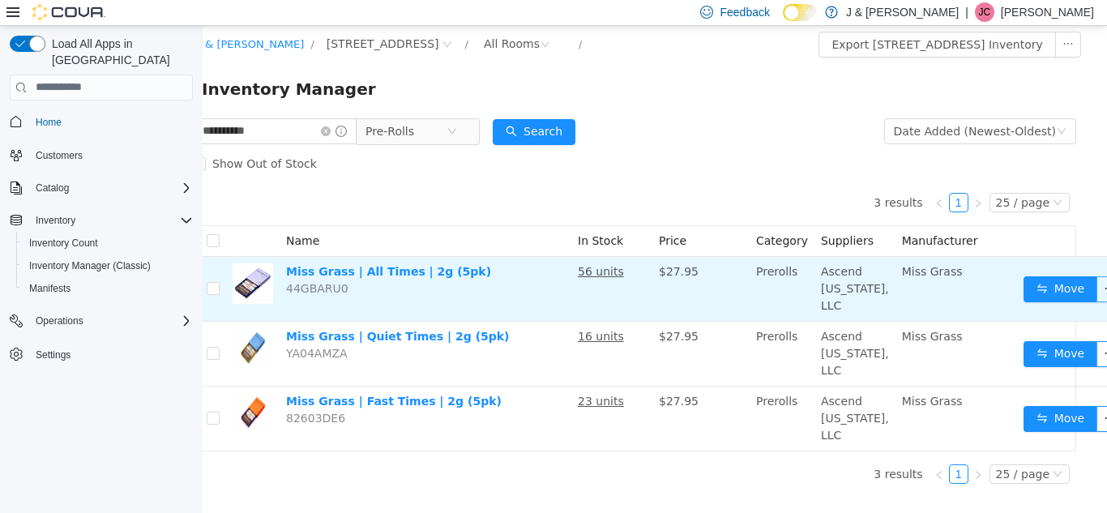
click at [1096, 291] on button "button" at bounding box center [1109, 288] width 26 height 26
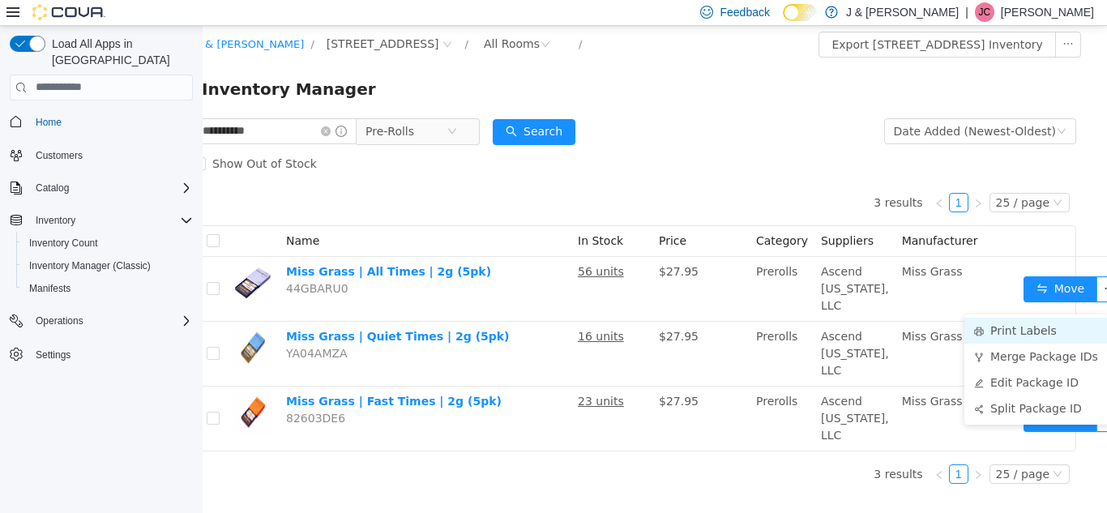
click at [1051, 319] on li "Print Labels" at bounding box center [1035, 330] width 143 height 26
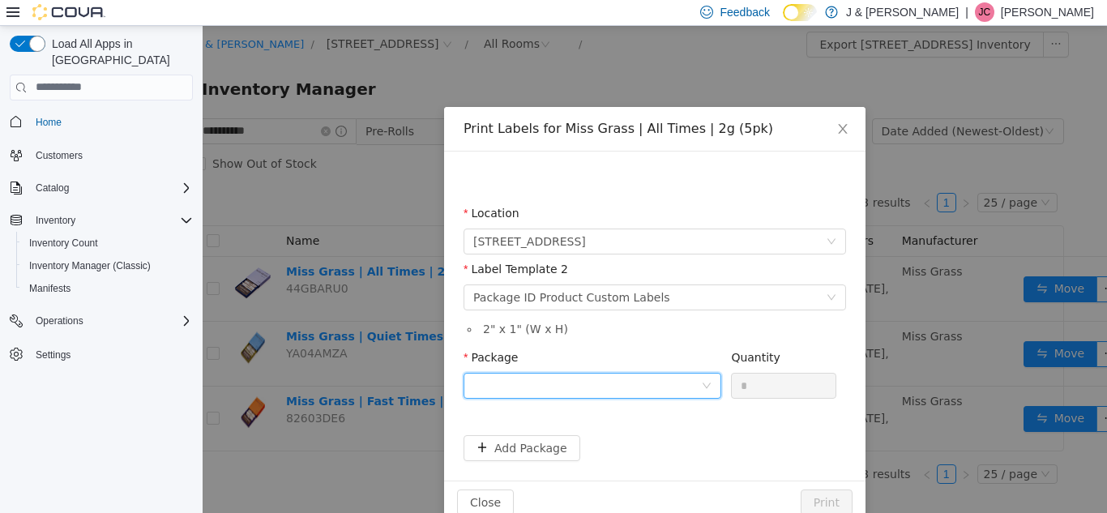
click at [617, 381] on div at bounding box center [587, 385] width 228 height 24
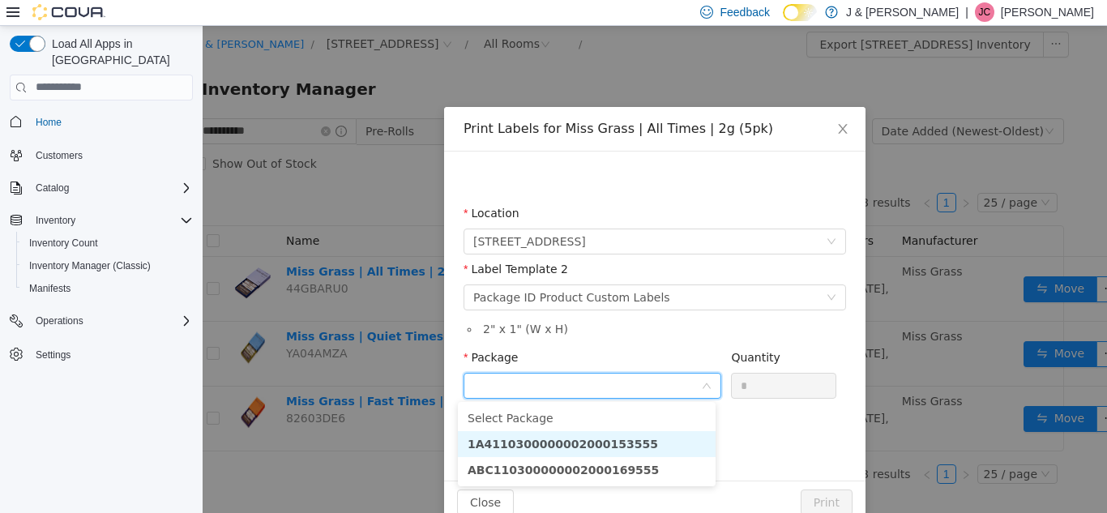
click at [630, 436] on li "1A4110300000002000153555" at bounding box center [587, 443] width 258 height 26
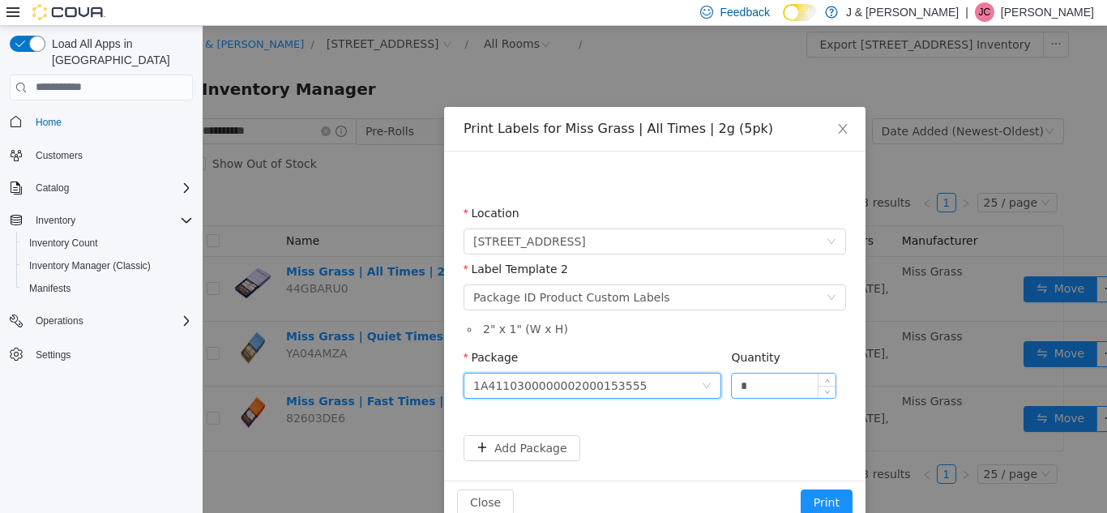
click at [771, 390] on input "*" at bounding box center [784, 385] width 104 height 24
click at [766, 424] on form "Location 3055 Route 23, Oak Ridge Label Template 2 Please select a label templa…" at bounding box center [654, 332] width 382 height 256
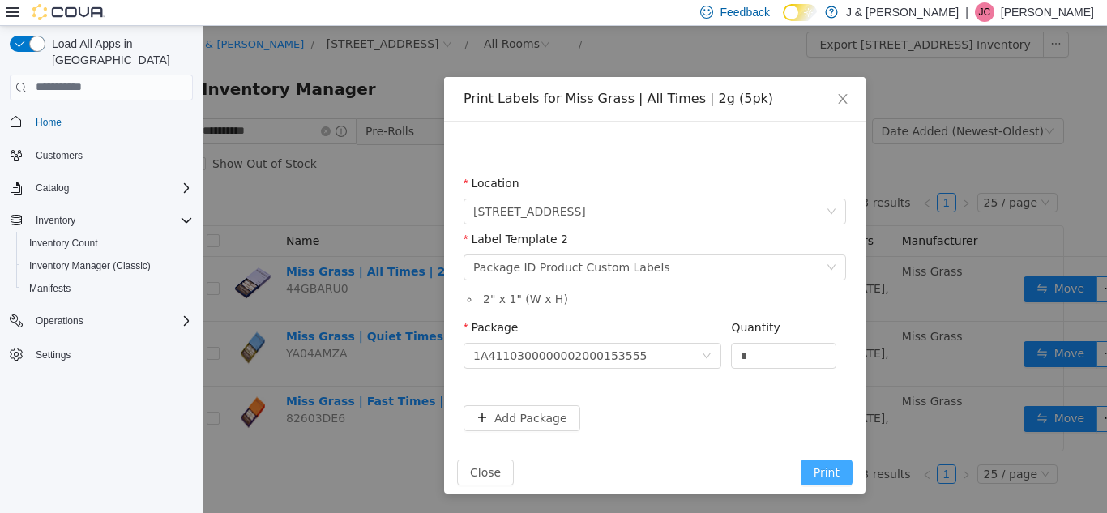
click at [814, 467] on button "Print" at bounding box center [827, 472] width 52 height 26
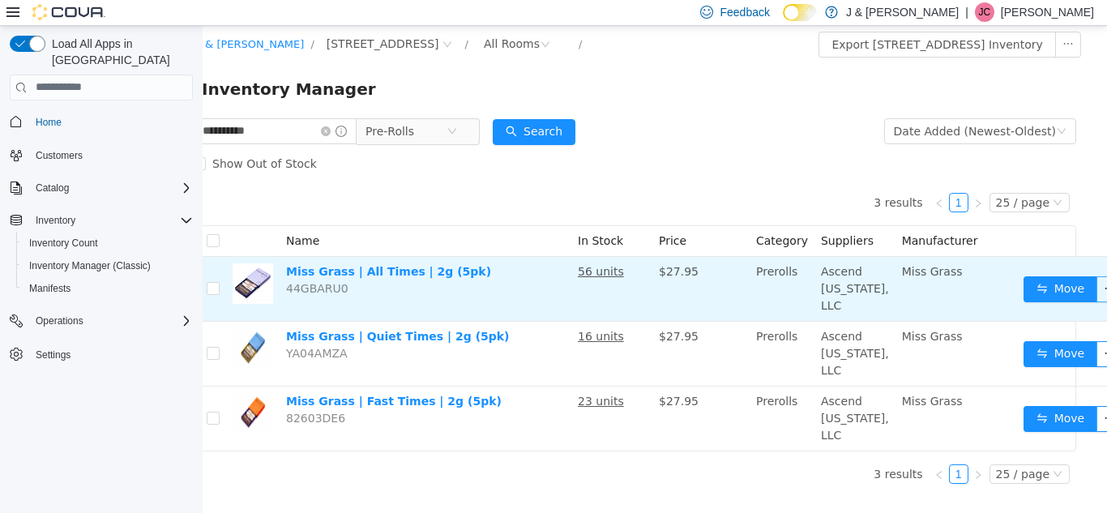
click at [1096, 300] on button "button" at bounding box center [1109, 288] width 26 height 26
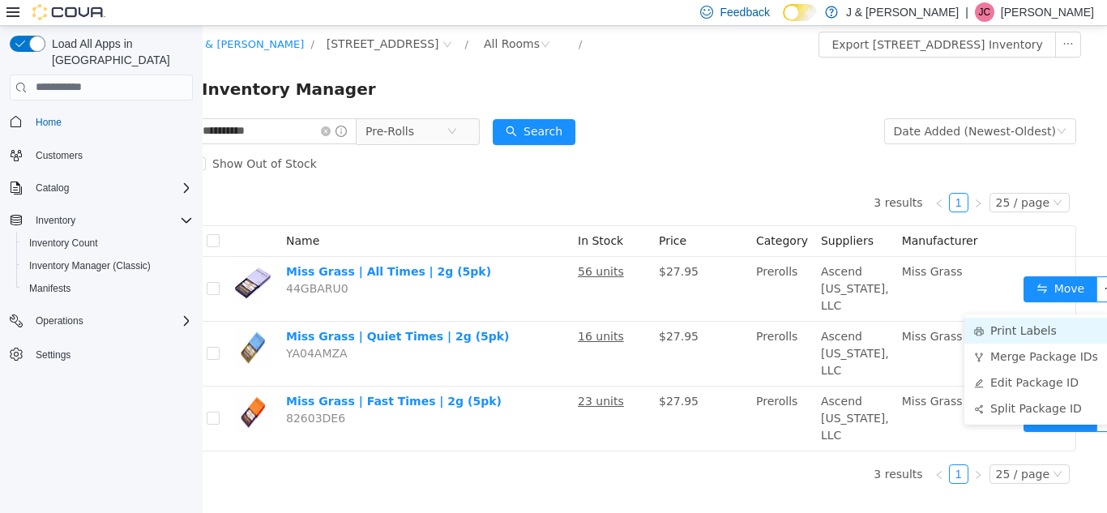
click at [1018, 335] on li "Print Labels" at bounding box center [1035, 330] width 143 height 26
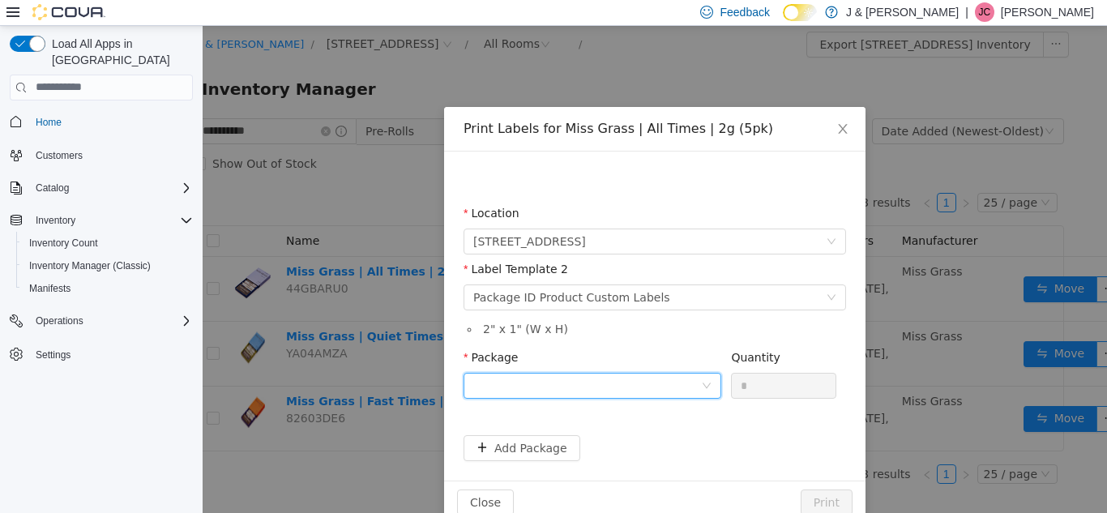
click at [646, 385] on div at bounding box center [587, 385] width 228 height 24
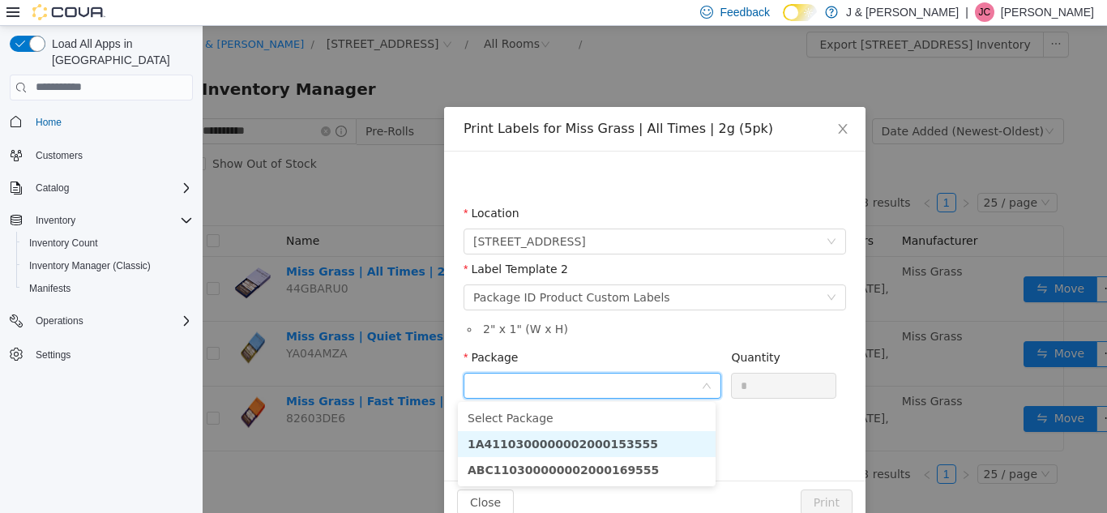
click at [642, 450] on li "1A4110300000002000153555" at bounding box center [587, 443] width 258 height 26
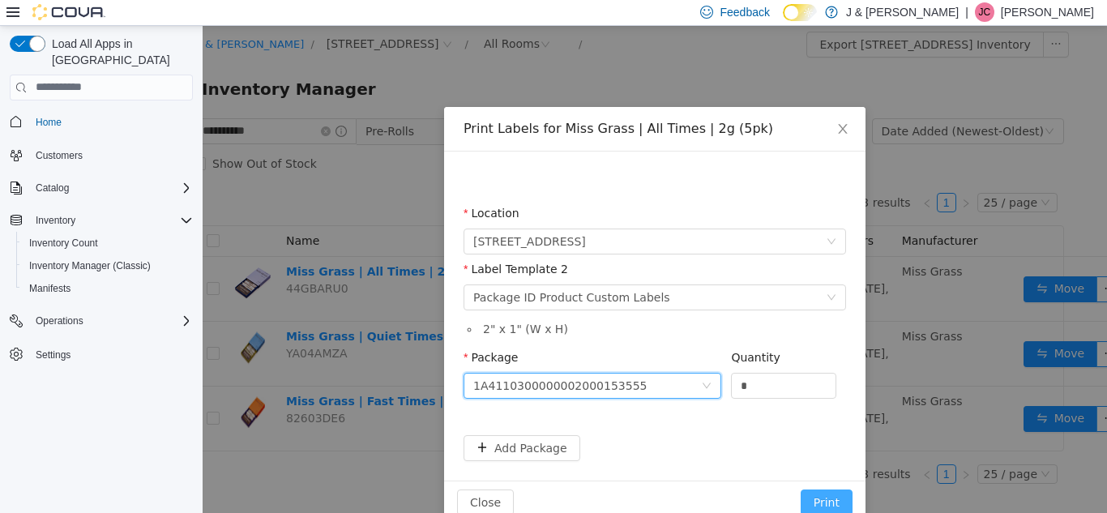
click at [811, 503] on button "Print" at bounding box center [827, 502] width 52 height 26
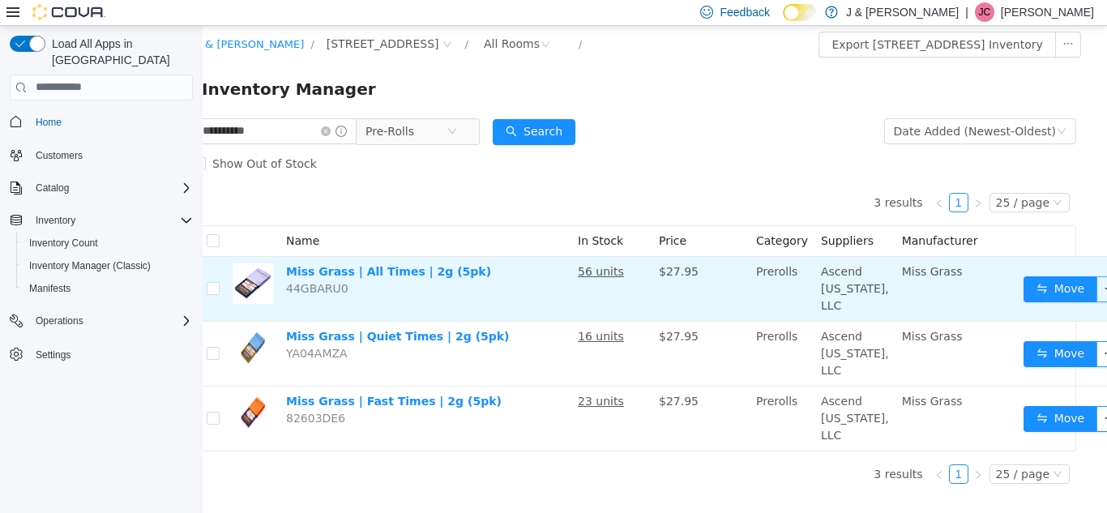
click at [1096, 301] on button "button" at bounding box center [1109, 288] width 26 height 26
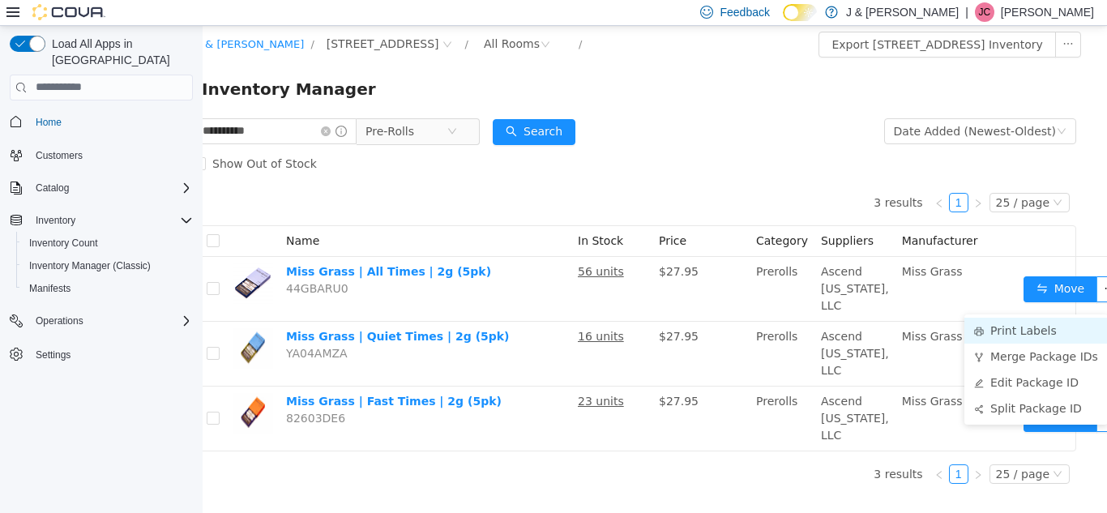
click at [1033, 333] on li "Print Labels" at bounding box center [1035, 330] width 143 height 26
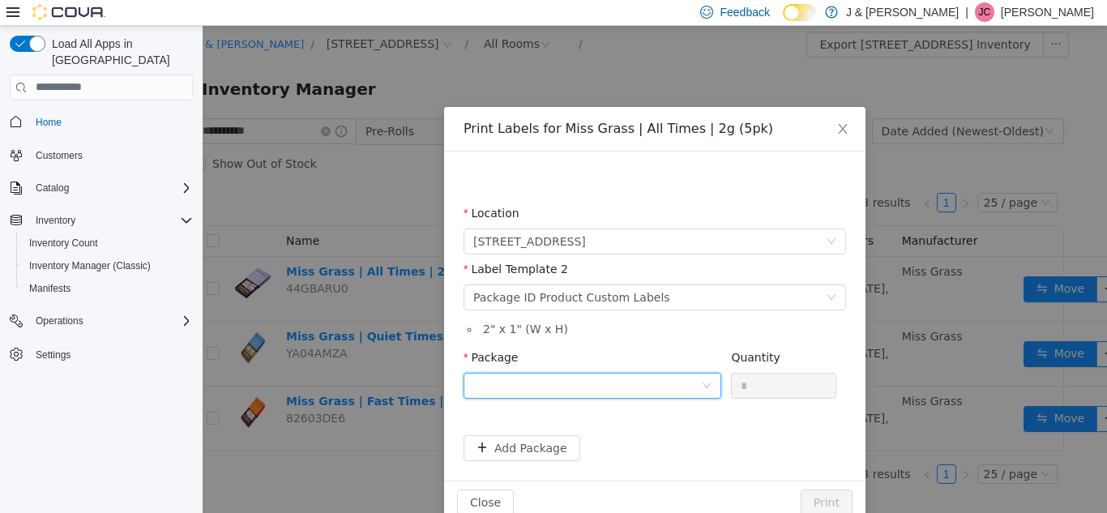
click at [630, 390] on div at bounding box center [587, 385] width 228 height 24
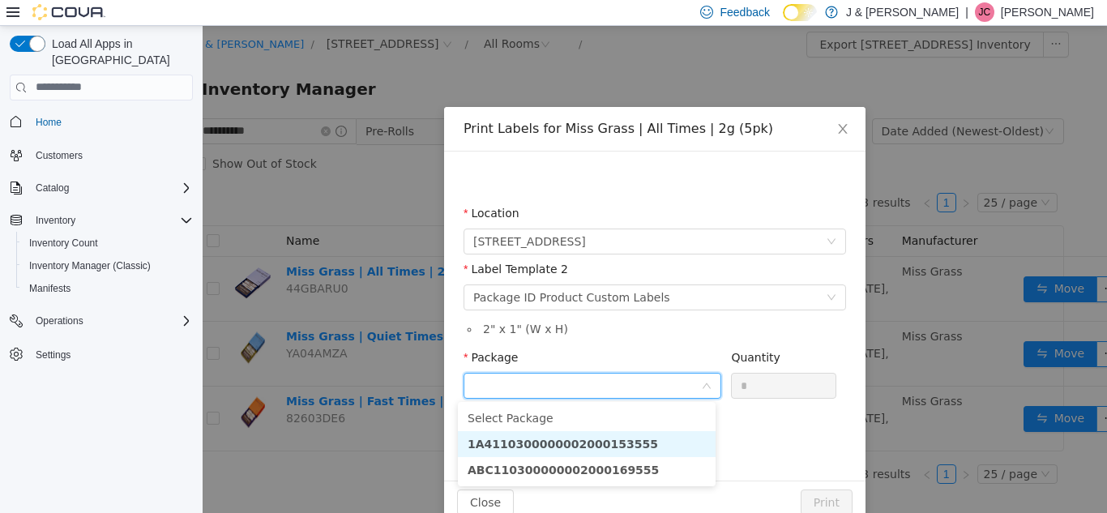
click at [639, 448] on li "1A4110300000002000153555" at bounding box center [587, 443] width 258 height 26
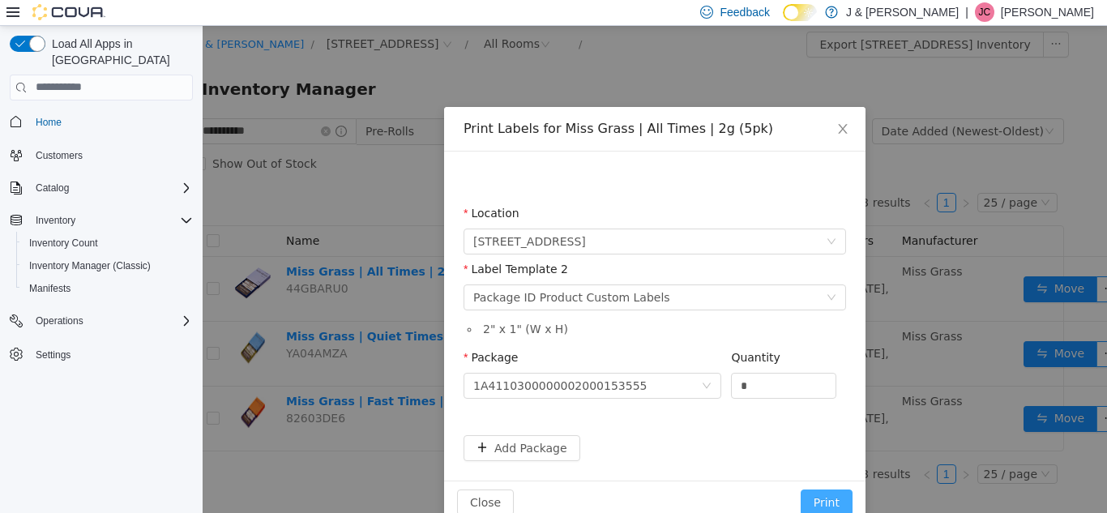
click at [823, 496] on button "Print" at bounding box center [827, 502] width 52 height 26
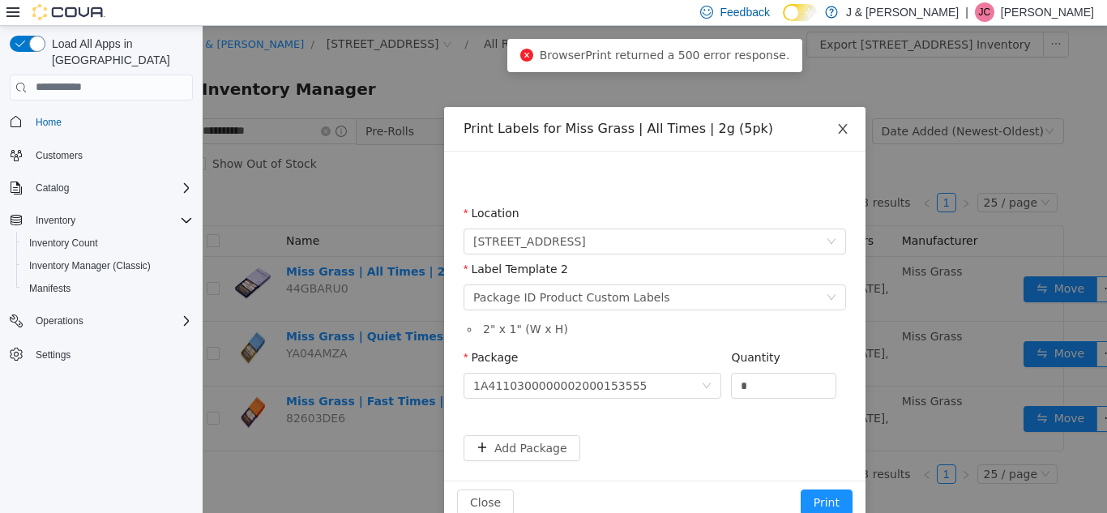
click at [837, 135] on span "Close" at bounding box center [842, 128] width 45 height 45
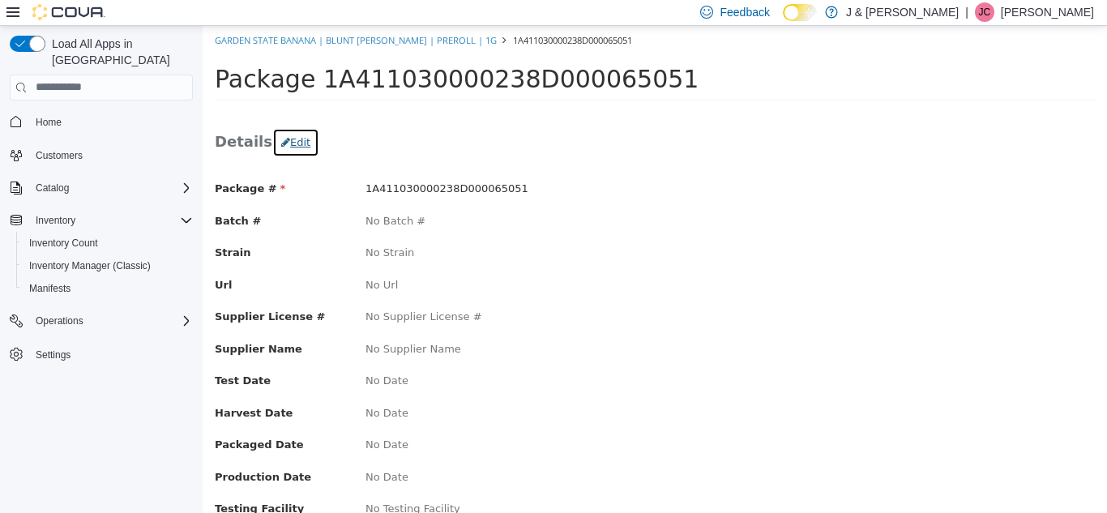
click at [295, 143] on button "Edit" at bounding box center [295, 141] width 47 height 29
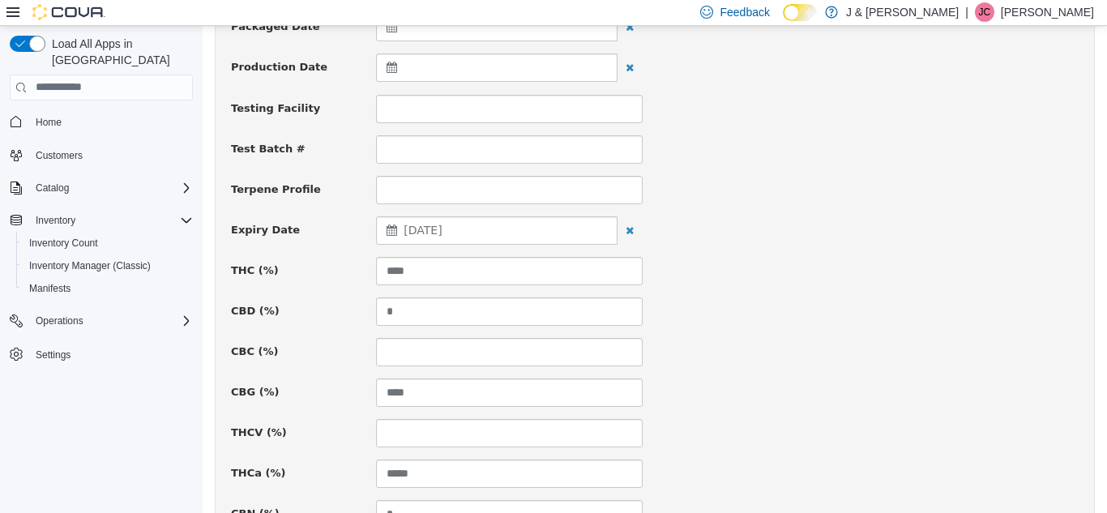
scroll to position [502, 0]
click at [438, 272] on input "****" at bounding box center [509, 269] width 267 height 28
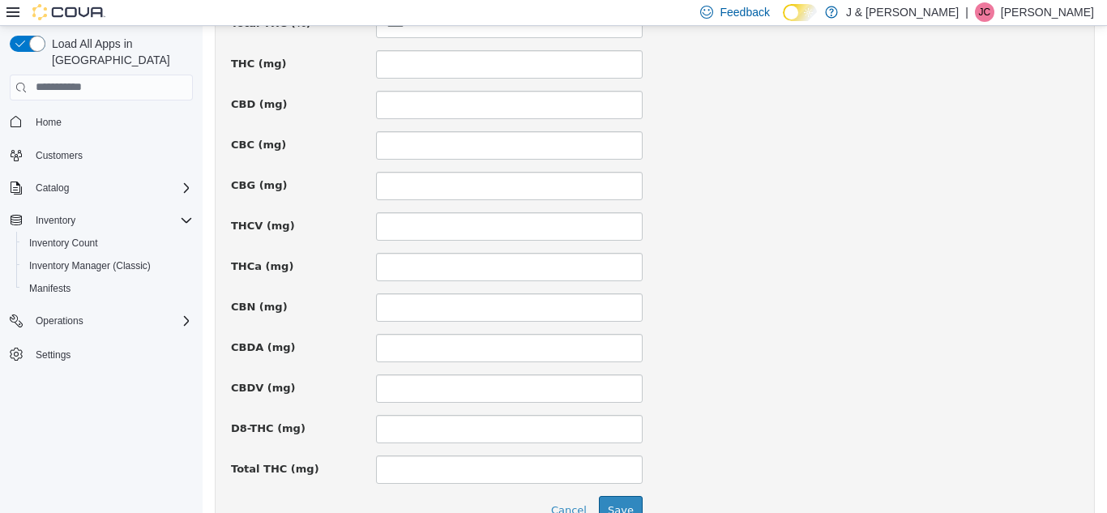
scroll to position [1241, 0]
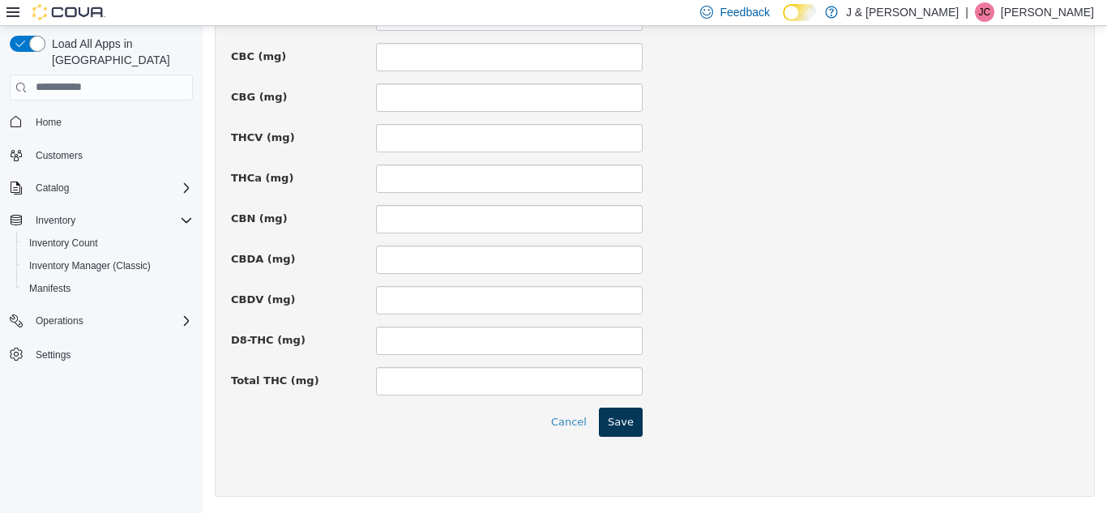
type input "*****"
click at [604, 424] on button "Save" at bounding box center [621, 421] width 44 height 29
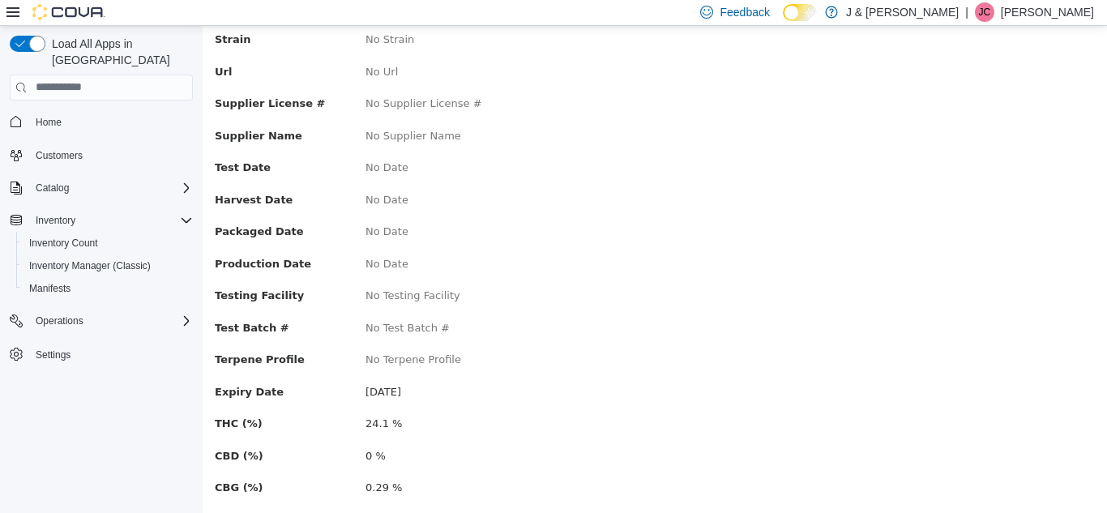
scroll to position [214, 0]
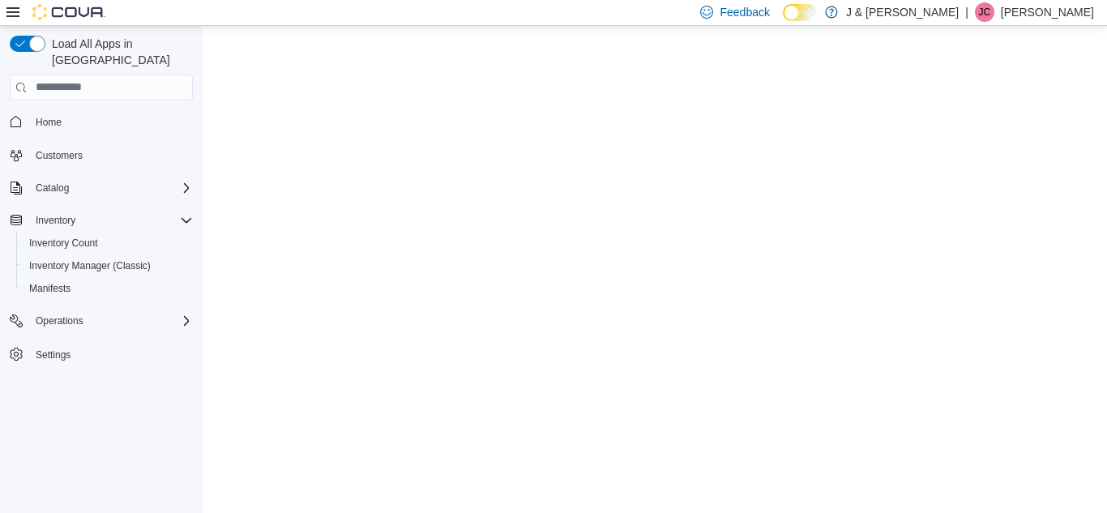
drag, startPoint x: 590, startPoint y: 359, endPoint x: 642, endPoint y: 356, distance: 52.0
click at [642, 38] on html "Saving Bulk Changes... ×" at bounding box center [655, 31] width 904 height 13
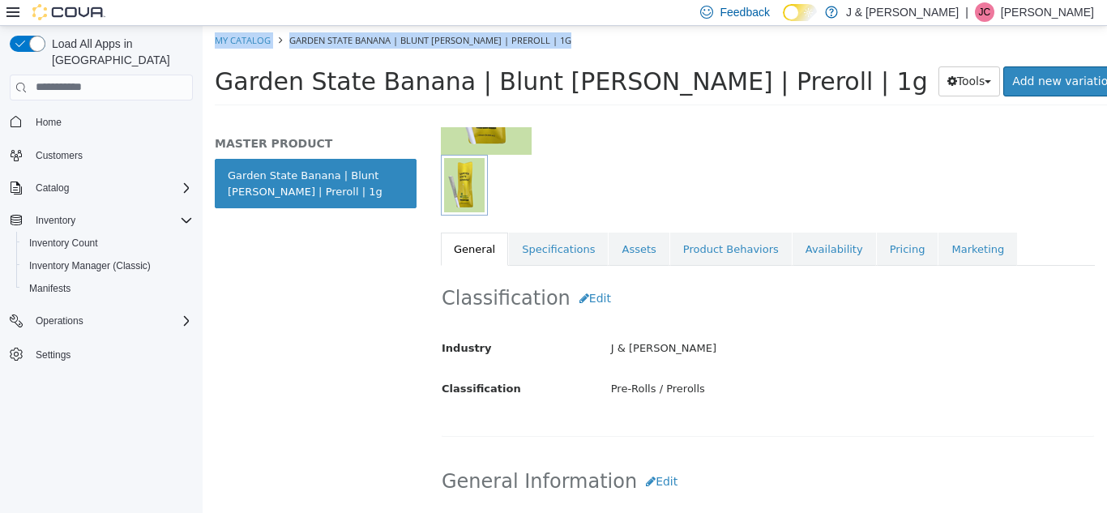
scroll to position [190, 0]
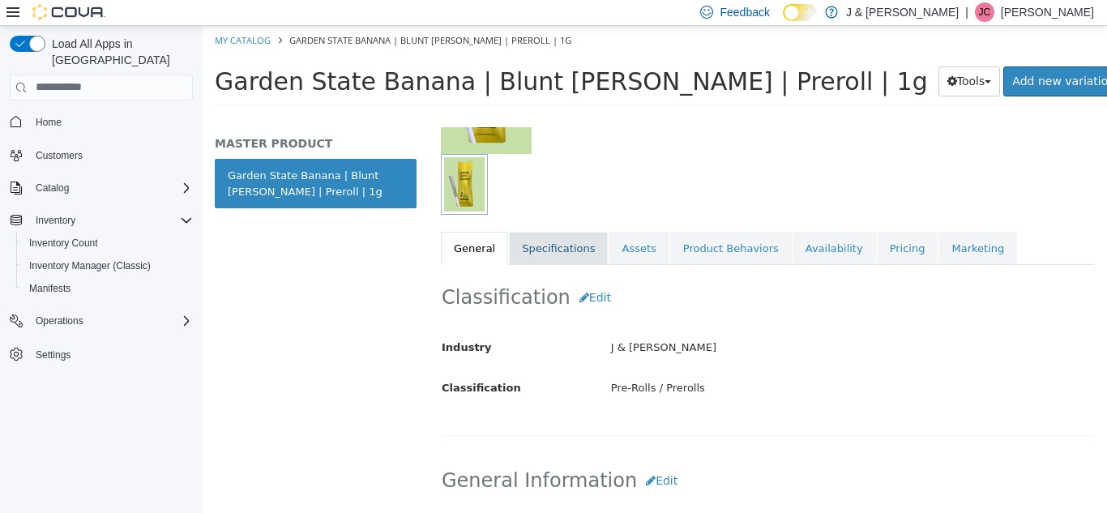
click at [538, 246] on link "Specifications" at bounding box center [558, 248] width 99 height 34
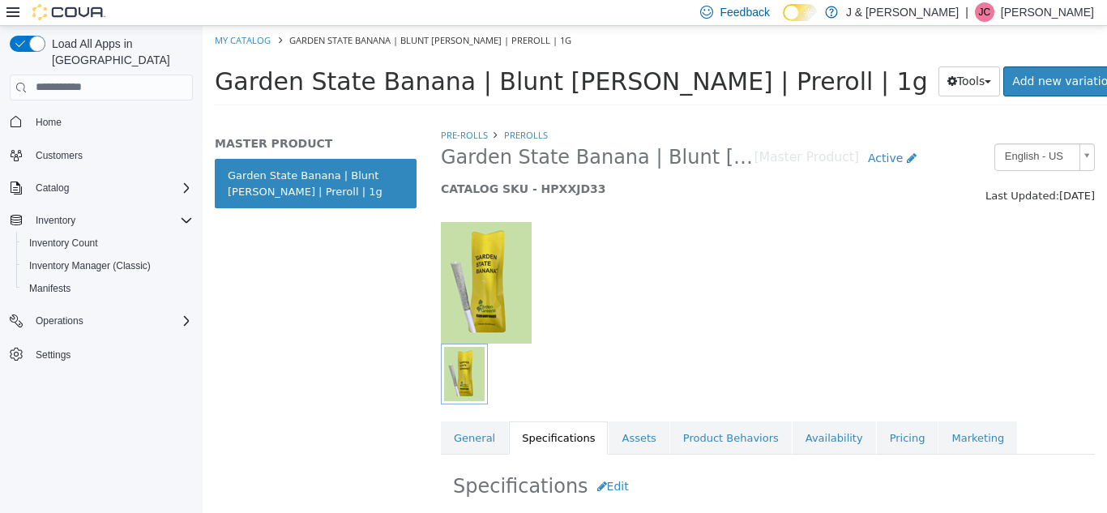
drag, startPoint x: 273, startPoint y: 62, endPoint x: 70, endPoint y: -47, distance: 230.9
click at [203, 25] on html "Saving Bulk Changes... × My Catalog Garden State Banana | Blunt Runtz | Preroll…" at bounding box center [655, 70] width 904 height 90
click at [513, 92] on span "Garden State Banana | Blunt [PERSON_NAME] | Preroll | 1g" at bounding box center [571, 80] width 713 height 28
drag, startPoint x: 217, startPoint y: 80, endPoint x: 721, endPoint y: 96, distance: 504.2
click at [721, 96] on div "Garden State Banana | Blunt Runtz | Preroll | 1g Tools Clone Print Labels Add n…" at bounding box center [669, 85] width 909 height 41
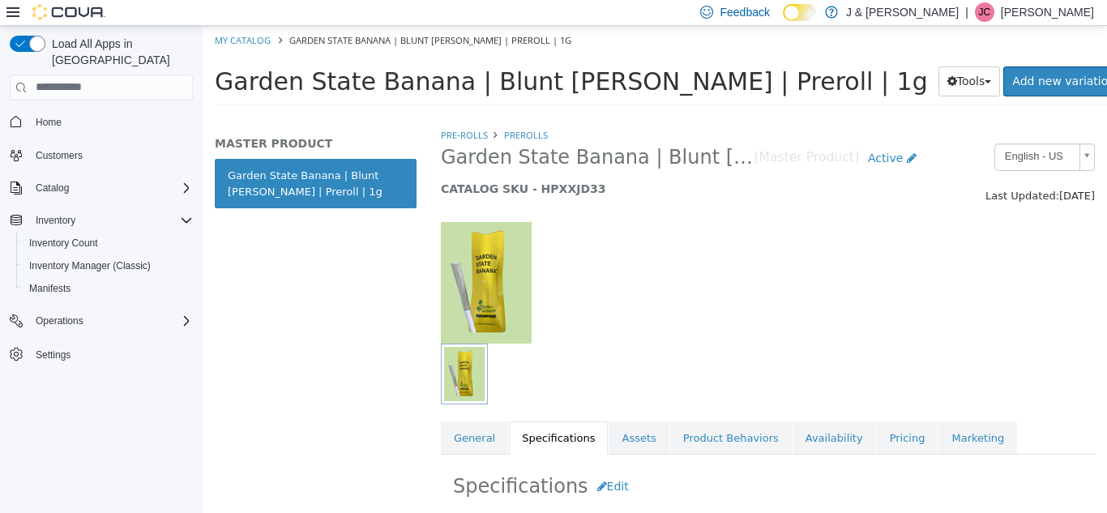
copy span "Garden State Banana | Blunt Runtz | Preroll | 1g"
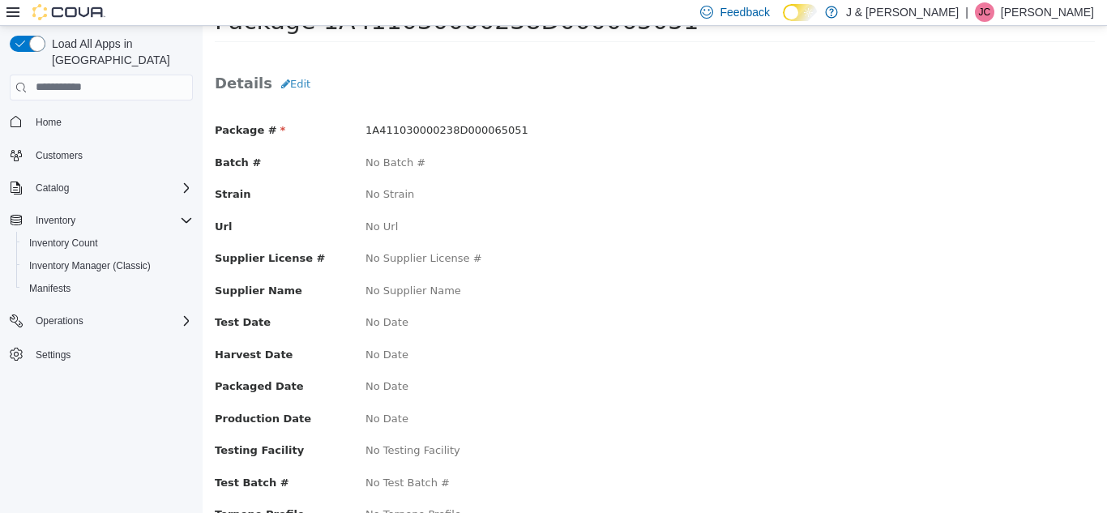
scroll to position [17, 0]
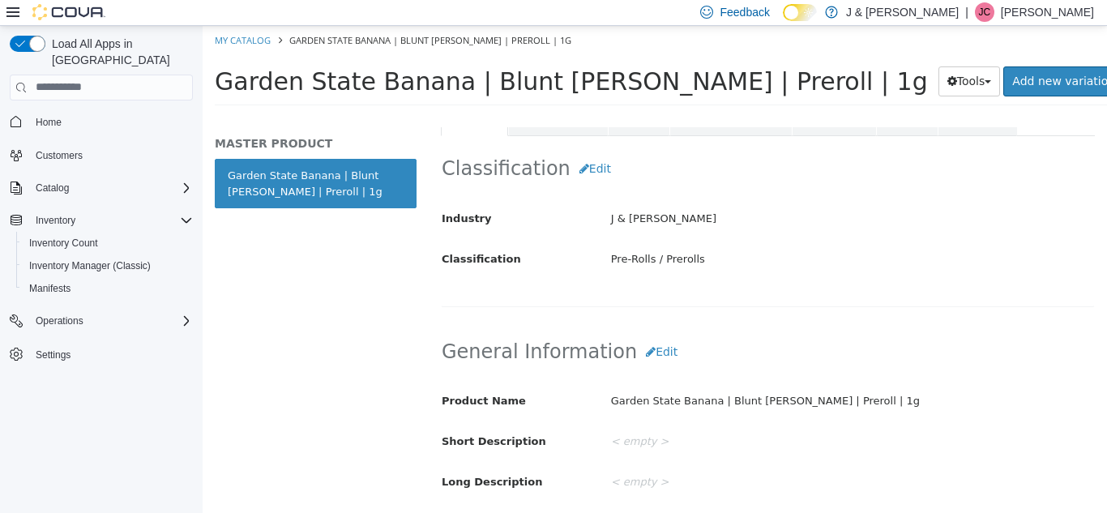
scroll to position [339, 0]
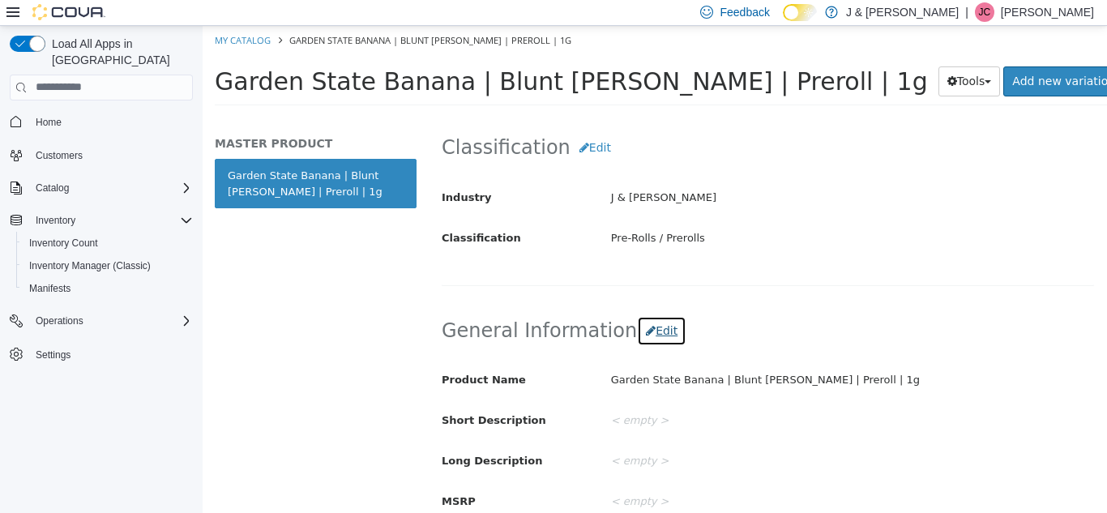
click at [637, 334] on button "Edit" at bounding box center [661, 330] width 49 height 30
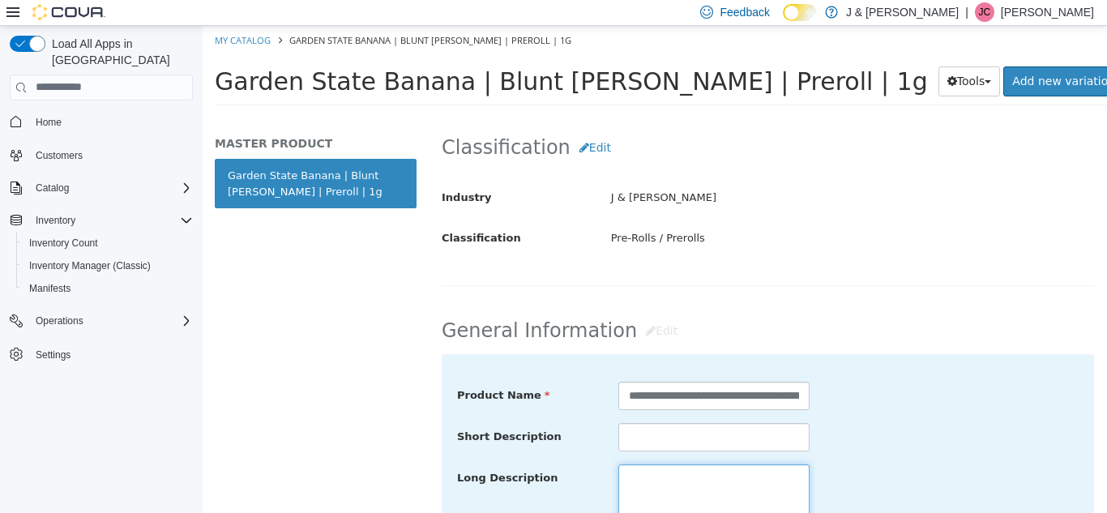
paste textarea "**********"
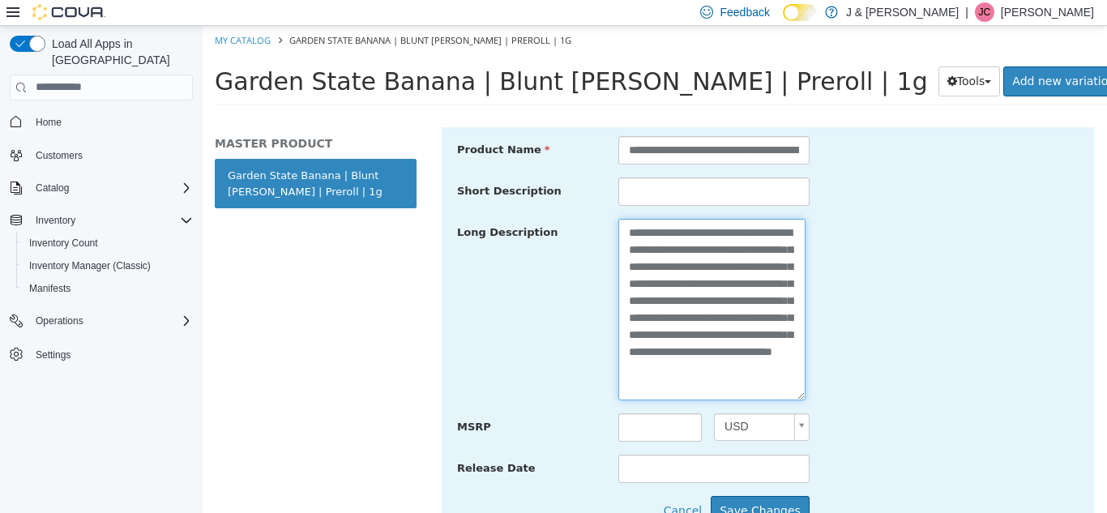
scroll to position [586, 0]
drag, startPoint x: 724, startPoint y: 266, endPoint x: 727, endPoint y: 302, distance: 36.5
click at [727, 302] on textarea "**********" at bounding box center [711, 307] width 187 height 181
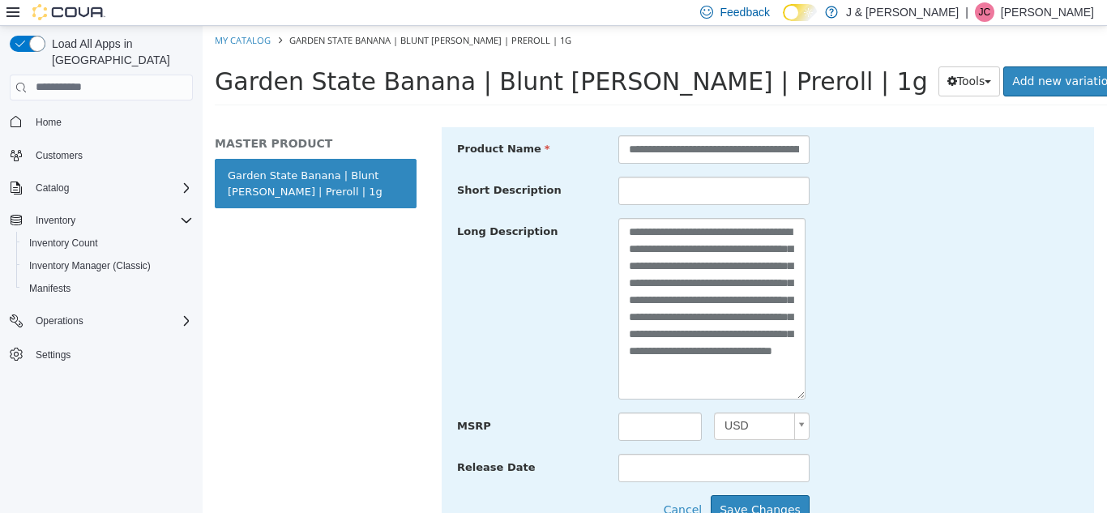
click at [848, 280] on div "**********" at bounding box center [768, 308] width 646 height 182
click at [652, 266] on textarea "**********" at bounding box center [711, 307] width 187 height 181
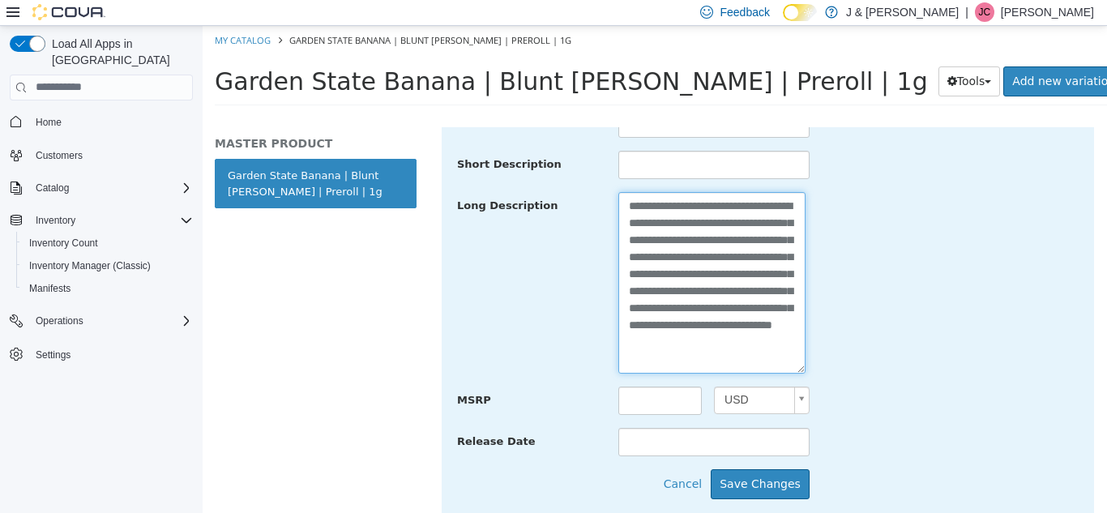
scroll to position [626, 0]
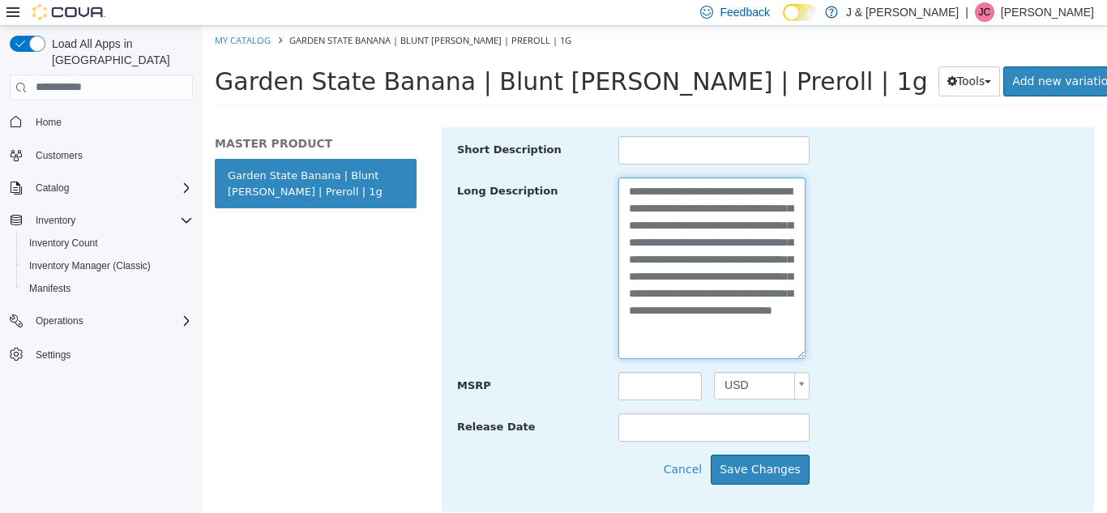
click at [647, 311] on textarea "**********" at bounding box center [711, 267] width 187 height 181
click at [653, 313] on textarea "**********" at bounding box center [711, 267] width 187 height 181
drag, startPoint x: 651, startPoint y: 313, endPoint x: 713, endPoint y: 261, distance: 81.1
click at [713, 261] on textarea "**********" at bounding box center [711, 267] width 187 height 181
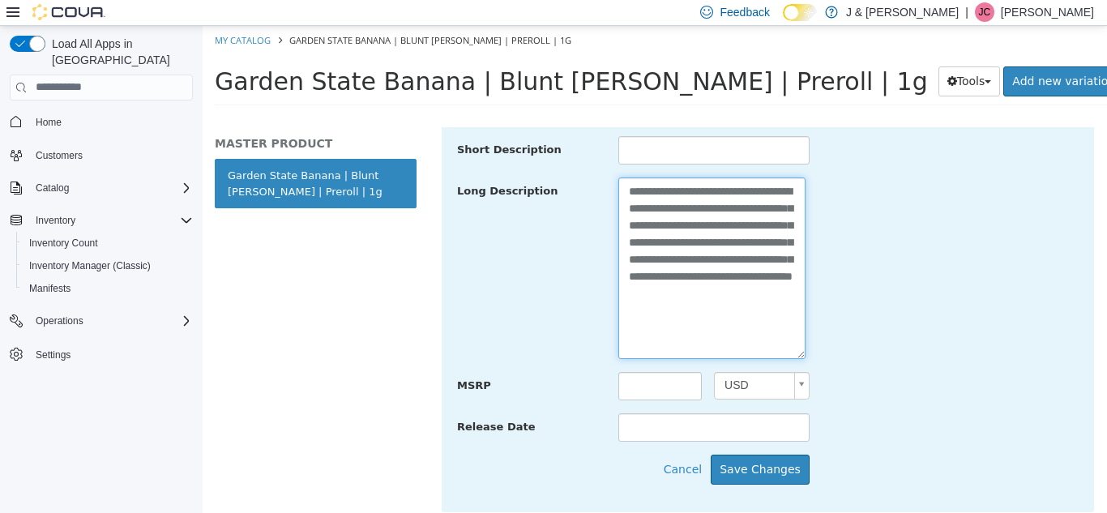
click at [714, 279] on textarea "**********" at bounding box center [711, 267] width 187 height 181
click at [720, 294] on textarea "**********" at bounding box center [711, 267] width 187 height 181
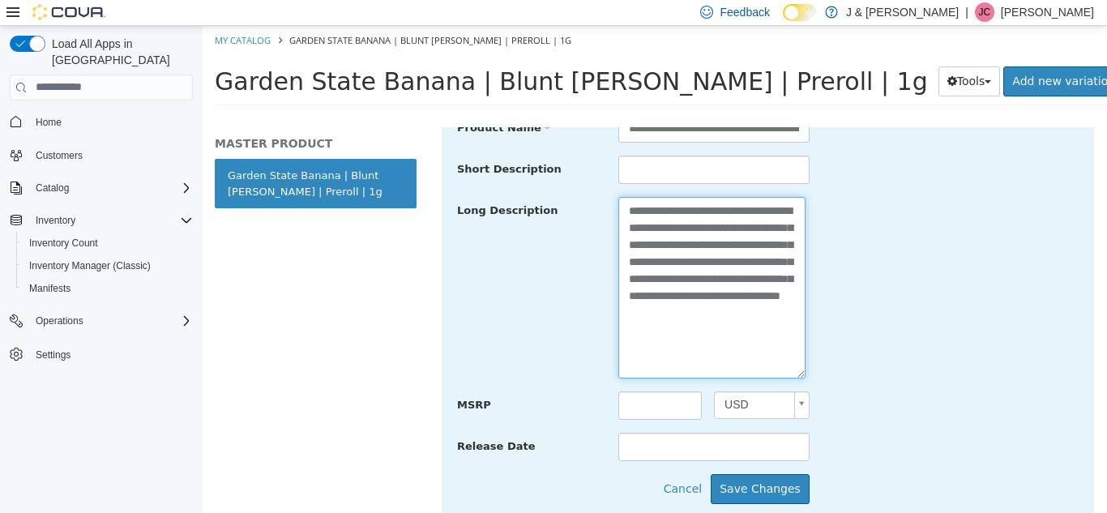
scroll to position [608, 0]
click at [792, 246] on textarea "**********" at bounding box center [711, 285] width 187 height 181
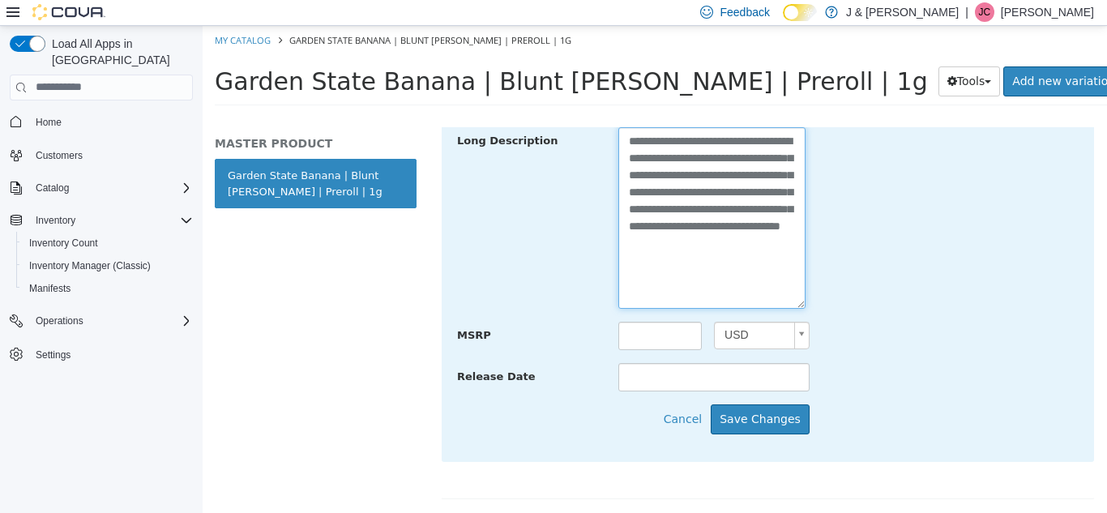
scroll to position [677, 0]
type textarea "**********"
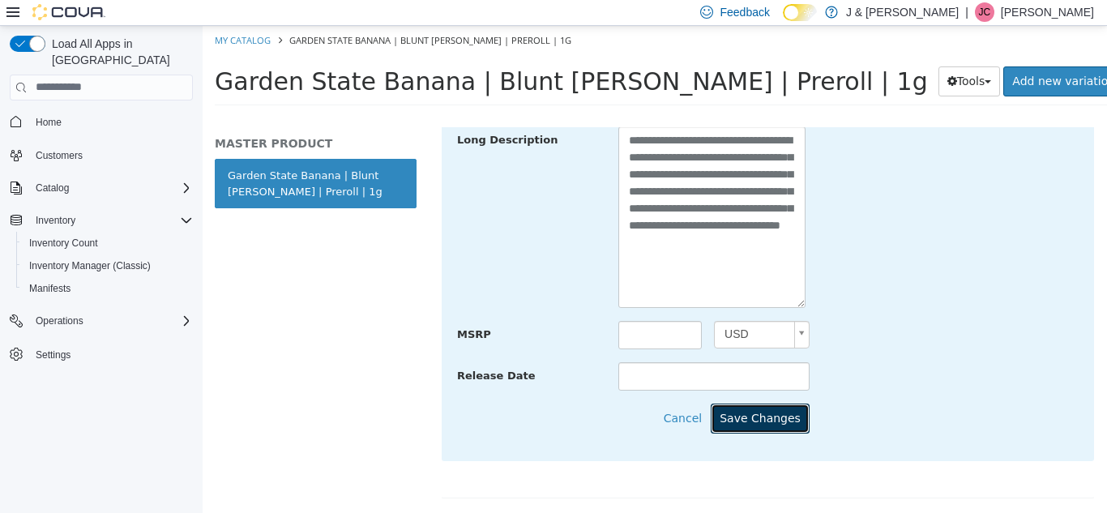
click at [768, 422] on button "Save Changes" at bounding box center [760, 418] width 99 height 30
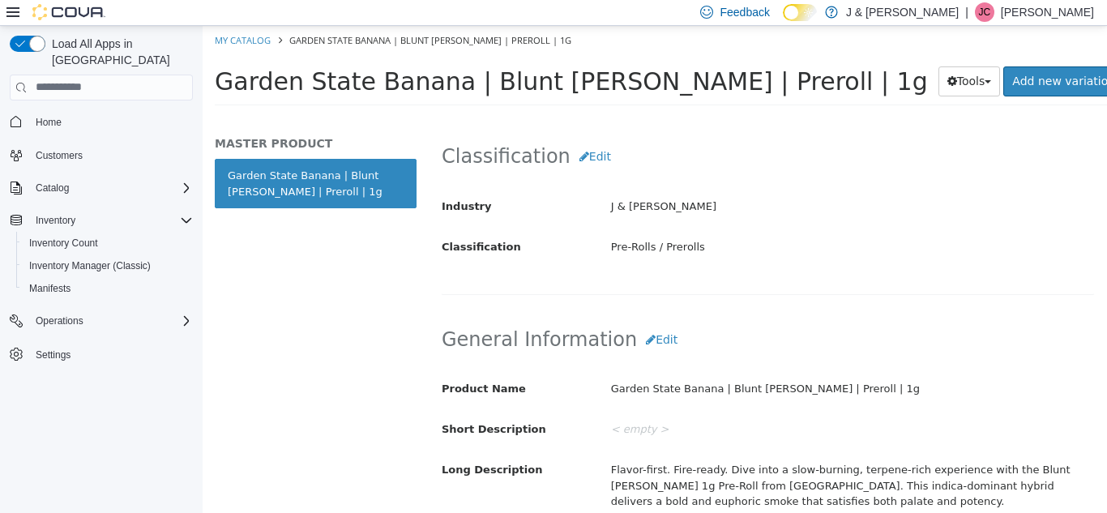
click at [832, 286] on div "Classification Edit Industry J & J Cannabis Classification Pre-Rolls / Prerolls…" at bounding box center [768, 208] width 654 height 171
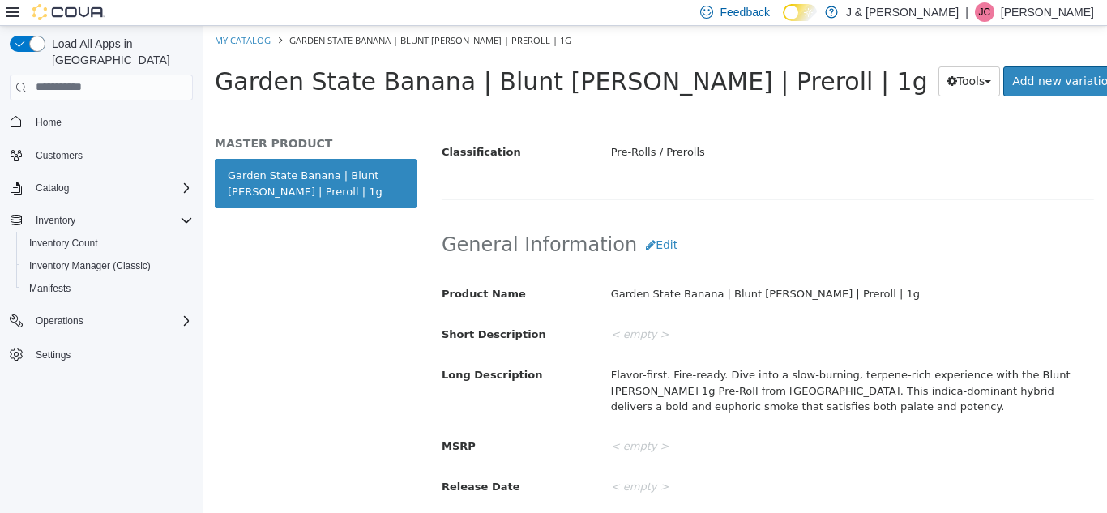
scroll to position [426, 0]
drag, startPoint x: 832, startPoint y: 286, endPoint x: 699, endPoint y: 314, distance: 135.7
click at [699, 314] on div "Product Name Garden State Banana | Blunt Runtz | Preroll | 1g Short Description…" at bounding box center [768, 389] width 652 height 221
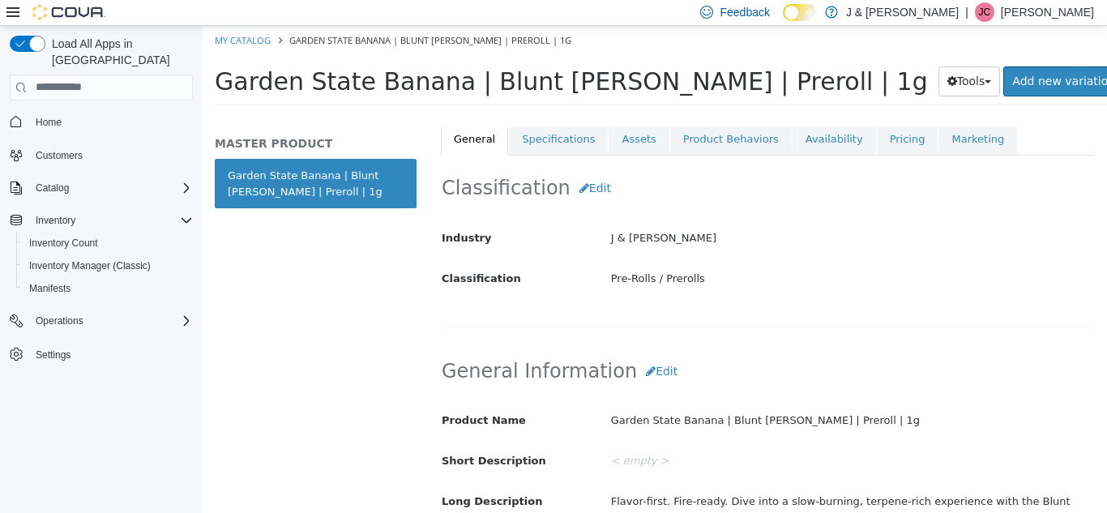
click at [699, 314] on div "Classification Edit Industry J & J Cannabis Classification Pre-Rolls / Prerolls…" at bounding box center [768, 240] width 654 height 171
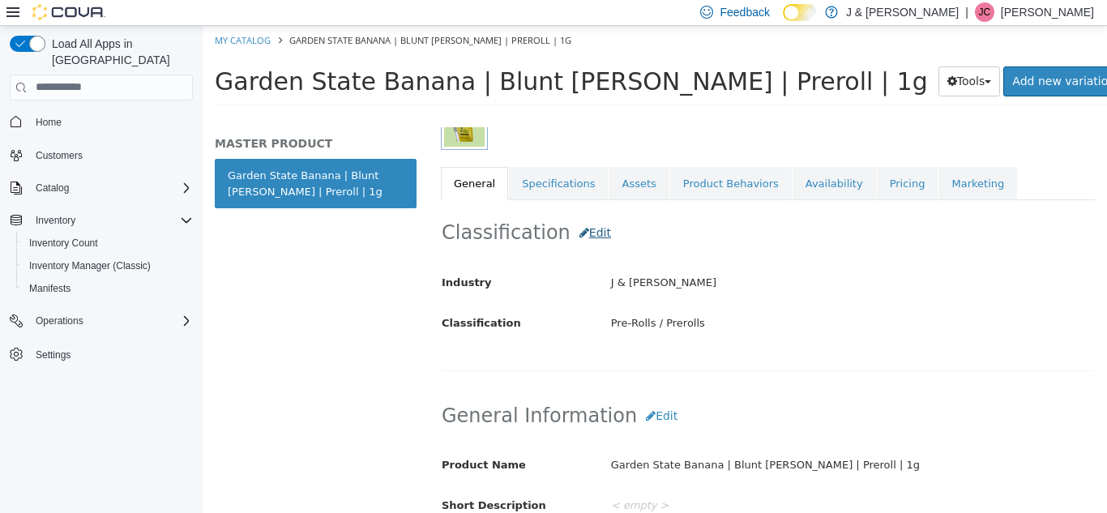
scroll to position [254, 0]
click at [541, 189] on link "Specifications" at bounding box center [558, 184] width 99 height 34
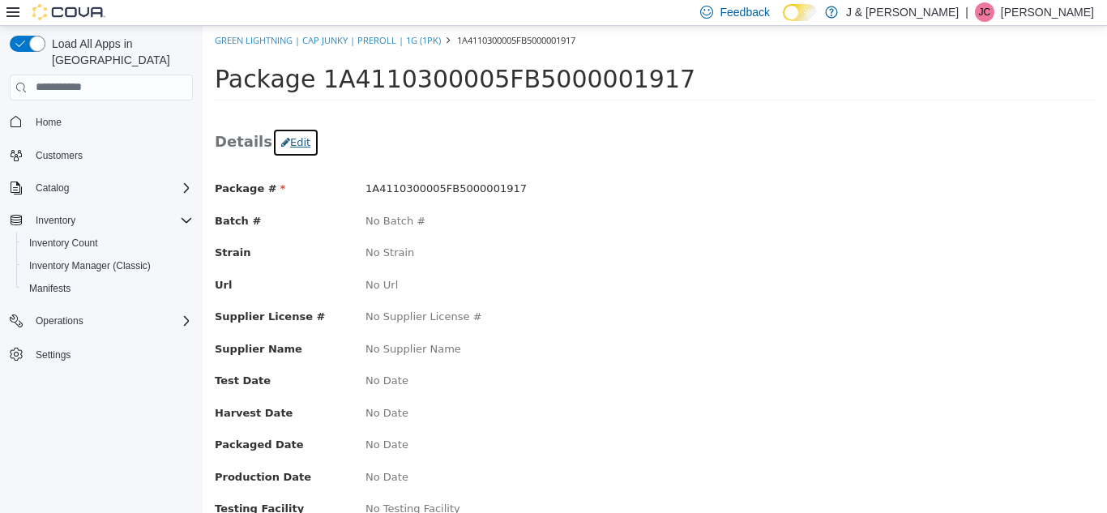
click at [295, 141] on button "Edit" at bounding box center [295, 141] width 47 height 29
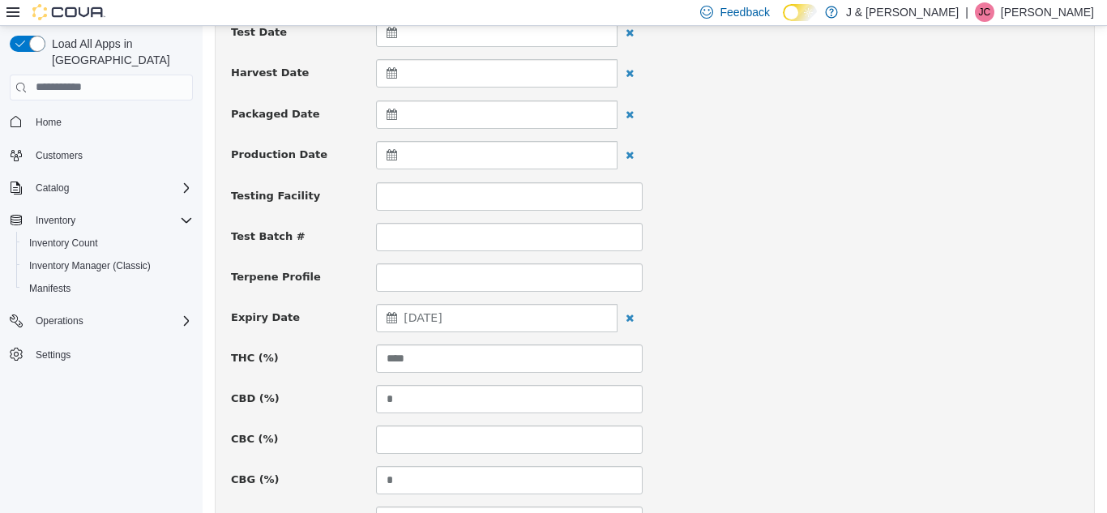
scroll to position [414, 0]
click at [436, 348] on input "****" at bounding box center [509, 357] width 267 height 28
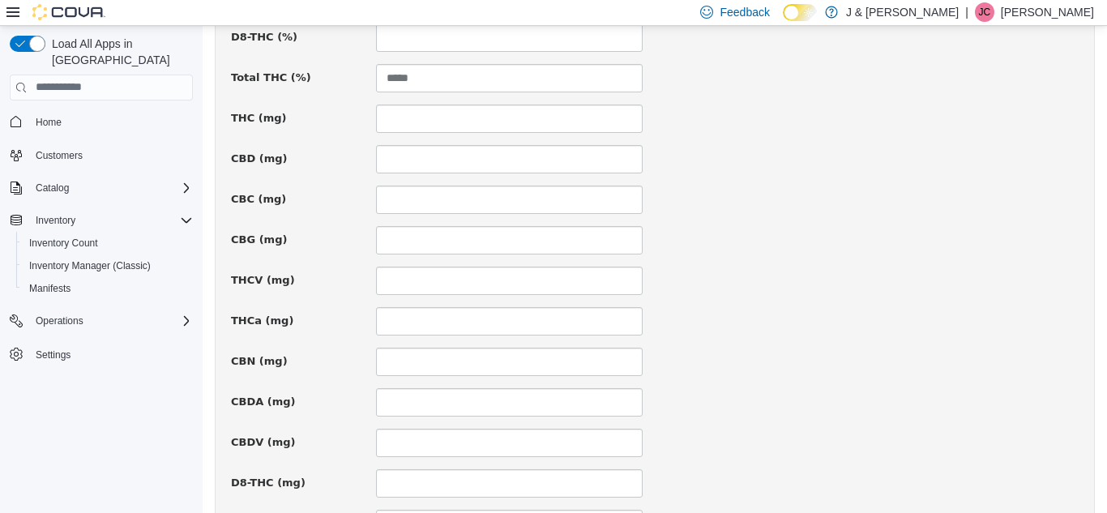
scroll to position [1241, 0]
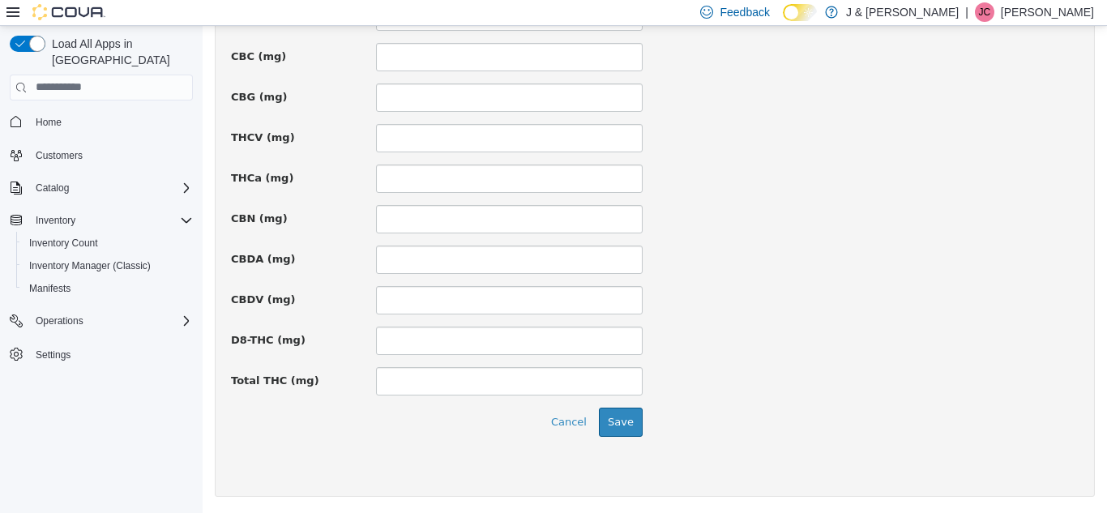
type input "*****"
click at [638, 413] on div "Cancel Save" at bounding box center [437, 421] width 436 height 29
click at [625, 416] on button "Save" at bounding box center [621, 421] width 44 height 29
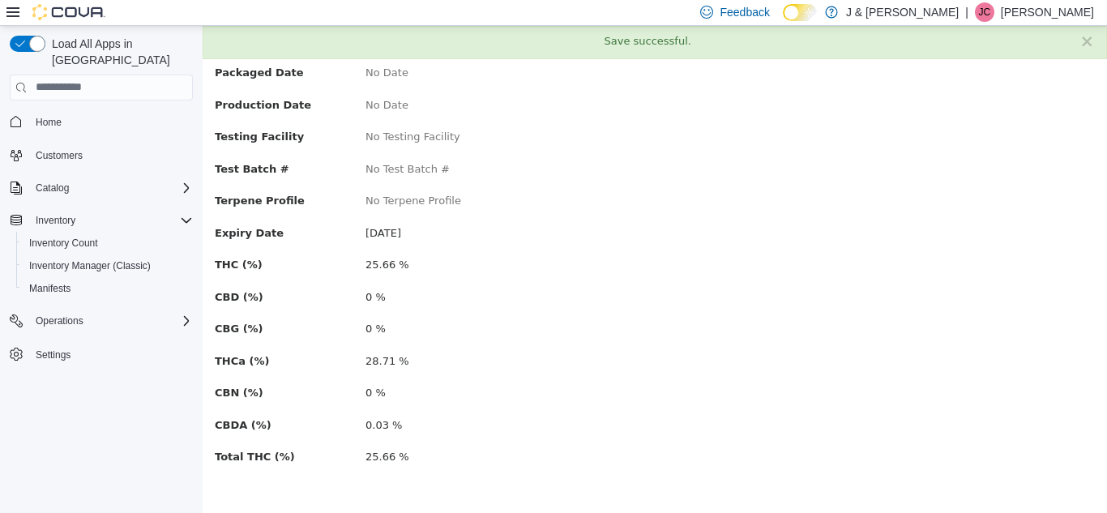
scroll to position [0, 0]
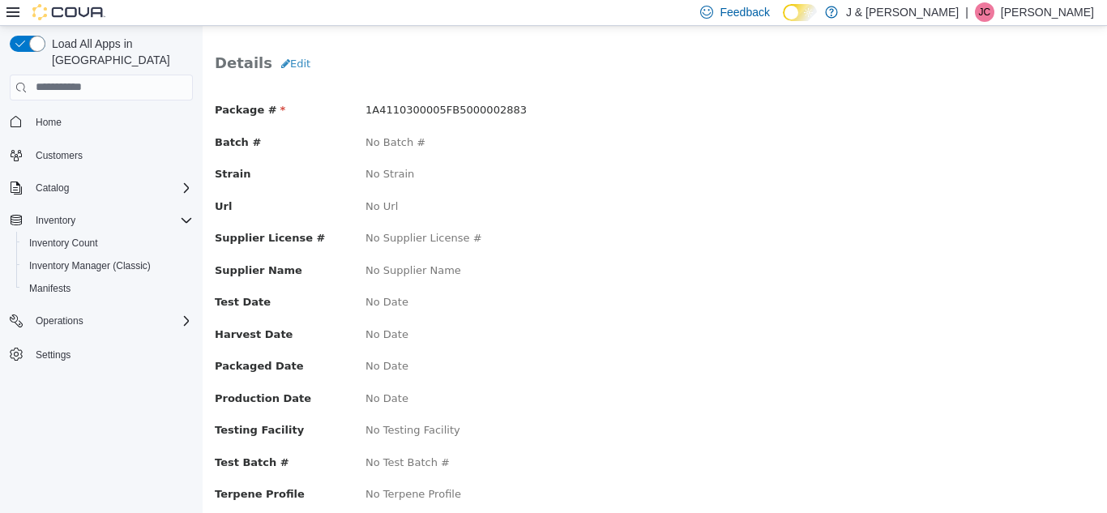
scroll to position [76, 0]
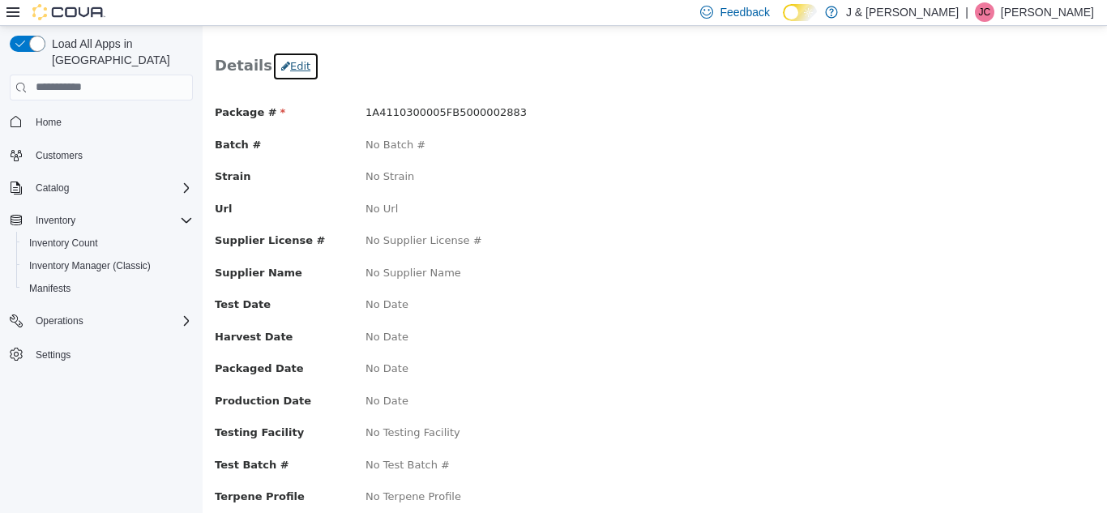
click at [289, 67] on button "Edit" at bounding box center [295, 65] width 47 height 29
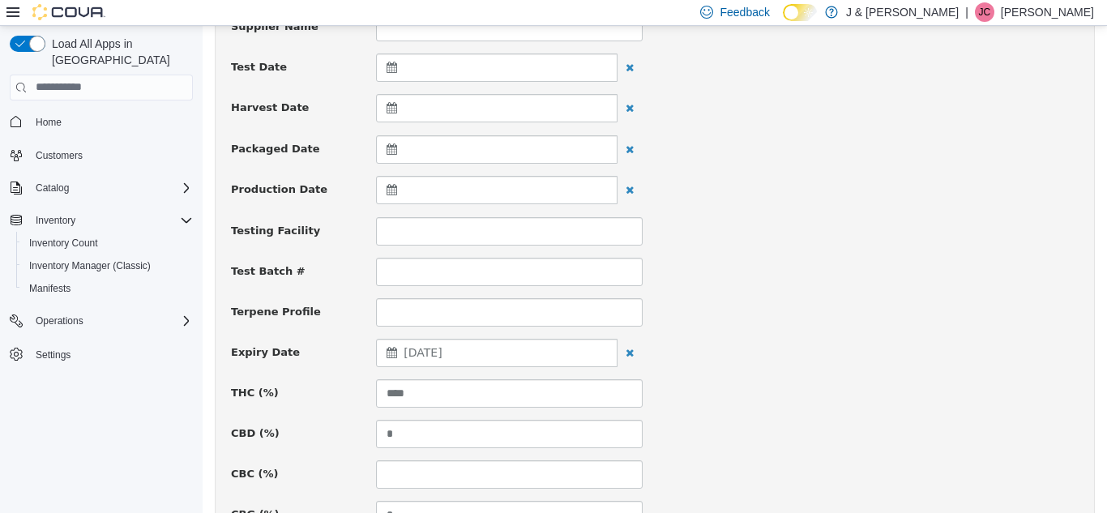
scroll to position [380, 0]
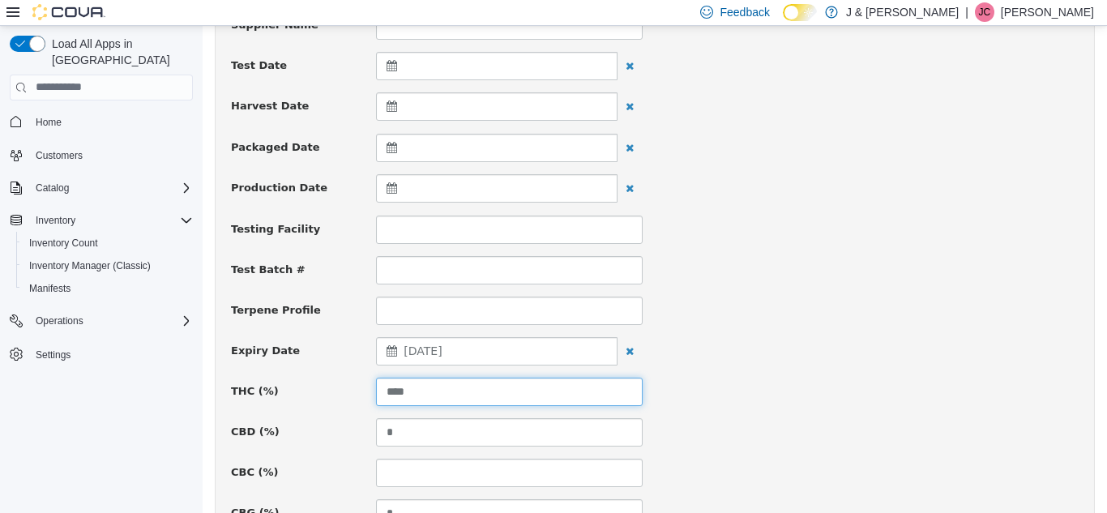
click at [494, 380] on input "****" at bounding box center [509, 391] width 267 height 28
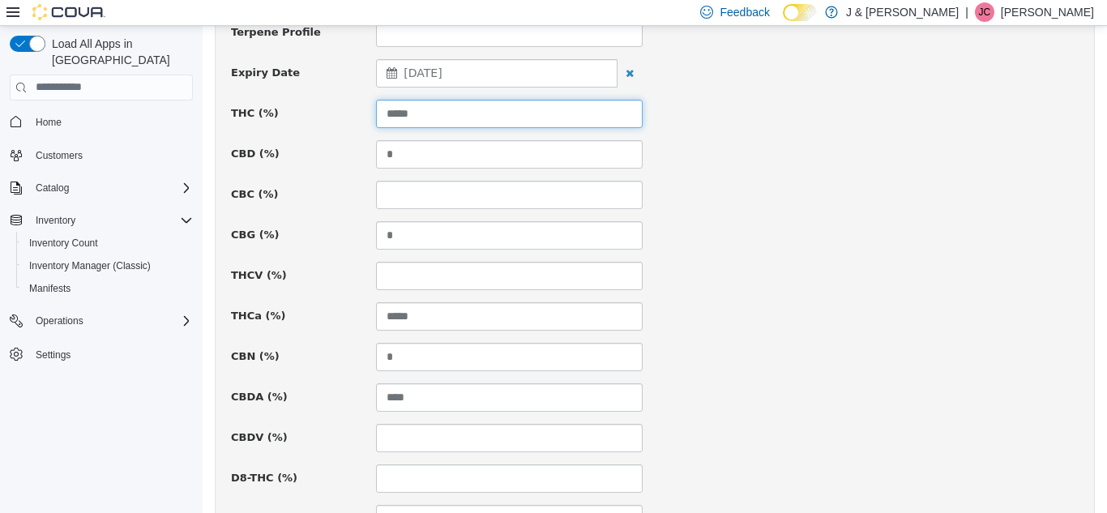
scroll to position [657, 0]
type input "*"
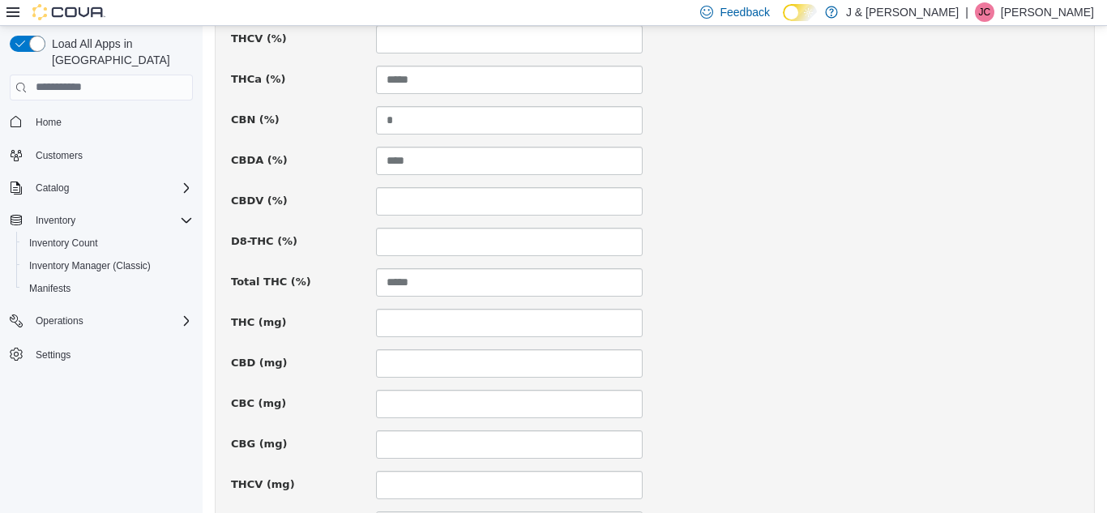
scroll to position [894, 0]
type input "*****"
click at [442, 281] on input "*****" at bounding box center [509, 282] width 267 height 28
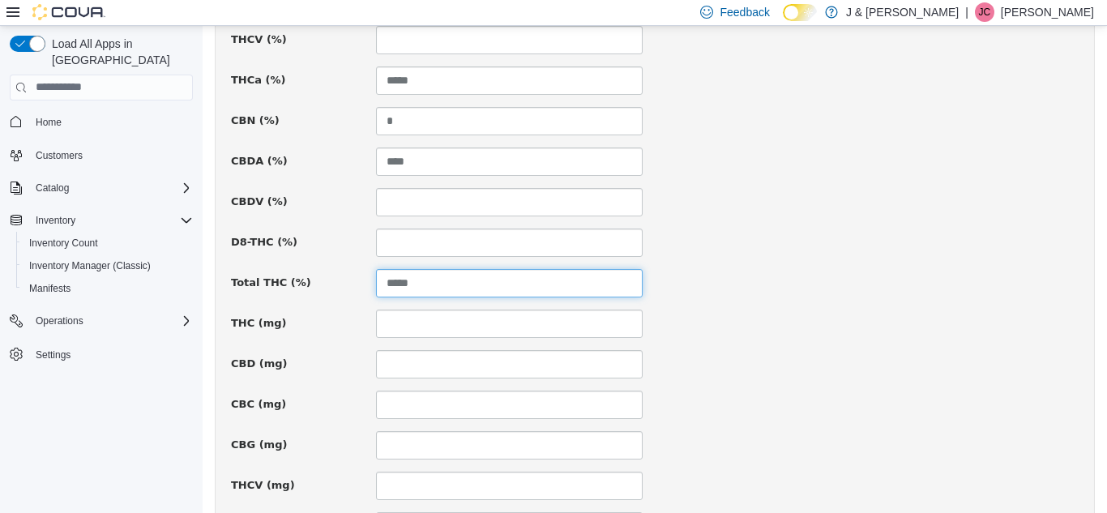
click at [442, 281] on input "*****" at bounding box center [509, 282] width 267 height 28
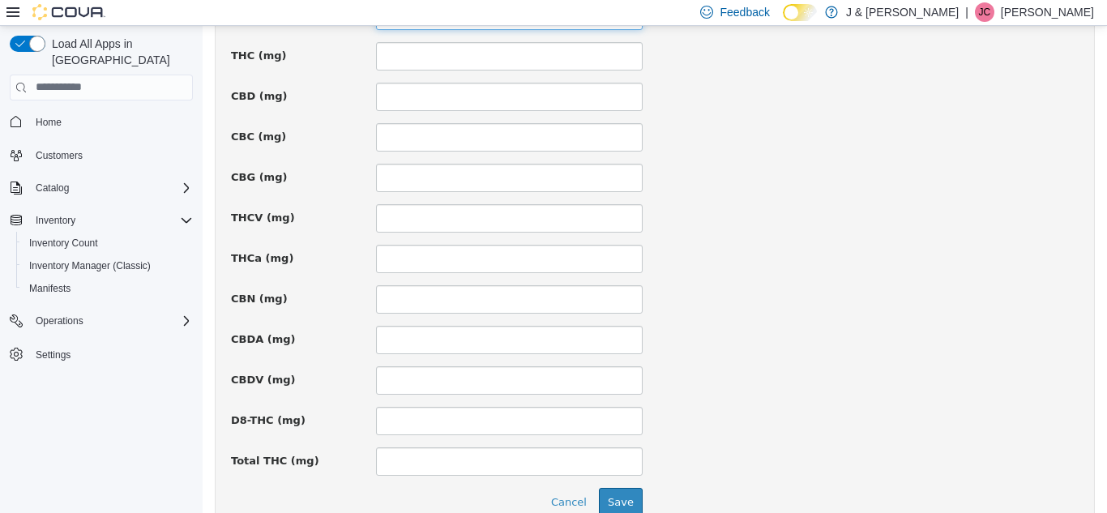
scroll to position [1241, 0]
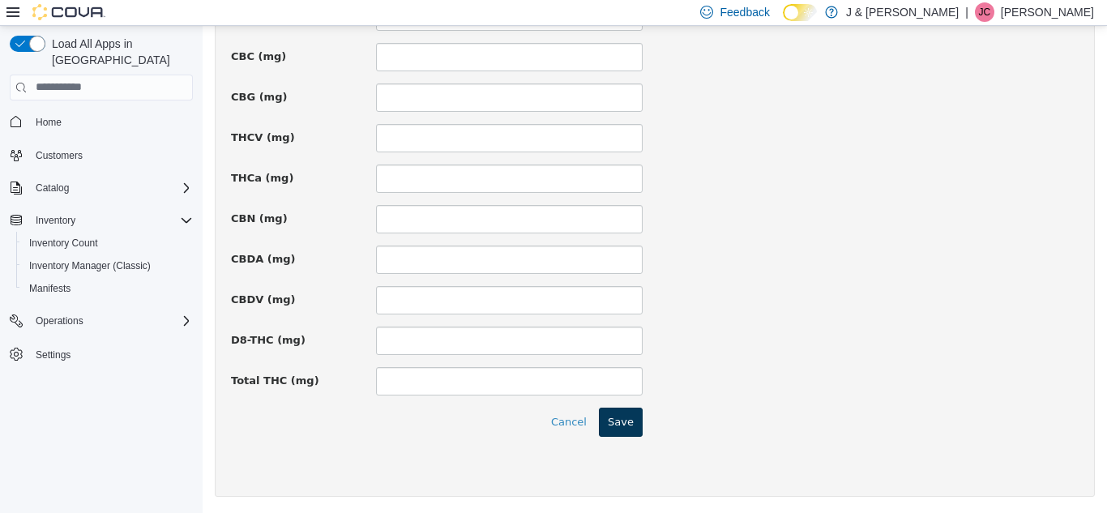
type input "*****"
click at [614, 423] on button "Save" at bounding box center [621, 421] width 44 height 29
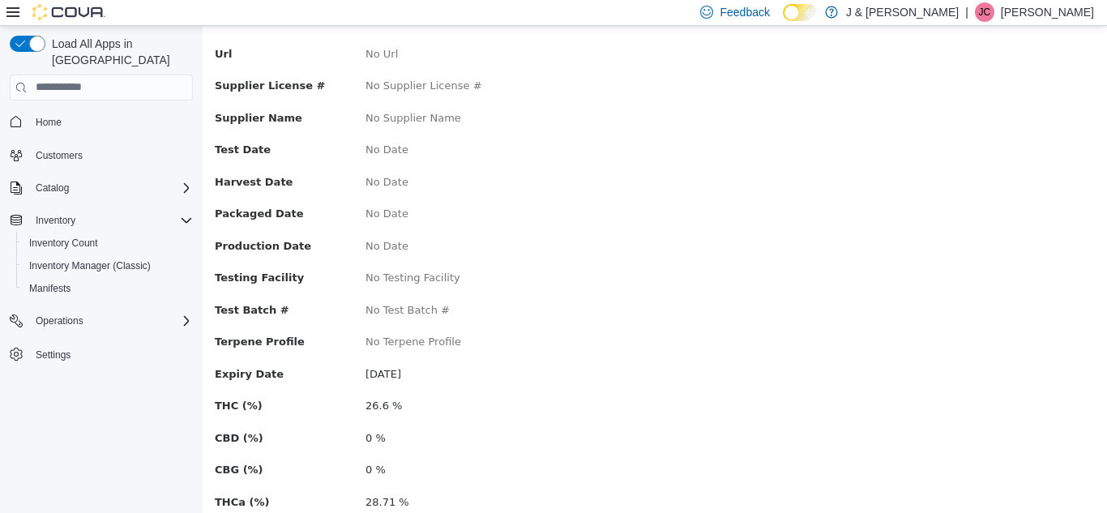
scroll to position [232, 0]
drag, startPoint x: 493, startPoint y: 274, endPoint x: 419, endPoint y: 284, distance: 74.4
click at [419, 284] on div "No Testing Facility" at bounding box center [503, 276] width 301 height 16
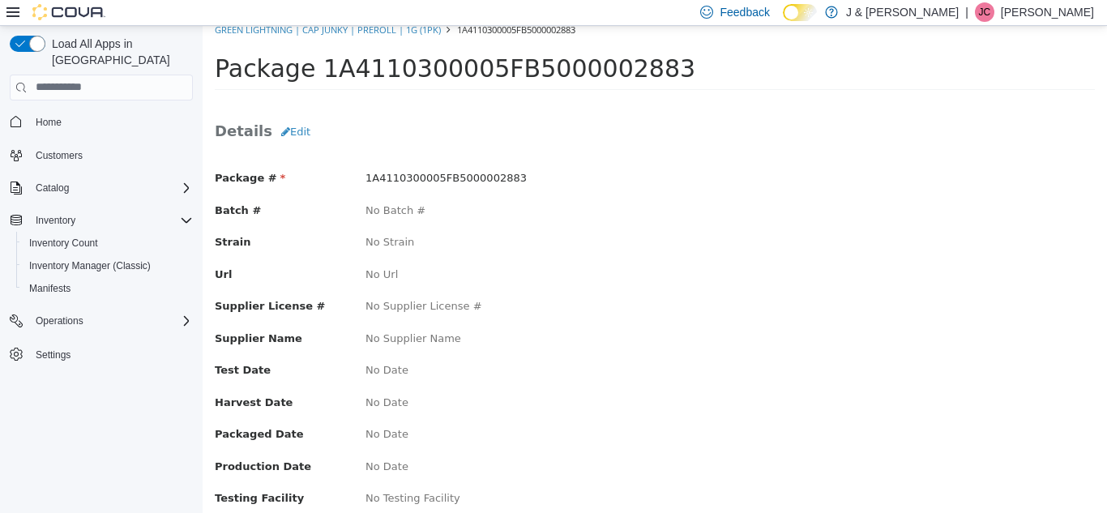
scroll to position [0, 0]
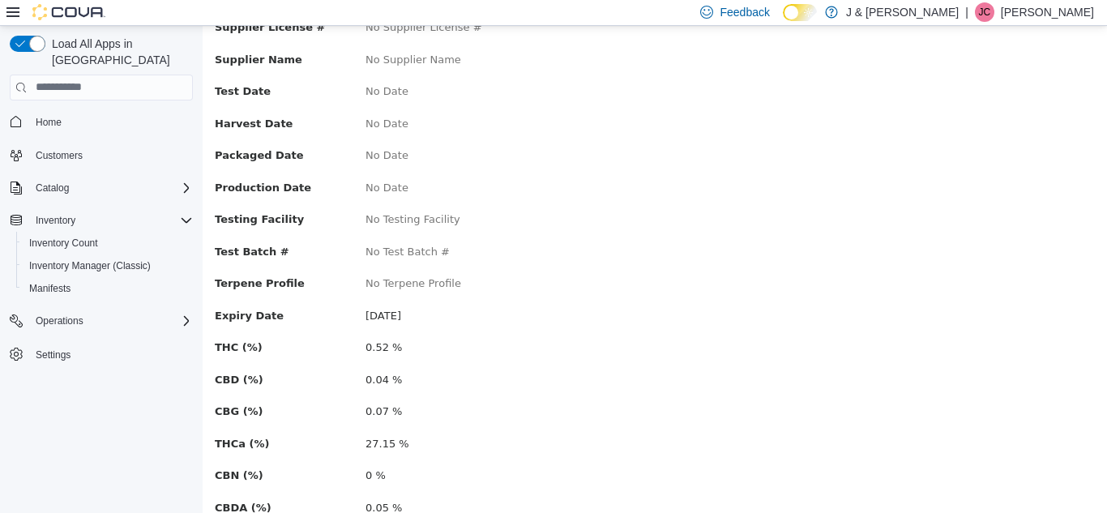
scroll to position [290, 0]
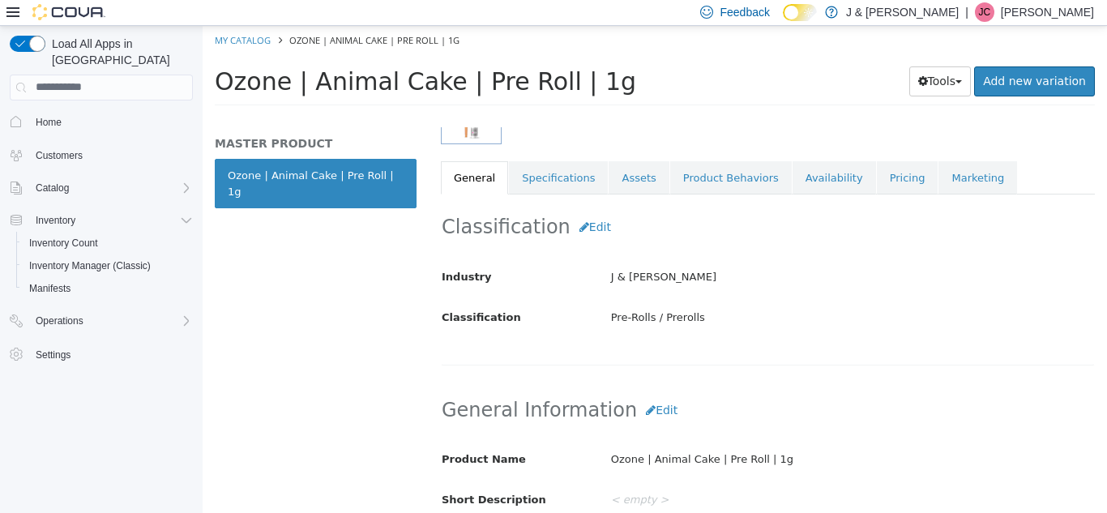
scroll to position [261, 0]
click at [536, 190] on link "Specifications" at bounding box center [558, 177] width 99 height 34
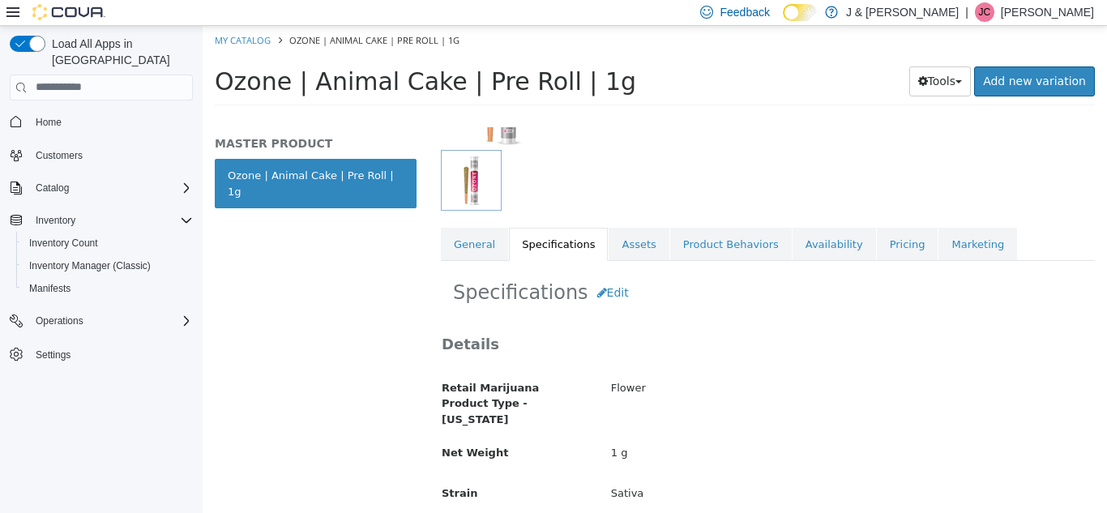
scroll to position [193, 0]
click at [490, 239] on link "General" at bounding box center [474, 245] width 67 height 34
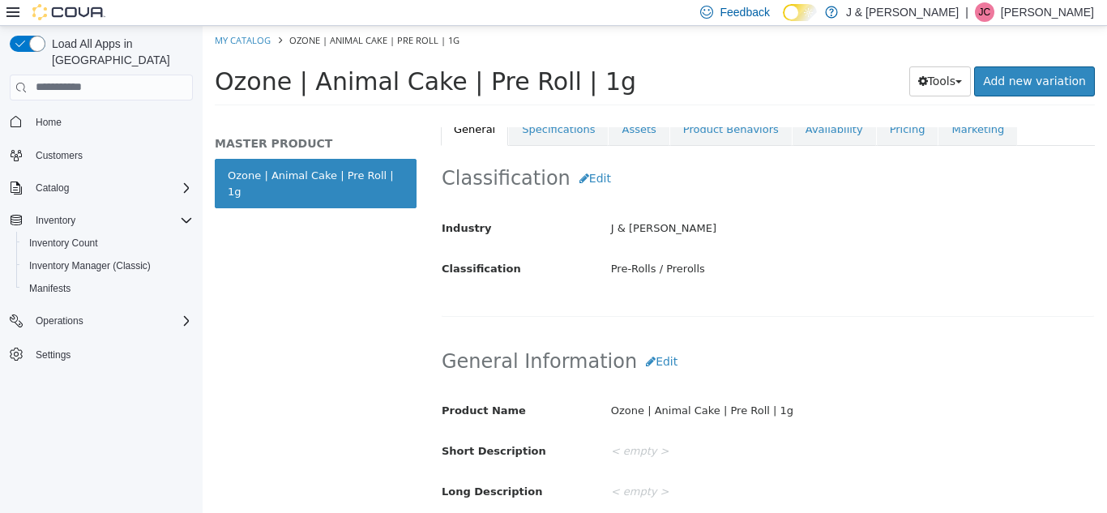
scroll to position [308, 0]
drag, startPoint x: 537, startPoint y: 80, endPoint x: 221, endPoint y: 79, distance: 316.0
click at [221, 79] on span "Ozone | Animal Cake | Pre Roll | 1g" at bounding box center [425, 80] width 421 height 28
copy span "Ozone | Animal Cake | Pre Roll"
click at [651, 354] on button "Edit" at bounding box center [661, 362] width 49 height 30
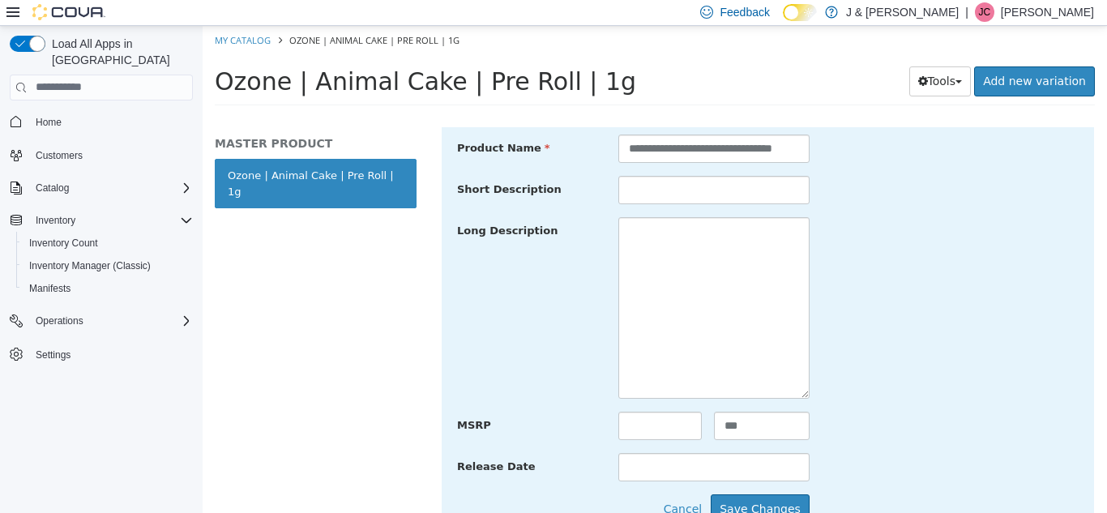
scroll to position [587, 0]
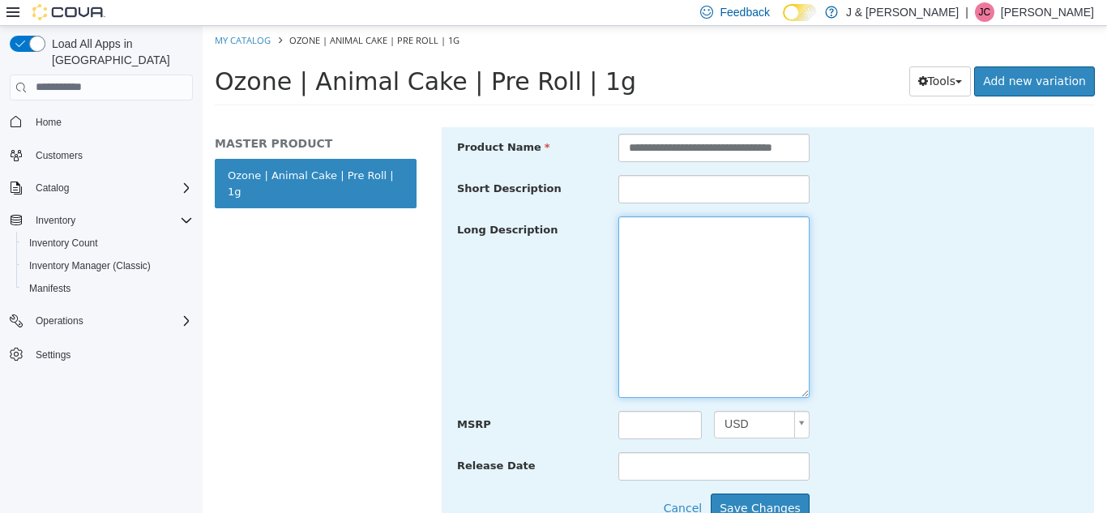
click at [662, 369] on textarea at bounding box center [713, 306] width 191 height 181
paste textarea "**********"
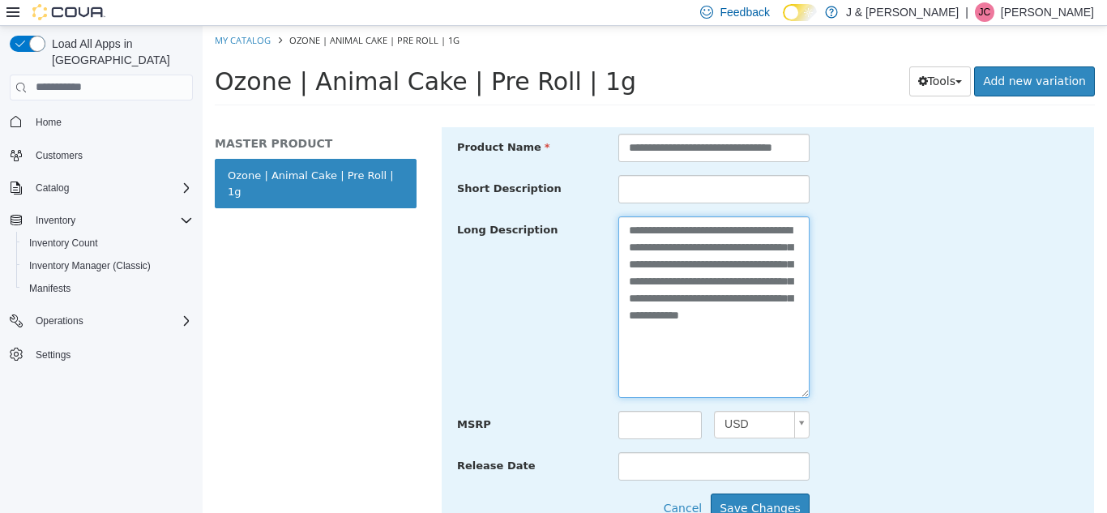
click at [754, 341] on textarea "**********" at bounding box center [713, 306] width 191 height 181
paste textarea "**********"
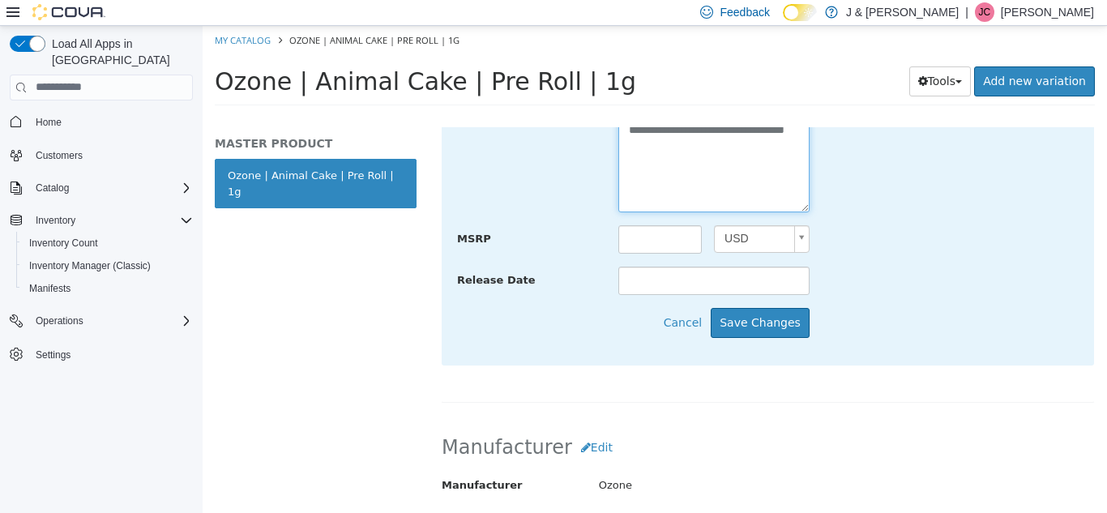
scroll to position [774, 0]
type textarea "**********"
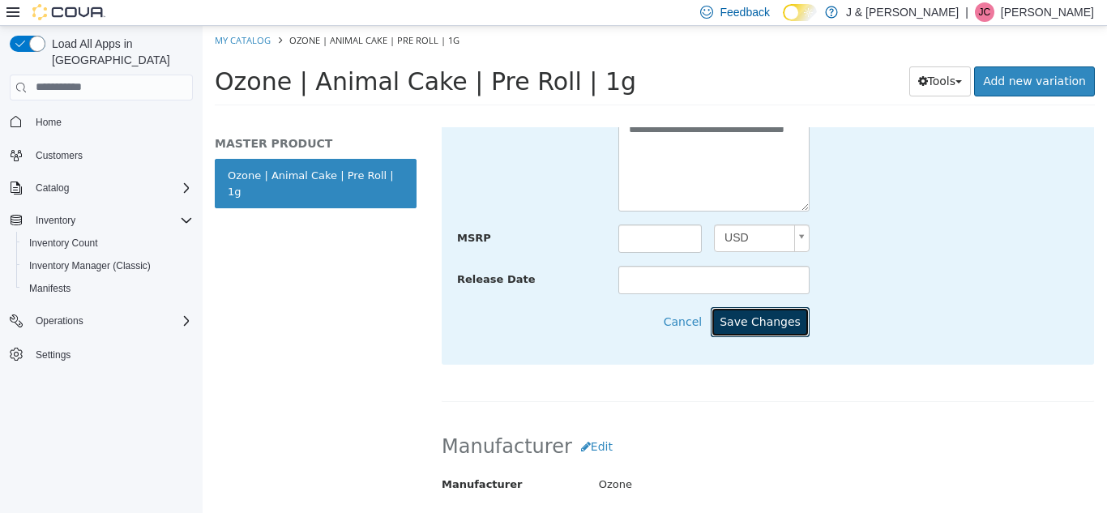
click at [798, 327] on button "Save Changes" at bounding box center [760, 321] width 99 height 30
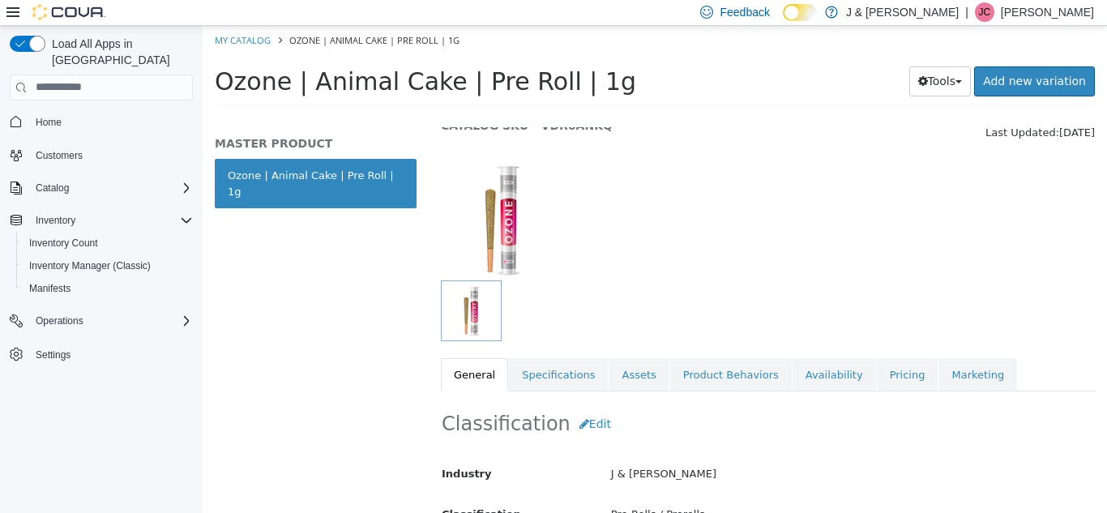
scroll to position [49, 0]
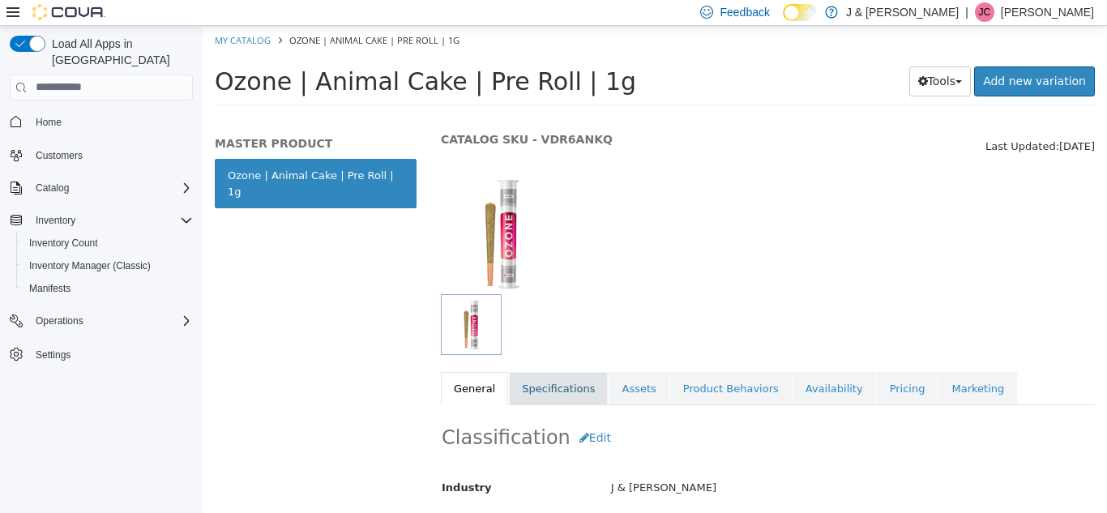
click at [567, 377] on link "Specifications" at bounding box center [558, 388] width 99 height 34
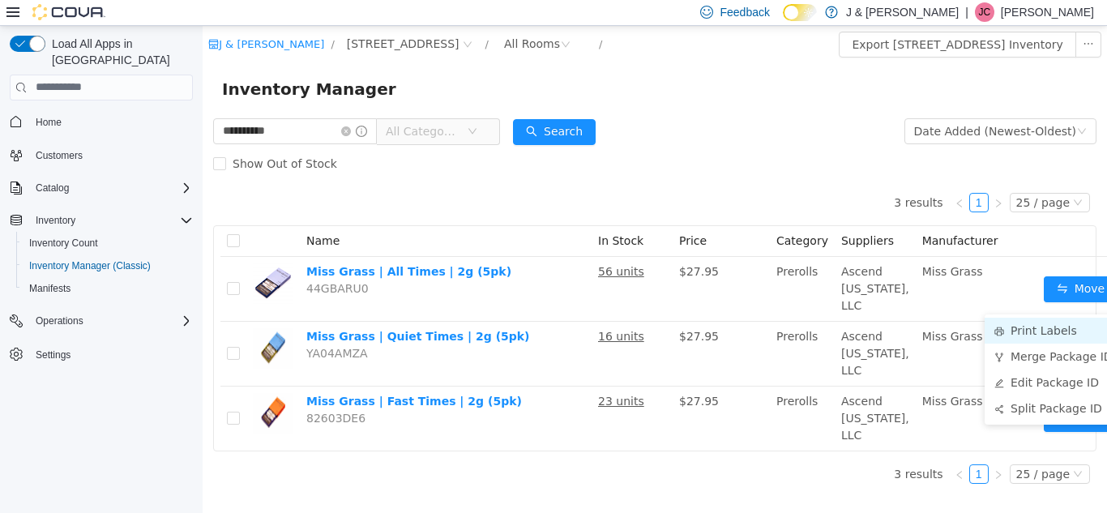
click at [1060, 333] on li "Print Labels" at bounding box center [1055, 330] width 143 height 26
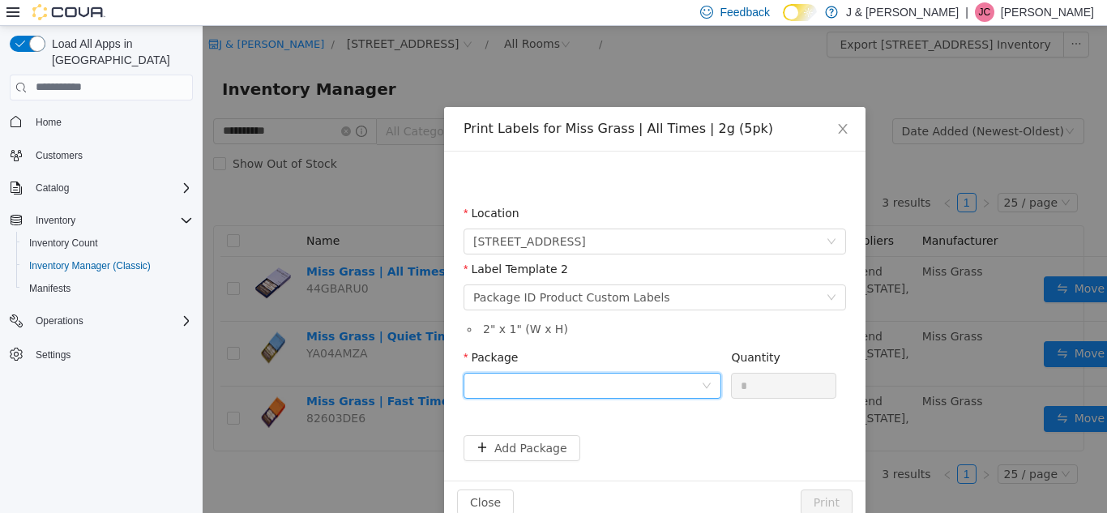
click at [636, 384] on div at bounding box center [587, 385] width 228 height 24
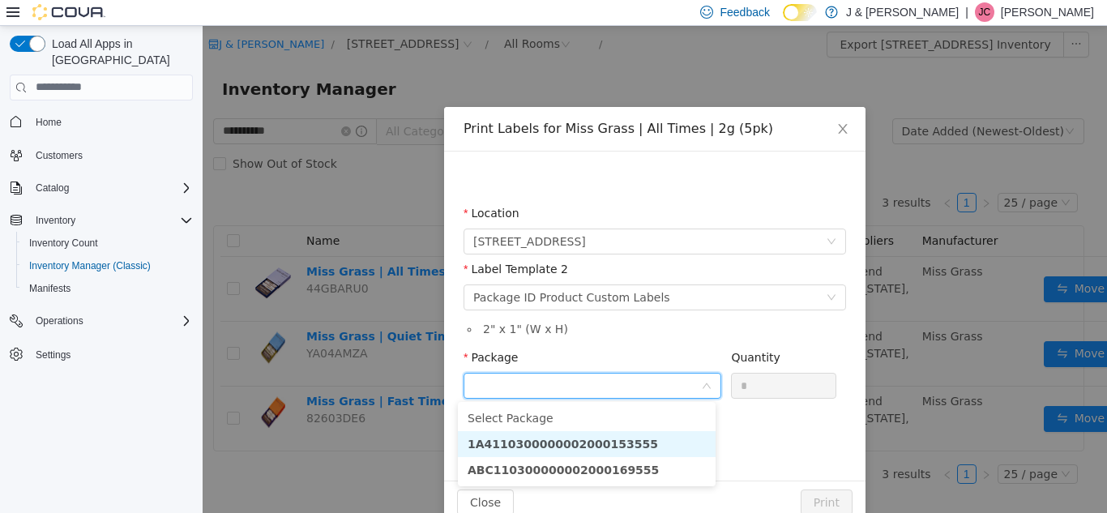
click at [625, 442] on li "1A4110300000002000153555" at bounding box center [587, 443] width 258 height 26
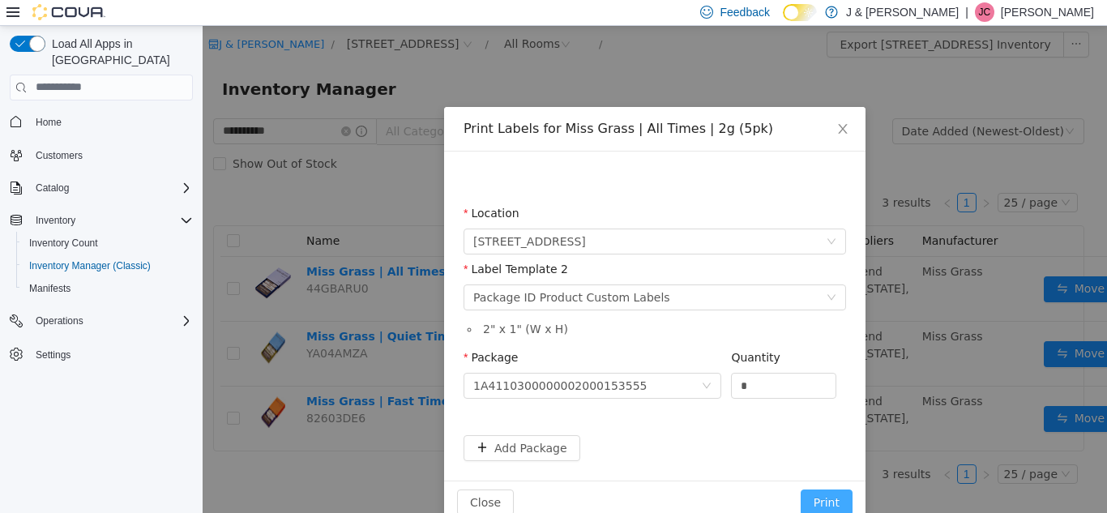
click at [826, 497] on button "Print" at bounding box center [827, 502] width 52 height 26
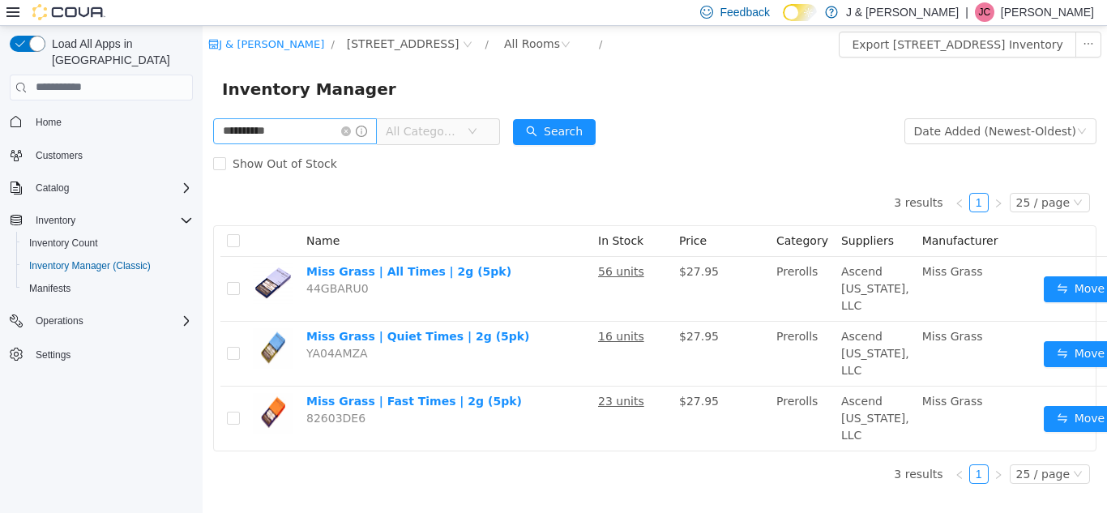
click at [366, 132] on span at bounding box center [354, 130] width 26 height 11
click at [351, 130] on icon "icon: close-circle" at bounding box center [346, 131] width 10 height 10
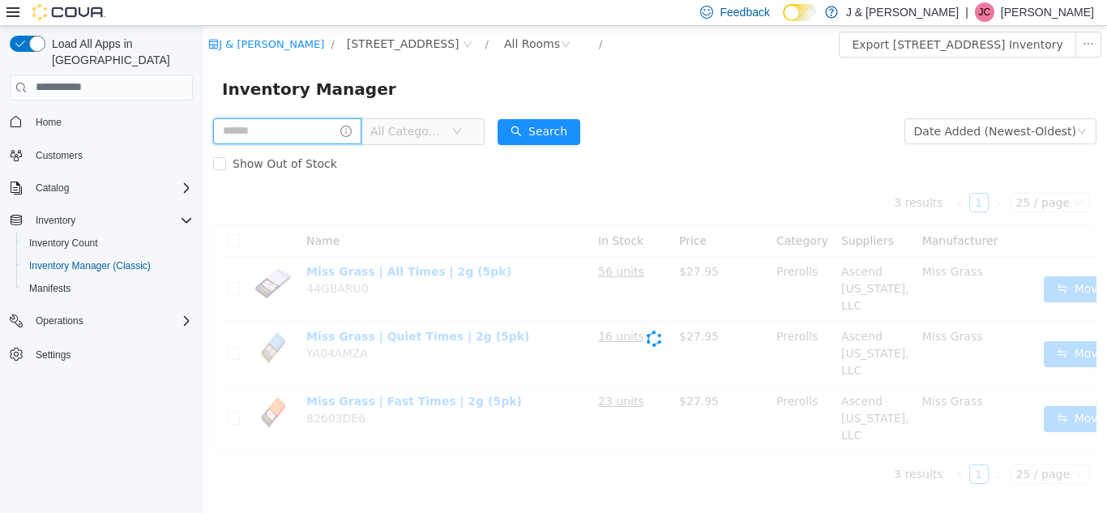
click at [310, 131] on input "text" at bounding box center [287, 130] width 148 height 26
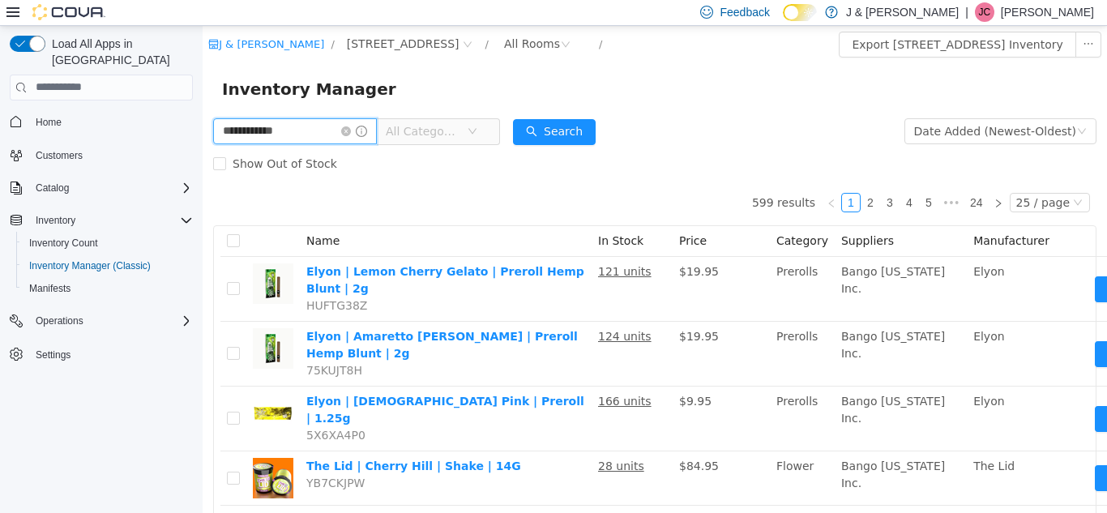
type input "**********"
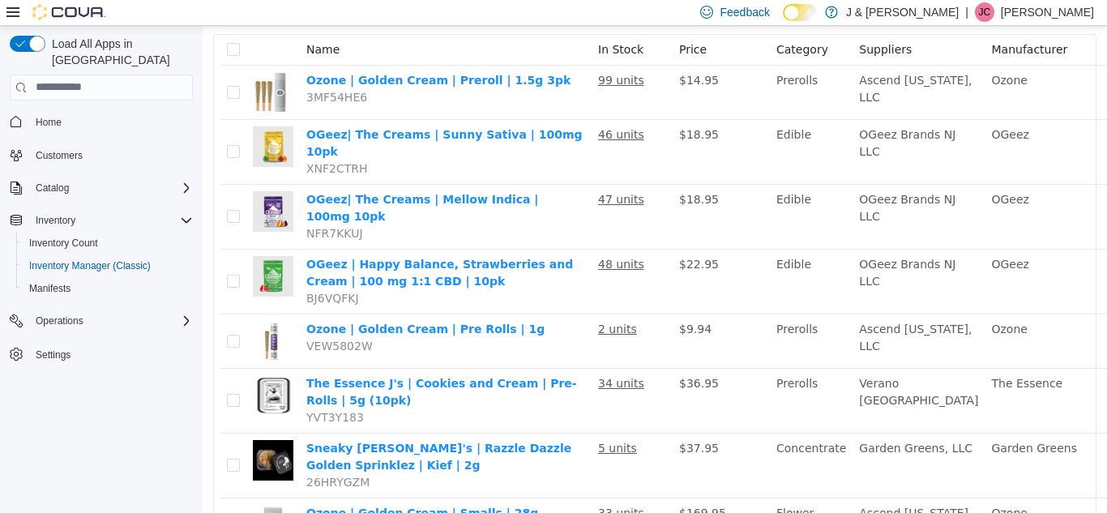
scroll to position [191, 46]
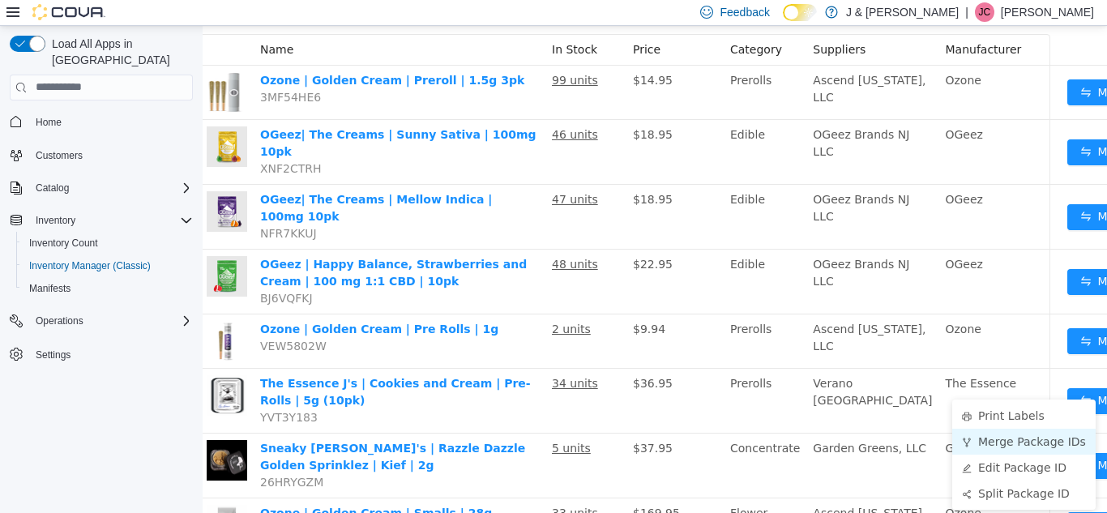
click at [1048, 428] on li "Merge Package IDs" at bounding box center [1023, 441] width 143 height 26
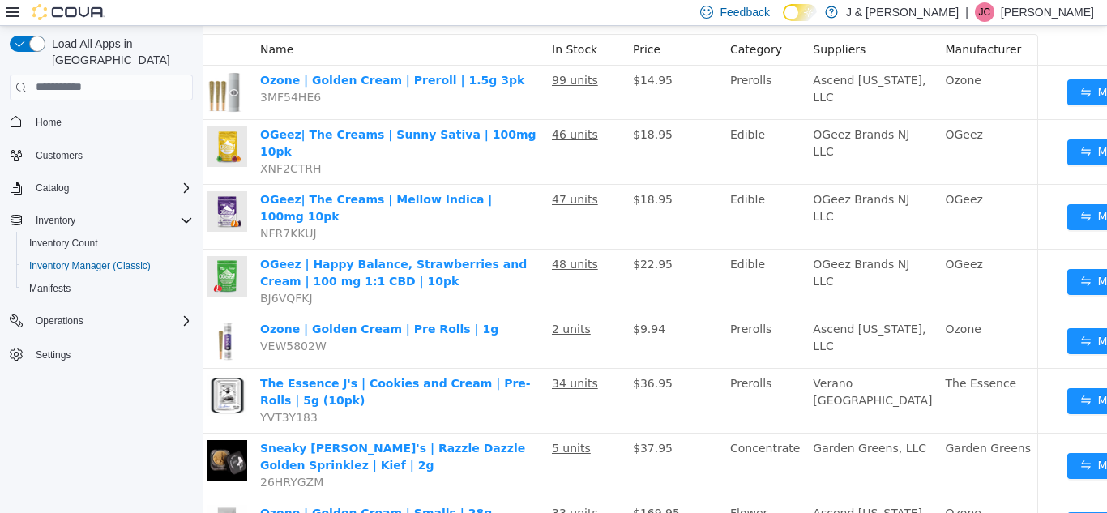
scroll to position [191, 34]
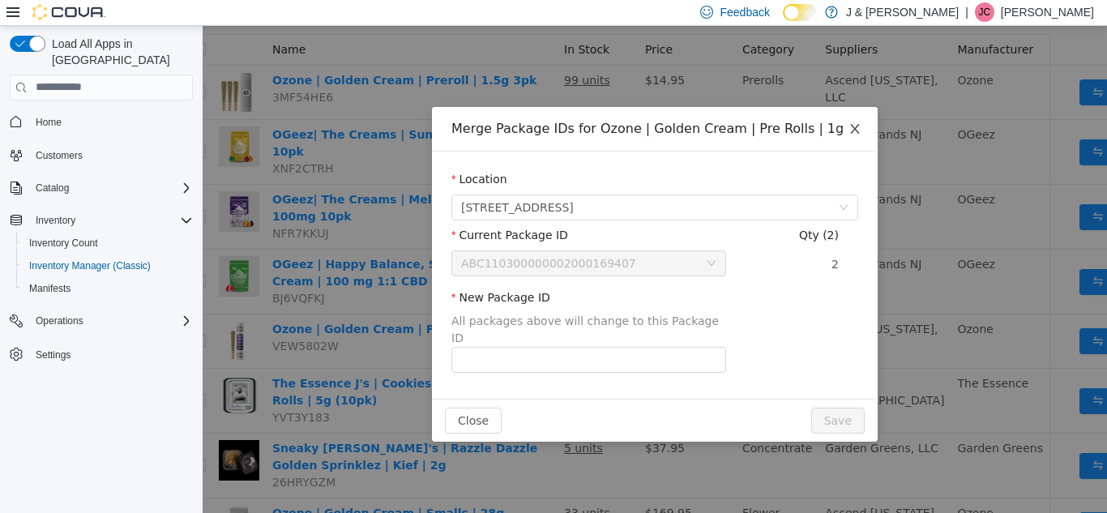
click at [856, 125] on icon "icon: close" at bounding box center [854, 128] width 13 height 13
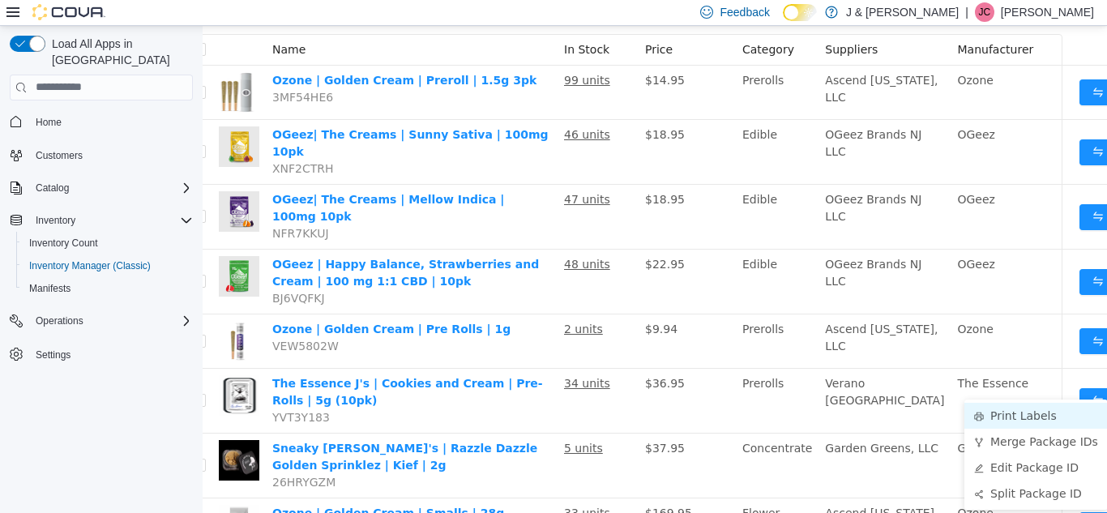
click at [1036, 412] on li "Print Labels" at bounding box center [1035, 415] width 143 height 26
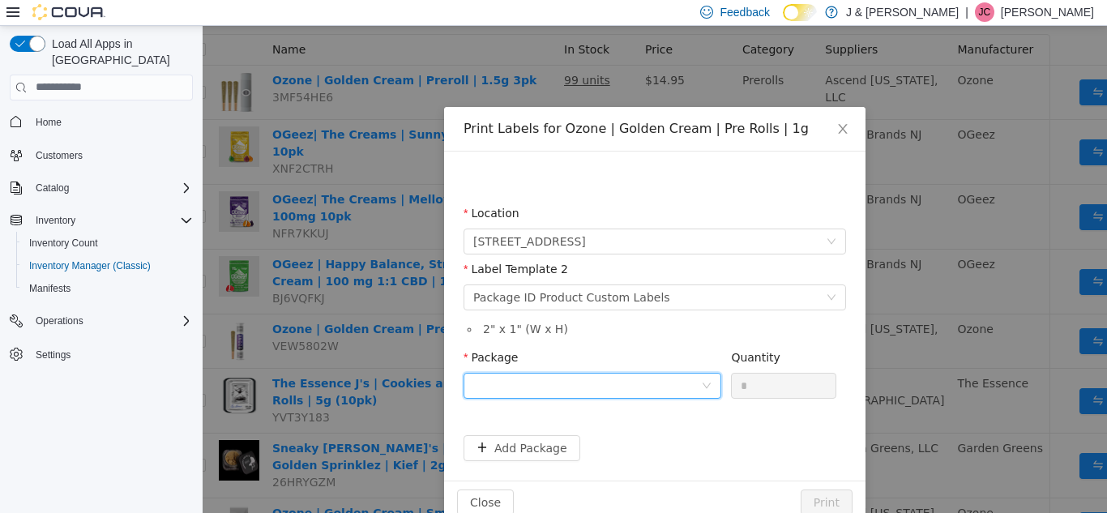
click at [638, 392] on div at bounding box center [587, 385] width 228 height 24
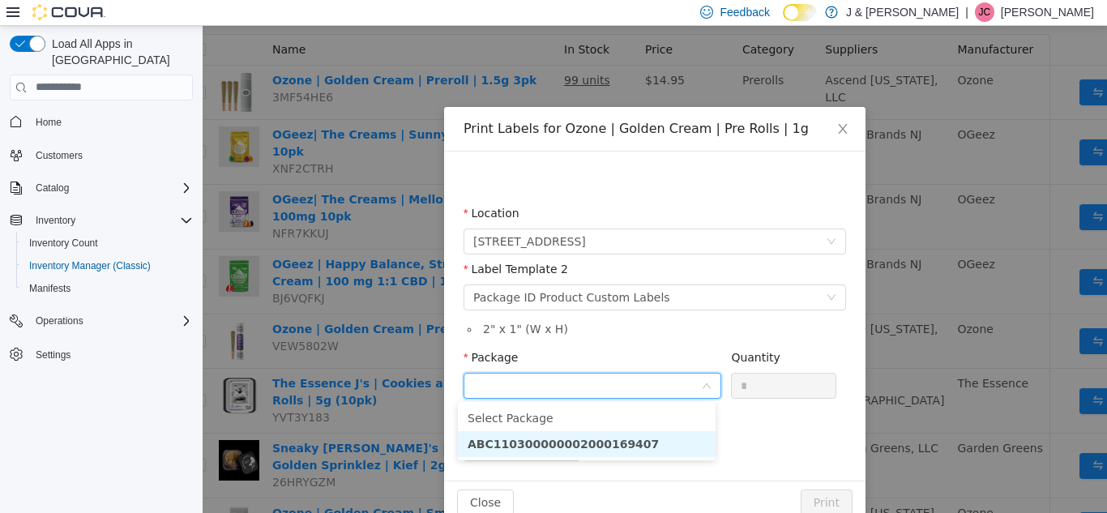
click at [629, 451] on li "ABC110300000002000169407" at bounding box center [587, 443] width 258 height 26
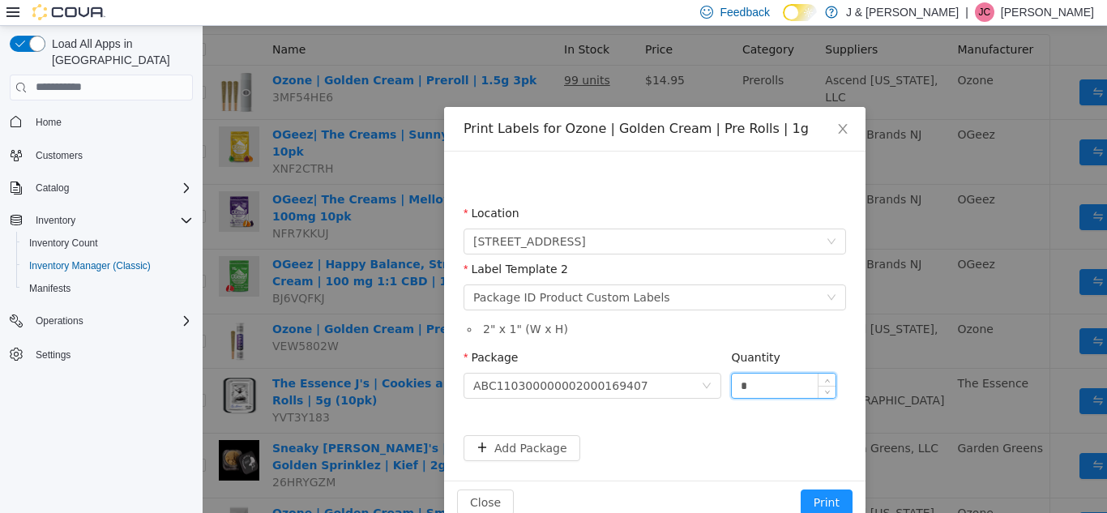
click at [768, 396] on input "*" at bounding box center [784, 385] width 104 height 24
type input "*"
click at [801, 489] on button "Print" at bounding box center [827, 502] width 52 height 26
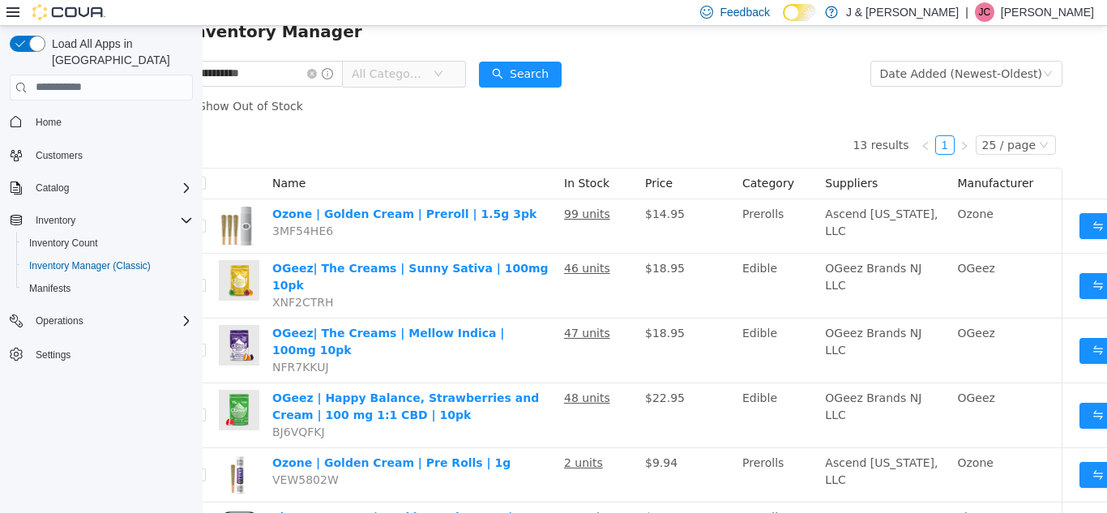
scroll to position [57, 34]
click at [317, 77] on icon "icon: close-circle" at bounding box center [312, 74] width 10 height 10
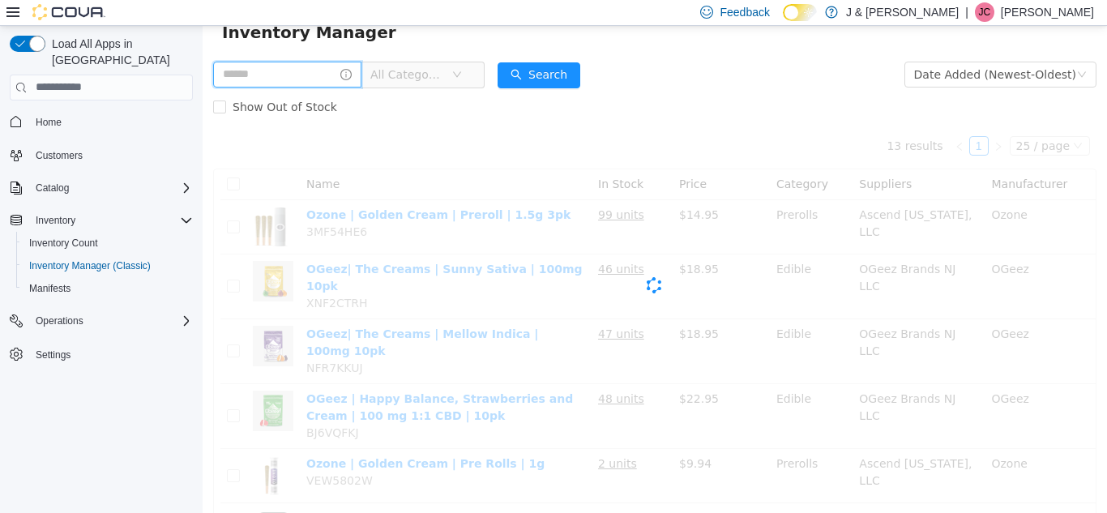
click at [297, 77] on input "text" at bounding box center [287, 74] width 148 height 26
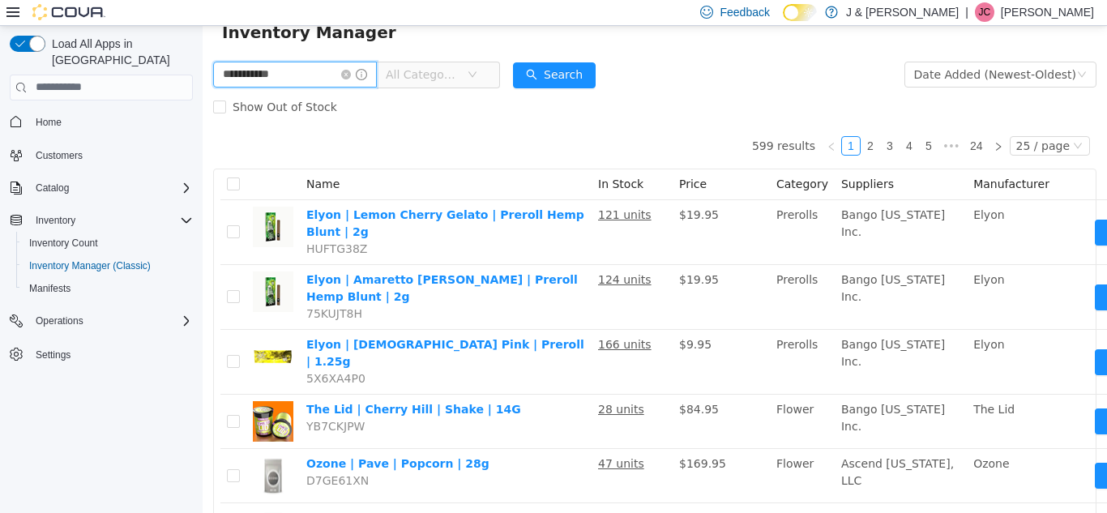
type input "**********"
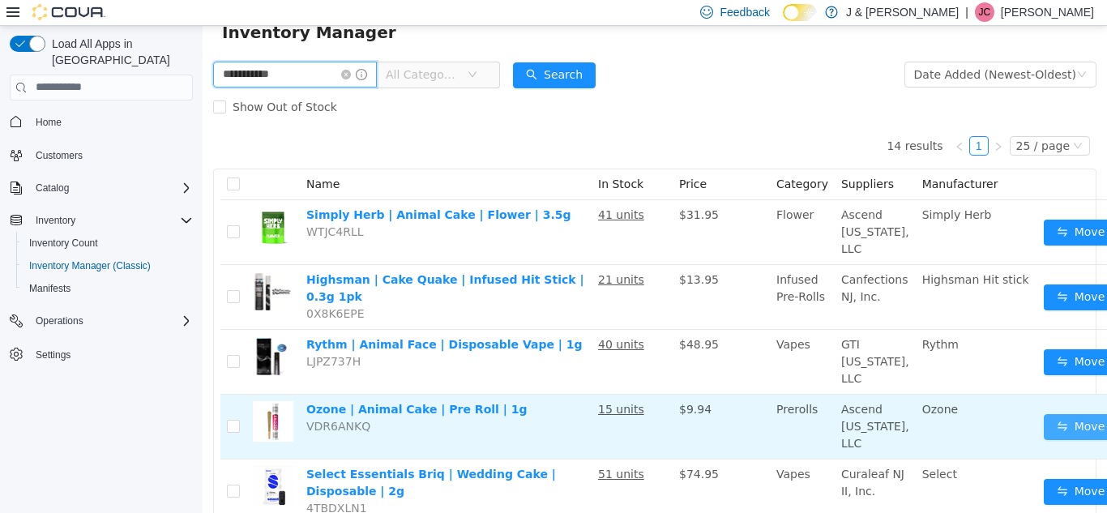
scroll to position [57, 43]
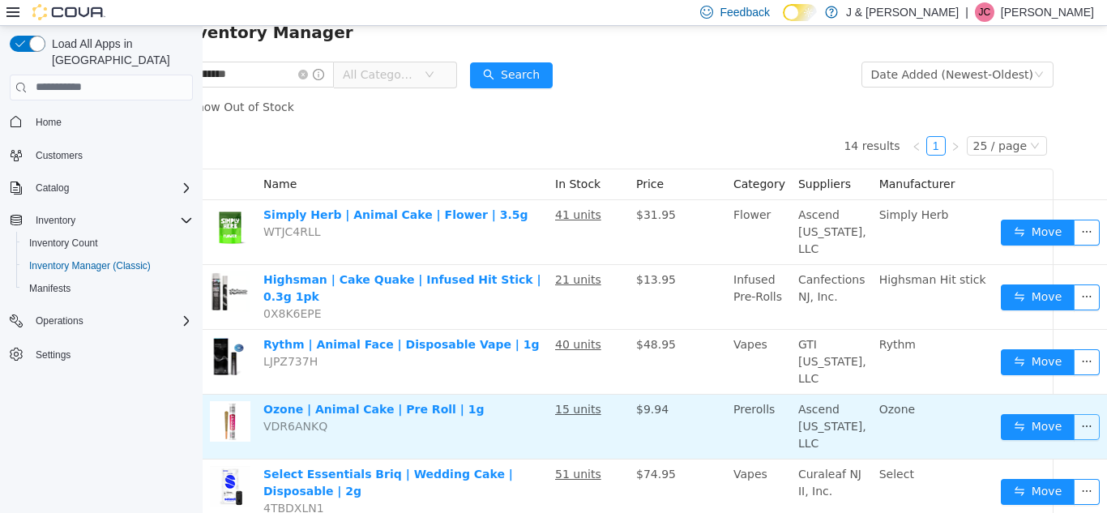
click at [1074, 413] on button "button" at bounding box center [1087, 426] width 26 height 26
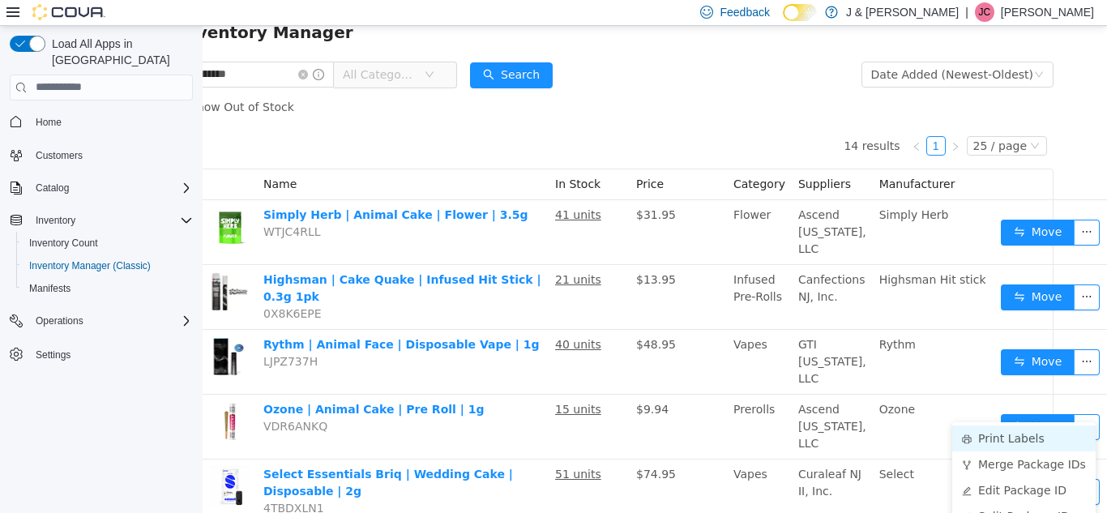
click at [1021, 435] on li "Print Labels" at bounding box center [1023, 438] width 143 height 26
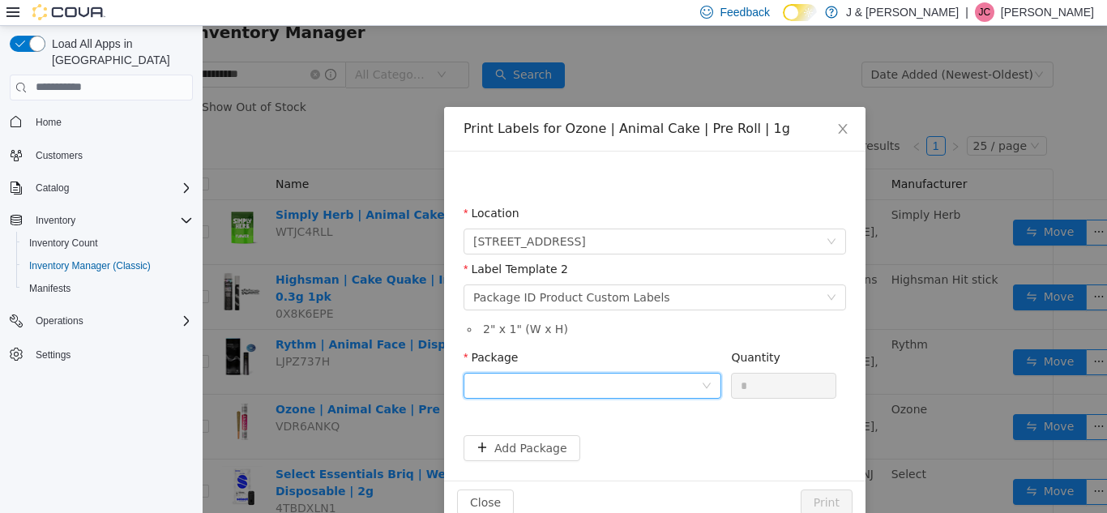
click at [557, 378] on div at bounding box center [587, 385] width 228 height 24
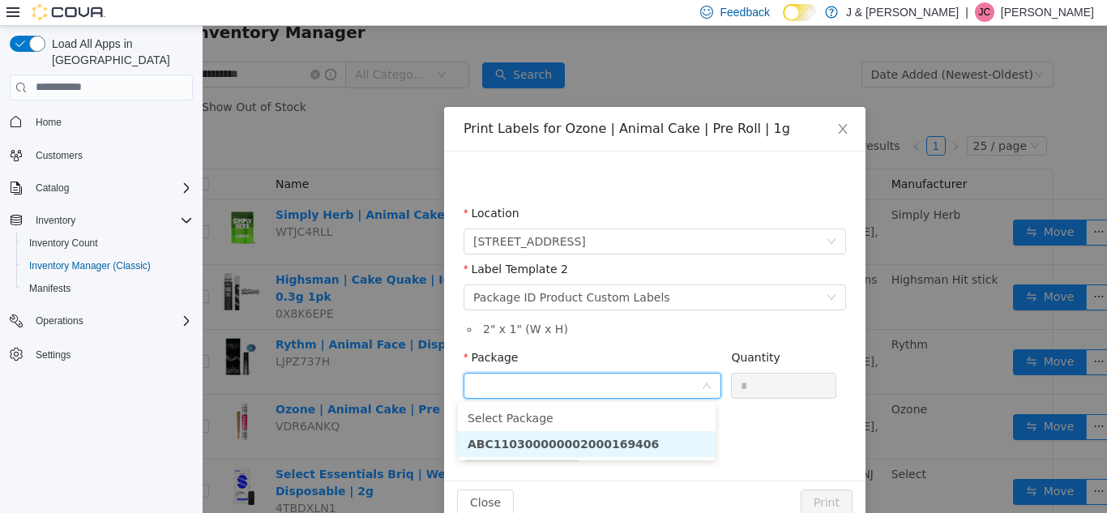
click at [562, 432] on li "ABC110300000002000169406" at bounding box center [587, 443] width 258 height 26
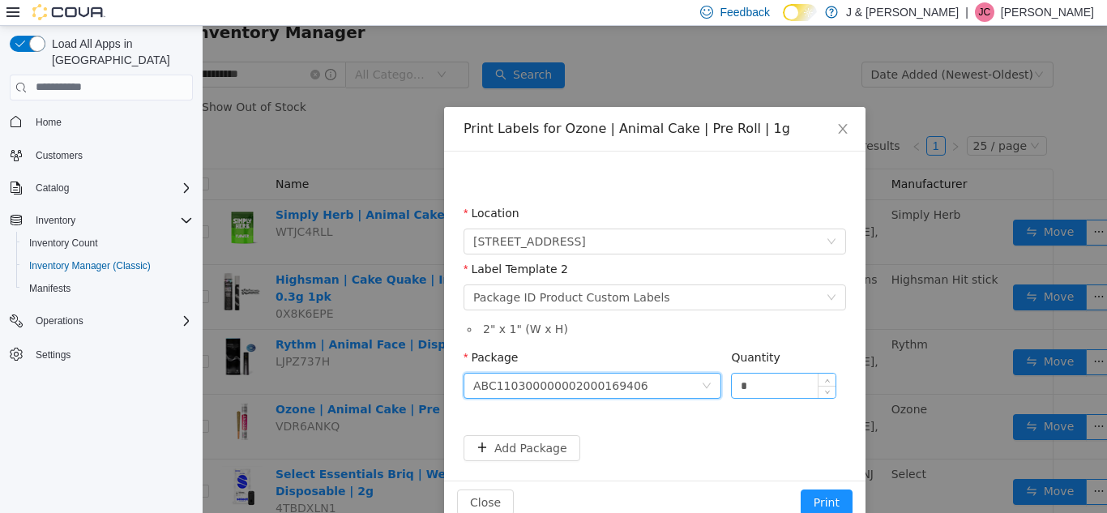
click at [762, 386] on input "*" at bounding box center [784, 385] width 104 height 24
type input "**"
click at [812, 496] on button "Print" at bounding box center [827, 502] width 52 height 26
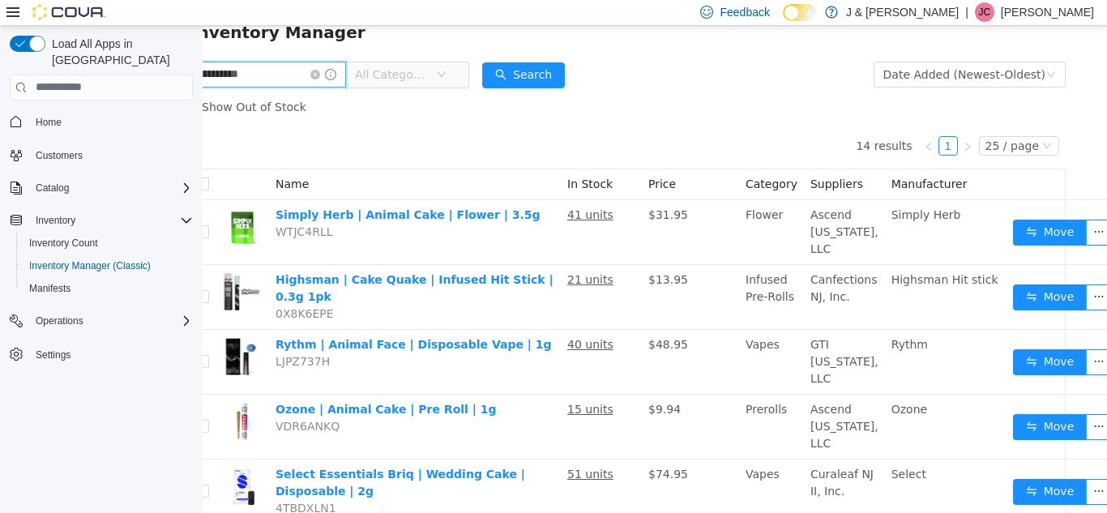
click at [258, 76] on input "**********" at bounding box center [264, 74] width 164 height 26
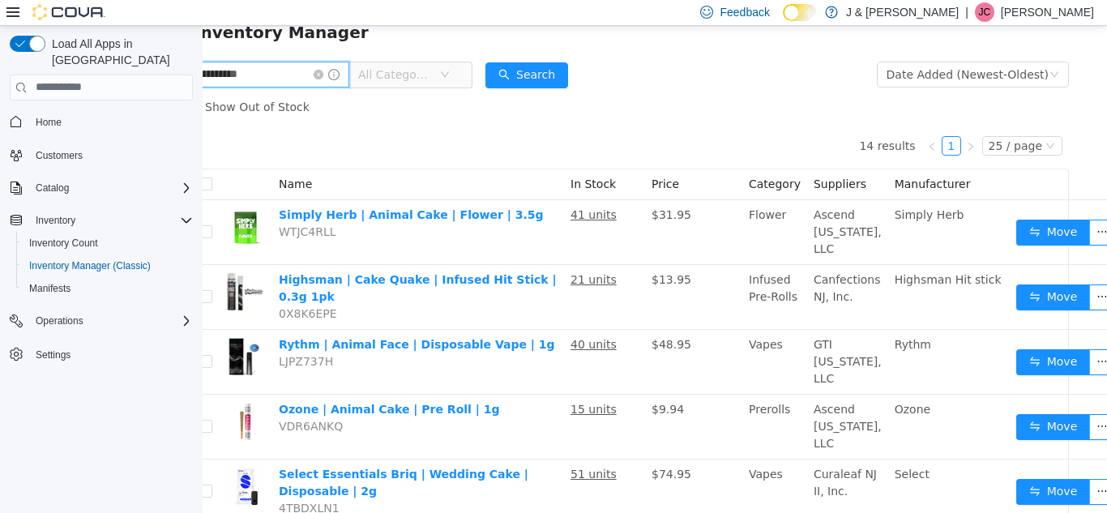
type input "**********"
click at [432, 69] on span "All Categories" at bounding box center [395, 74] width 74 height 16
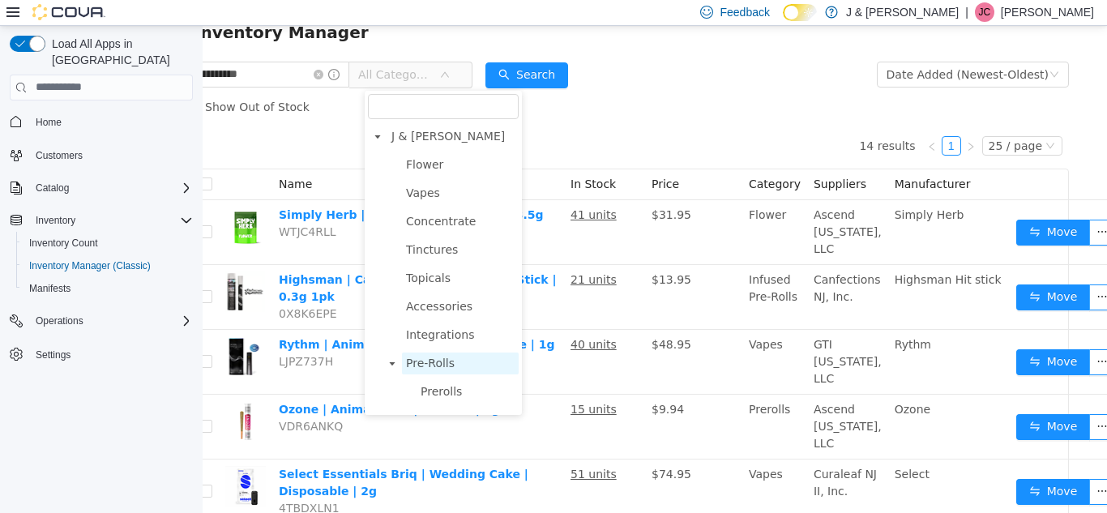
click at [436, 369] on span "Pre-Rolls" at bounding box center [430, 362] width 49 height 13
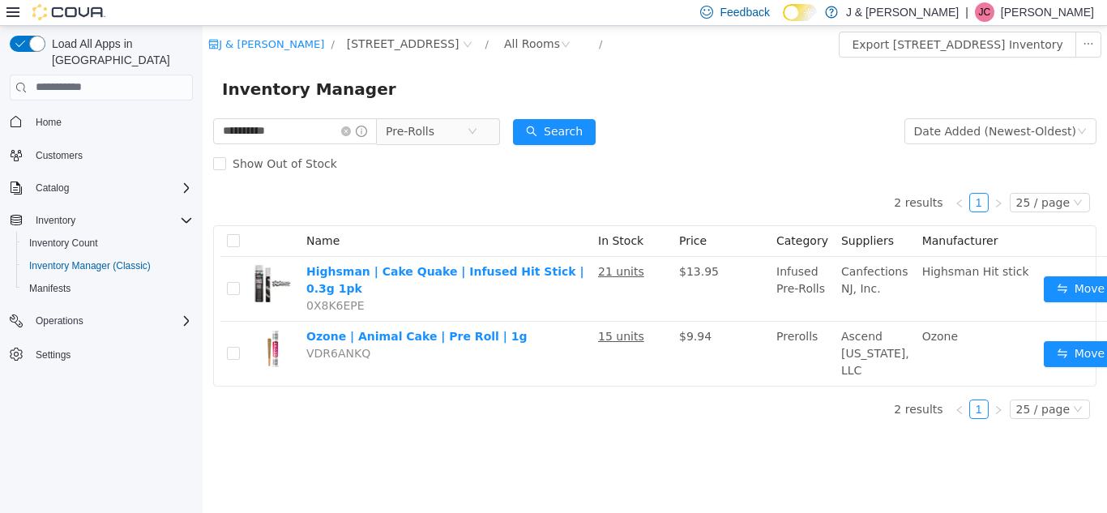
scroll to position [12, 0]
click at [563, 121] on button "Search" at bounding box center [554, 131] width 83 height 26
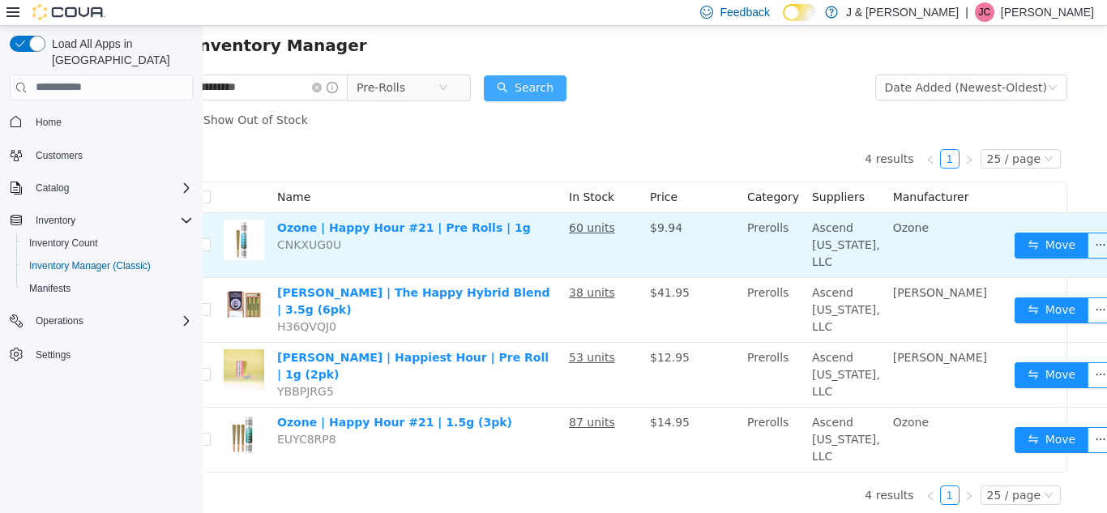
scroll to position [45, 30]
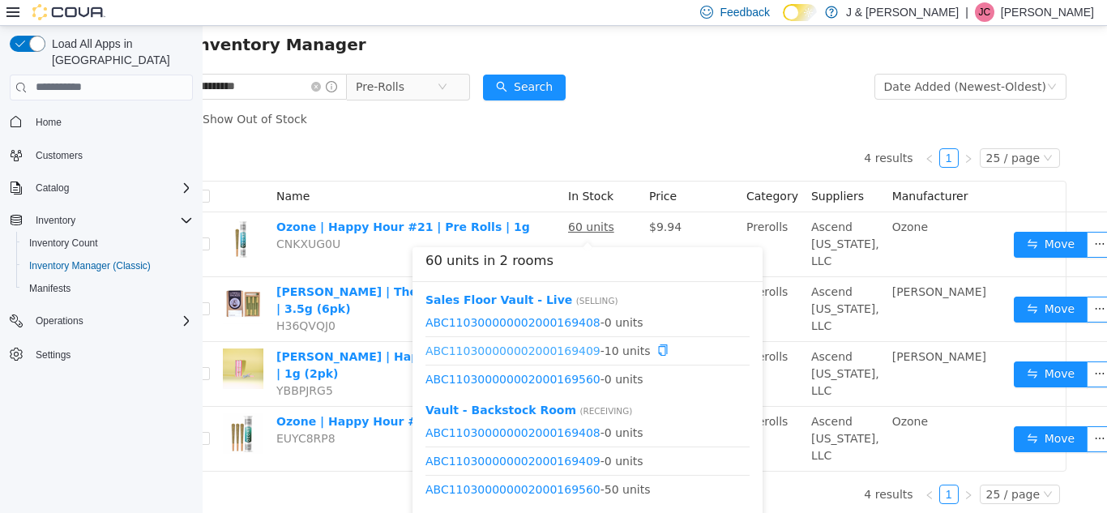
click at [555, 356] on link "ABC110300000002000169409" at bounding box center [512, 349] width 175 height 13
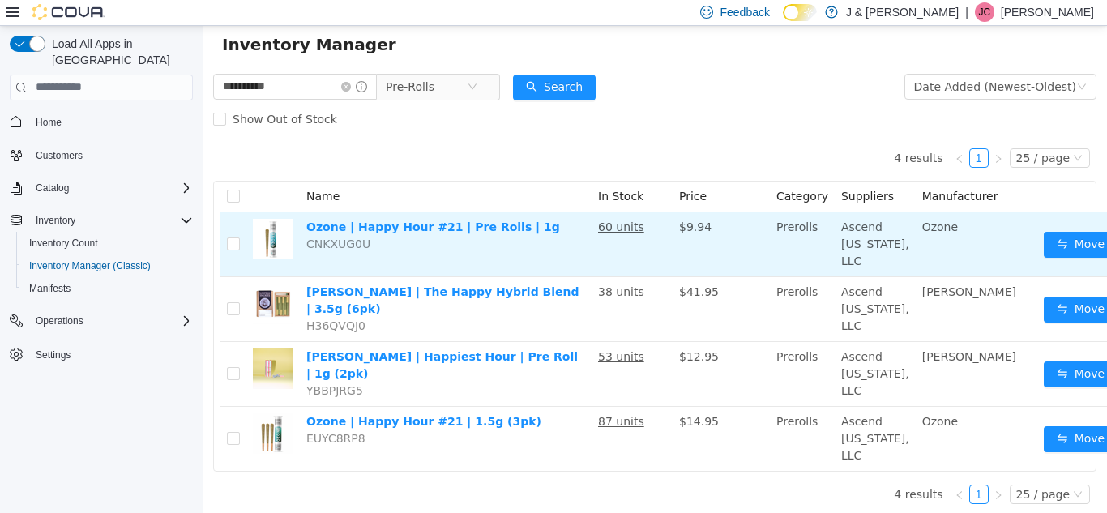
scroll to position [45, 32]
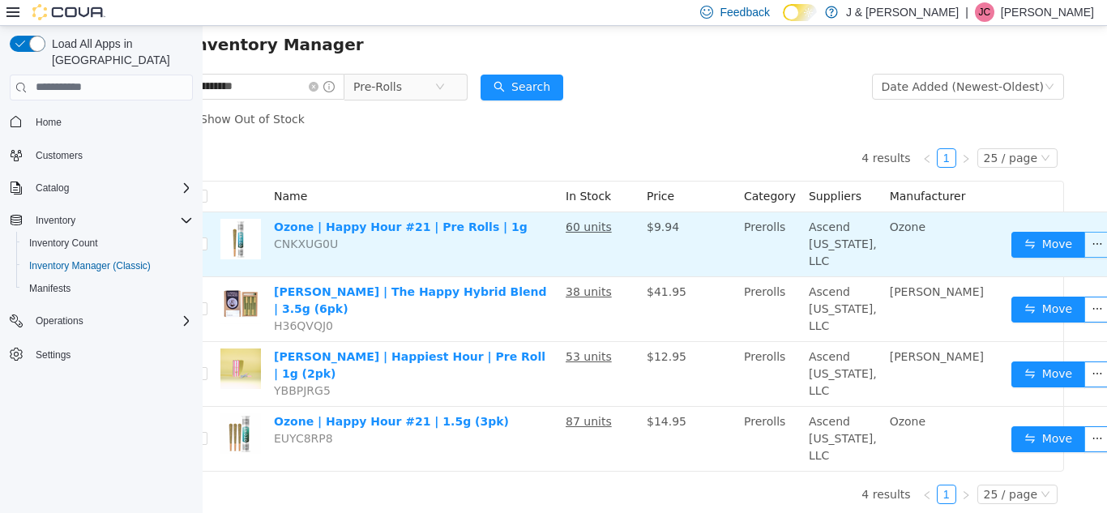
click at [1084, 246] on button "button" at bounding box center [1097, 244] width 26 height 26
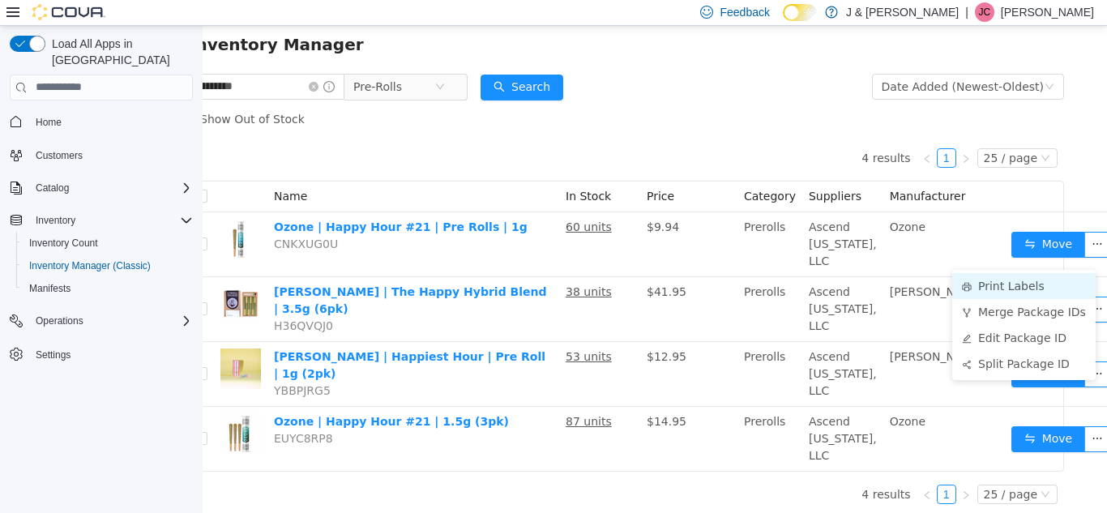
click at [1018, 287] on li "Print Labels" at bounding box center [1023, 285] width 143 height 26
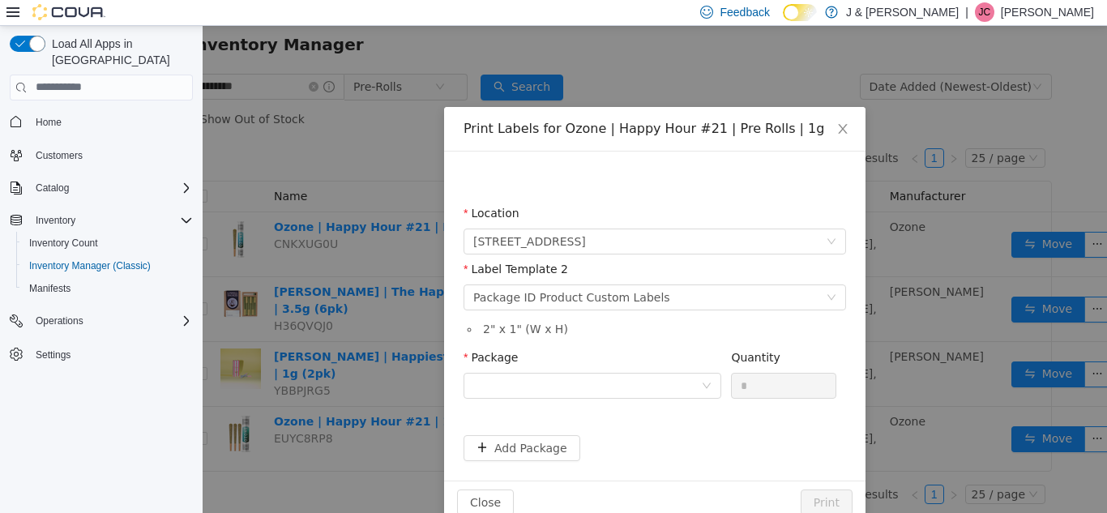
scroll to position [45, 20]
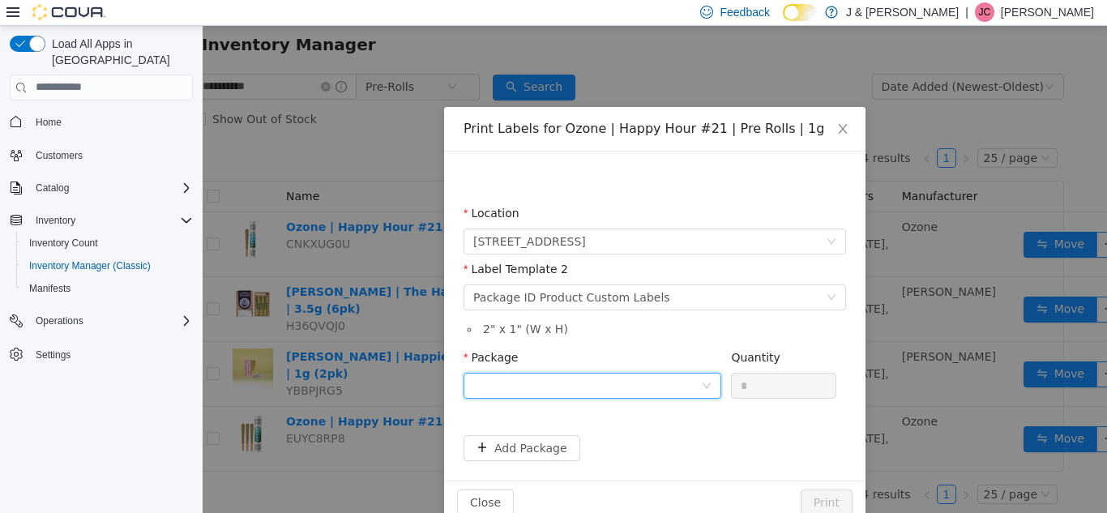
click at [593, 379] on div at bounding box center [587, 385] width 228 height 24
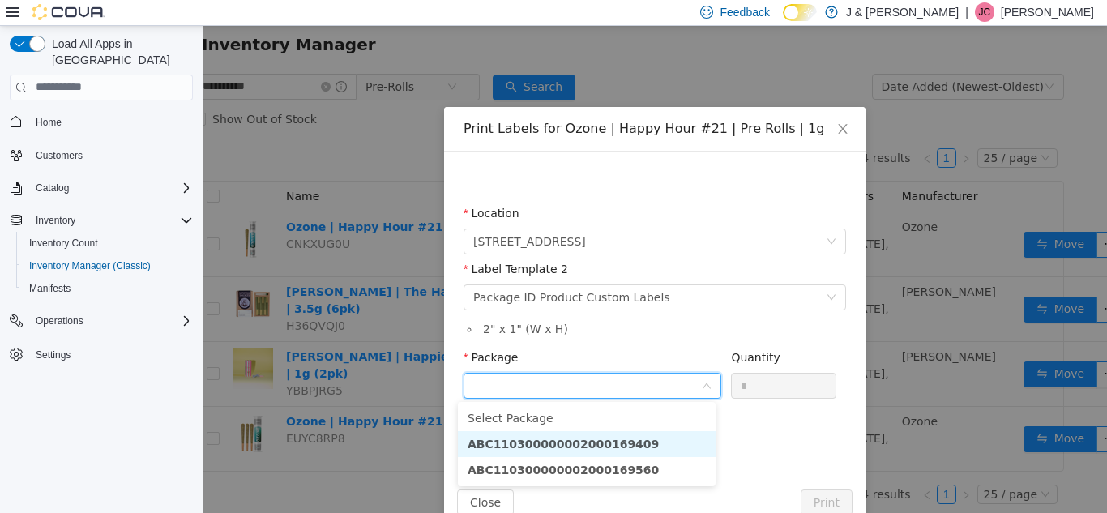
click at [606, 445] on strong "ABC110300000002000169409" at bounding box center [563, 443] width 191 height 13
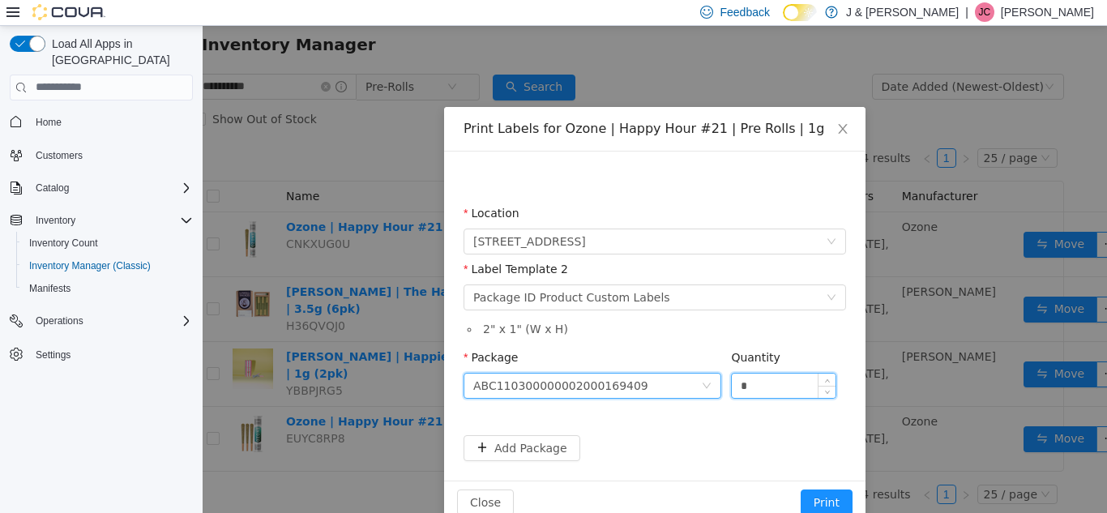
click at [775, 380] on input "*" at bounding box center [784, 385] width 104 height 24
type input "*"
click at [811, 493] on button "Print" at bounding box center [827, 502] width 52 height 26
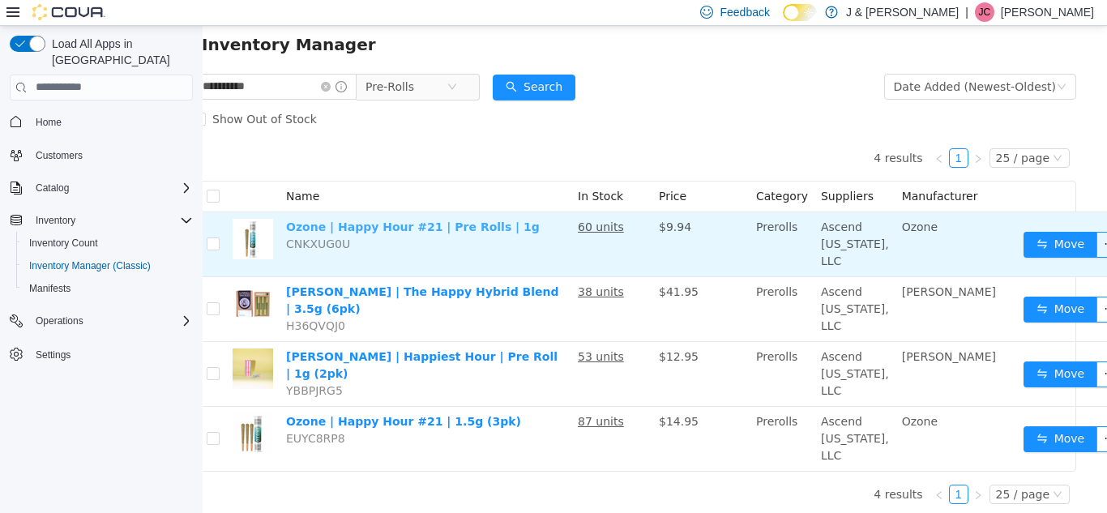
click at [474, 233] on link "Ozone | Happy Hour #21 | Pre Rolls | 1g" at bounding box center [413, 226] width 254 height 13
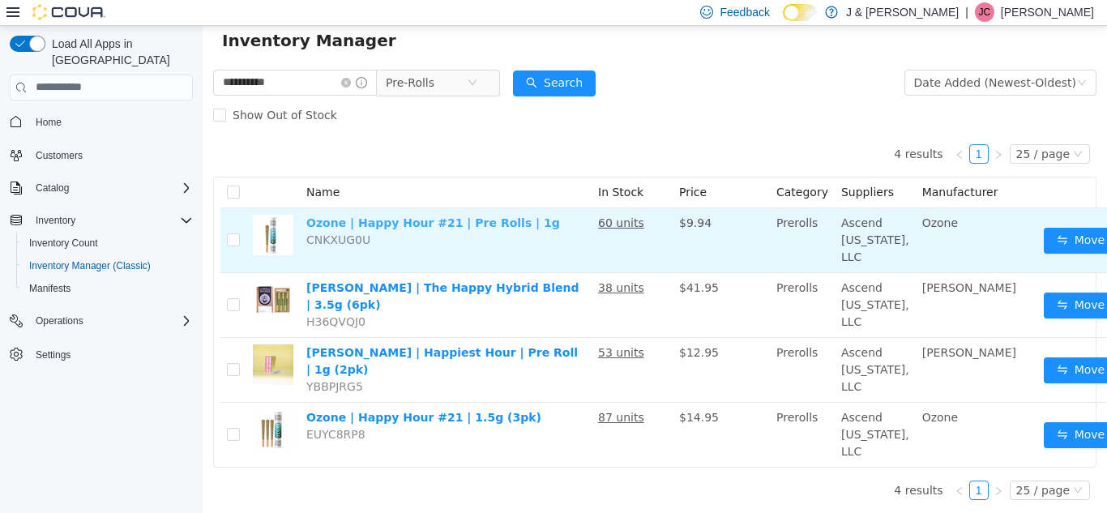
scroll to position [92, 0]
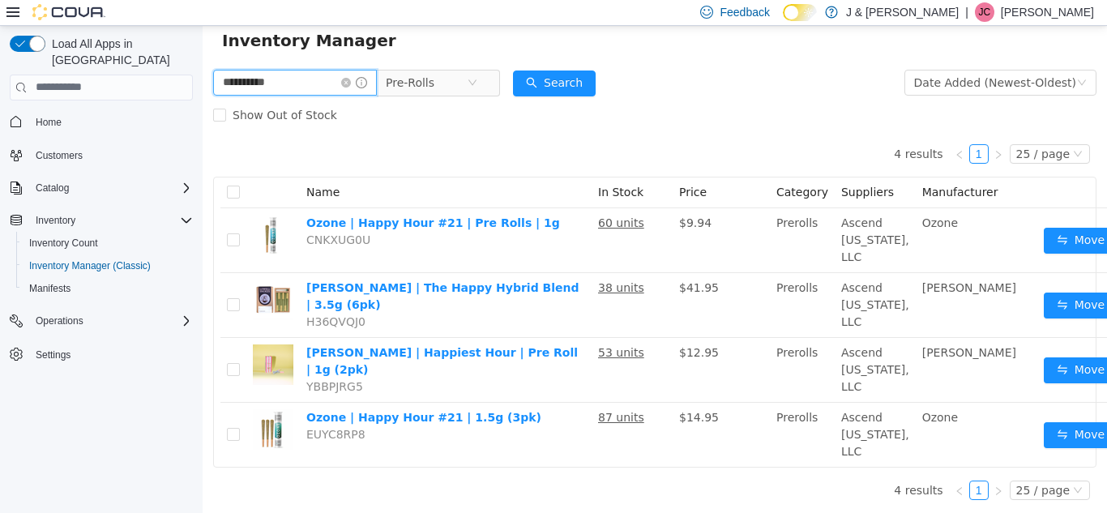
click at [305, 69] on input "**********" at bounding box center [295, 82] width 164 height 26
type input "*******"
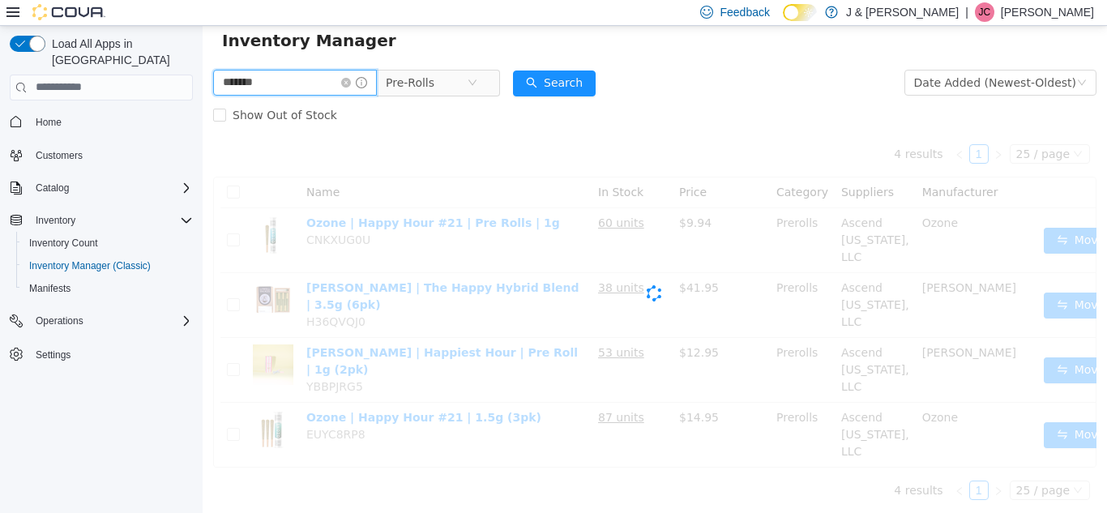
scroll to position [12, 0]
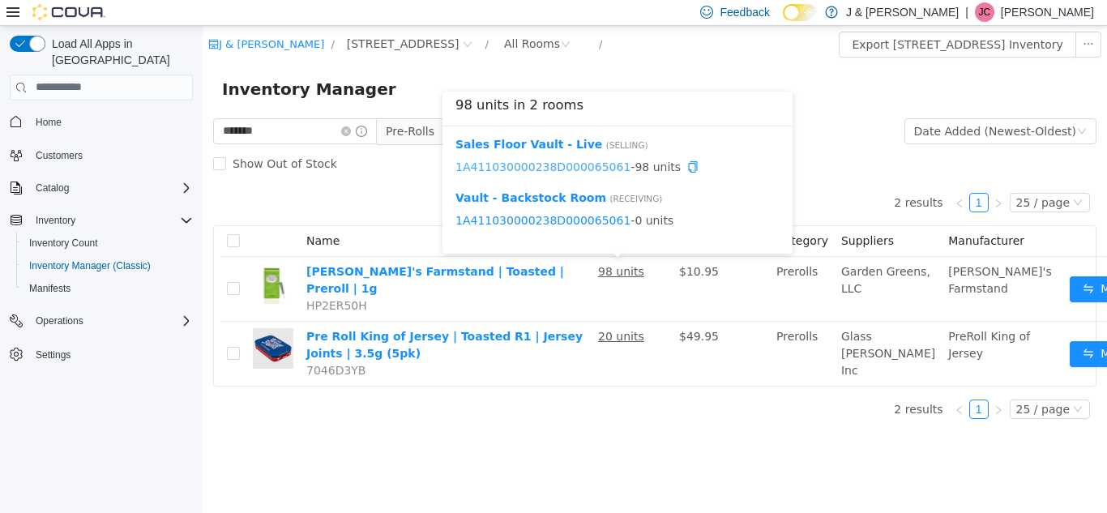
click at [581, 160] on link "1A411030000238D000065061" at bounding box center [542, 166] width 175 height 13
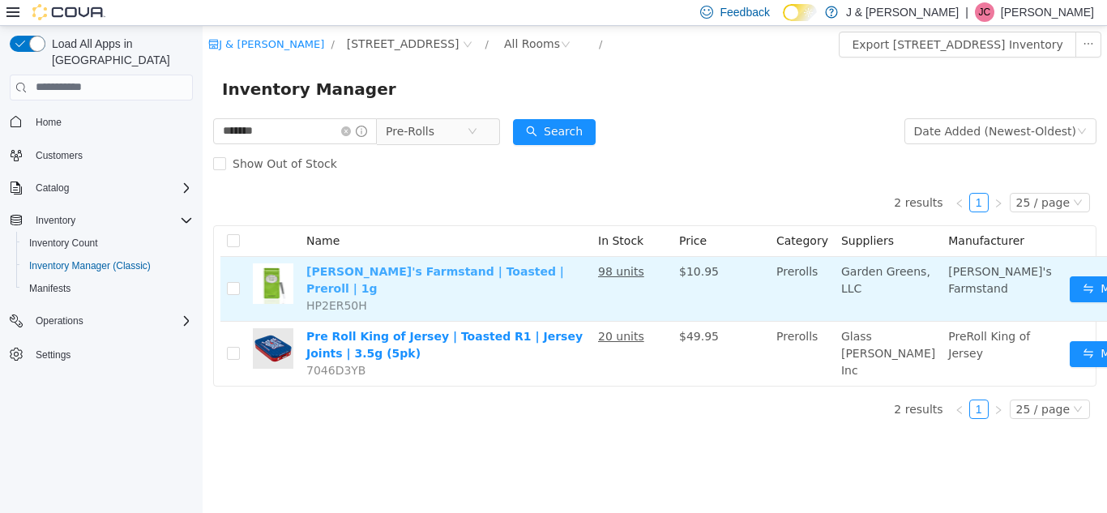
click at [461, 264] on link "[PERSON_NAME]'s Farmstand | Toasted | Preroll | 1g" at bounding box center [435, 279] width 258 height 30
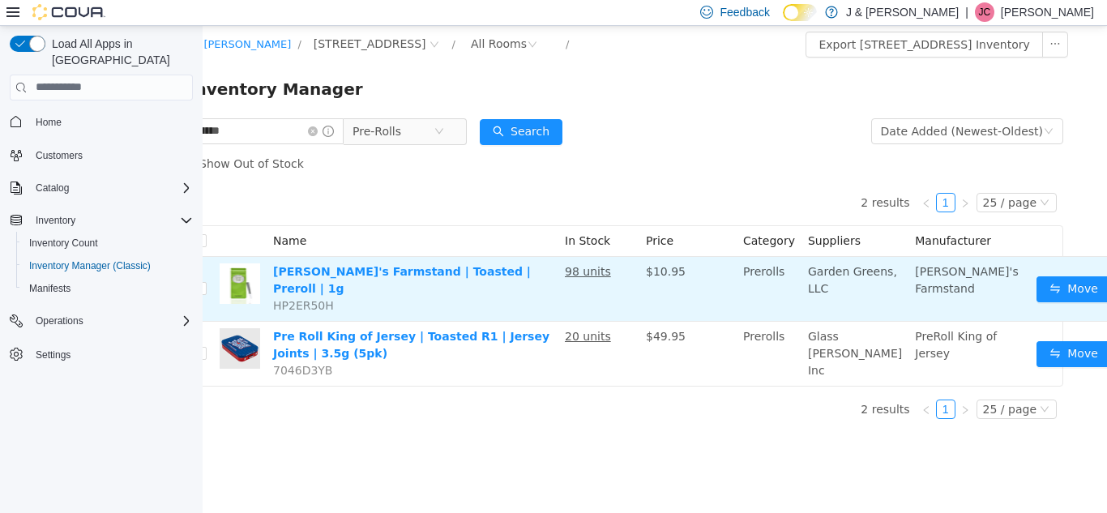
click at [1106, 277] on button "button" at bounding box center [1123, 288] width 26 height 26
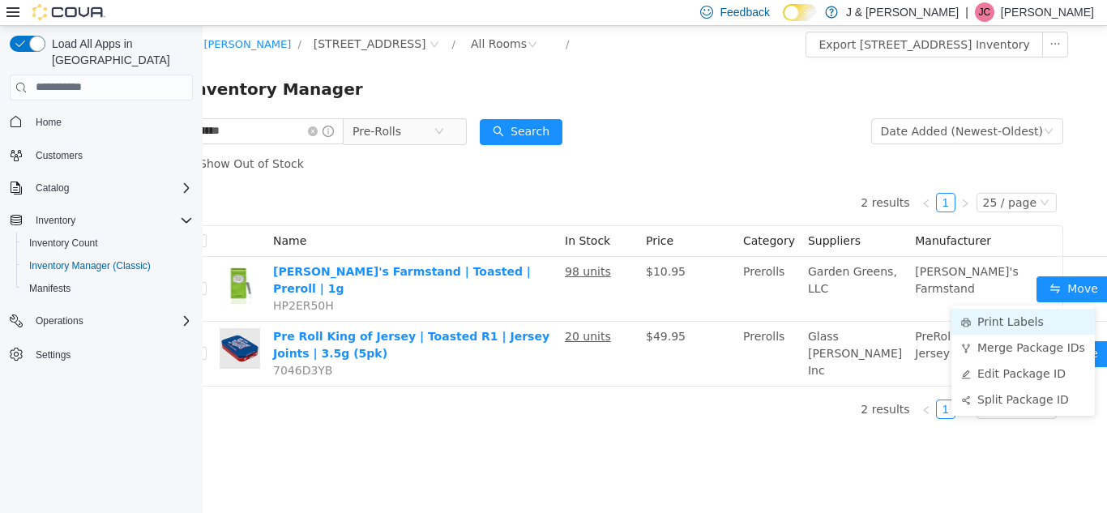
click at [1015, 316] on li "Print Labels" at bounding box center [1022, 321] width 143 height 26
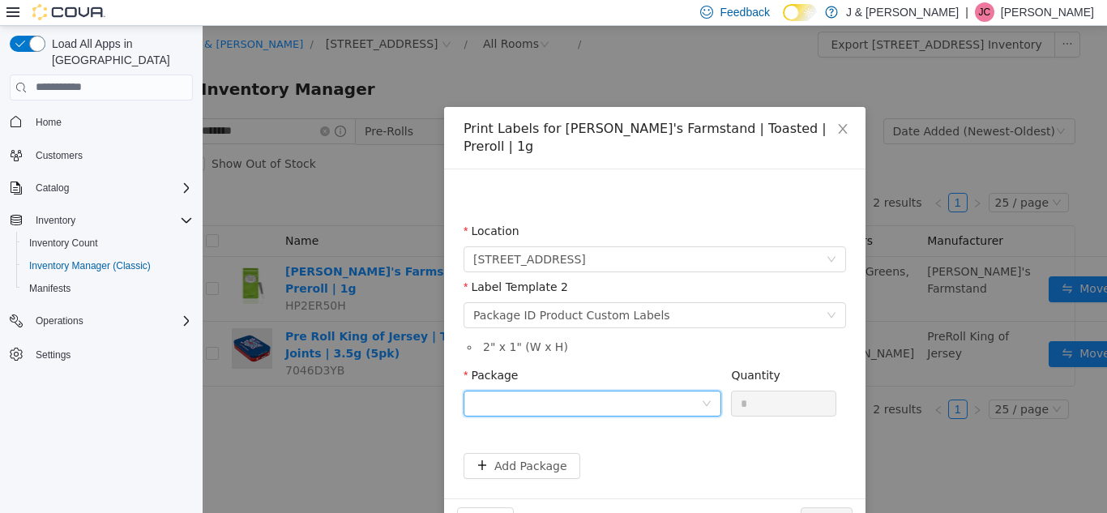
click at [653, 391] on div at bounding box center [587, 403] width 228 height 24
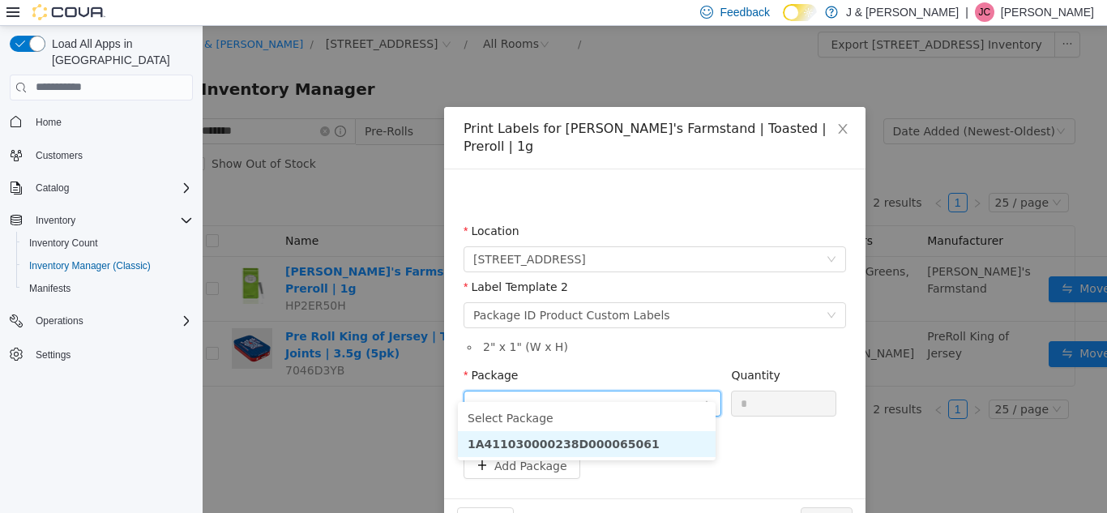
click at [614, 431] on li "1A411030000238D000065061" at bounding box center [587, 443] width 258 height 26
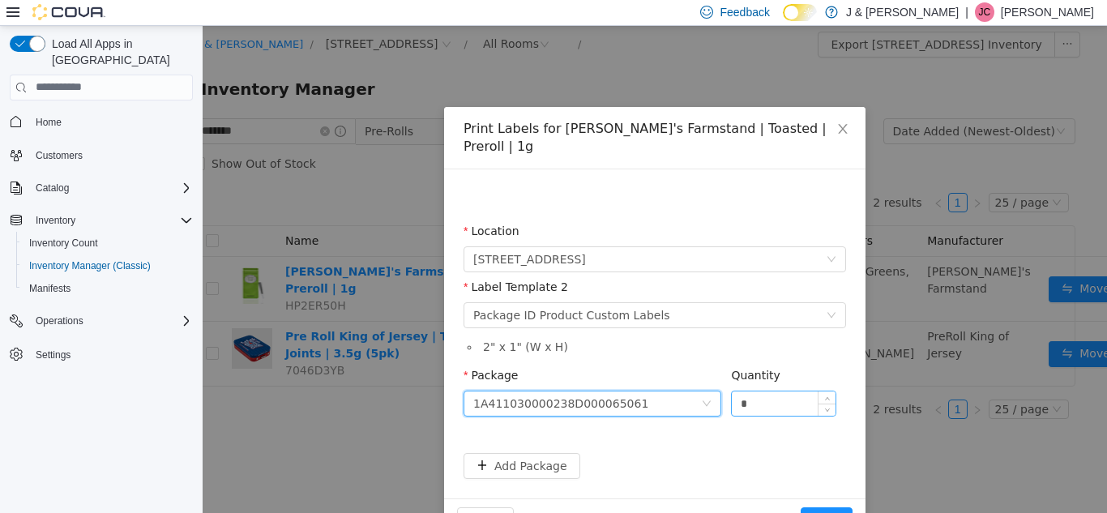
click at [764, 391] on input "*" at bounding box center [784, 403] width 104 height 24
type input "**"
click at [801, 506] on button "Print" at bounding box center [827, 519] width 52 height 26
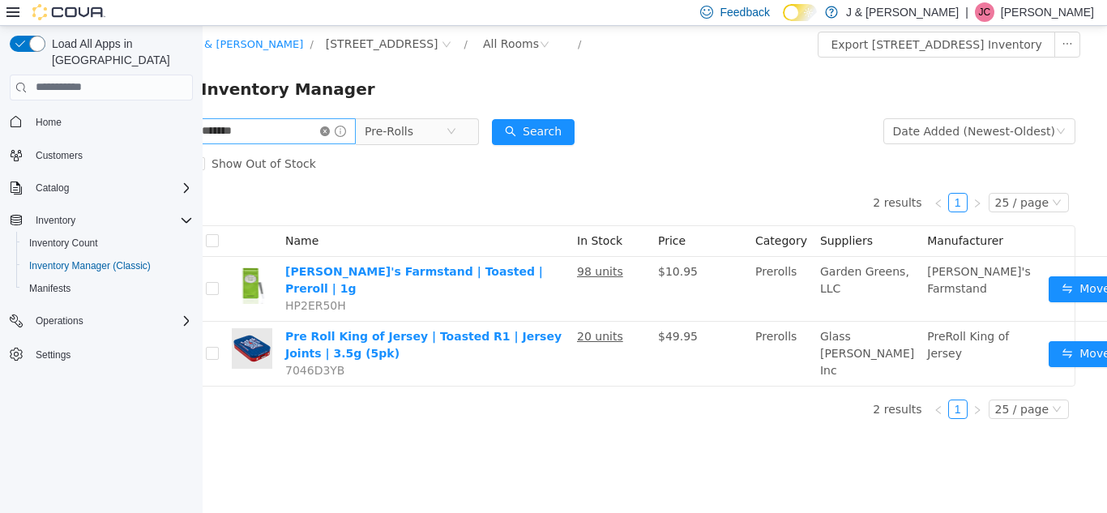
click at [330, 130] on icon "icon: close-circle" at bounding box center [325, 131] width 10 height 10
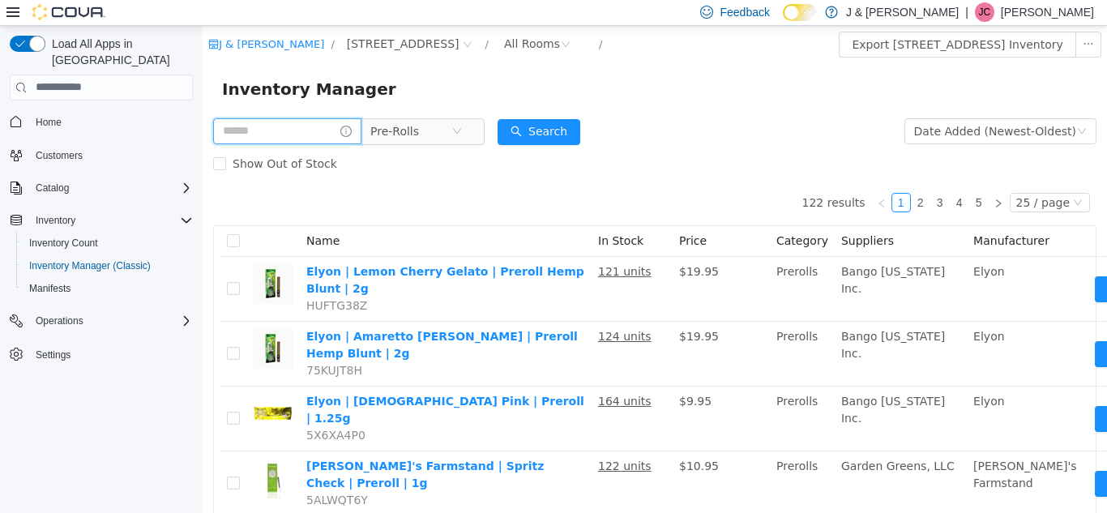
click at [295, 129] on input "text" at bounding box center [287, 130] width 148 height 26
type input "*******"
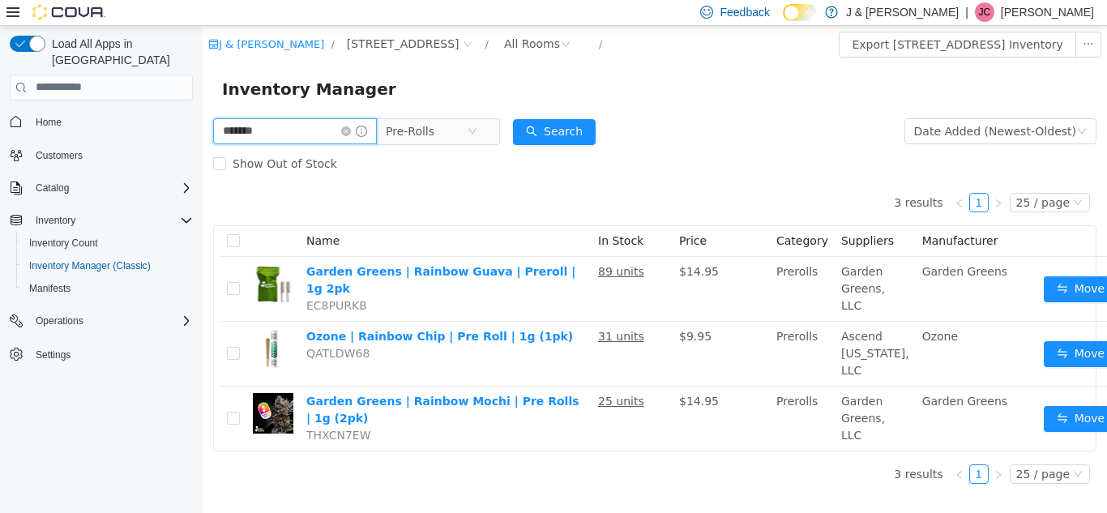
scroll to position [0, 32]
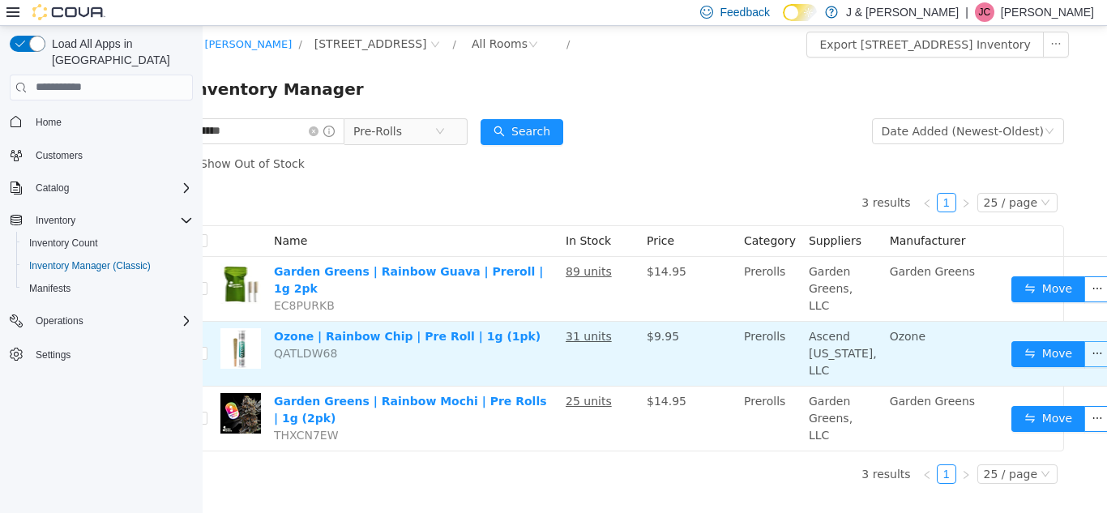
click at [1084, 366] on button "button" at bounding box center [1097, 353] width 26 height 26
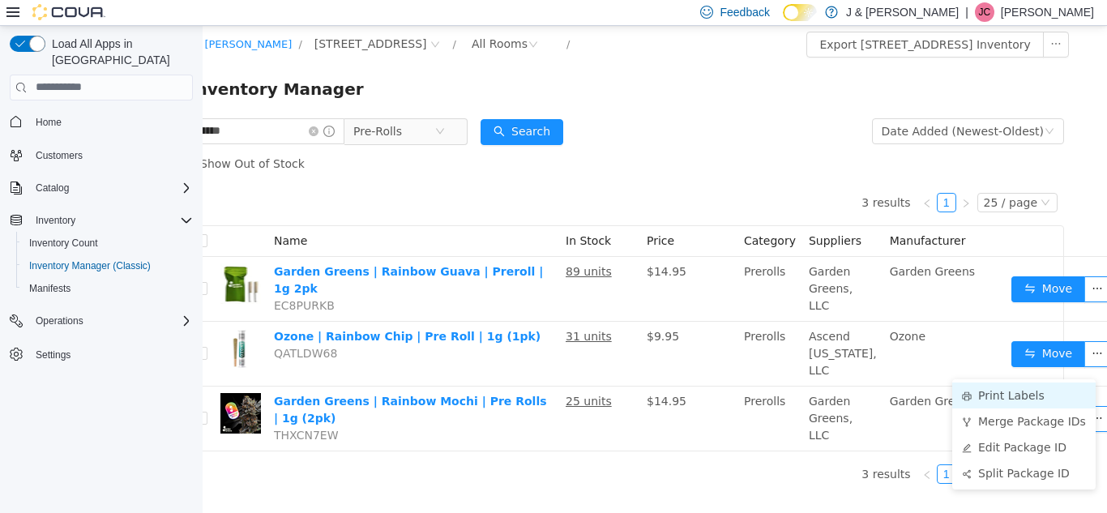
click at [1039, 399] on li "Print Labels" at bounding box center [1023, 395] width 143 height 26
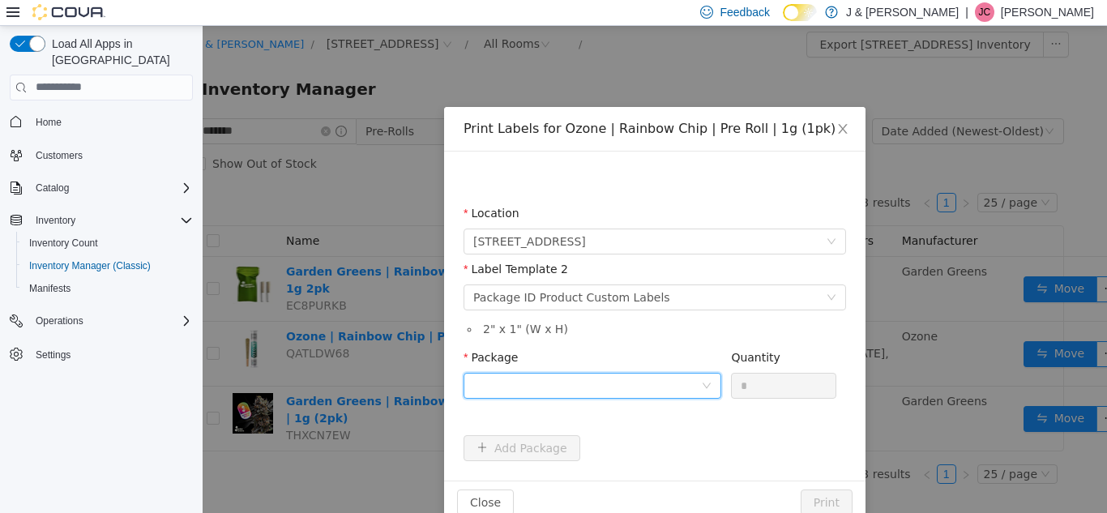
click at [626, 391] on div at bounding box center [587, 385] width 228 height 24
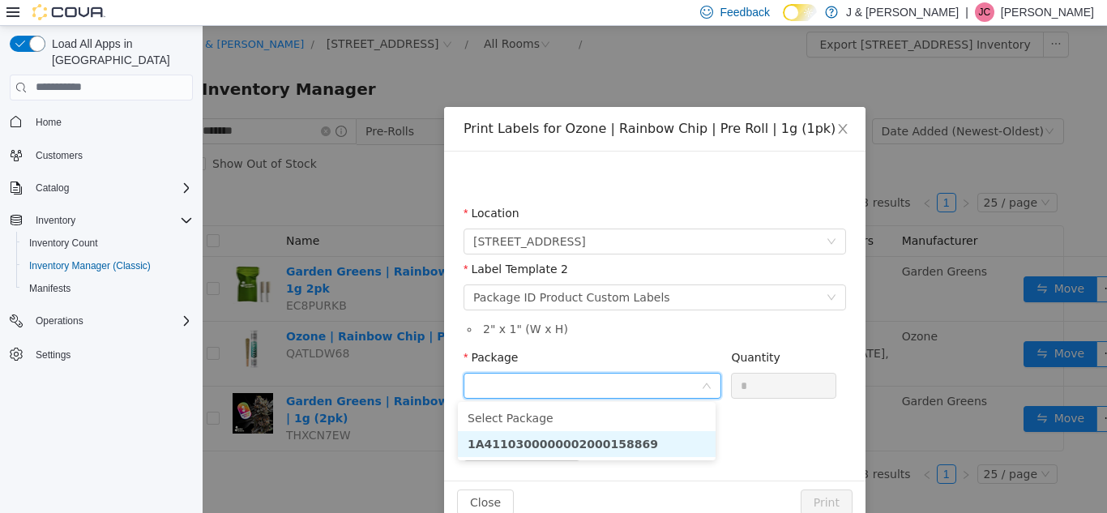
click at [607, 446] on strong "1A4110300000002000158869" at bounding box center [563, 443] width 190 height 13
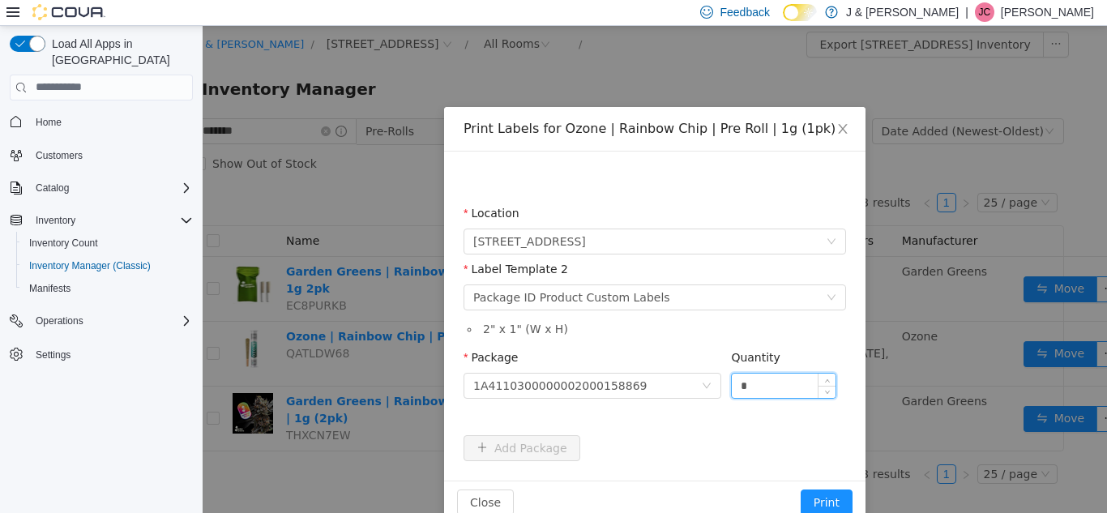
click at [733, 388] on input "*" at bounding box center [784, 385] width 104 height 24
type input "**"
click at [801, 489] on button "Print" at bounding box center [827, 502] width 52 height 26
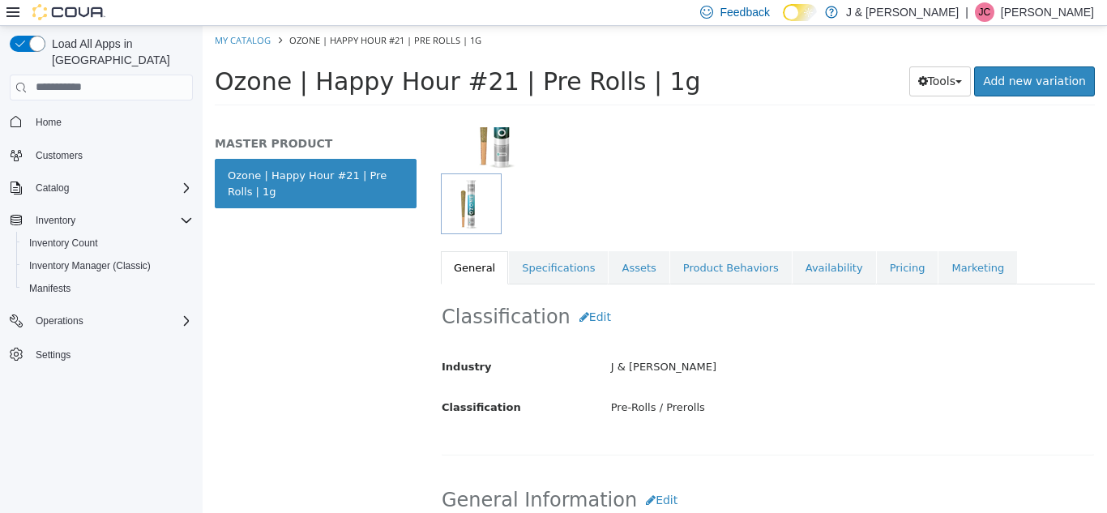
scroll to position [169, 0]
click at [535, 267] on link "Specifications" at bounding box center [558, 268] width 99 height 34
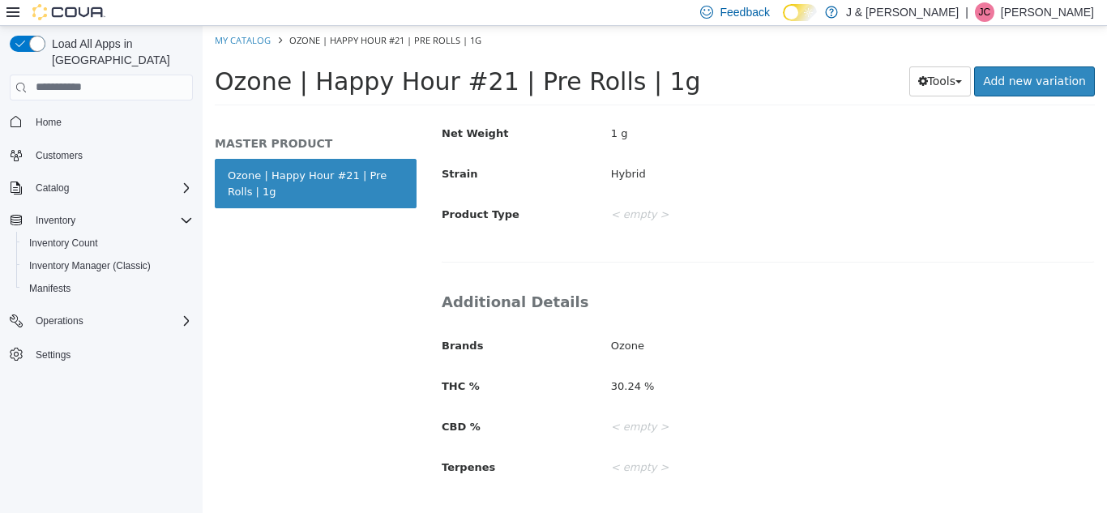
scroll to position [139, 0]
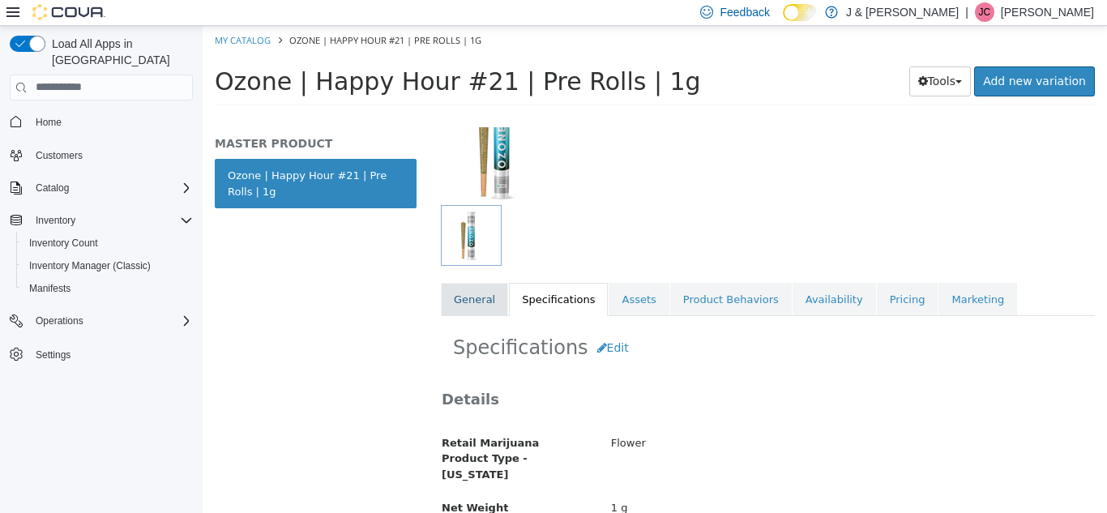
click at [476, 307] on link "General" at bounding box center [474, 299] width 67 height 34
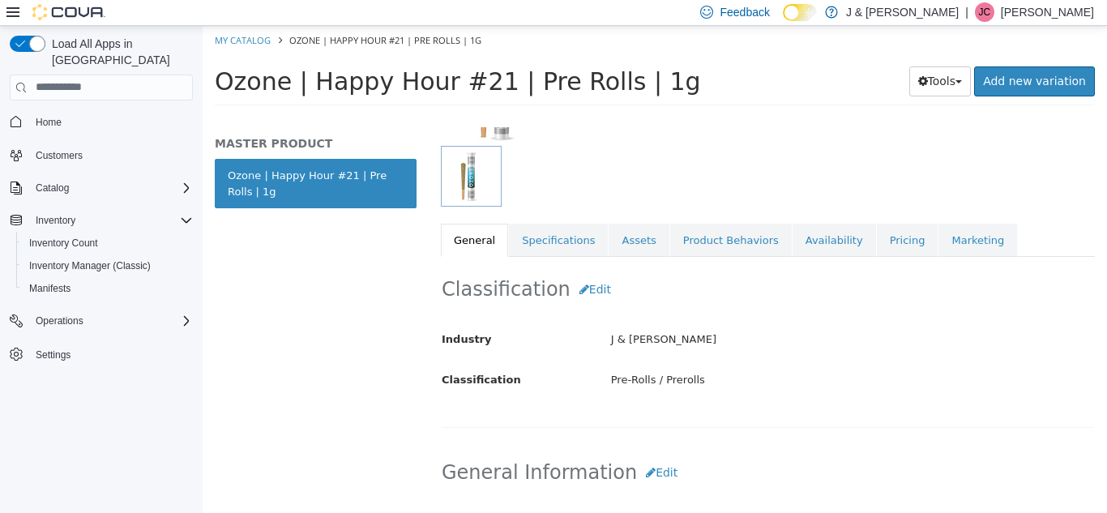
scroll to position [194, 0]
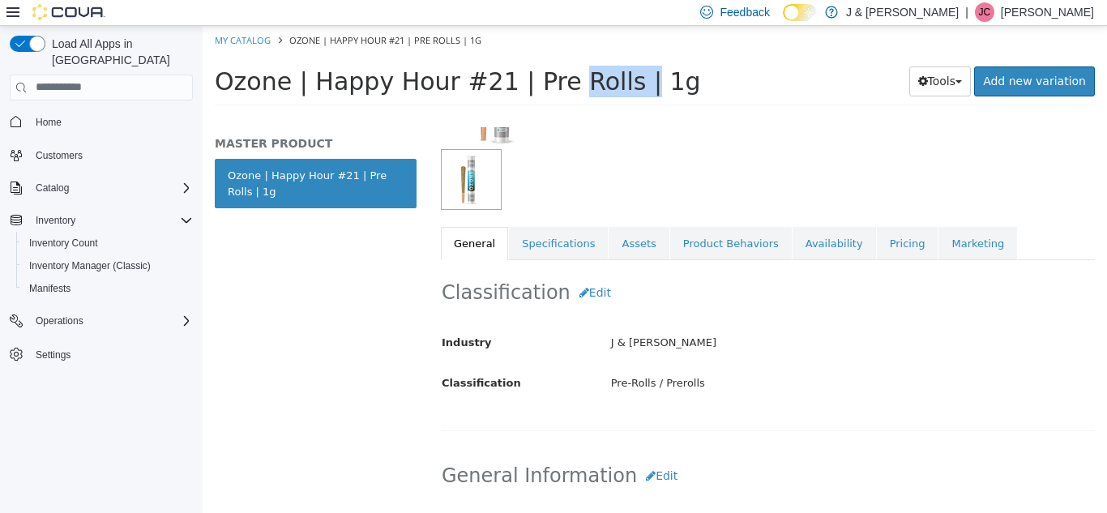
drag, startPoint x: 476, startPoint y: 83, endPoint x: 400, endPoint y: 75, distance: 75.9
click at [400, 75] on span "Ozone | Happy Hour #21 | Pre Rolls | 1g" at bounding box center [458, 80] width 486 height 28
drag, startPoint x: 589, startPoint y: 78, endPoint x: 224, endPoint y: 78, distance: 365.4
click at [224, 78] on span "Ozone | Happy Hour #21 | Pre Rolls | 1g" at bounding box center [458, 80] width 486 height 28
copy span "Ozone | Happy Hour #21 | Pre Rolls"
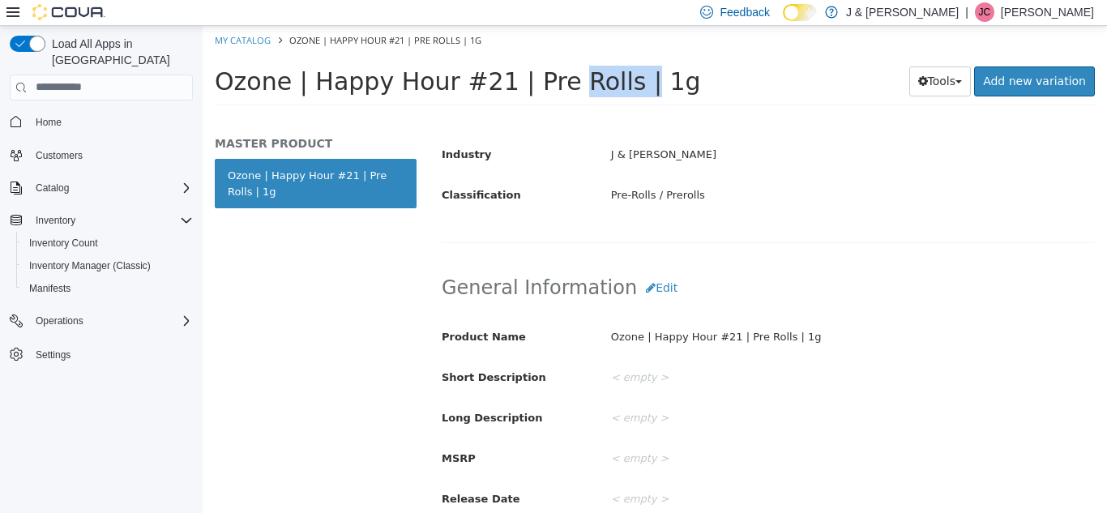
scroll to position [383, 0]
click at [651, 289] on button "Edit" at bounding box center [661, 286] width 49 height 30
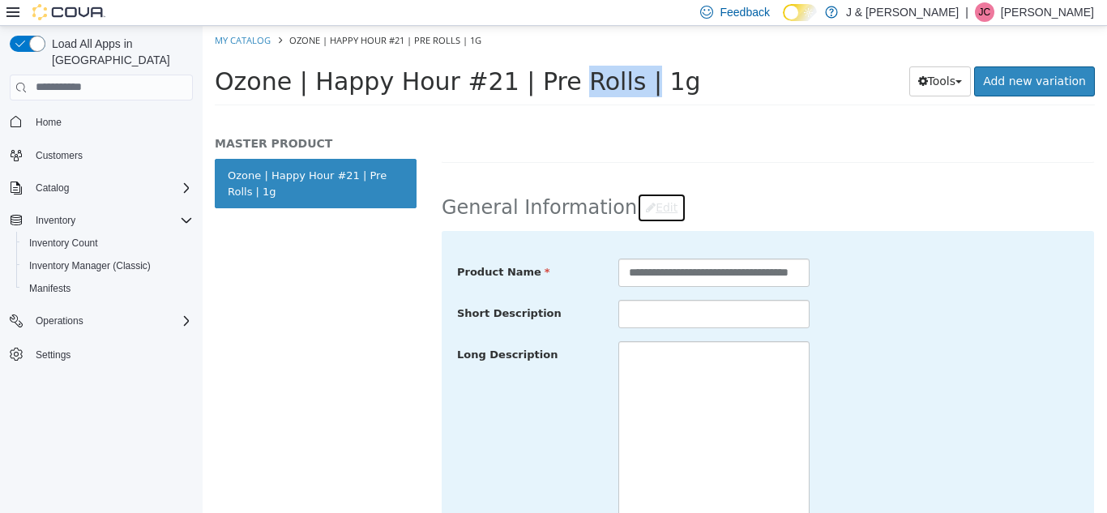
scroll to position [463, 0]
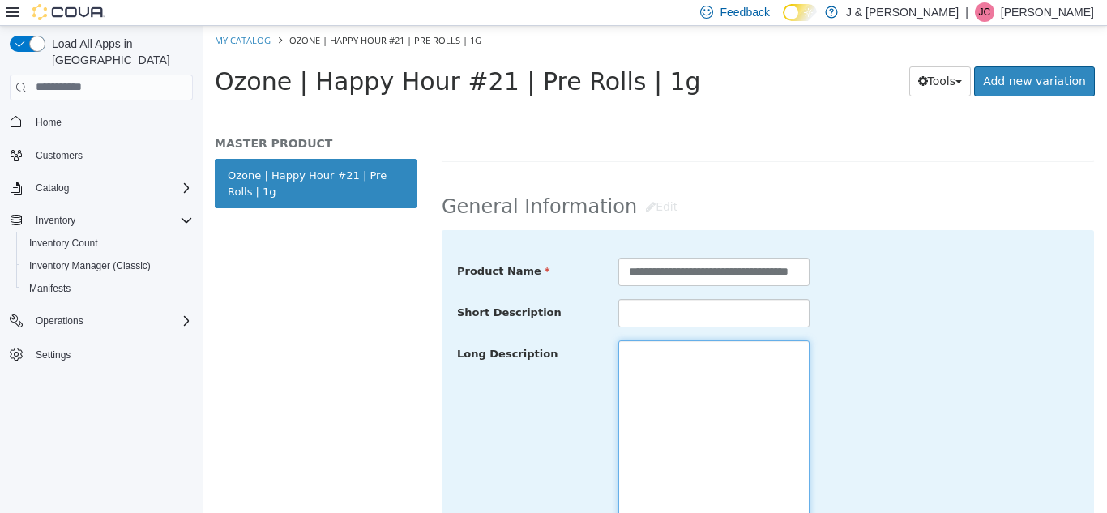
click at [669, 388] on textarea at bounding box center [713, 429] width 191 height 181
paste textarea "**********"
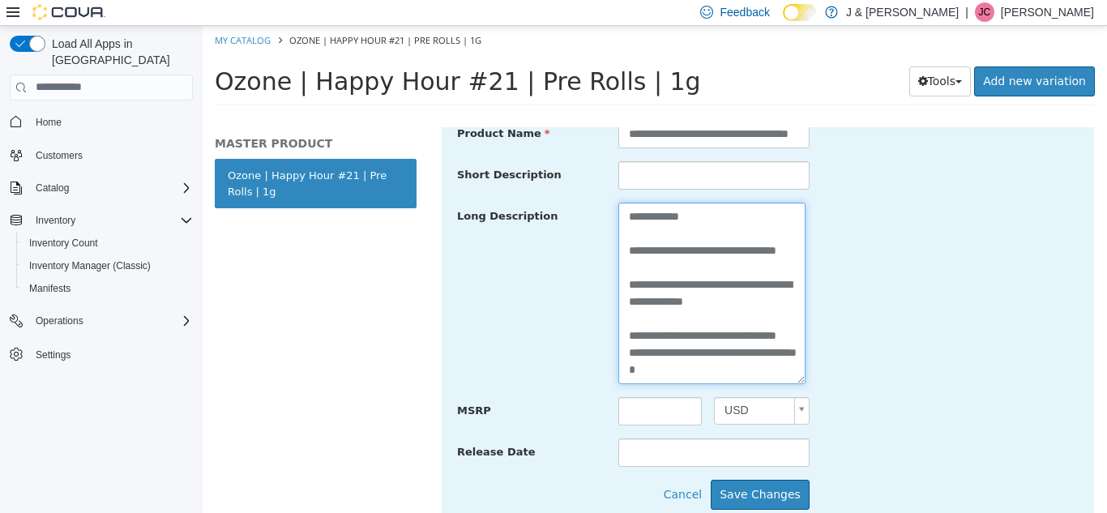
scroll to position [602, 0]
type textarea "**********"
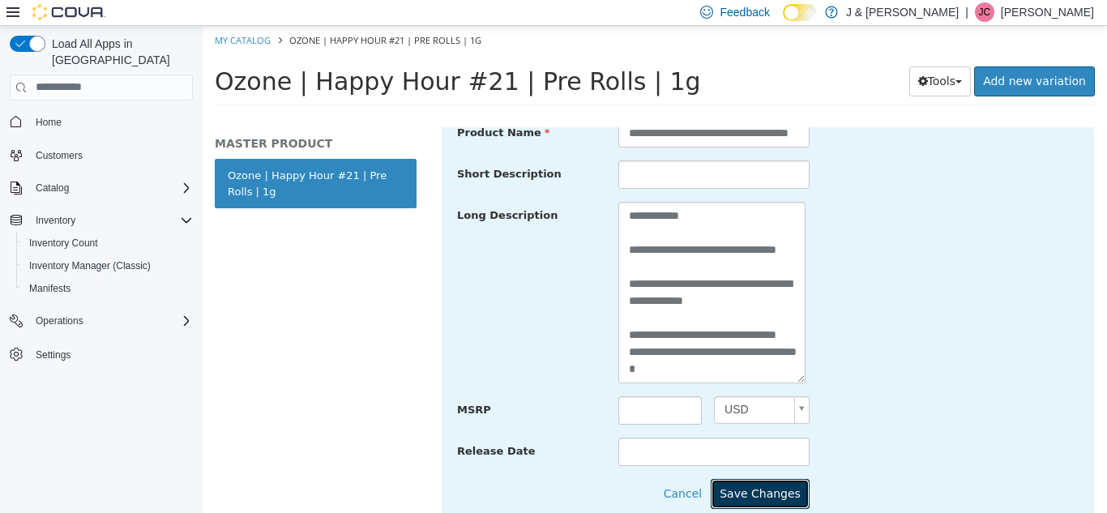
click at [765, 497] on button "Save Changes" at bounding box center [760, 493] width 99 height 30
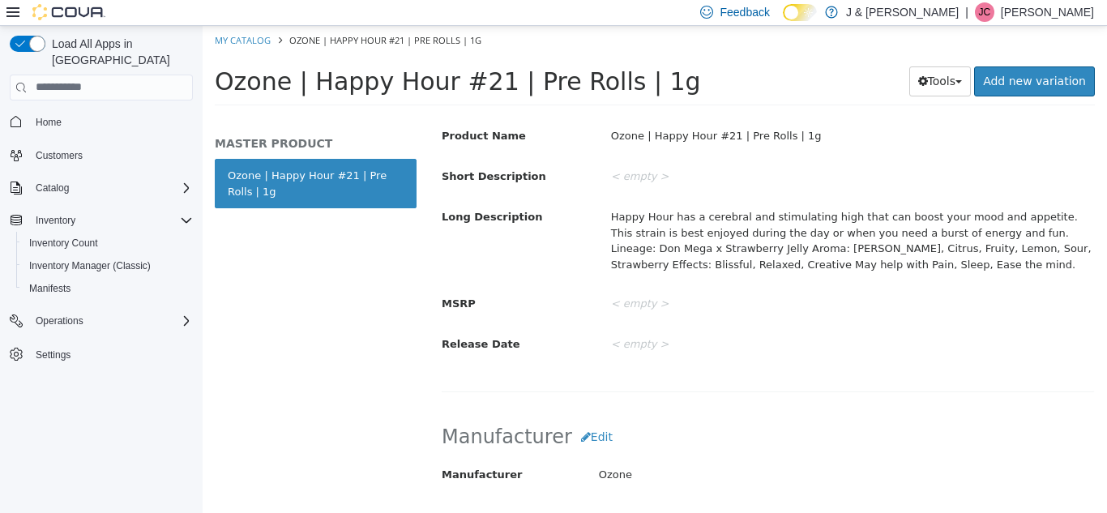
scroll to position [0, 0]
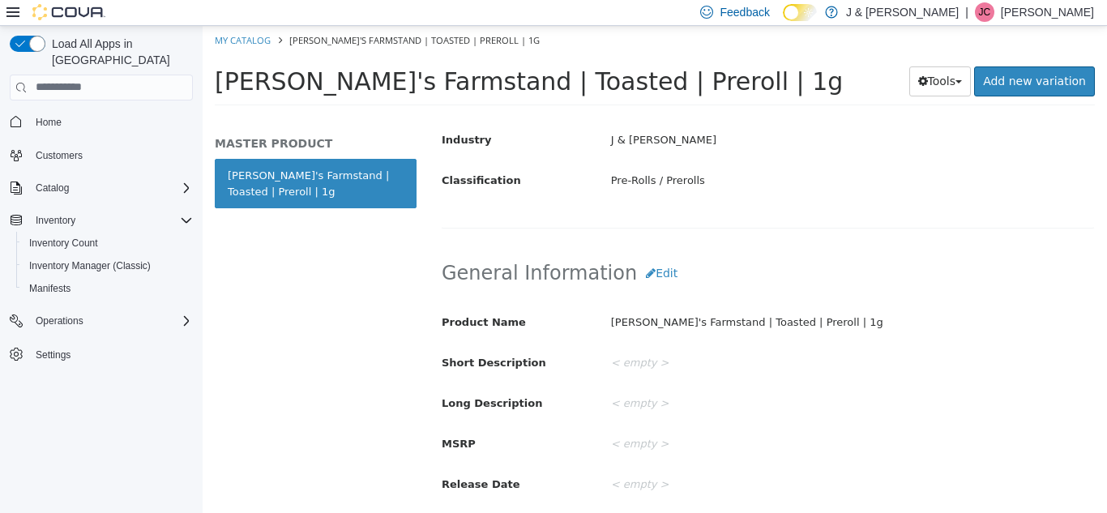
scroll to position [287, 0]
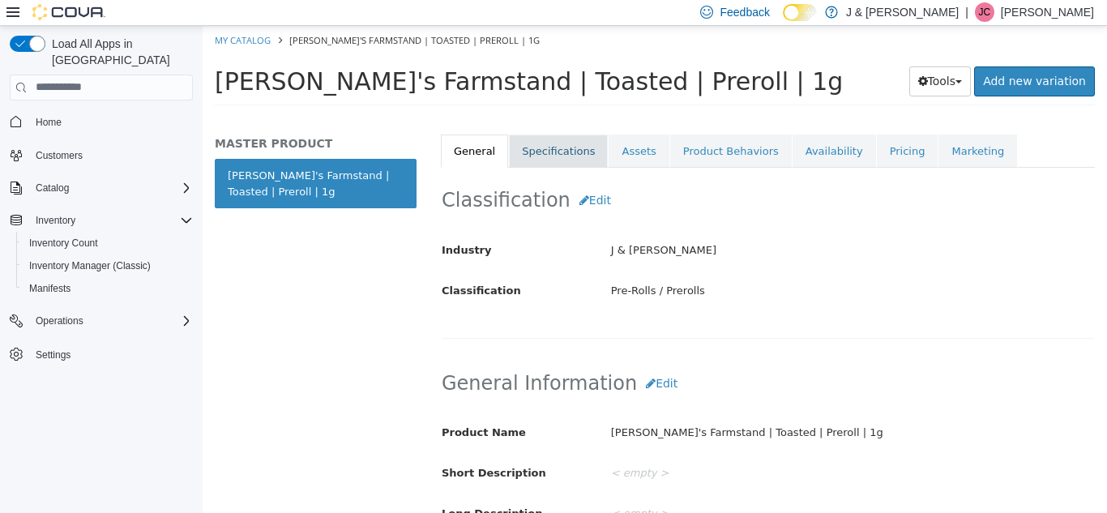
click at [528, 156] on link "Specifications" at bounding box center [558, 151] width 99 height 34
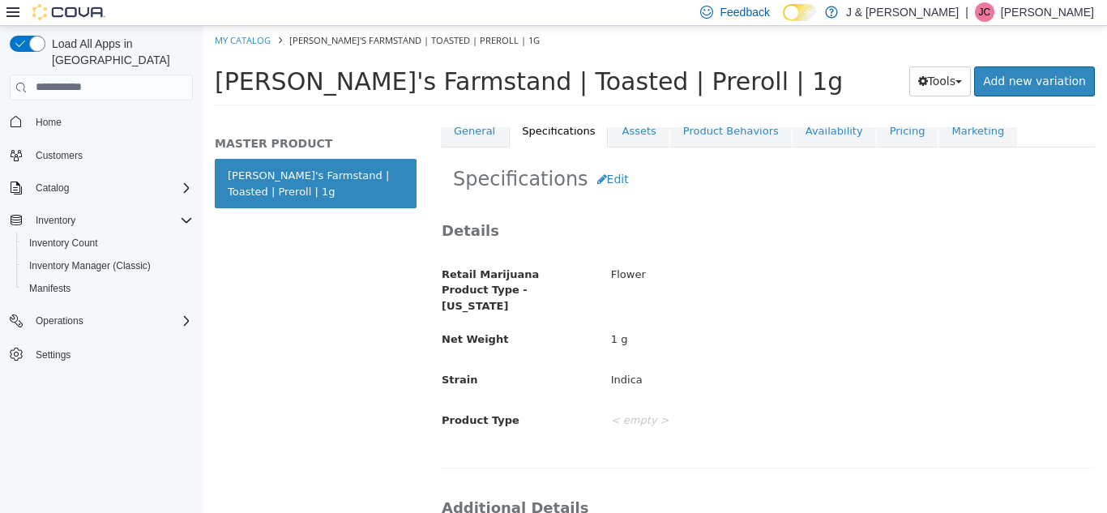
scroll to position [306, 0]
click at [605, 176] on button "Edit" at bounding box center [612, 179] width 49 height 30
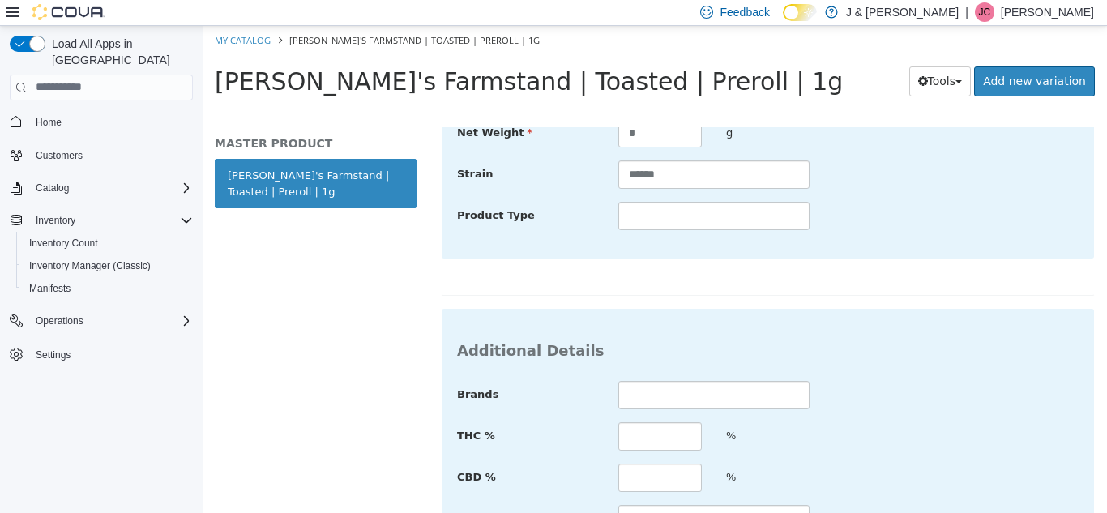
scroll to position [530, 0]
click at [652, 423] on input "text" at bounding box center [659, 435] width 83 height 28
type input "*****"
click at [856, 462] on div "CBD % %" at bounding box center [768, 476] width 646 height 29
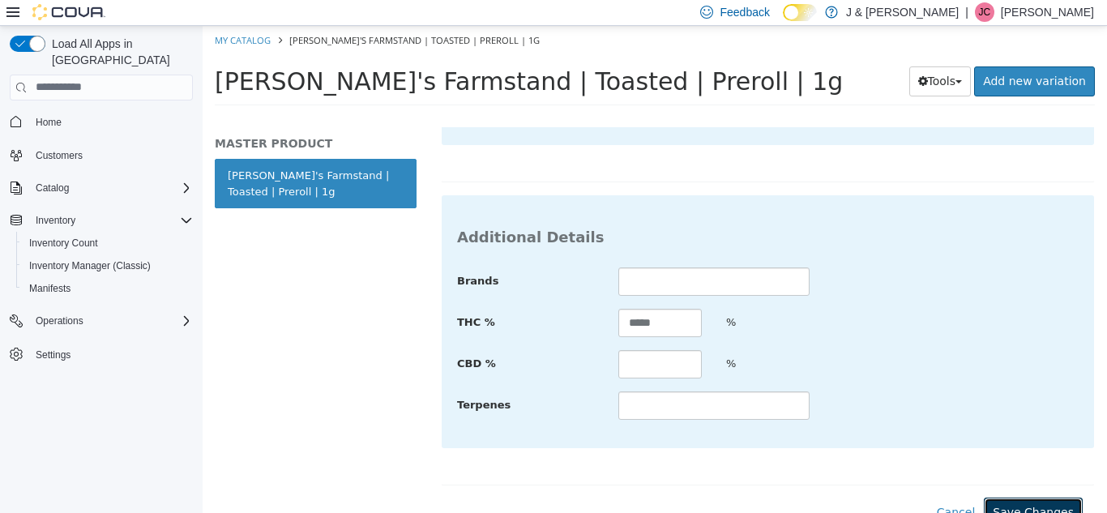
click at [994, 497] on button "Save Changes" at bounding box center [1033, 512] width 99 height 30
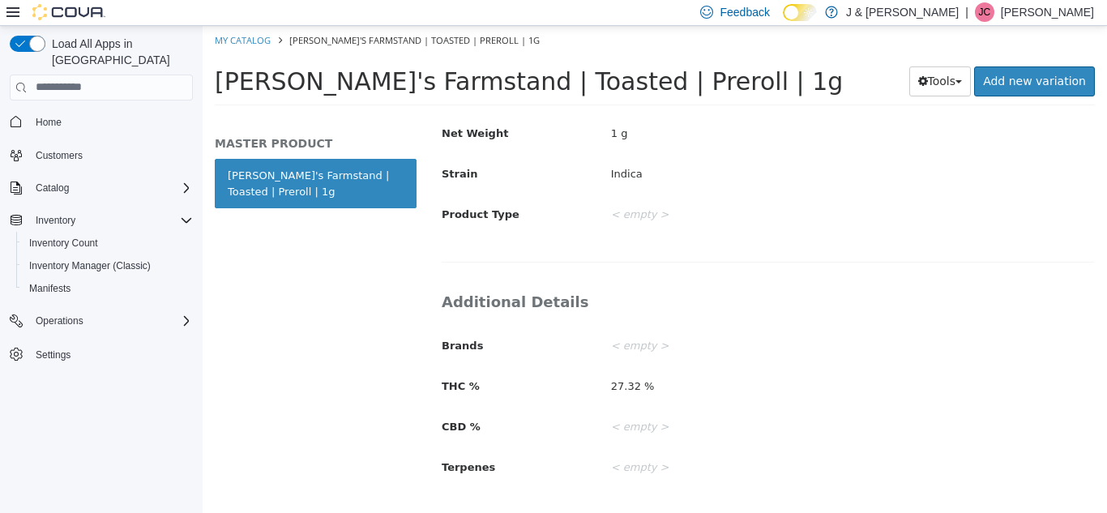
scroll to position [0, 0]
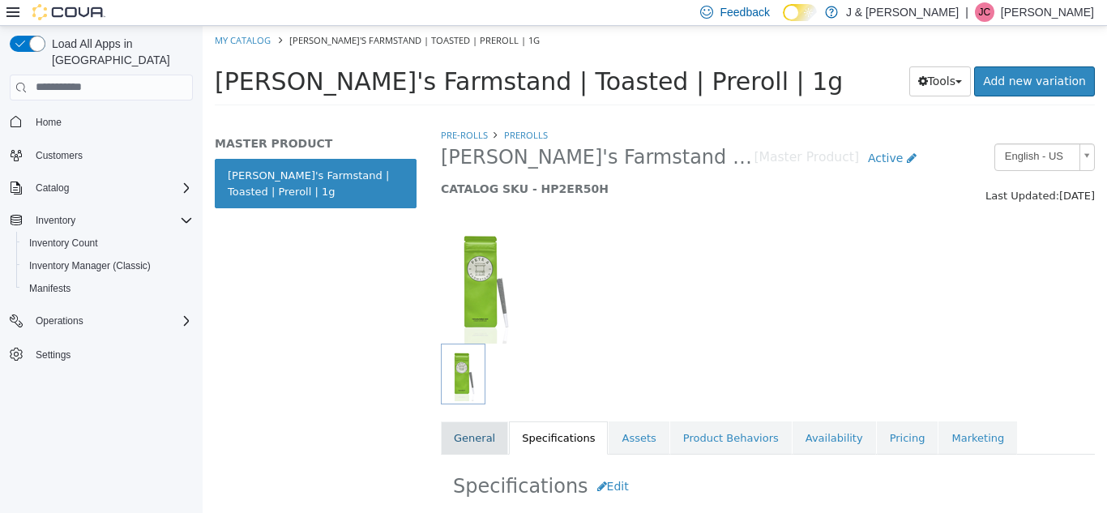
click at [475, 441] on link "General" at bounding box center [474, 438] width 67 height 34
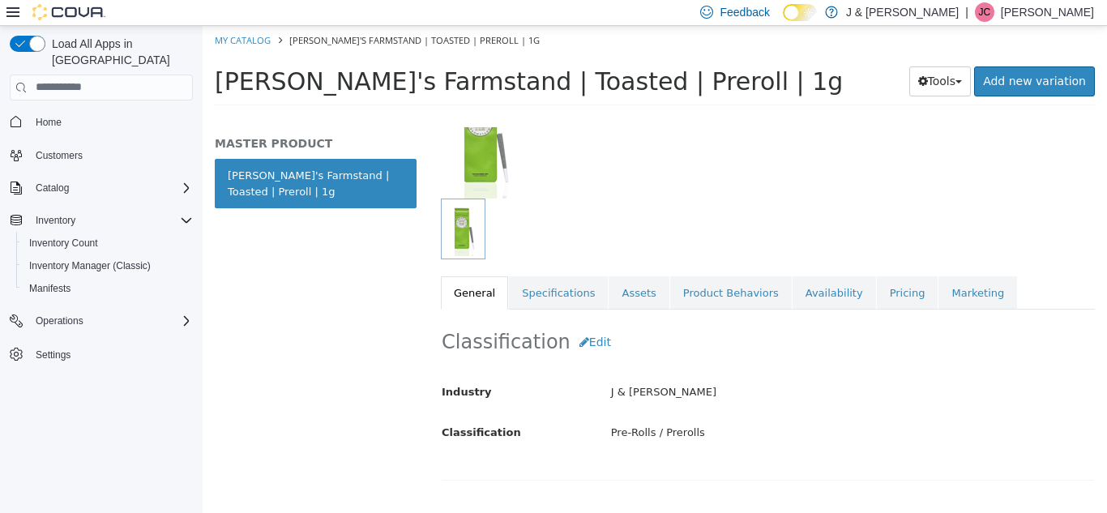
scroll to position [144, 0]
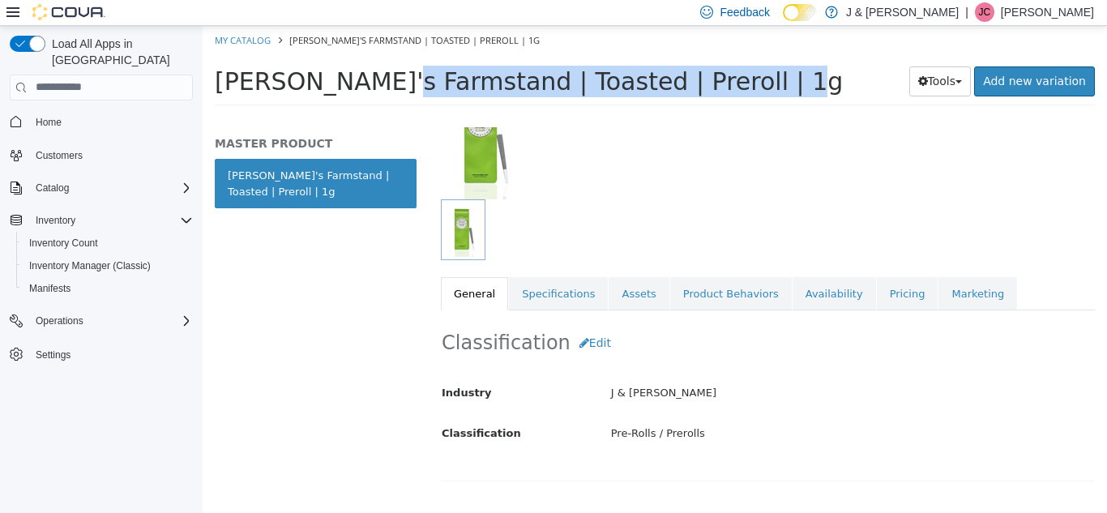
drag, startPoint x: 586, startPoint y: 76, endPoint x: 219, endPoint y: 70, distance: 367.1
click at [219, 70] on span "[PERSON_NAME]'s Farmstand | Toasted | Preroll | 1g" at bounding box center [529, 80] width 628 height 28
copy span "[PERSON_NAME]'s Farmstand | Toasted | Preroll"
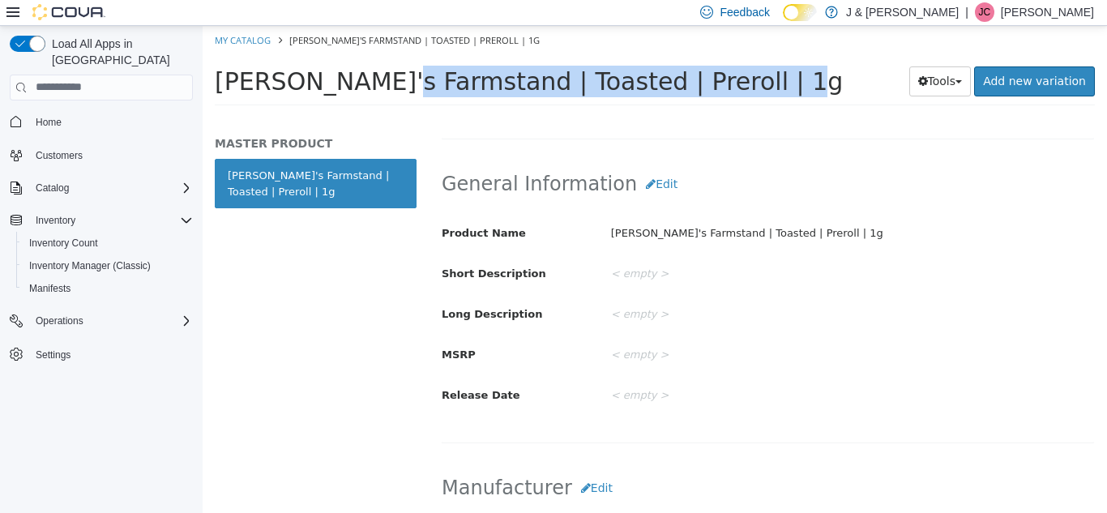
scroll to position [438, 0]
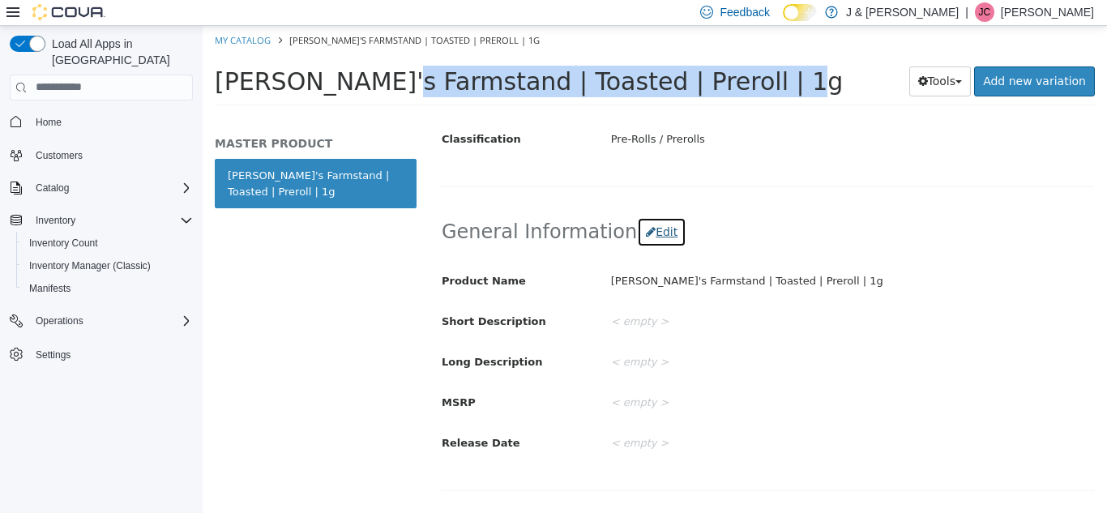
click at [651, 229] on button "Edit" at bounding box center [661, 231] width 49 height 30
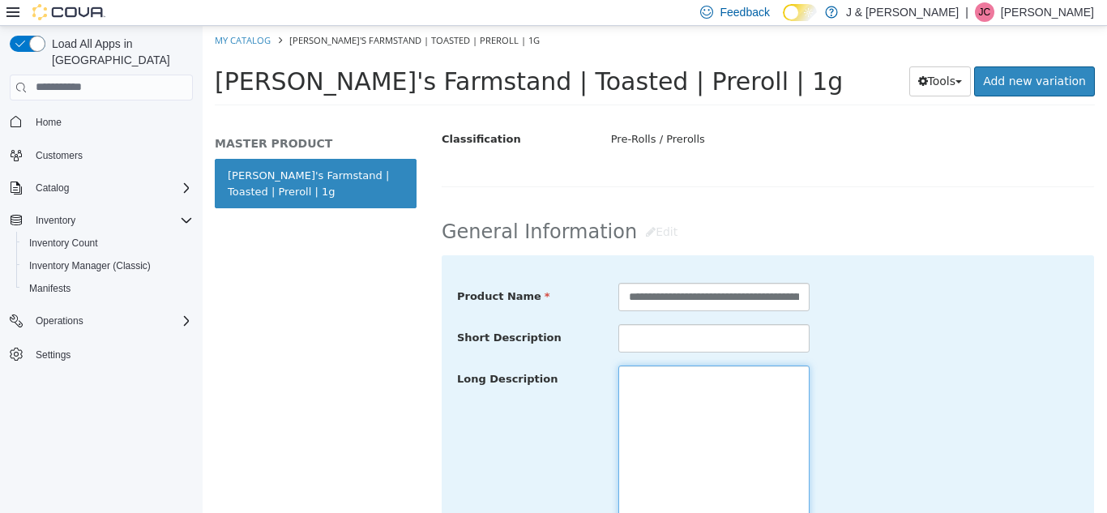
click at [666, 394] on textarea at bounding box center [713, 455] width 191 height 181
paste textarea "**********"
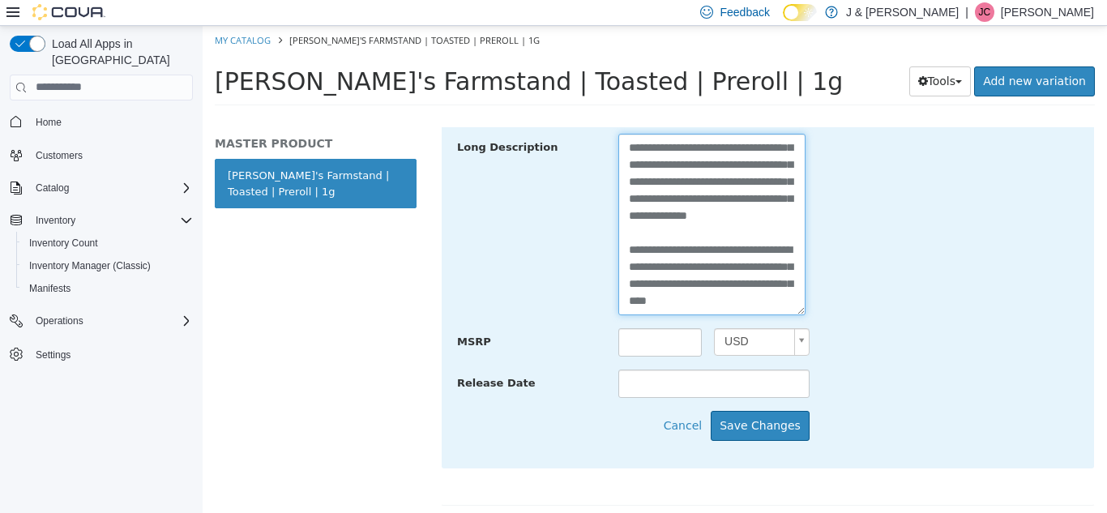
scroll to position [671, 0]
type textarea "**********"
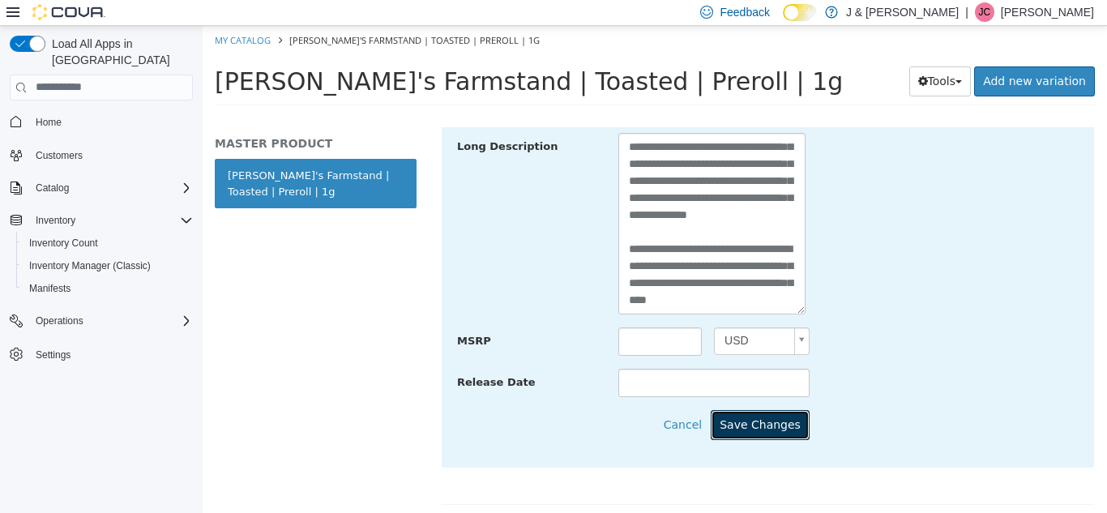
click at [780, 421] on button "Save Changes" at bounding box center [760, 424] width 99 height 30
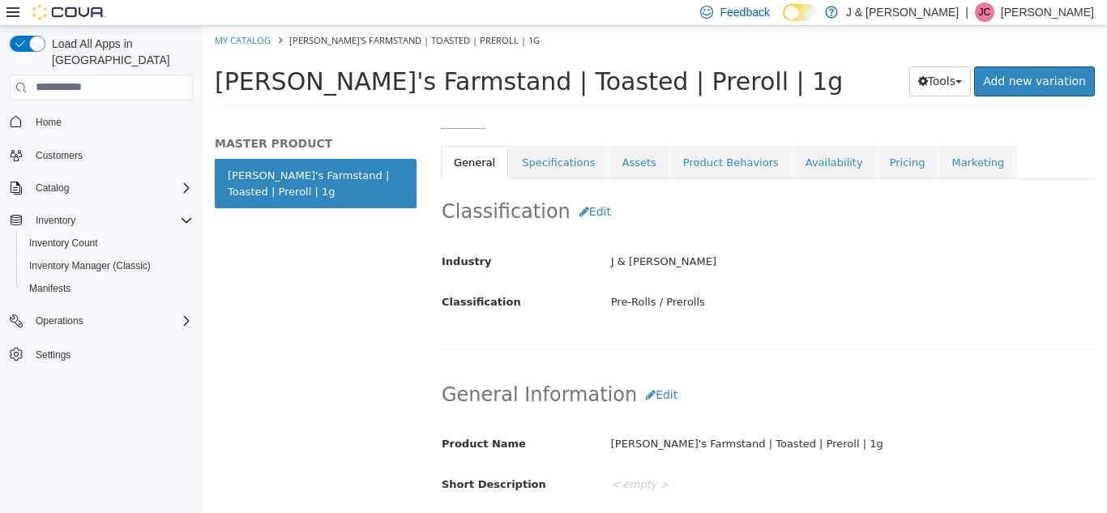
scroll to position [273, 0]
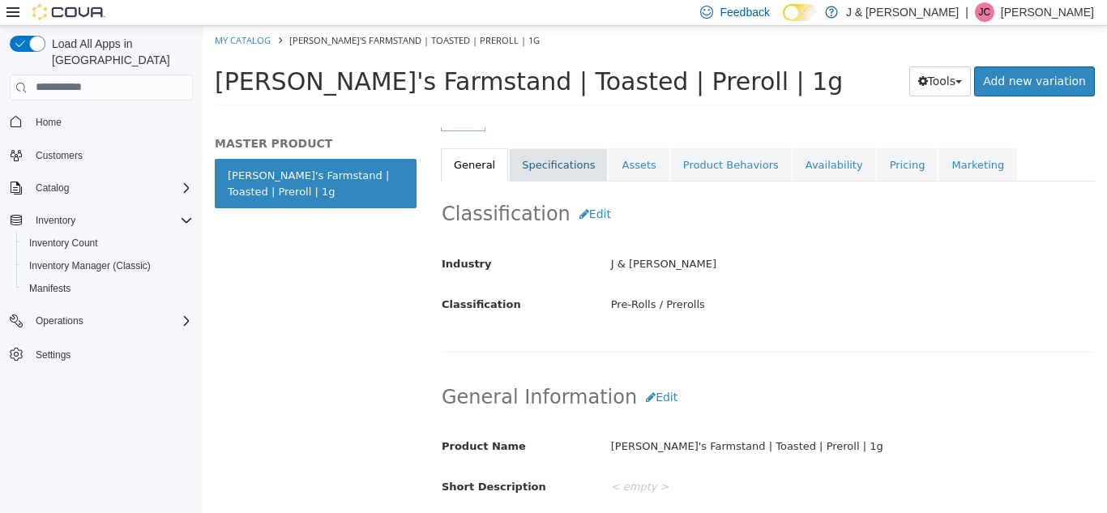
click at [585, 174] on link "Specifications" at bounding box center [558, 164] width 99 height 34
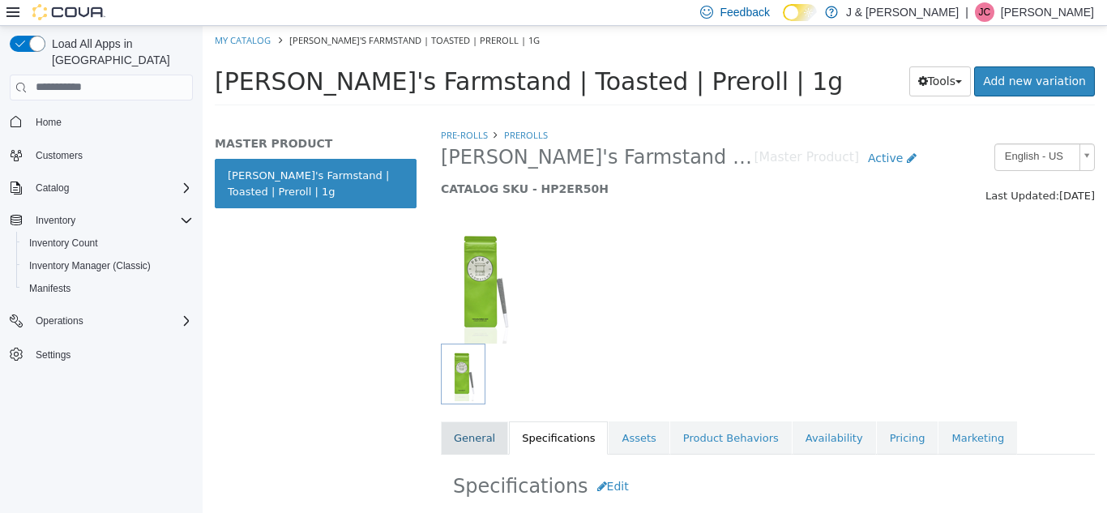
click at [488, 421] on link "General" at bounding box center [474, 438] width 67 height 34
